Goal: Task Accomplishment & Management: Use online tool/utility

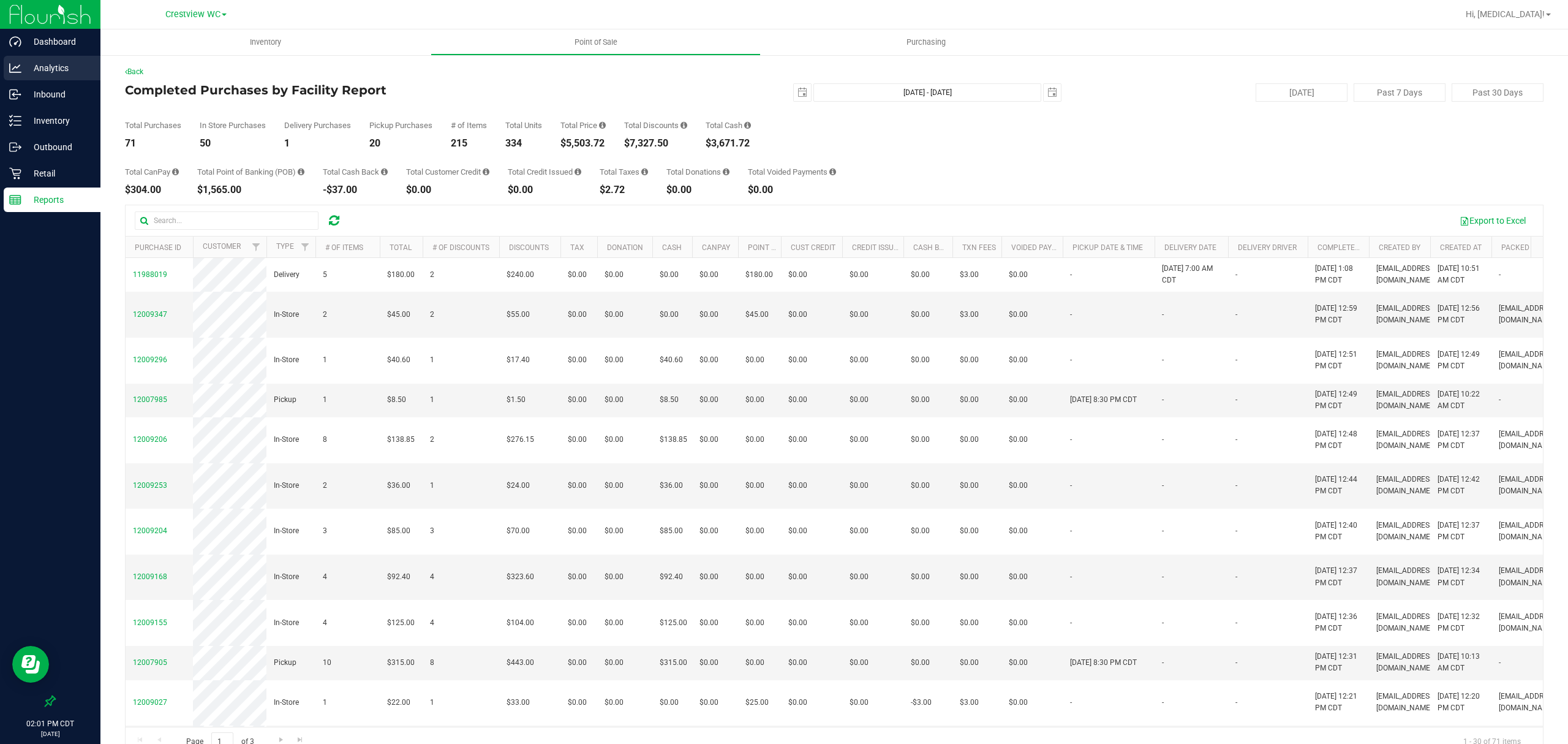
click at [26, 60] on div "Analytics" at bounding box center [52, 68] width 97 height 25
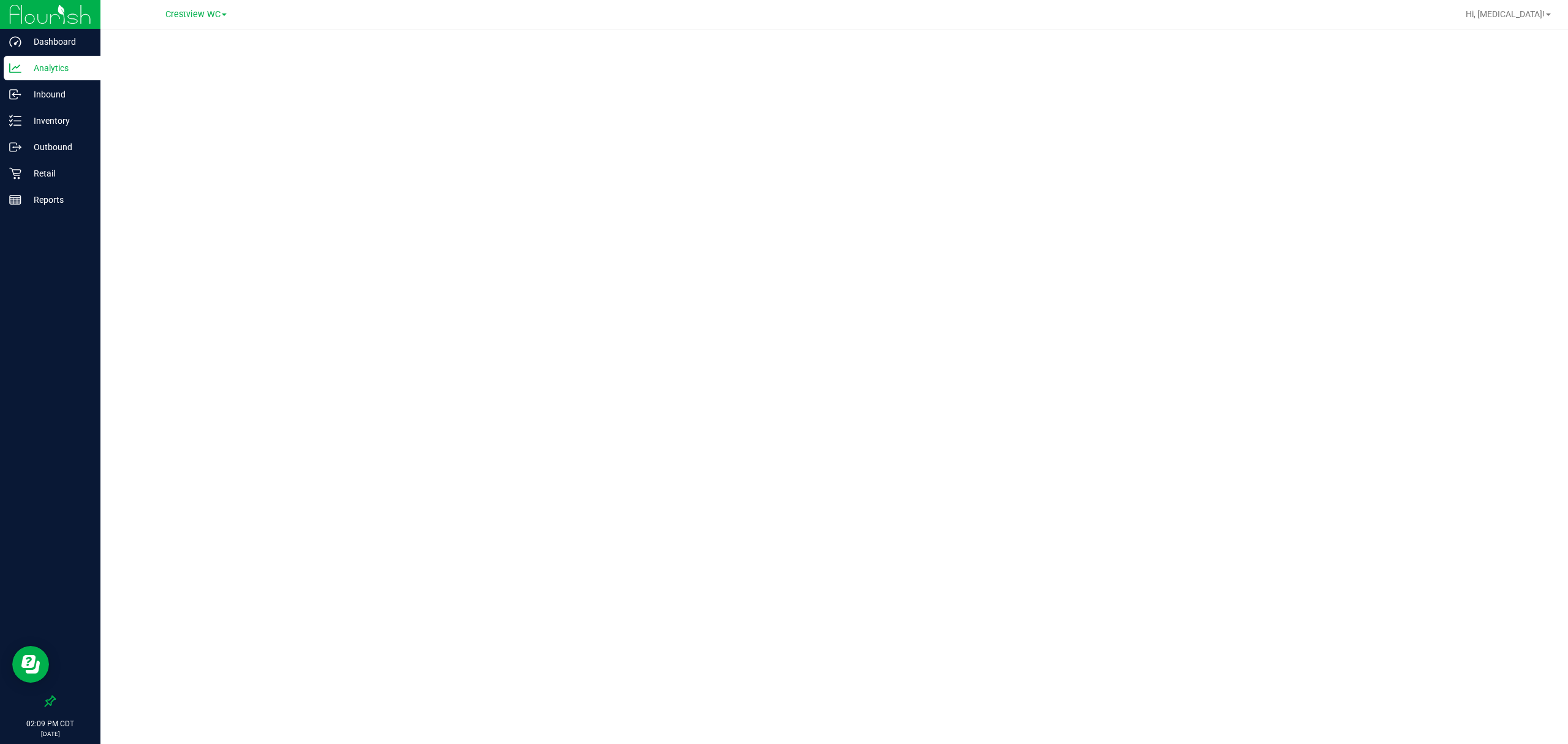
click at [528, 39] on div at bounding box center [834, 382] width 1467 height 707
click at [53, 200] on p "Reports" at bounding box center [58, 199] width 74 height 15
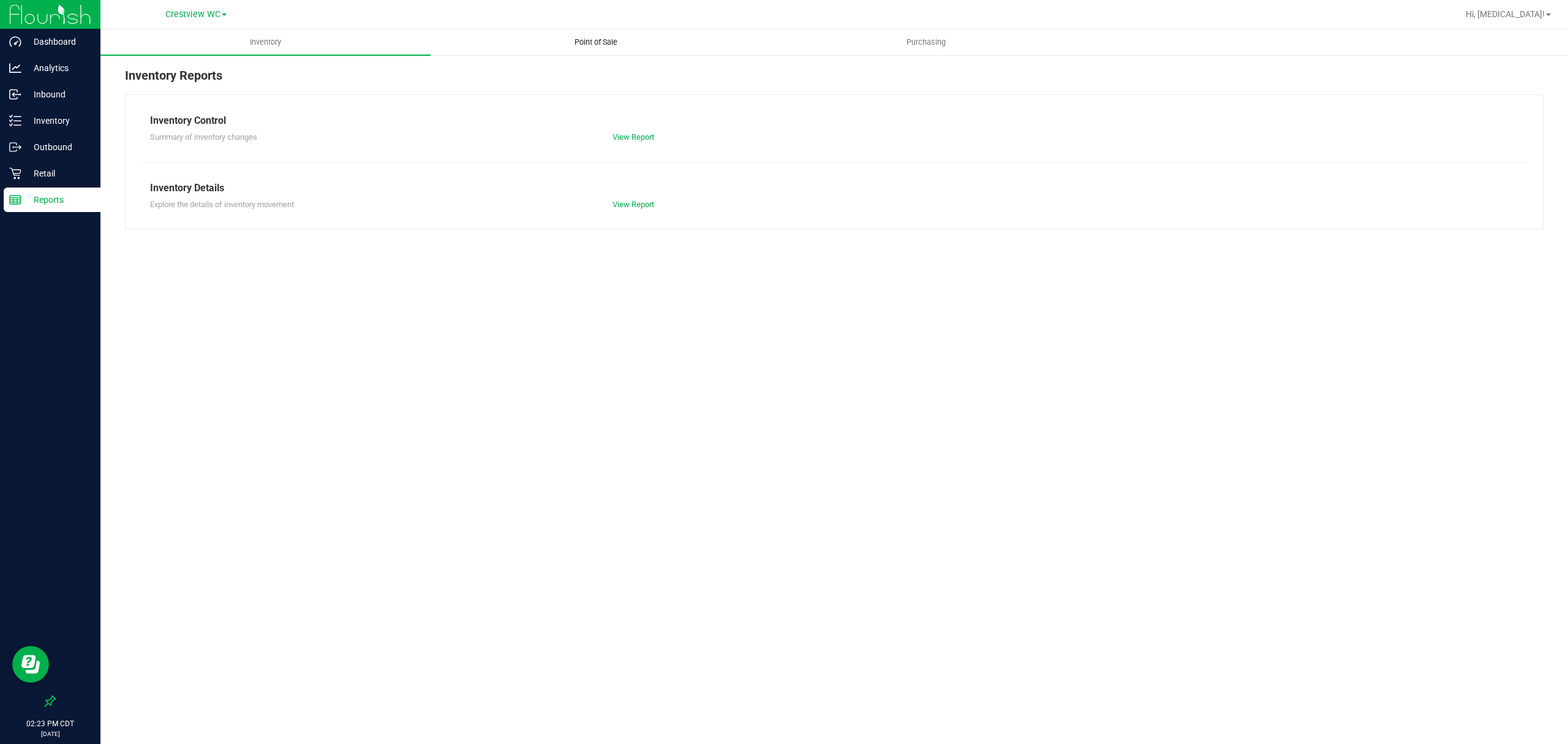
click at [603, 46] on span "Point of Sale" at bounding box center [596, 42] width 76 height 11
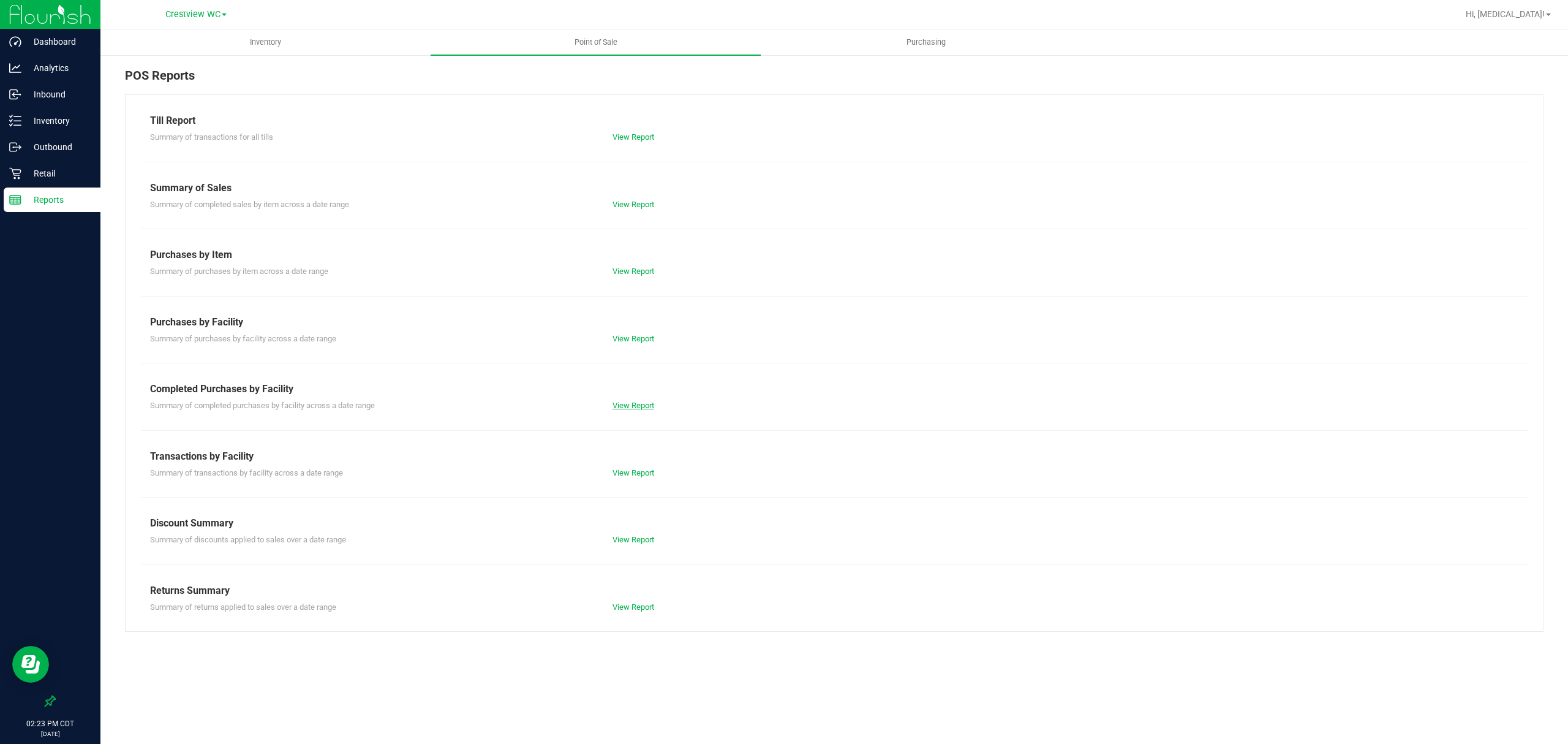
click at [644, 401] on link "View Report" at bounding box center [633, 405] width 42 height 9
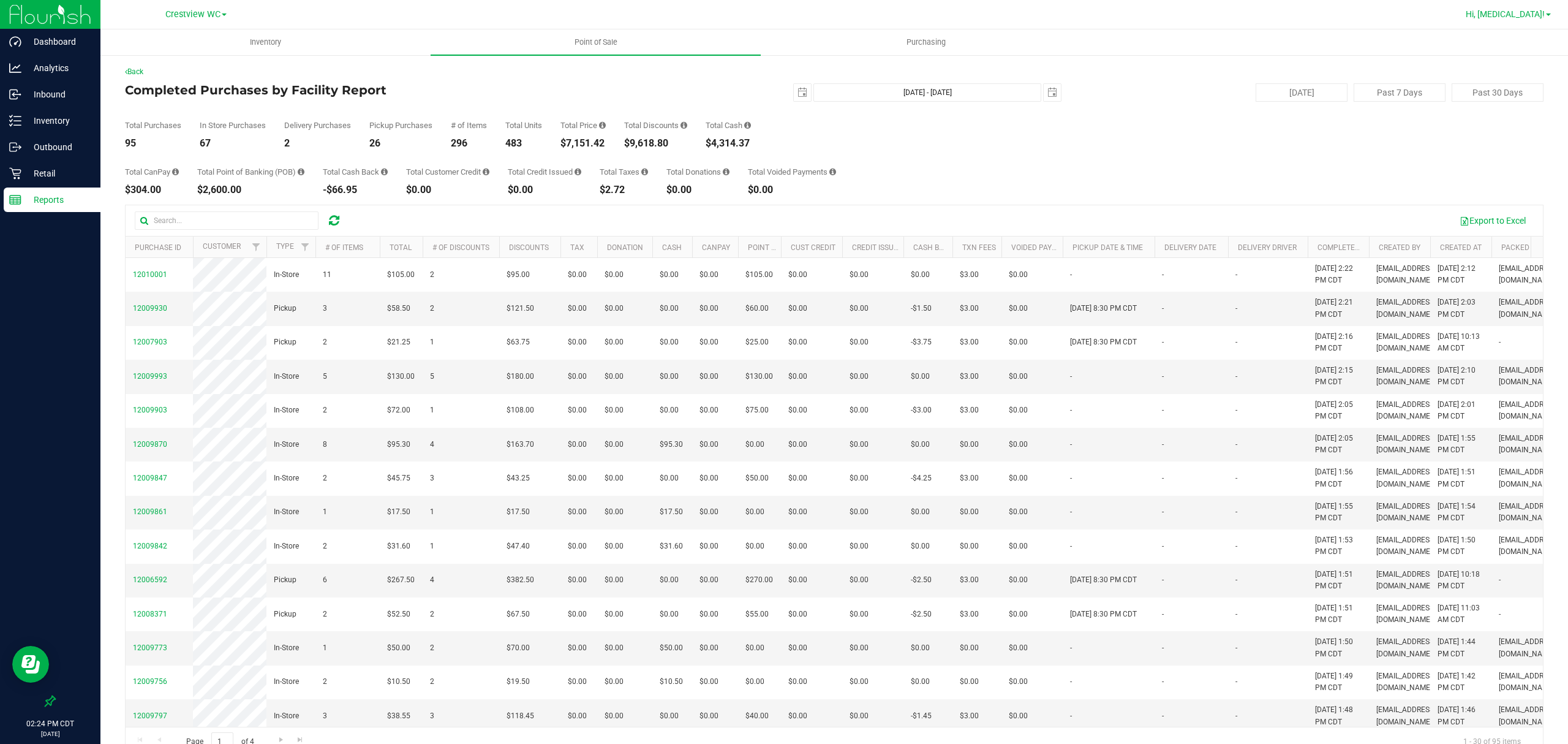
click at [1535, 12] on span "Hi, [MEDICAL_DATA]!" at bounding box center [1504, 14] width 79 height 10
click at [1505, 136] on li "Sign Out" at bounding box center [1512, 130] width 92 height 22
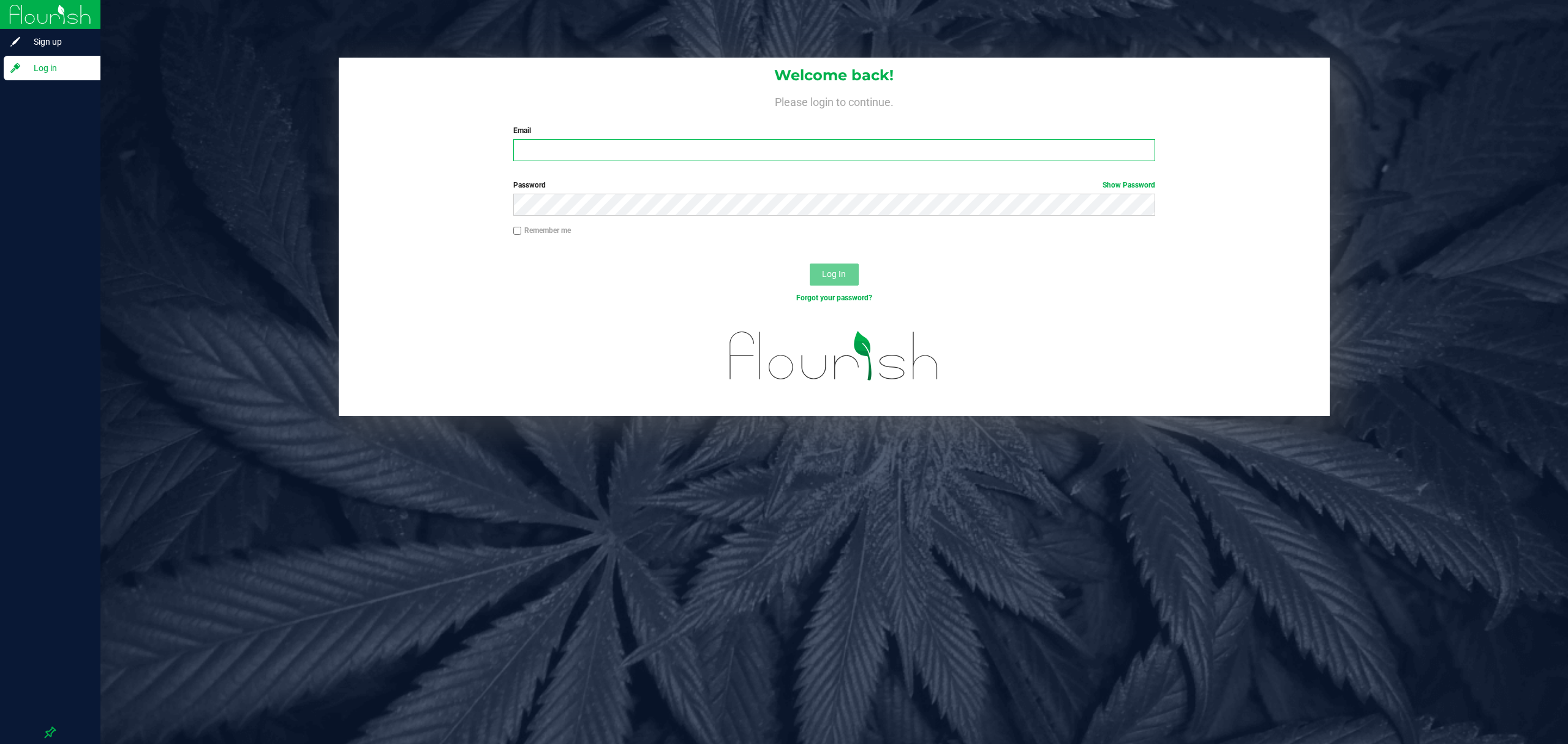
click at [990, 146] on input "Email" at bounding box center [834, 150] width 642 height 22
type input "[EMAIL_ADDRESS][DOMAIN_NAME]"
click at [810, 264] on button "Log In" at bounding box center [834, 274] width 49 height 22
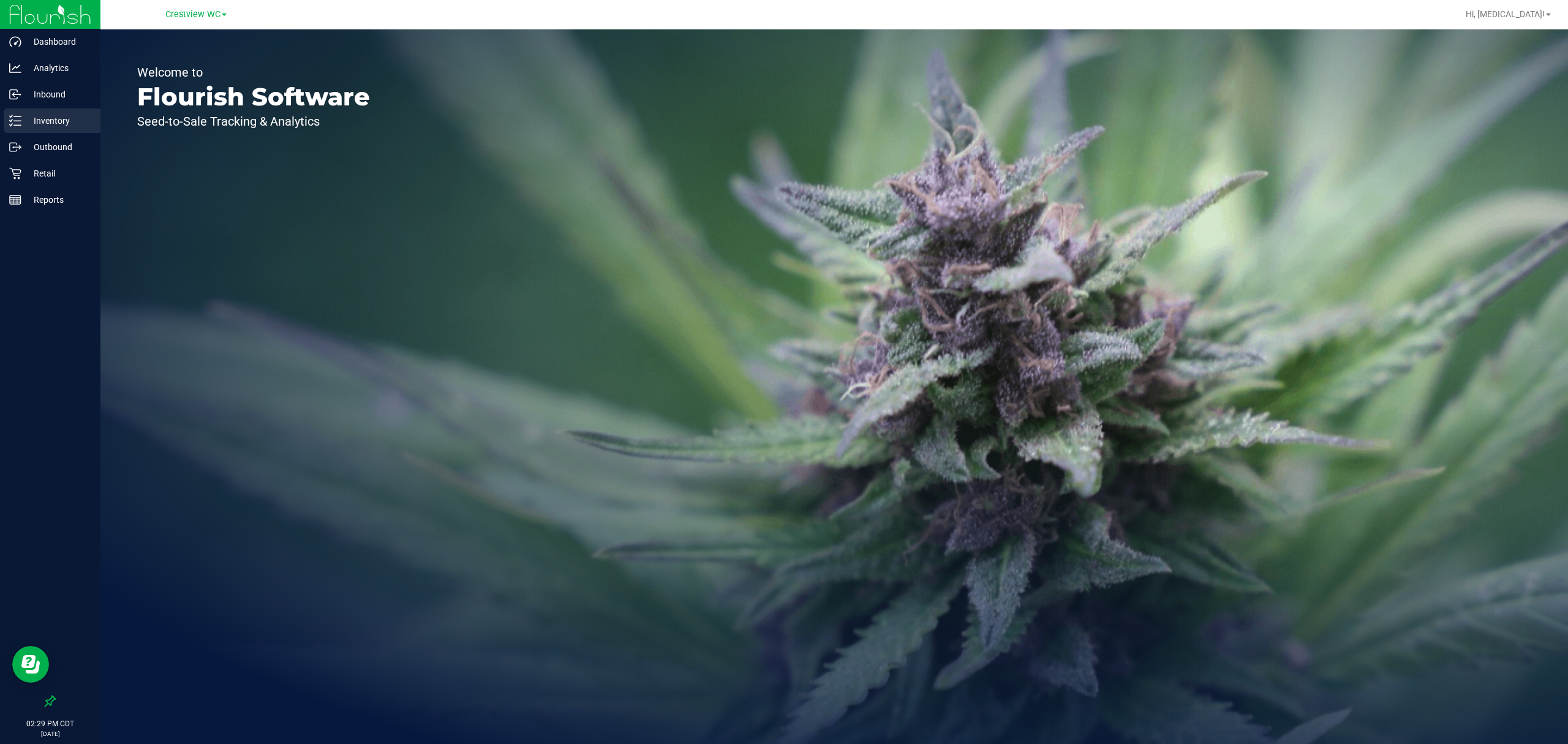
click at [45, 127] on p "Inventory" at bounding box center [58, 121] width 74 height 15
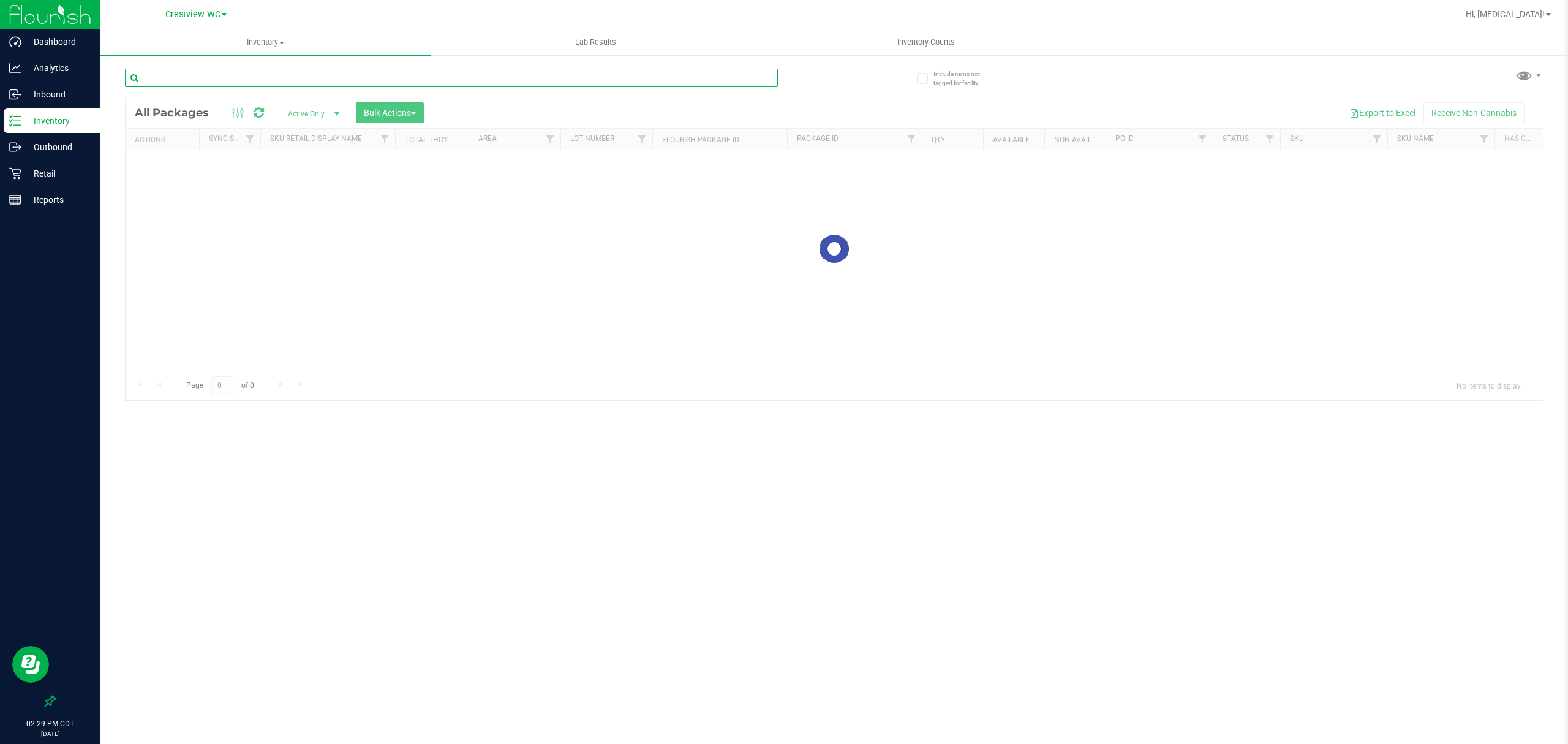
click at [226, 85] on input "text" at bounding box center [452, 78] width 653 height 19
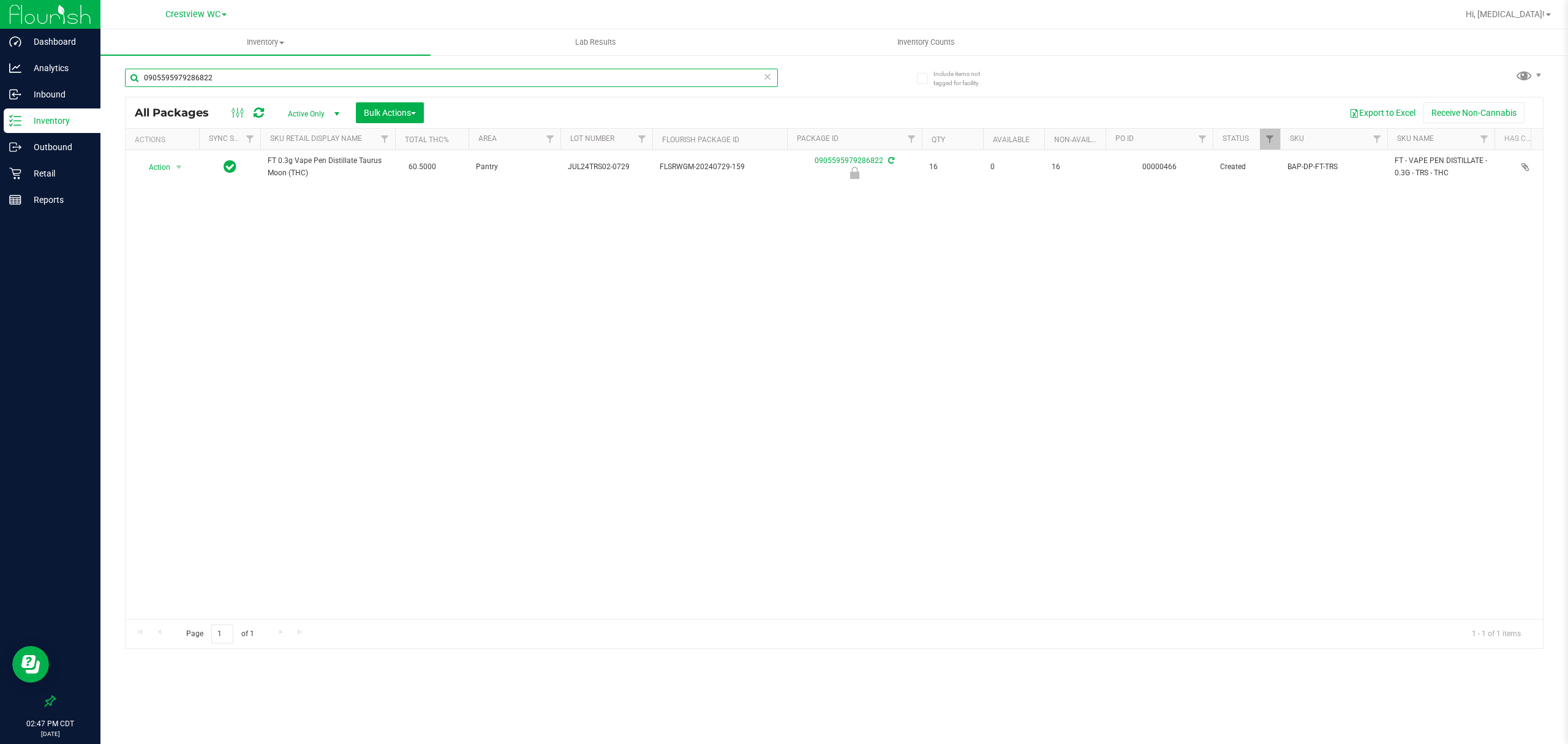
drag, startPoint x: 219, startPoint y: 80, endPoint x: 0, endPoint y: 3, distance: 232.1
click at [120, 70] on div "Include items not tagged for facility 0905595979286822 All Packages Active Only…" at bounding box center [834, 240] width 1467 height 374
type input "3717646960754821"
click at [158, 164] on span "Action" at bounding box center [154, 167] width 33 height 17
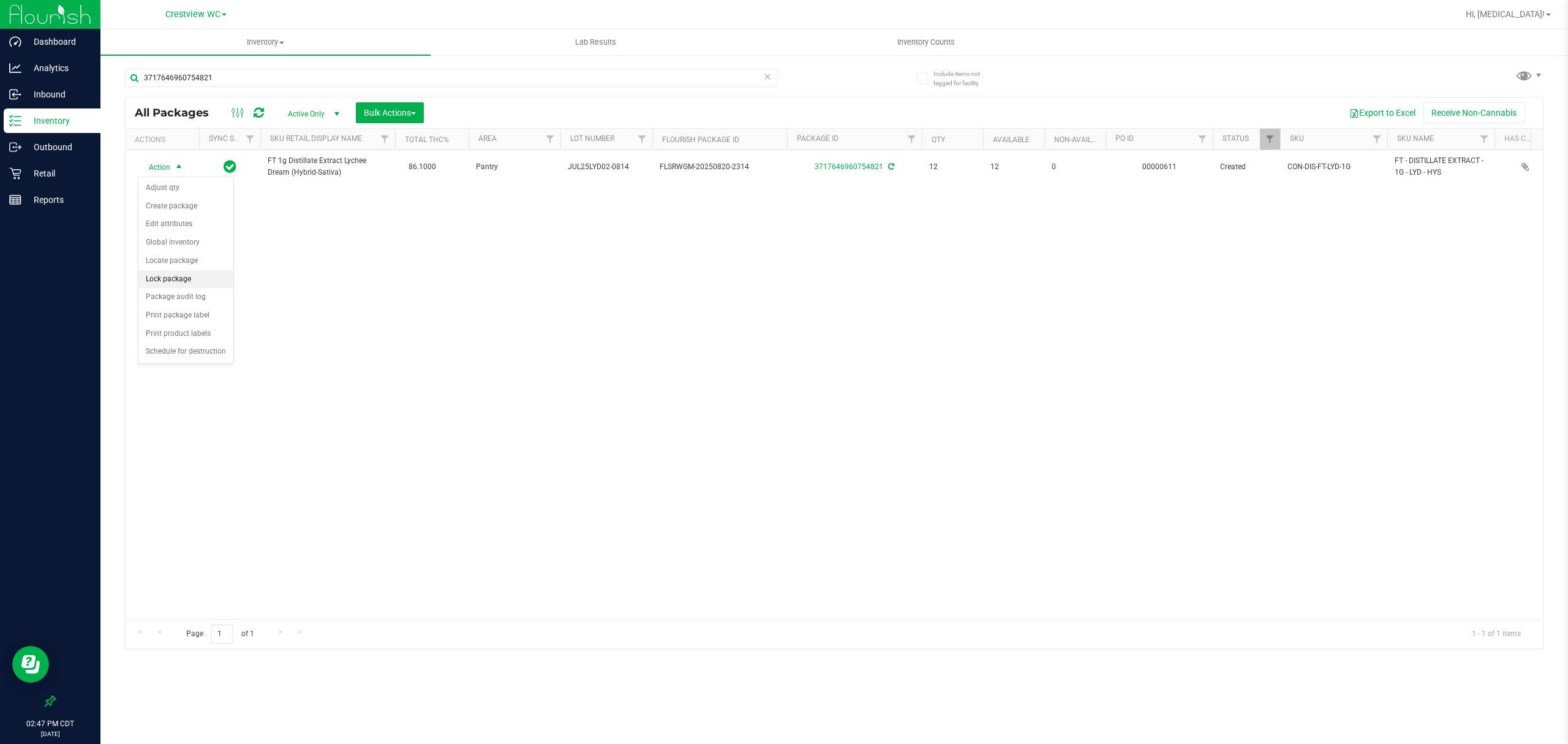
click at [187, 281] on li "Lock package" at bounding box center [185, 280] width 95 height 19
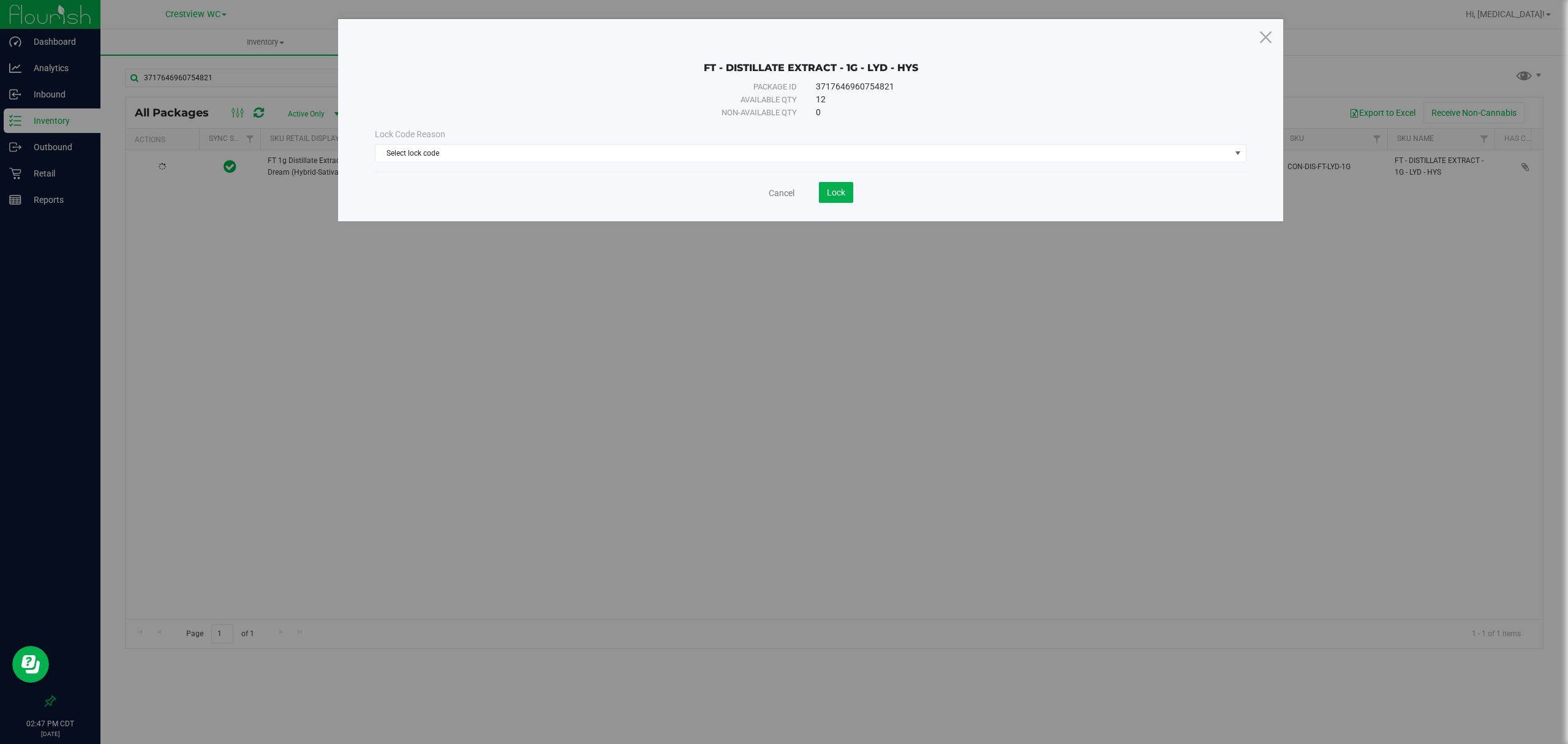
click at [550, 140] on div "Lock Code Reason" at bounding box center [810, 134] width 871 height 13
click at [490, 148] on span "Select lock code" at bounding box center [803, 153] width 855 height 17
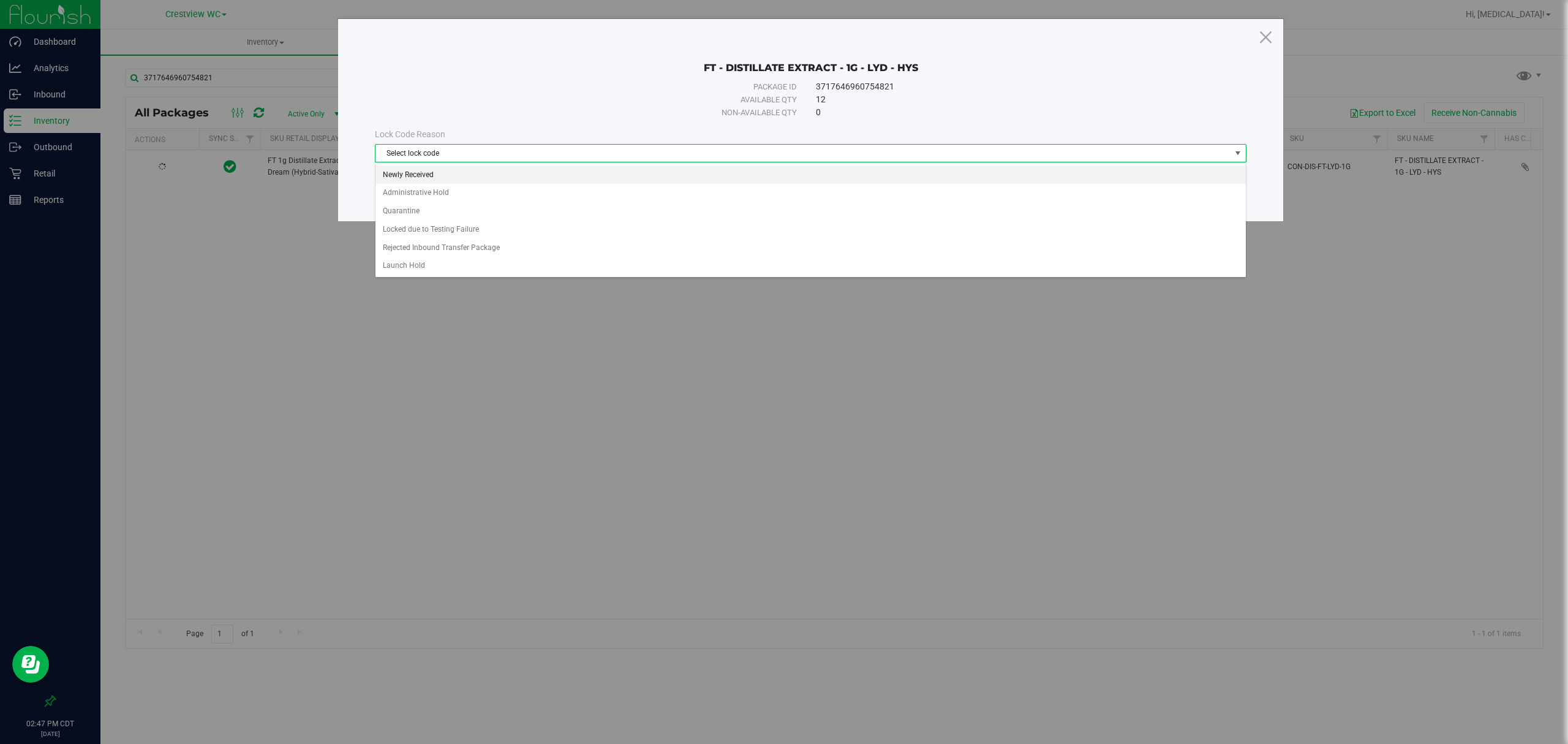
click at [420, 169] on li "Newly Received" at bounding box center [810, 176] width 869 height 19
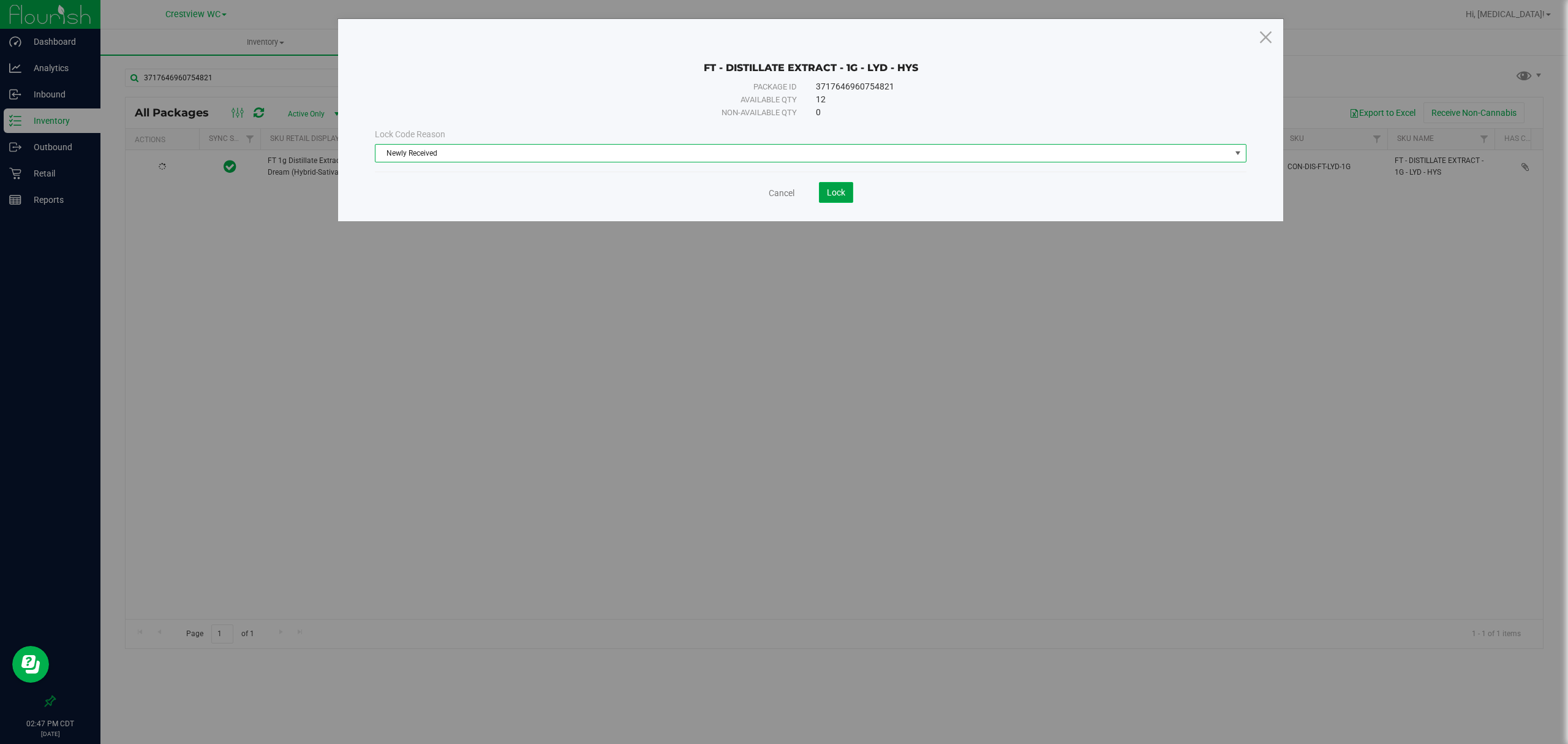
click at [827, 197] on span "Lock" at bounding box center [836, 192] width 19 height 10
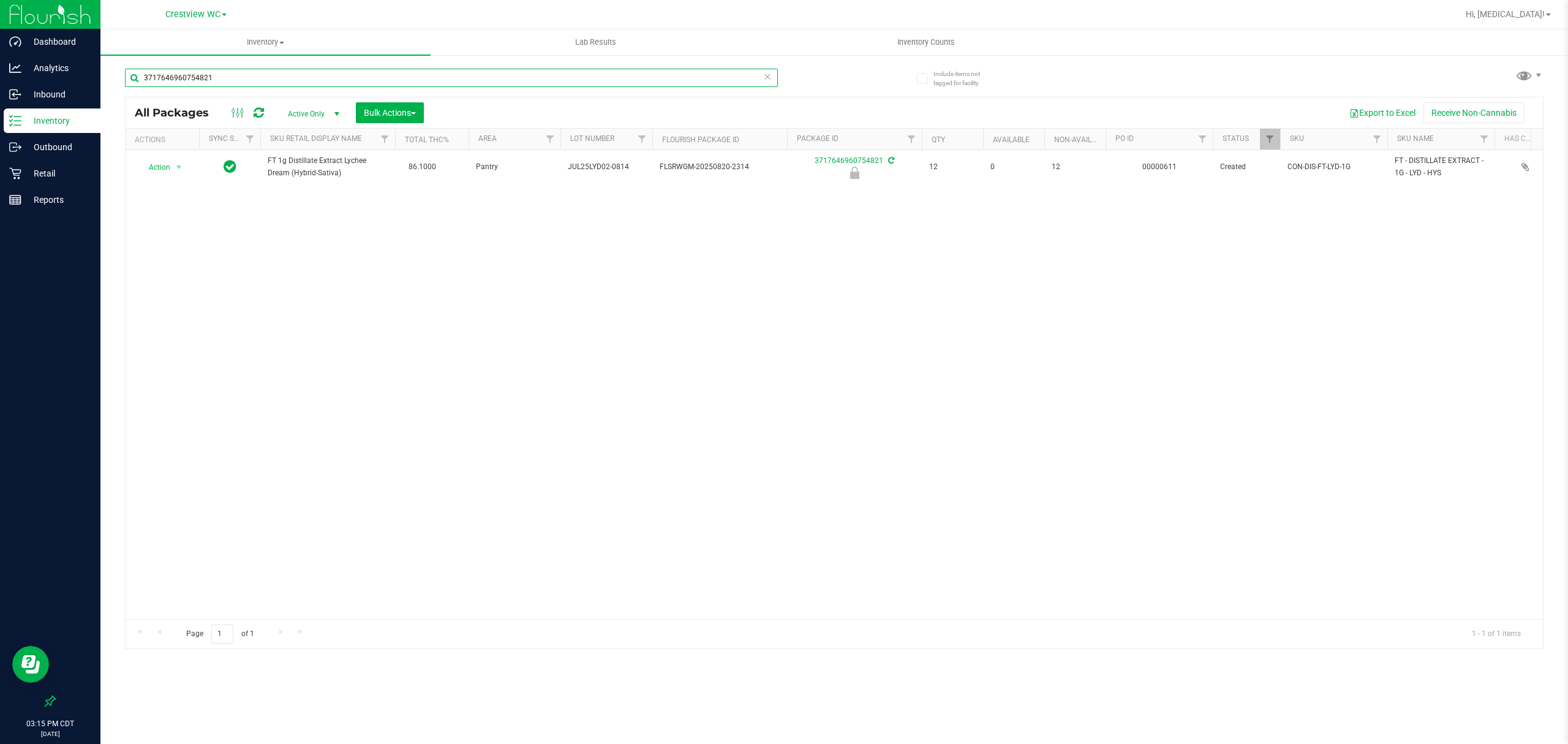
click at [675, 78] on input "3717646960754821" at bounding box center [452, 78] width 653 height 19
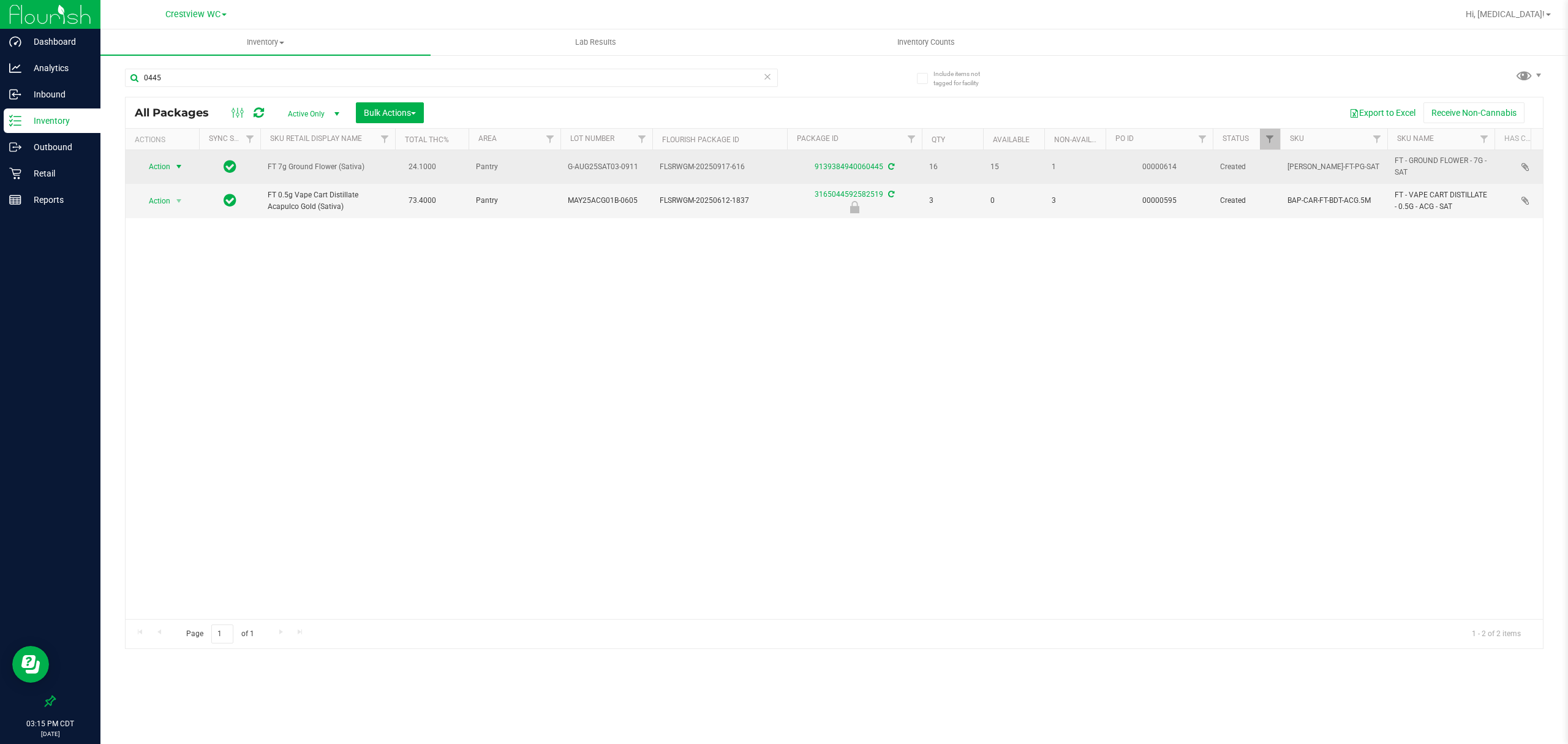
click at [153, 168] on span "Action" at bounding box center [154, 167] width 33 height 17
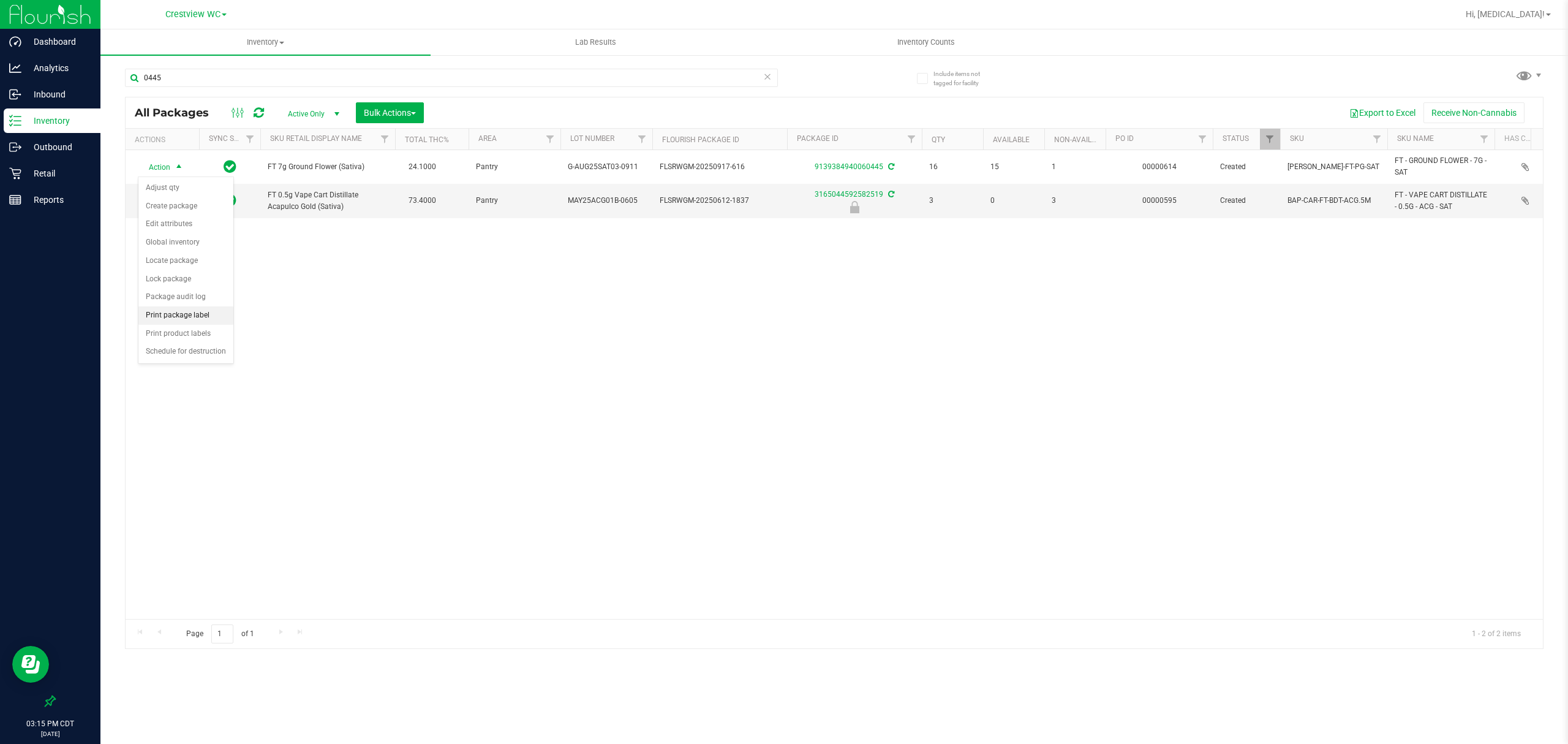
click at [192, 314] on li "Print package label" at bounding box center [185, 315] width 95 height 19
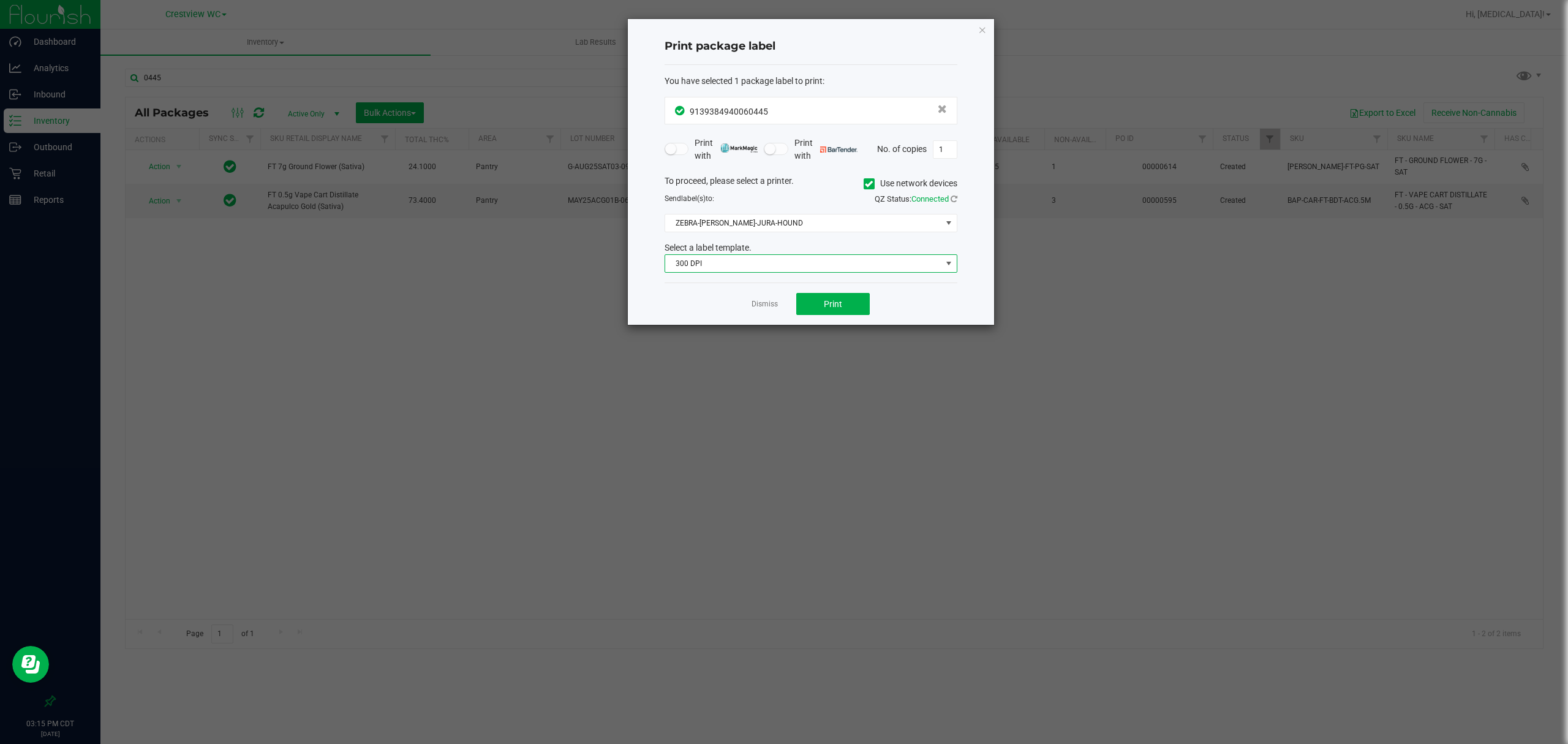
click at [761, 258] on span "300 DPI" at bounding box center [803, 264] width 276 height 17
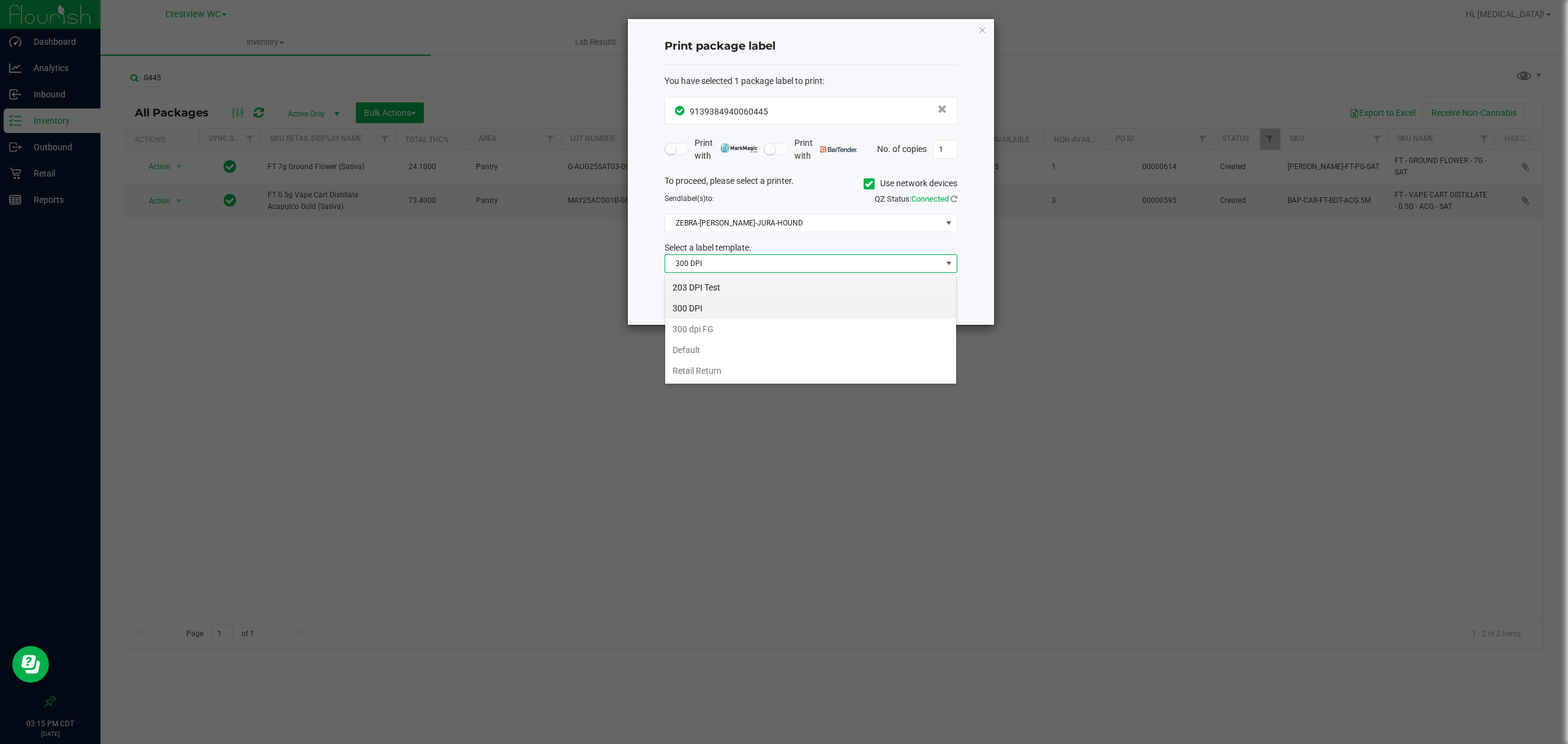
scroll to position [19, 292]
click at [718, 293] on li "203 DPI Test" at bounding box center [810, 287] width 291 height 21
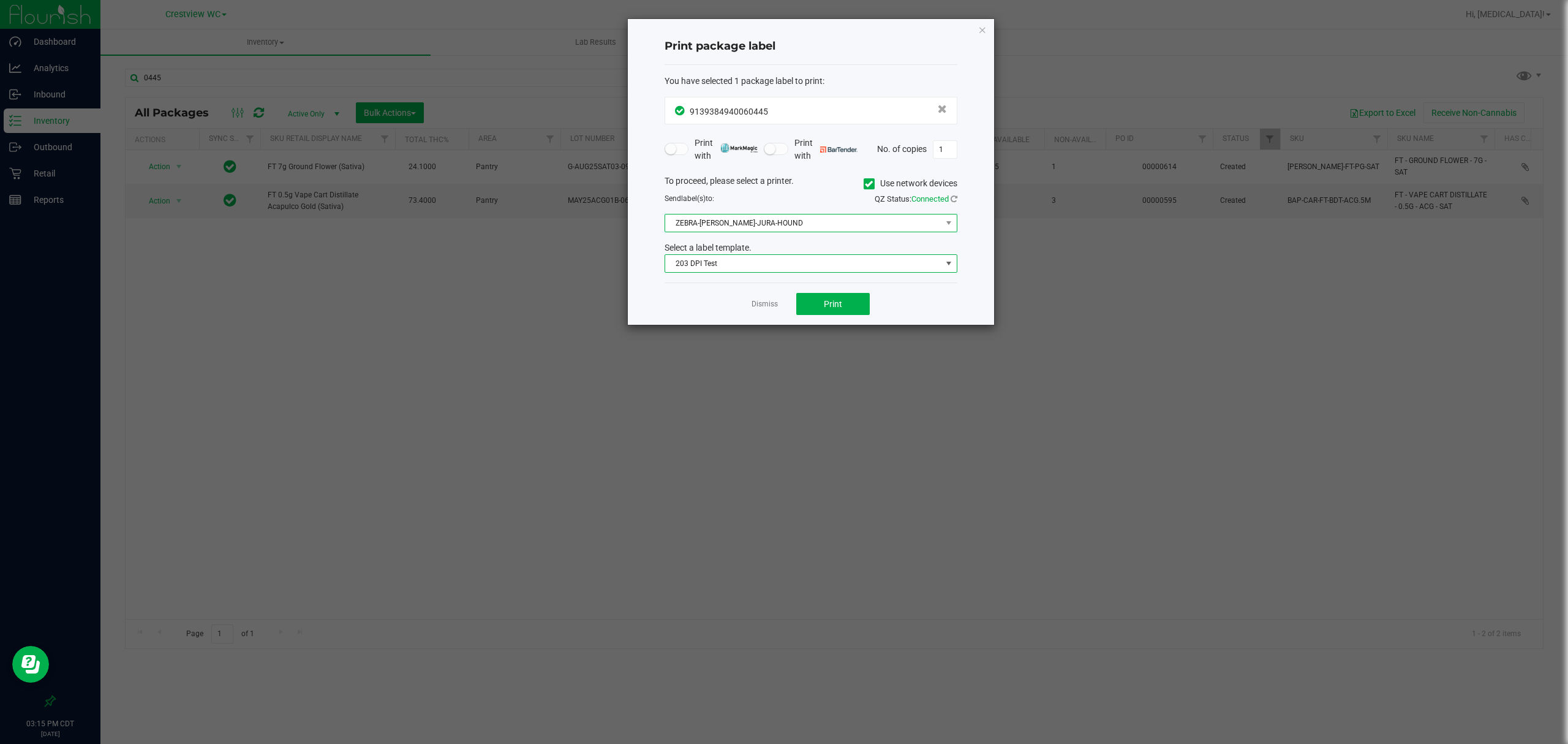
click at [746, 233] on span "ZEBRA-[PERSON_NAME]-JURA-HOUND" at bounding box center [811, 223] width 293 height 19
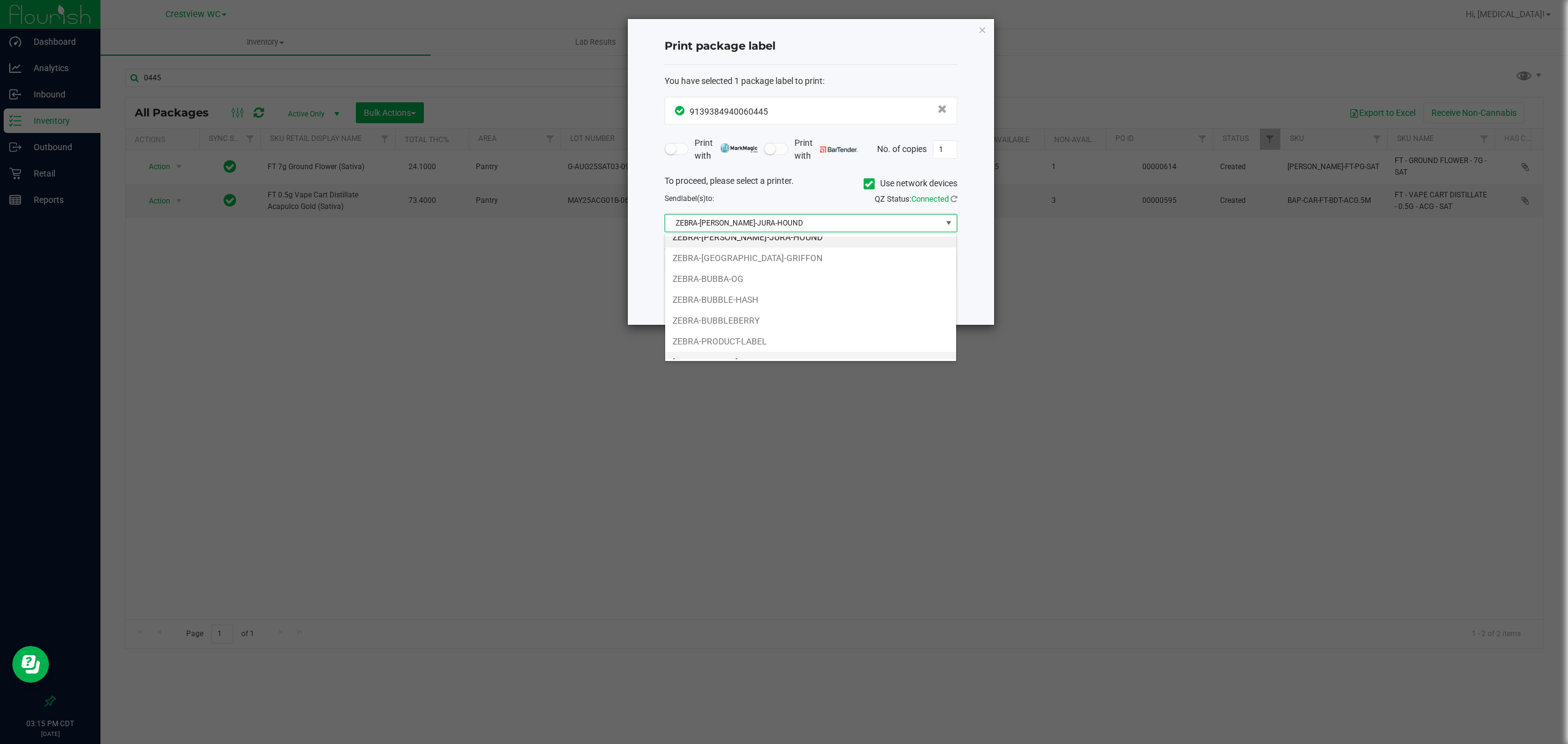
scroll to position [26, 0]
click at [755, 344] on li "[PERSON_NAME]-BUBBLE-GUM" at bounding box center [810, 348] width 291 height 21
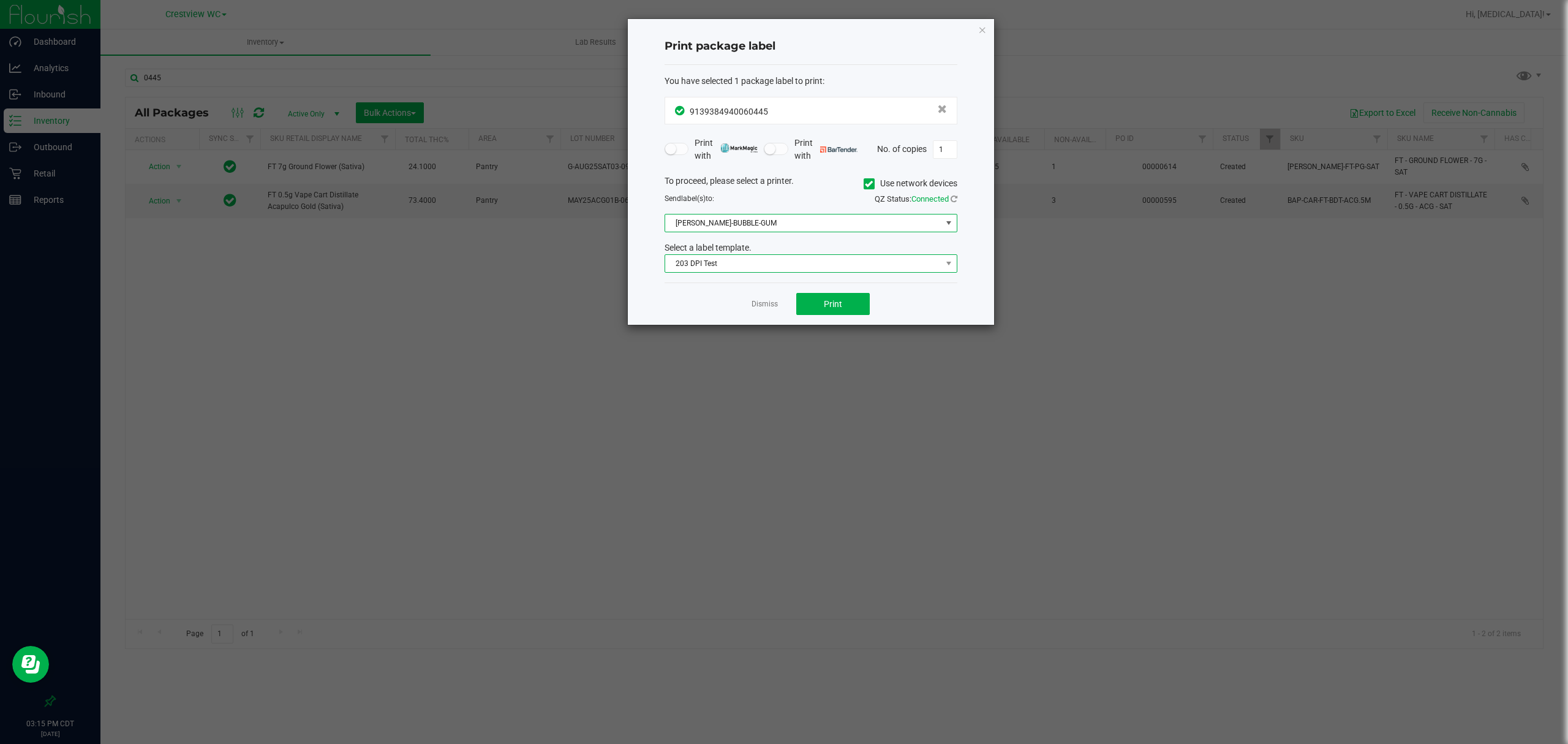
click at [740, 263] on span "203 DPI Test" at bounding box center [803, 264] width 276 height 17
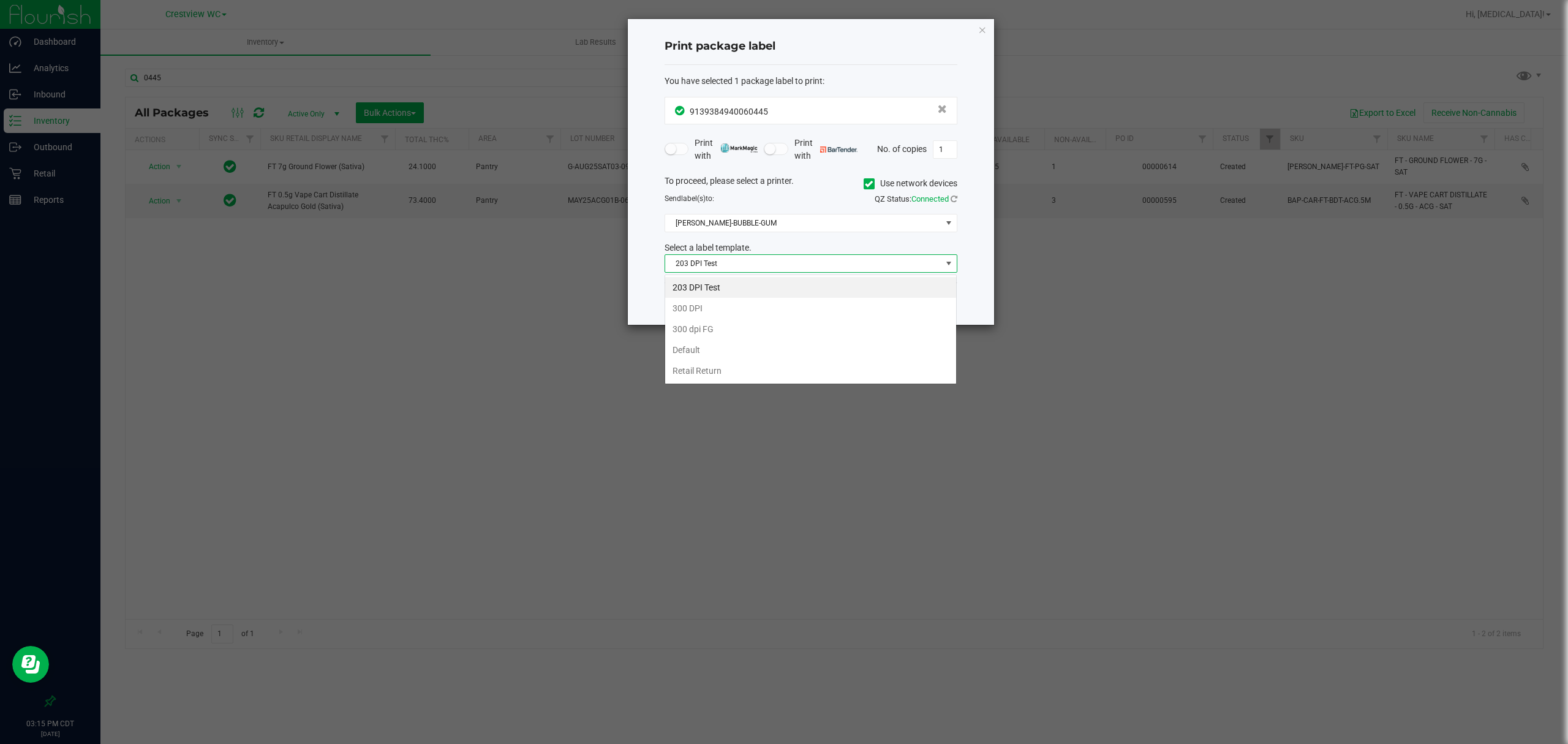
scroll to position [19, 292]
click at [652, 273] on div "Print package label You have selected 1 package label to print : 91393849400604…" at bounding box center [810, 172] width 366 height 306
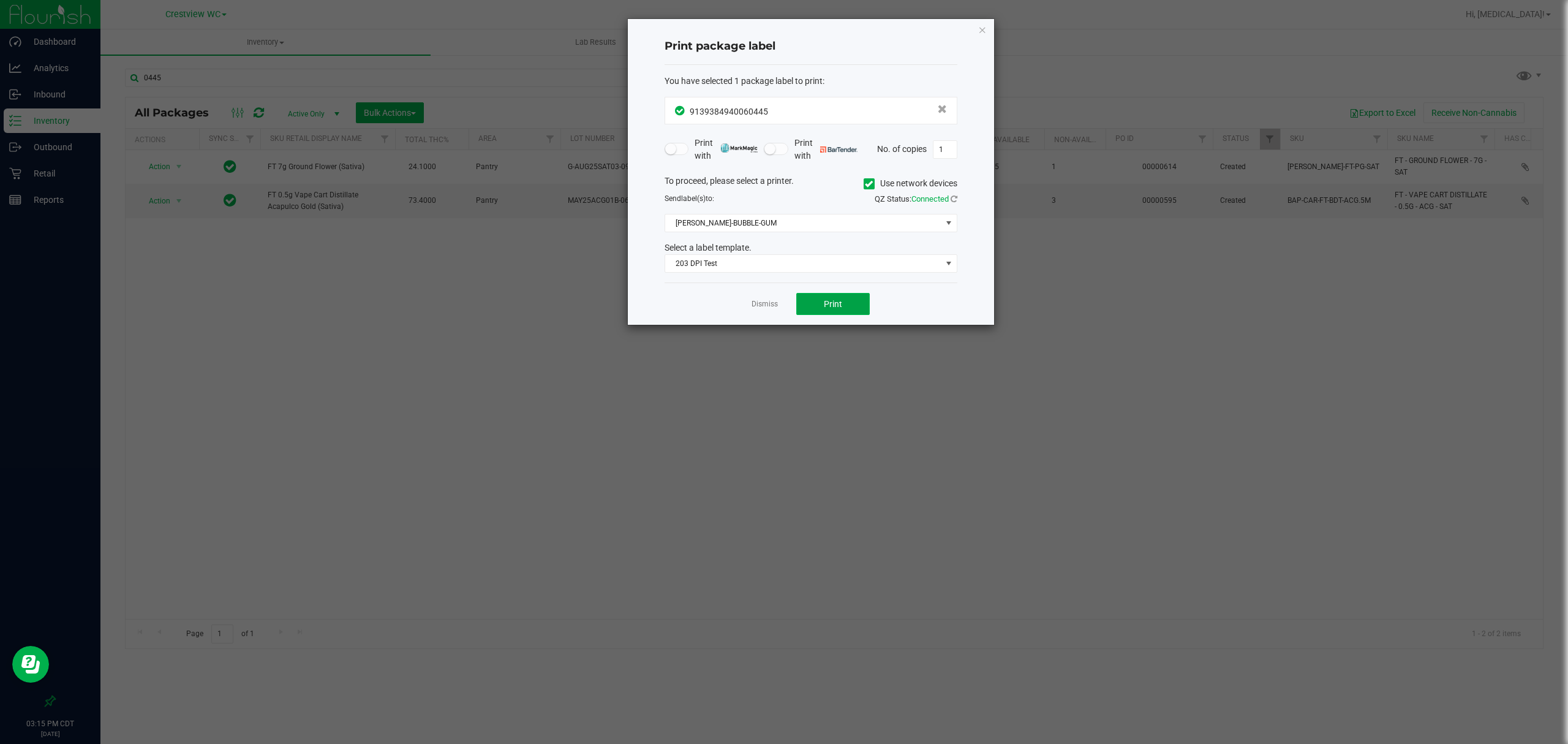
click at [817, 305] on button "Print" at bounding box center [832, 303] width 74 height 22
click at [768, 304] on link "Dismiss" at bounding box center [765, 304] width 26 height 11
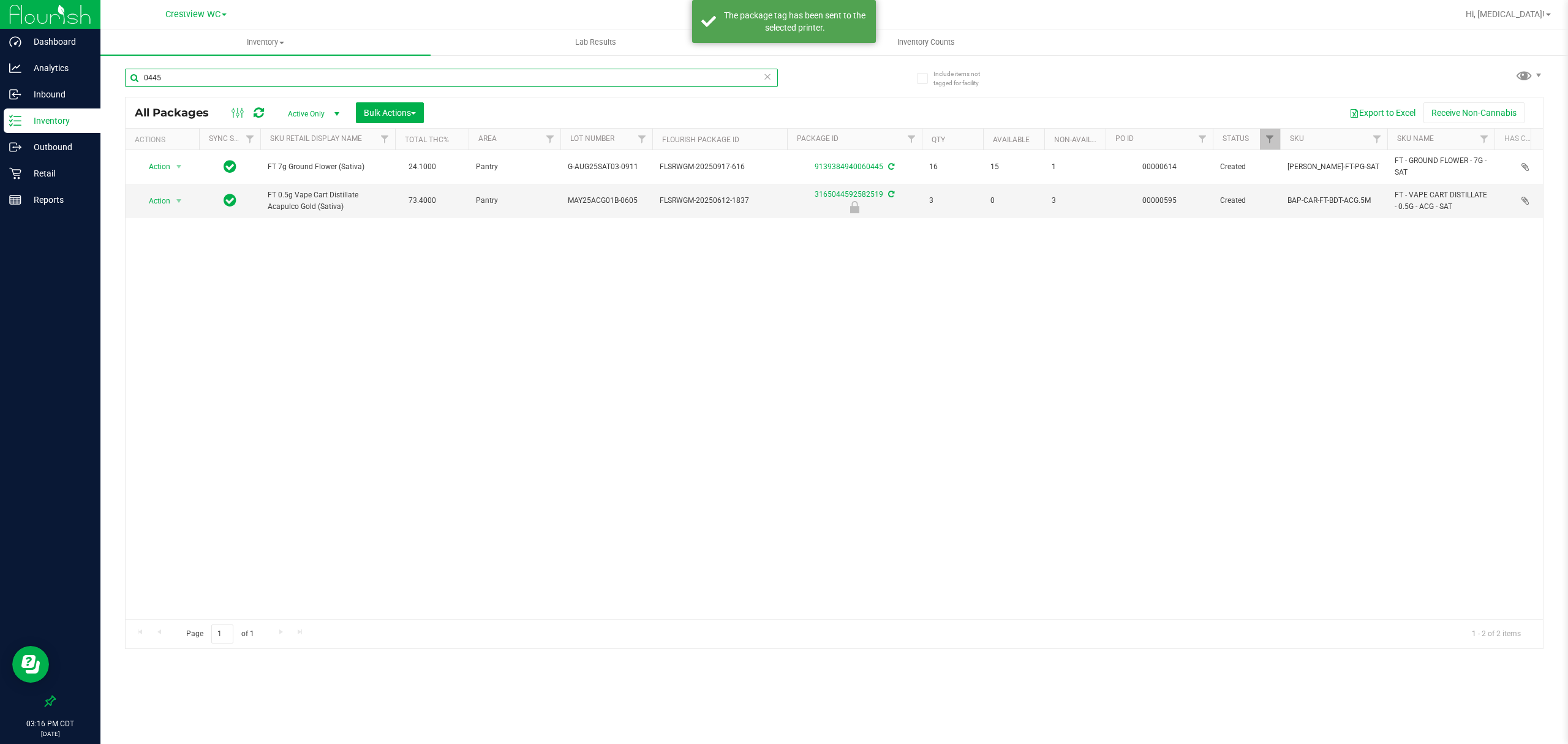
click at [256, 76] on input "0445" at bounding box center [452, 78] width 653 height 19
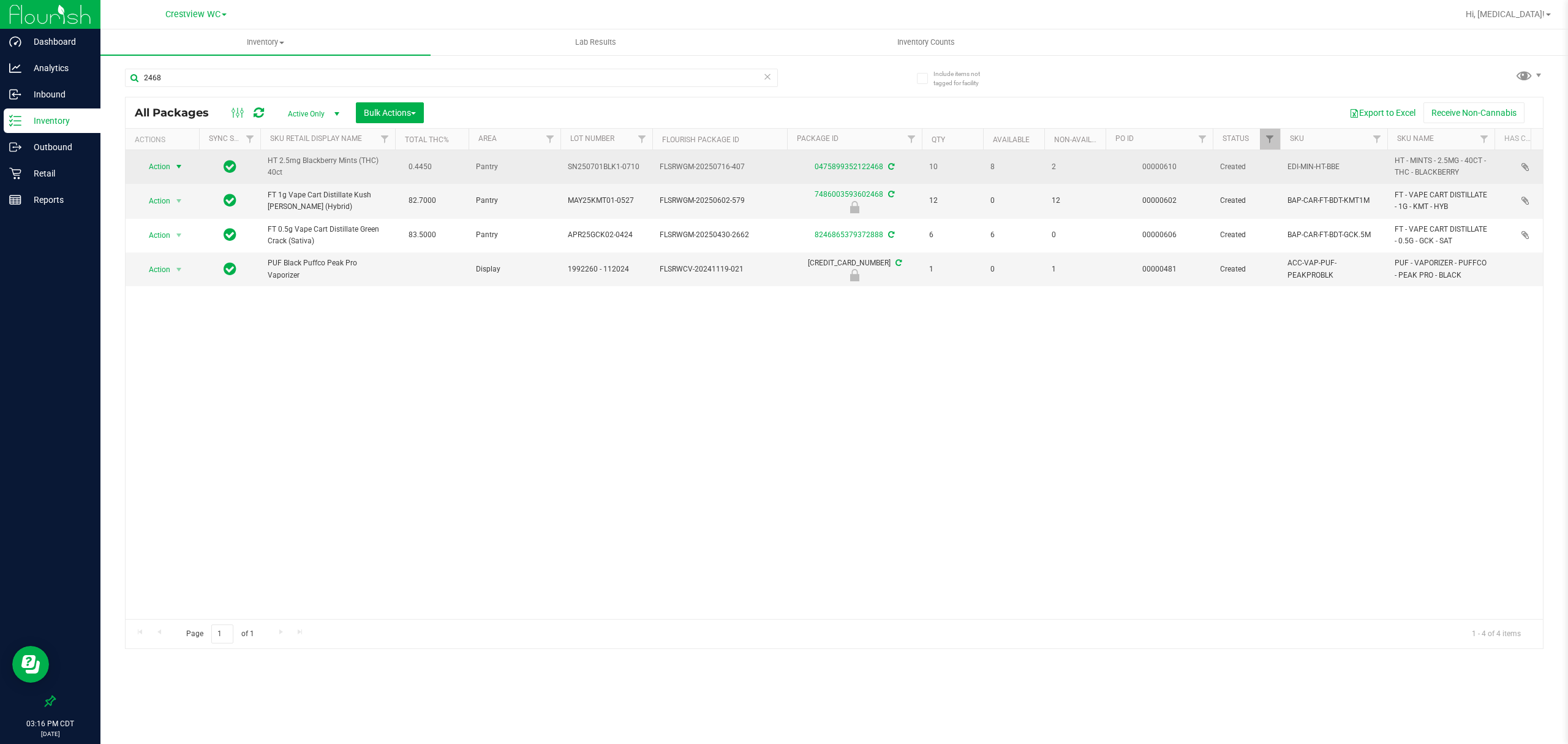
click at [158, 167] on span "Action" at bounding box center [154, 167] width 33 height 17
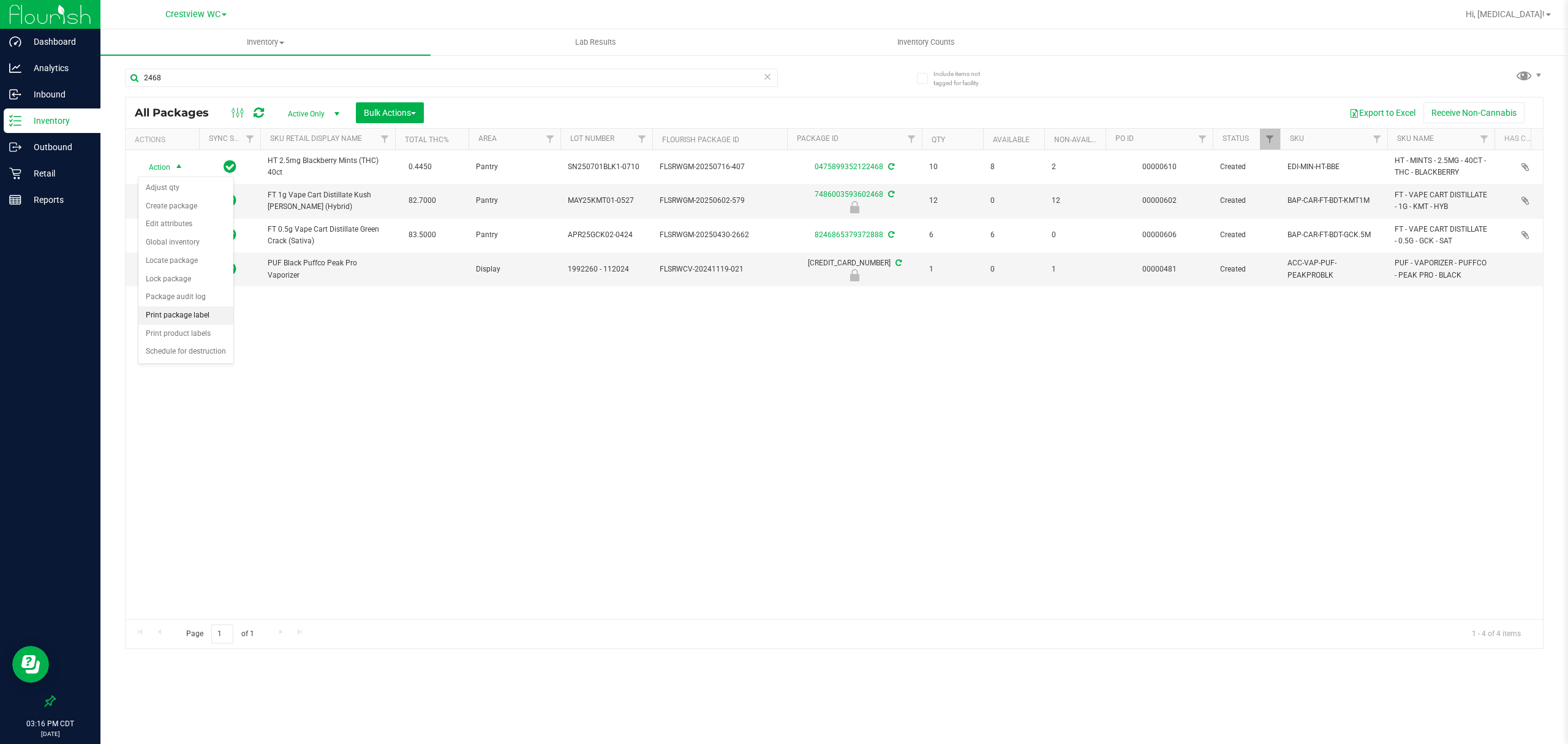
click at [186, 317] on li "Print package label" at bounding box center [185, 315] width 95 height 19
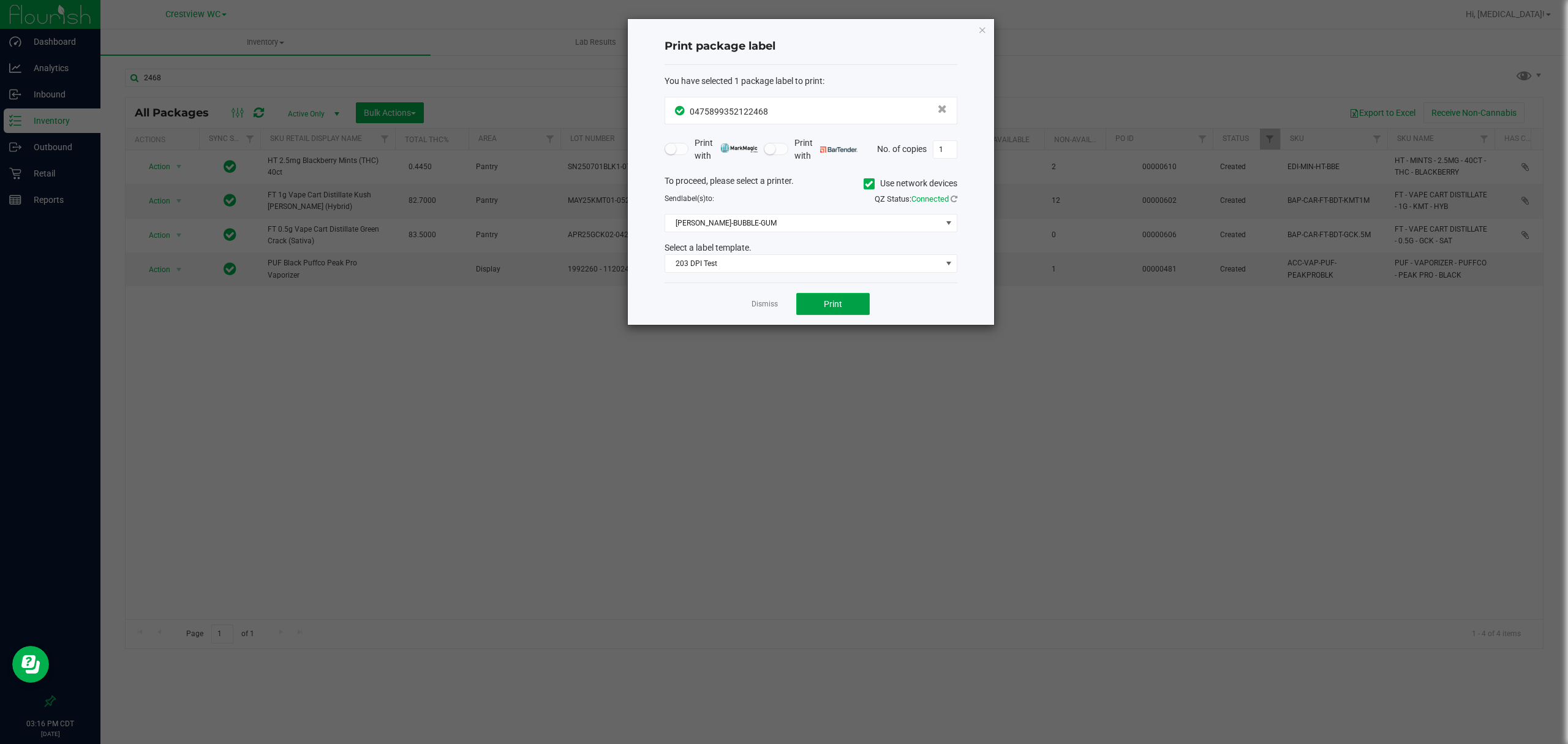
click at [840, 299] on span "Print" at bounding box center [833, 303] width 19 height 10
click at [771, 299] on app-cancel-button "Dismiss" at bounding box center [765, 304] width 26 height 13
click at [767, 306] on link "Dismiss" at bounding box center [765, 304] width 26 height 11
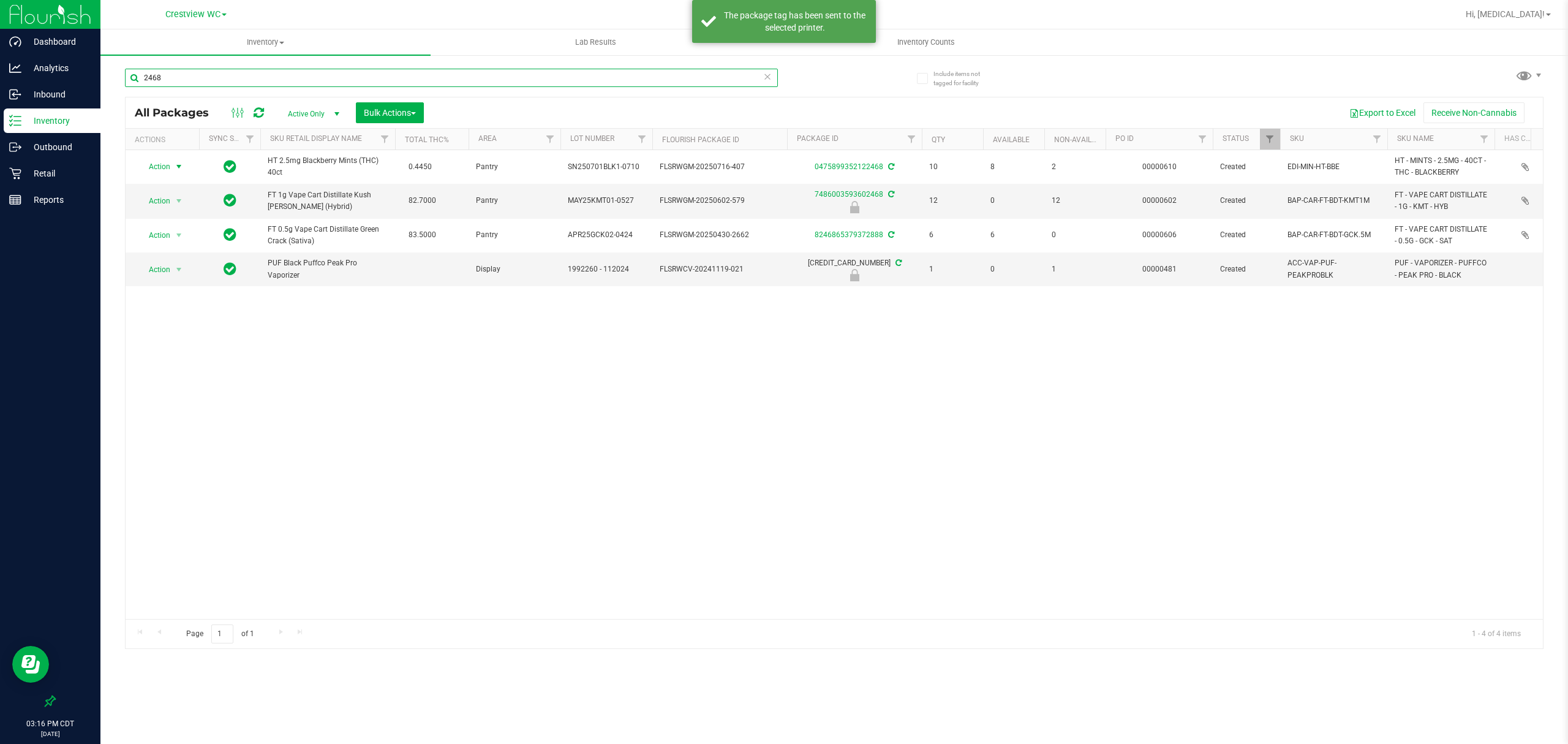
click at [454, 72] on input "2468" at bounding box center [452, 78] width 653 height 19
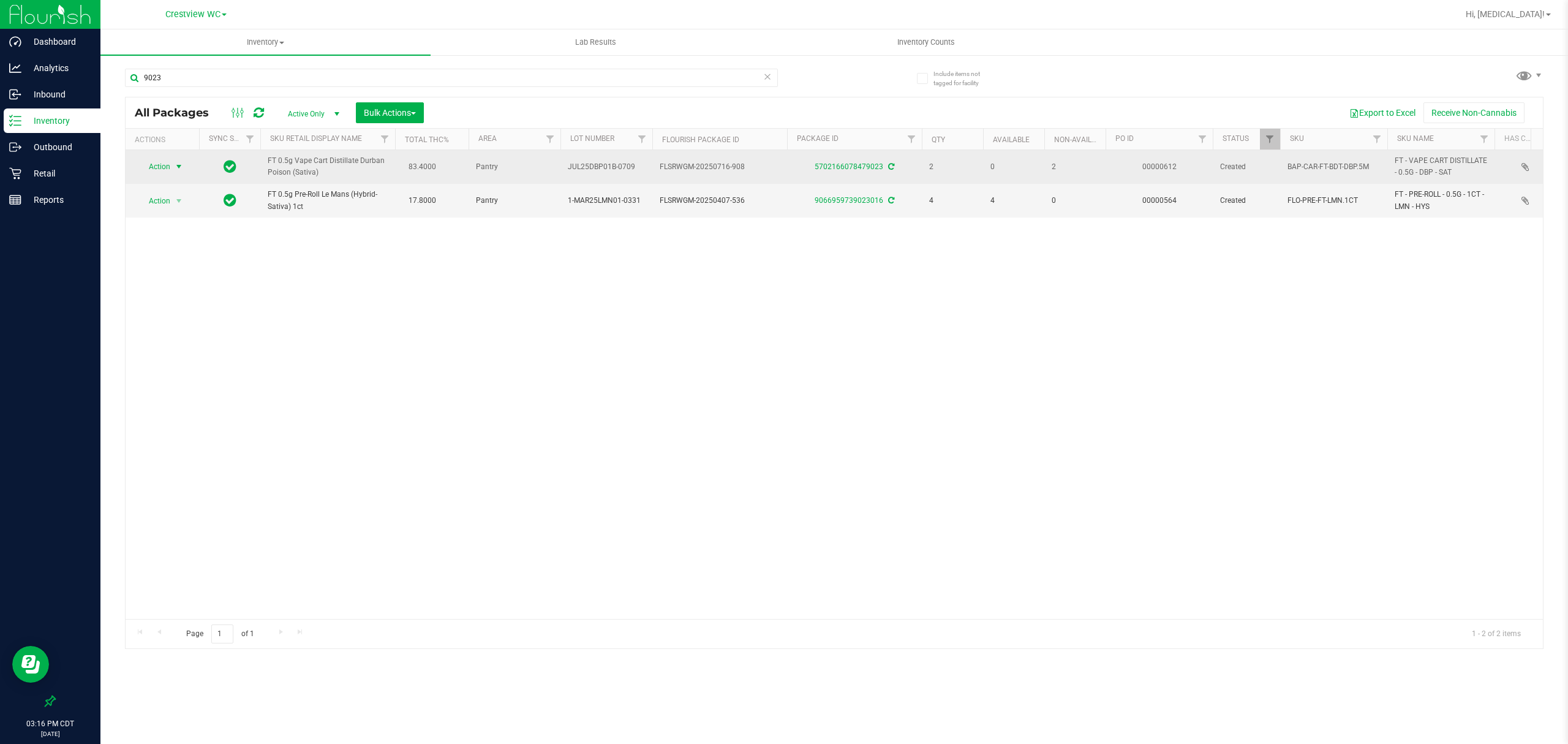
click at [158, 170] on span "Action" at bounding box center [154, 167] width 33 height 17
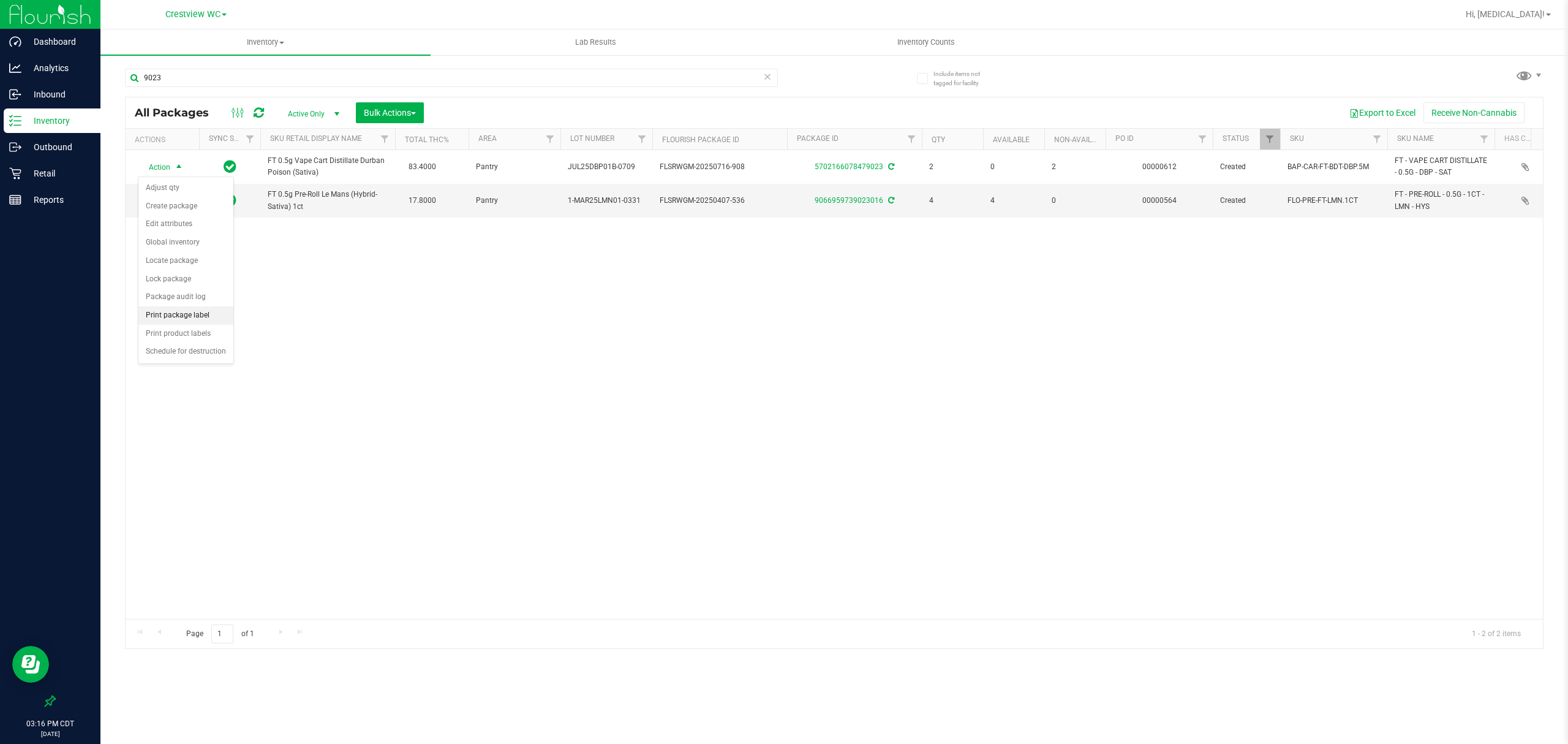
click at [176, 324] on li "Print package label" at bounding box center [185, 315] width 95 height 19
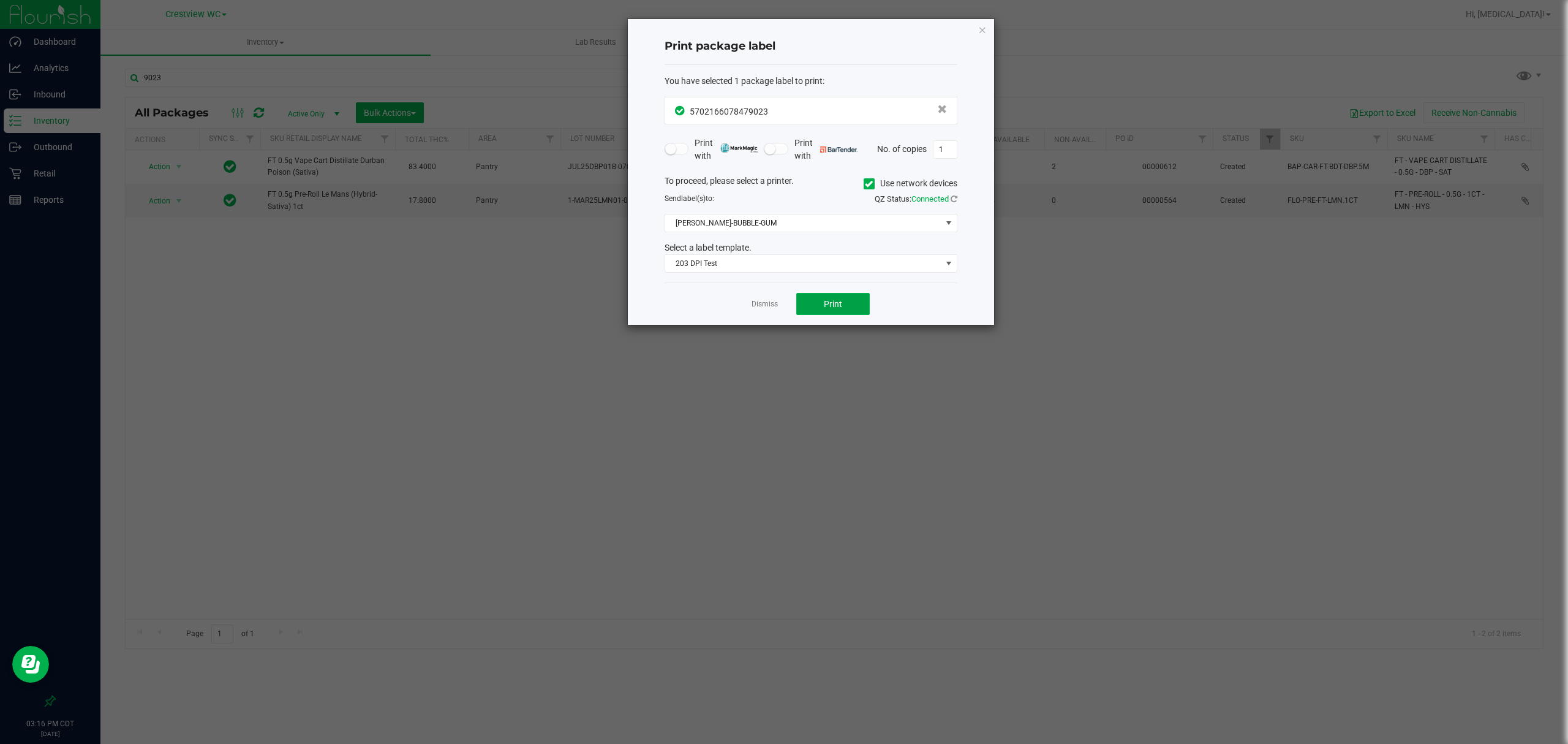
click at [833, 309] on span "Print" at bounding box center [833, 303] width 19 height 10
click at [763, 305] on link "Dismiss" at bounding box center [765, 304] width 26 height 11
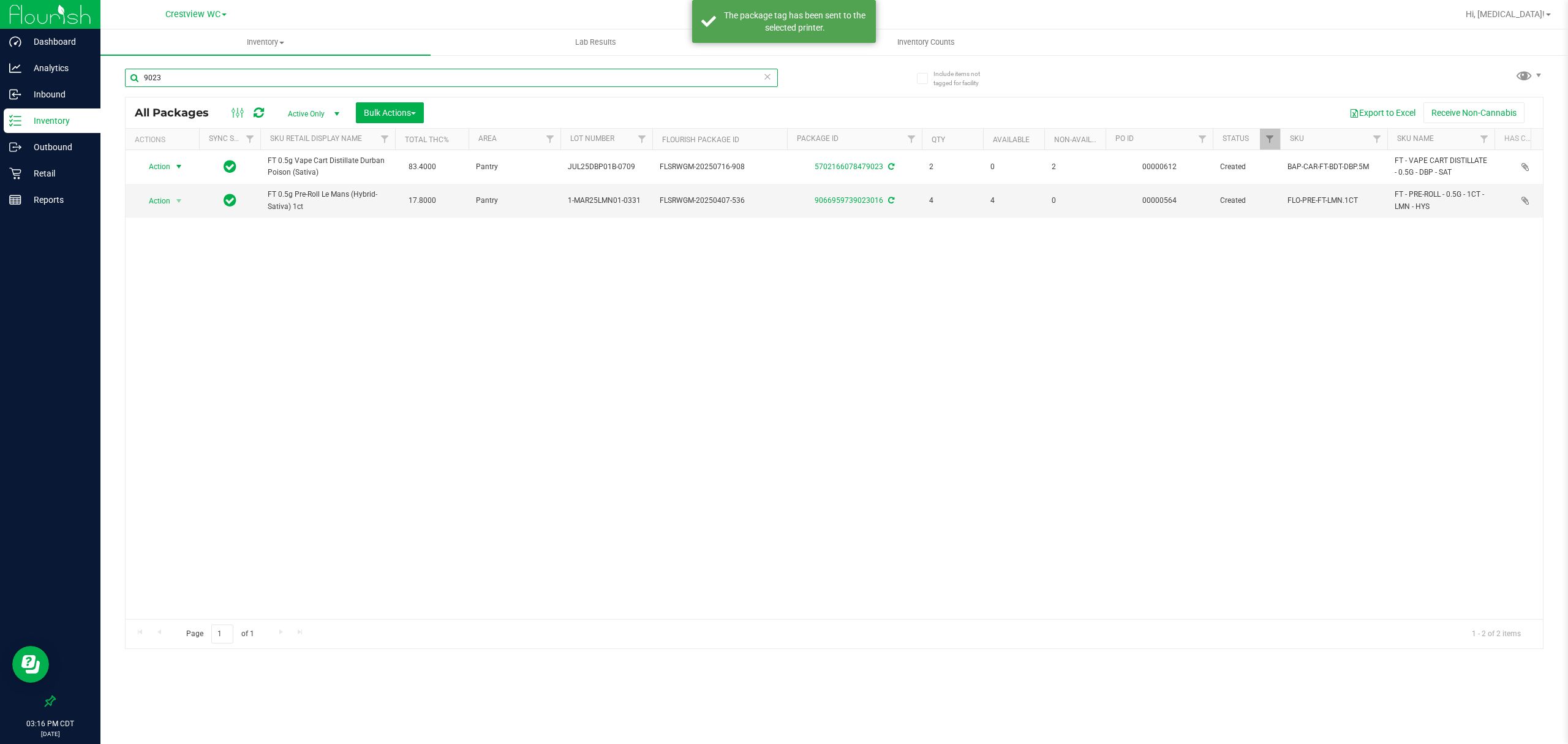
click at [354, 79] on input "9023" at bounding box center [452, 78] width 653 height 19
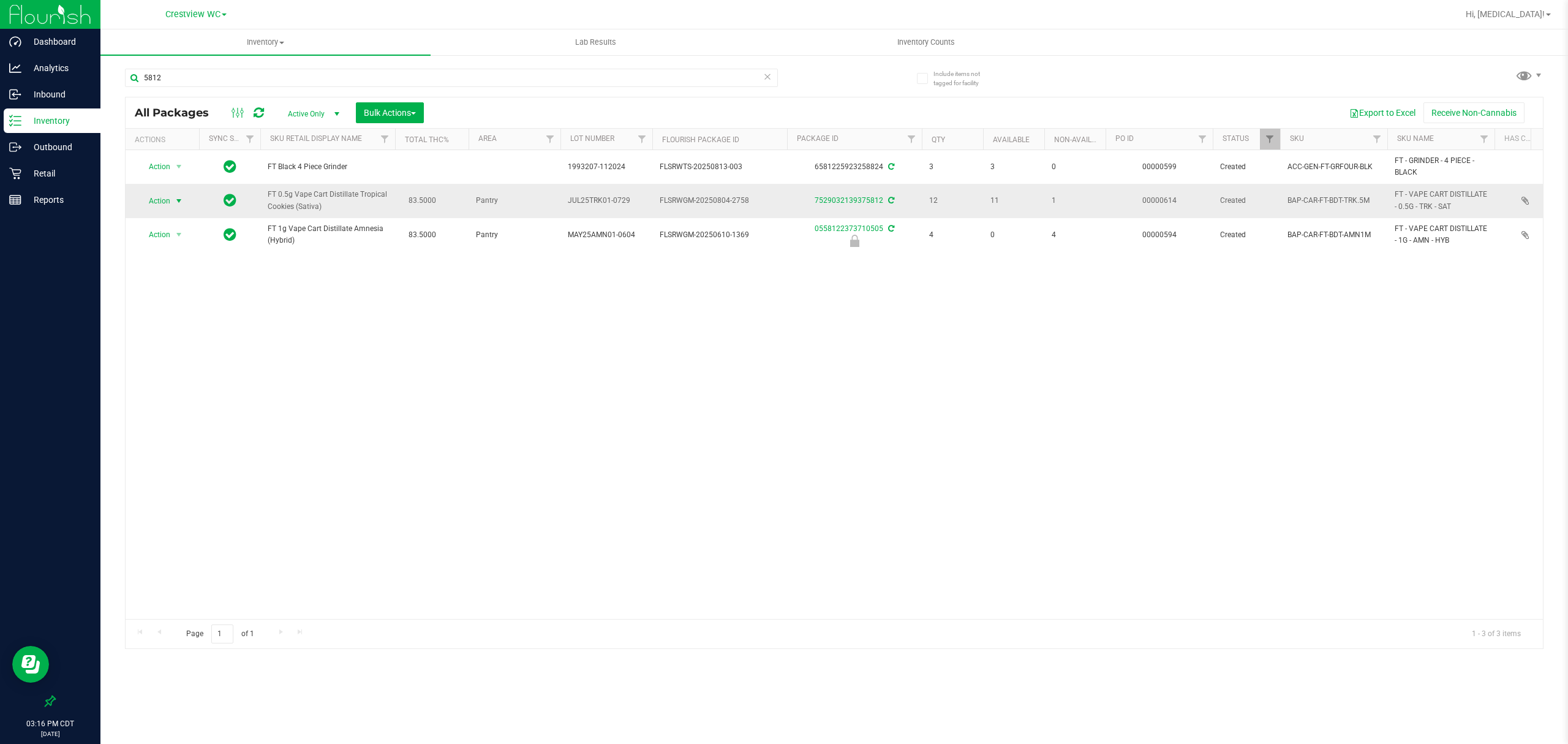
click at [164, 201] on span "Action" at bounding box center [154, 201] width 33 height 17
click at [172, 356] on li "Print package label" at bounding box center [185, 350] width 95 height 19
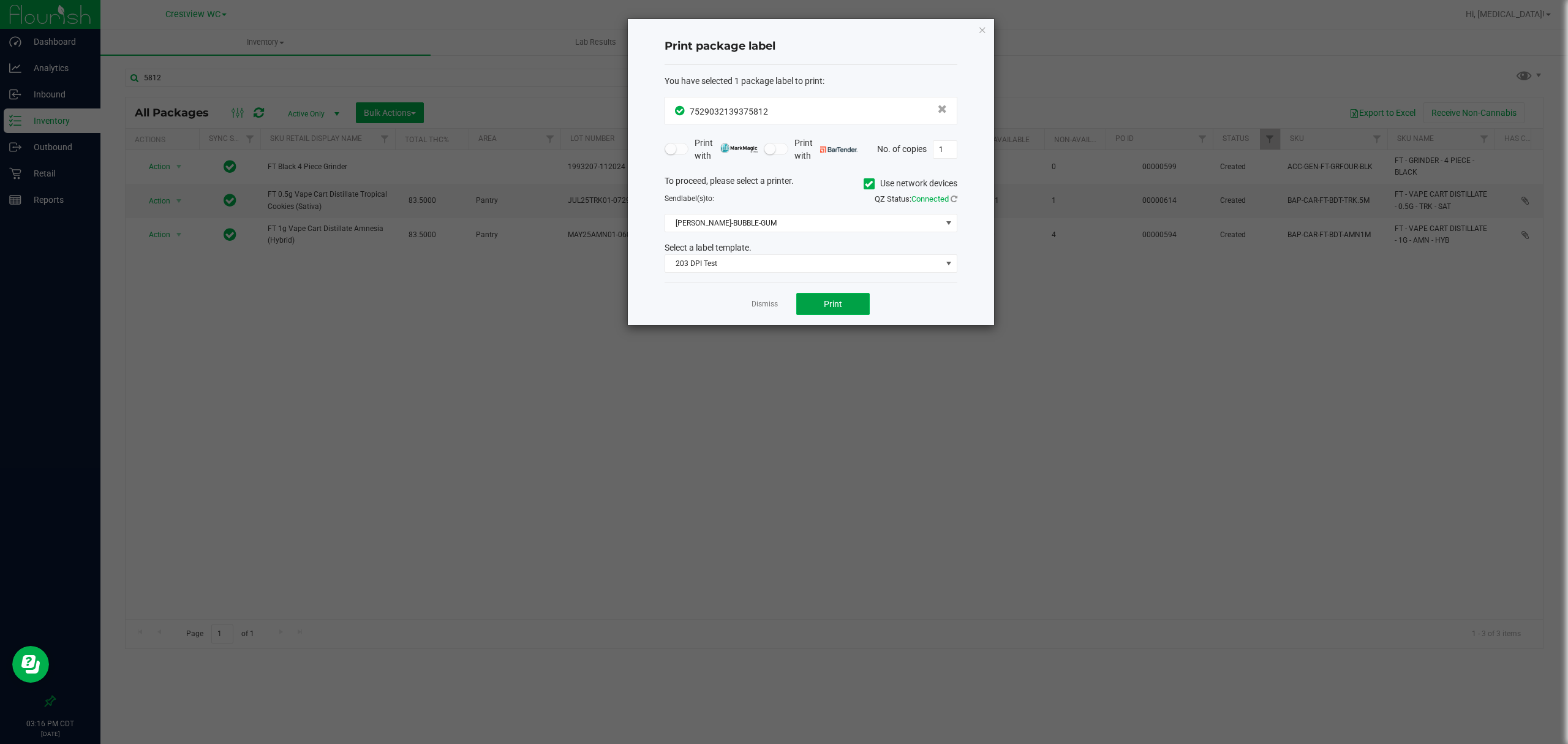
click at [831, 297] on button "Print" at bounding box center [832, 303] width 74 height 22
click at [769, 309] on link "Dismiss" at bounding box center [765, 304] width 26 height 11
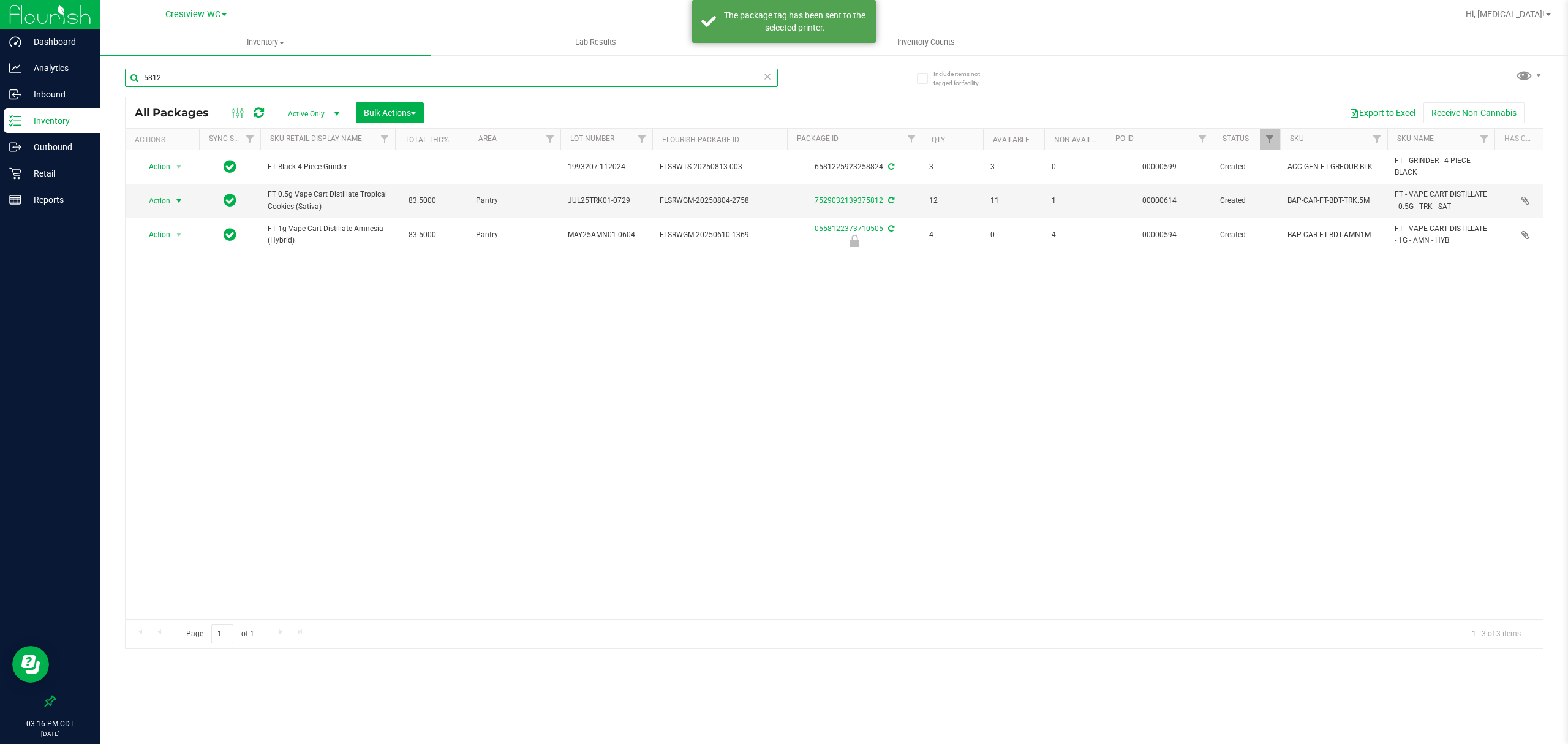
click at [236, 83] on input "5812" at bounding box center [452, 78] width 653 height 19
click at [236, 82] on input "5812" at bounding box center [452, 78] width 653 height 19
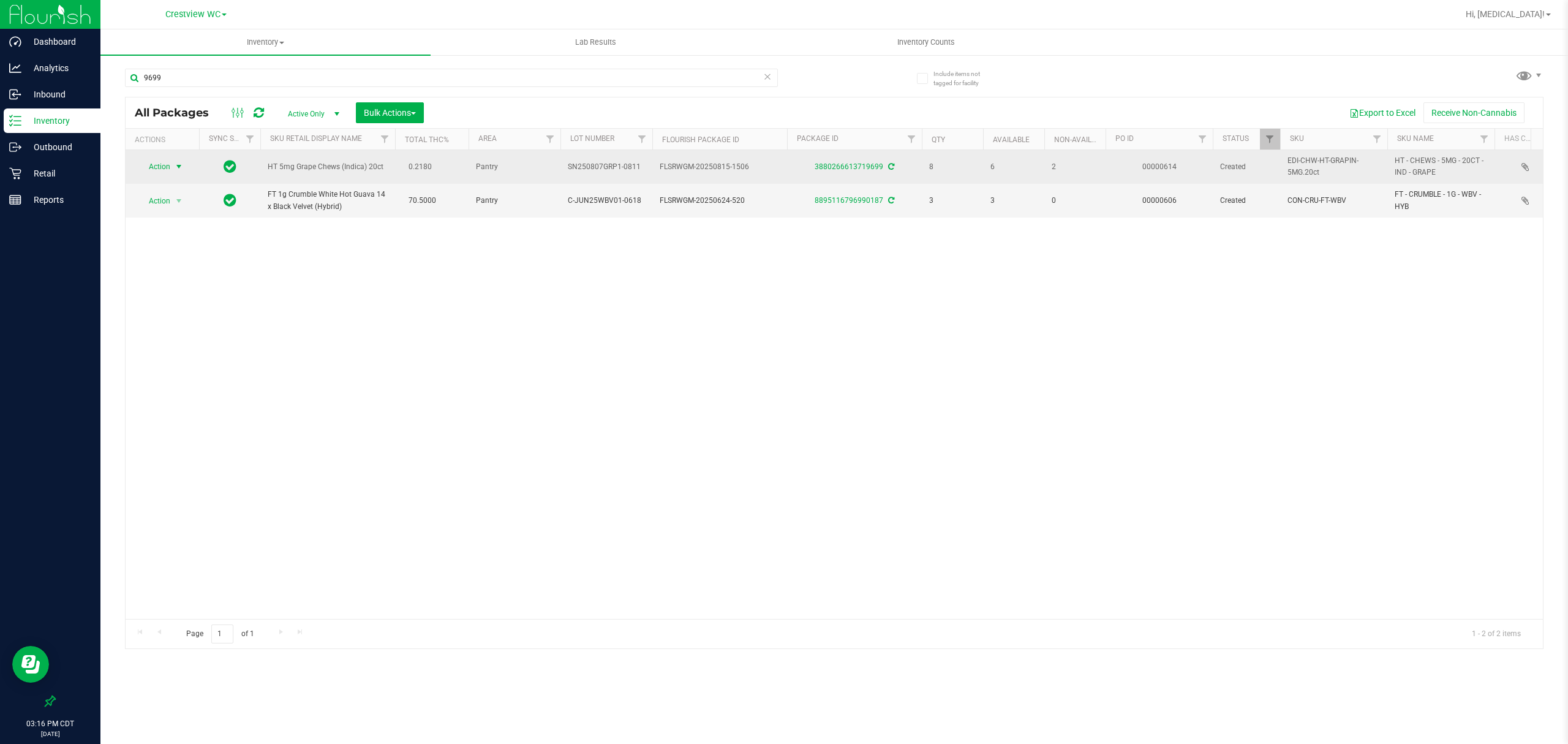
click at [162, 167] on span "Action" at bounding box center [154, 167] width 33 height 17
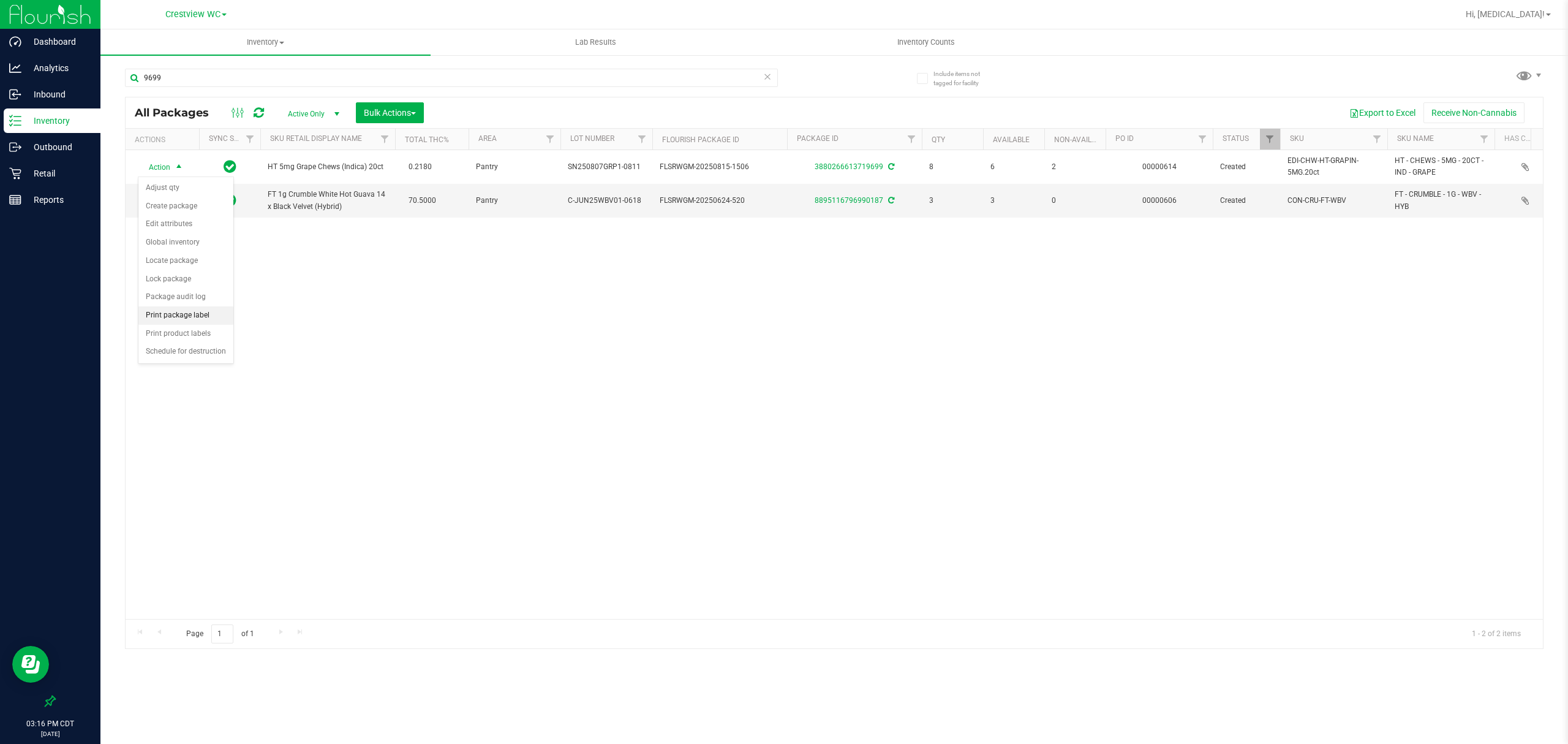
click at [192, 322] on li "Print package label" at bounding box center [185, 315] width 95 height 19
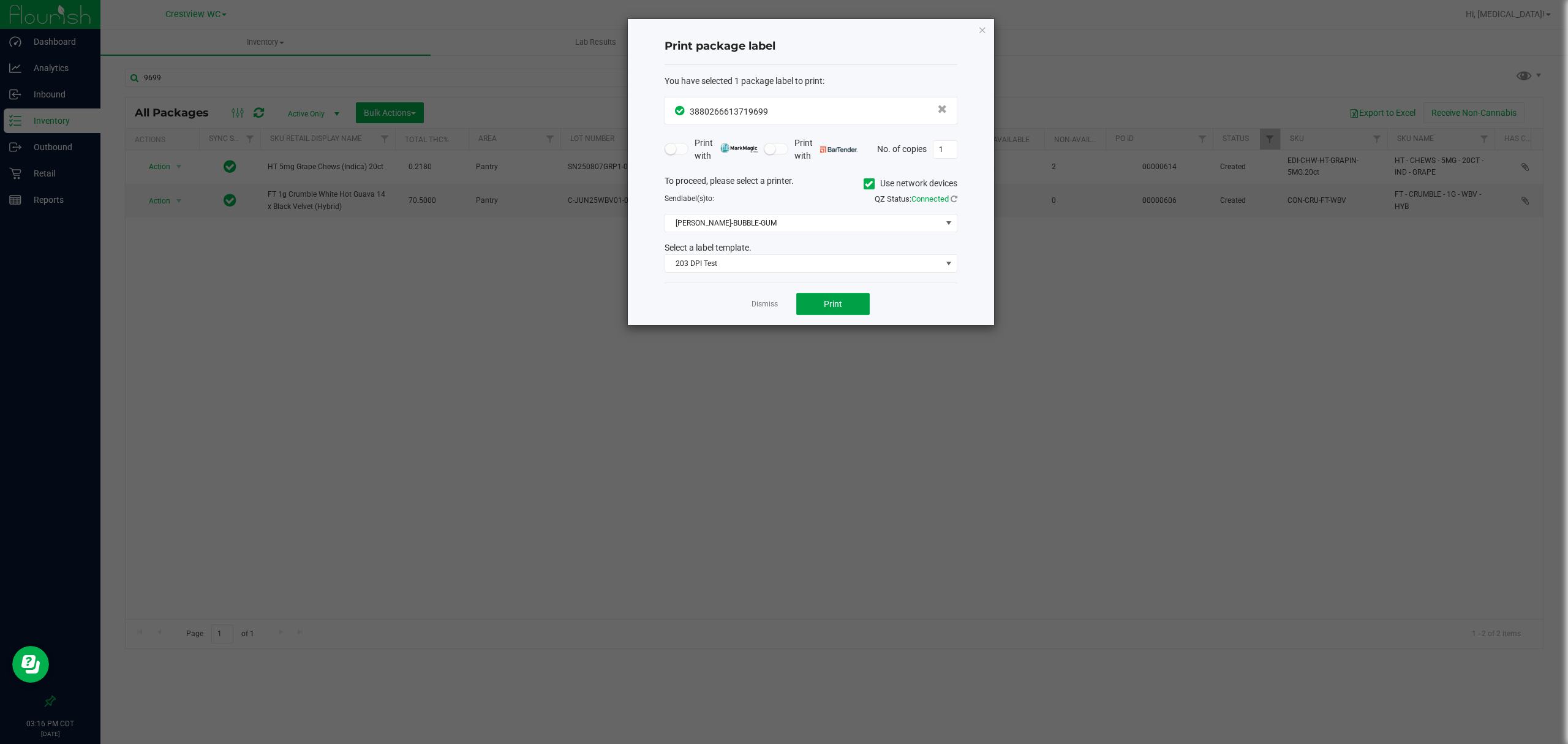
click at [826, 299] on span "Print" at bounding box center [833, 303] width 19 height 10
click at [760, 306] on link "Dismiss" at bounding box center [765, 304] width 26 height 11
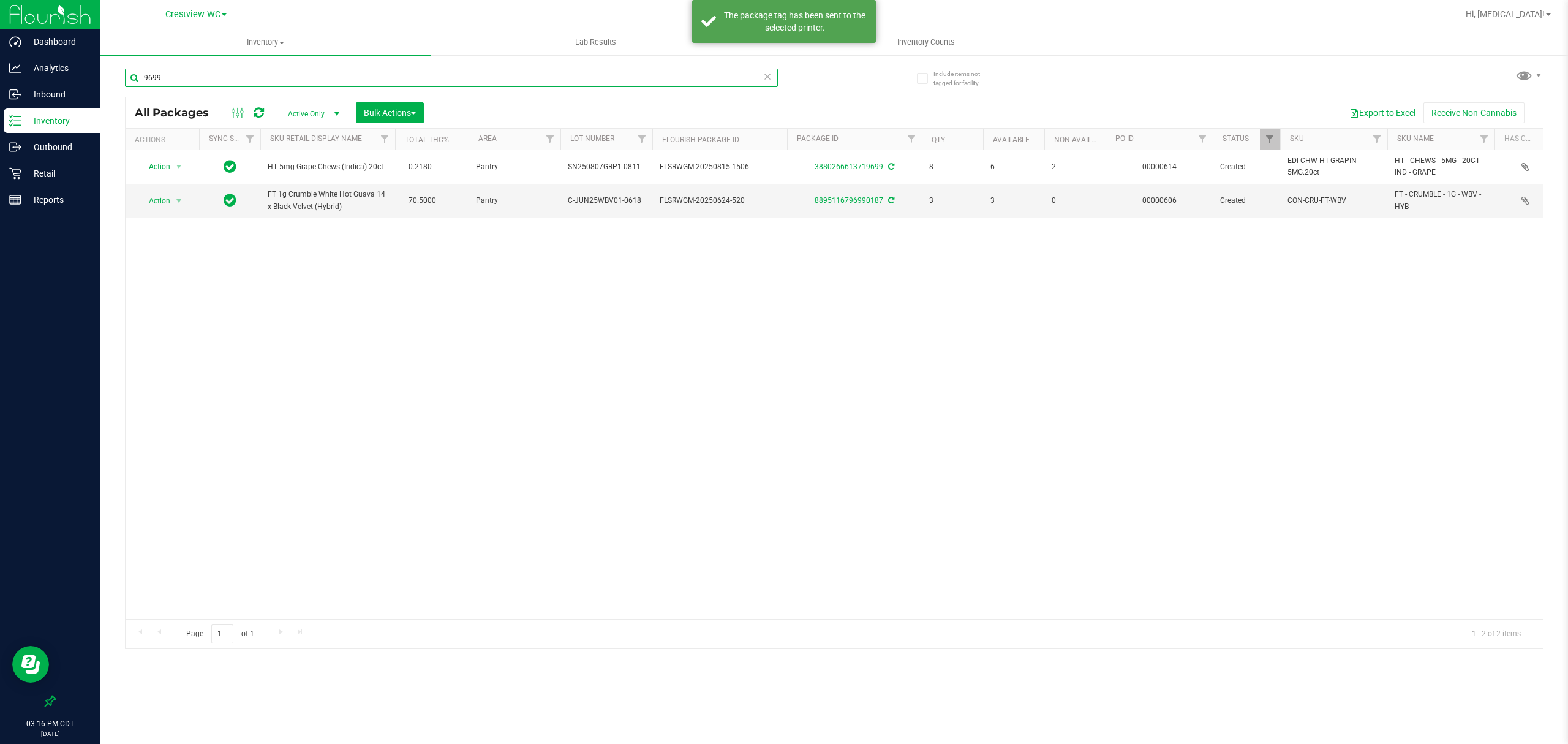
click at [611, 74] on input "9699" at bounding box center [452, 78] width 653 height 19
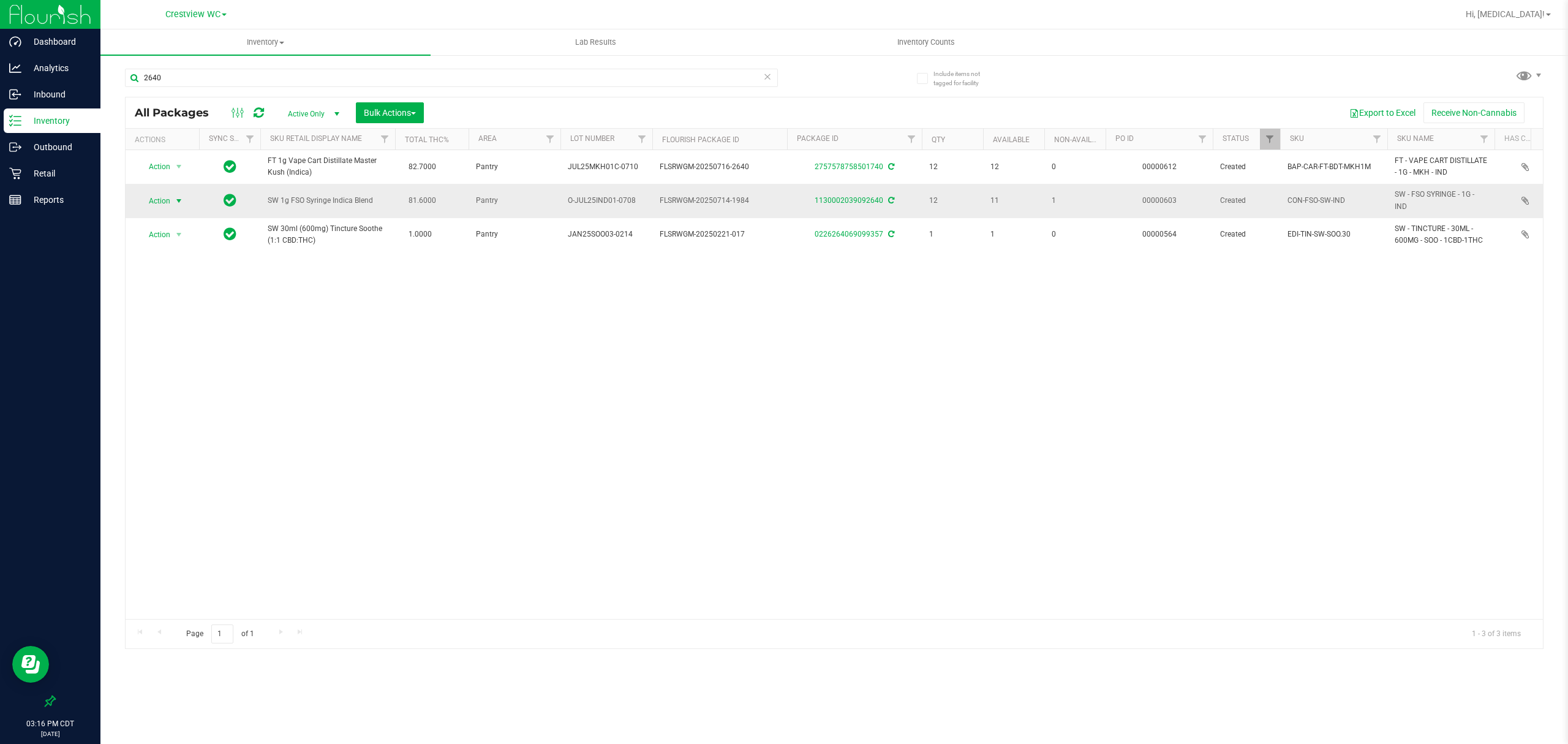
click at [165, 200] on span "Action" at bounding box center [154, 201] width 33 height 17
click at [187, 356] on li "Print package label" at bounding box center [185, 350] width 95 height 19
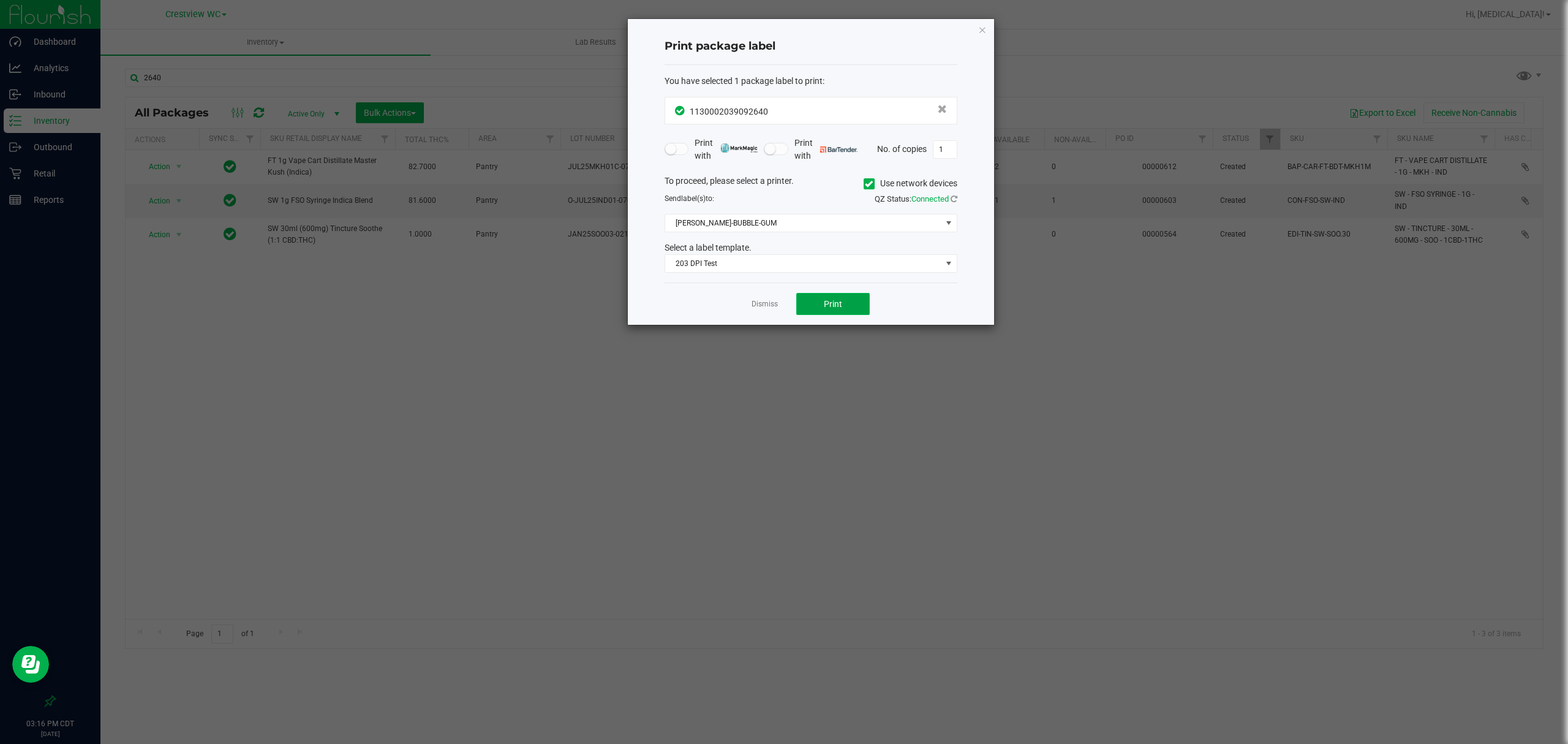
click at [843, 299] on button "Print" at bounding box center [832, 303] width 74 height 22
click at [771, 307] on link "Dismiss" at bounding box center [765, 304] width 26 height 11
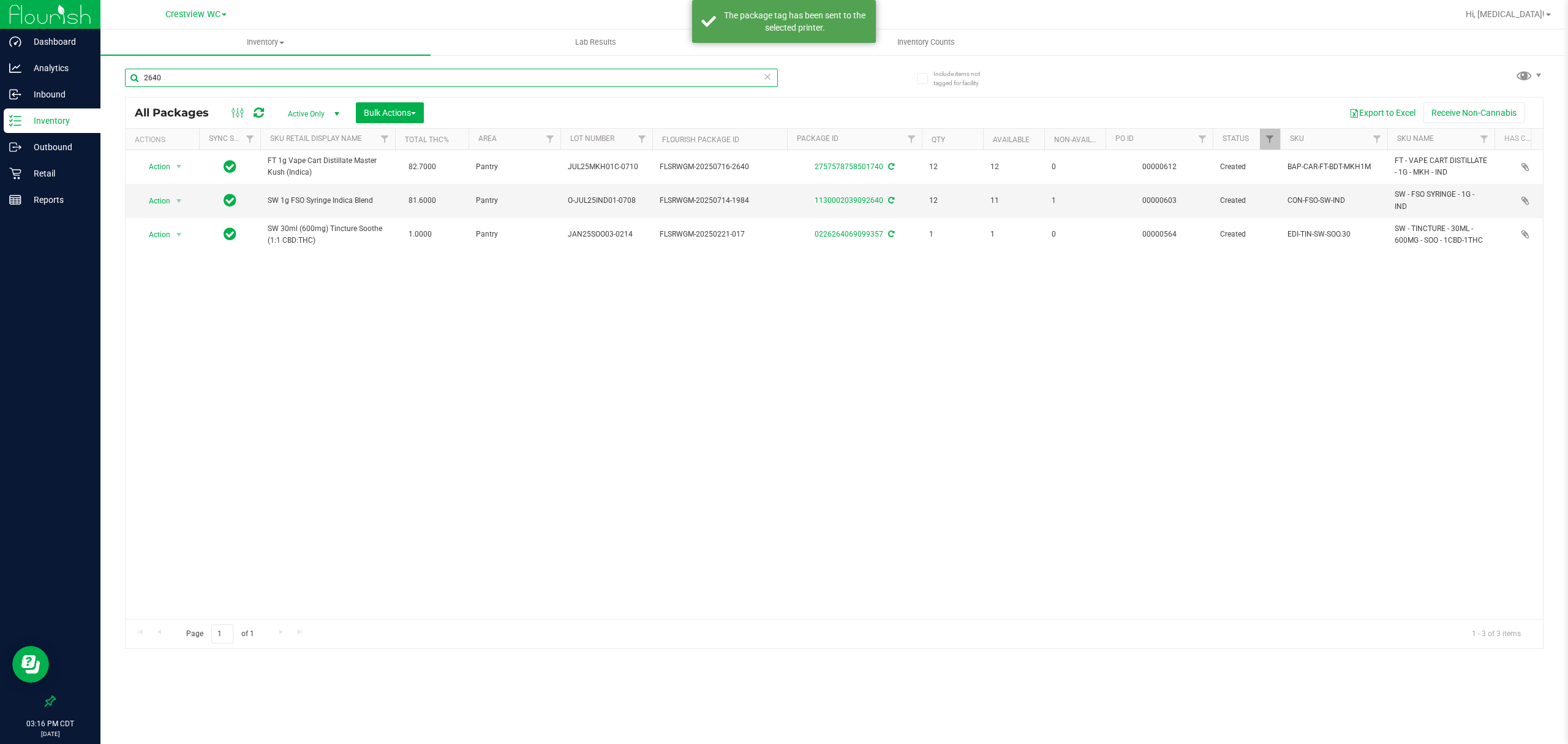
click at [477, 81] on input "2640" at bounding box center [452, 78] width 653 height 19
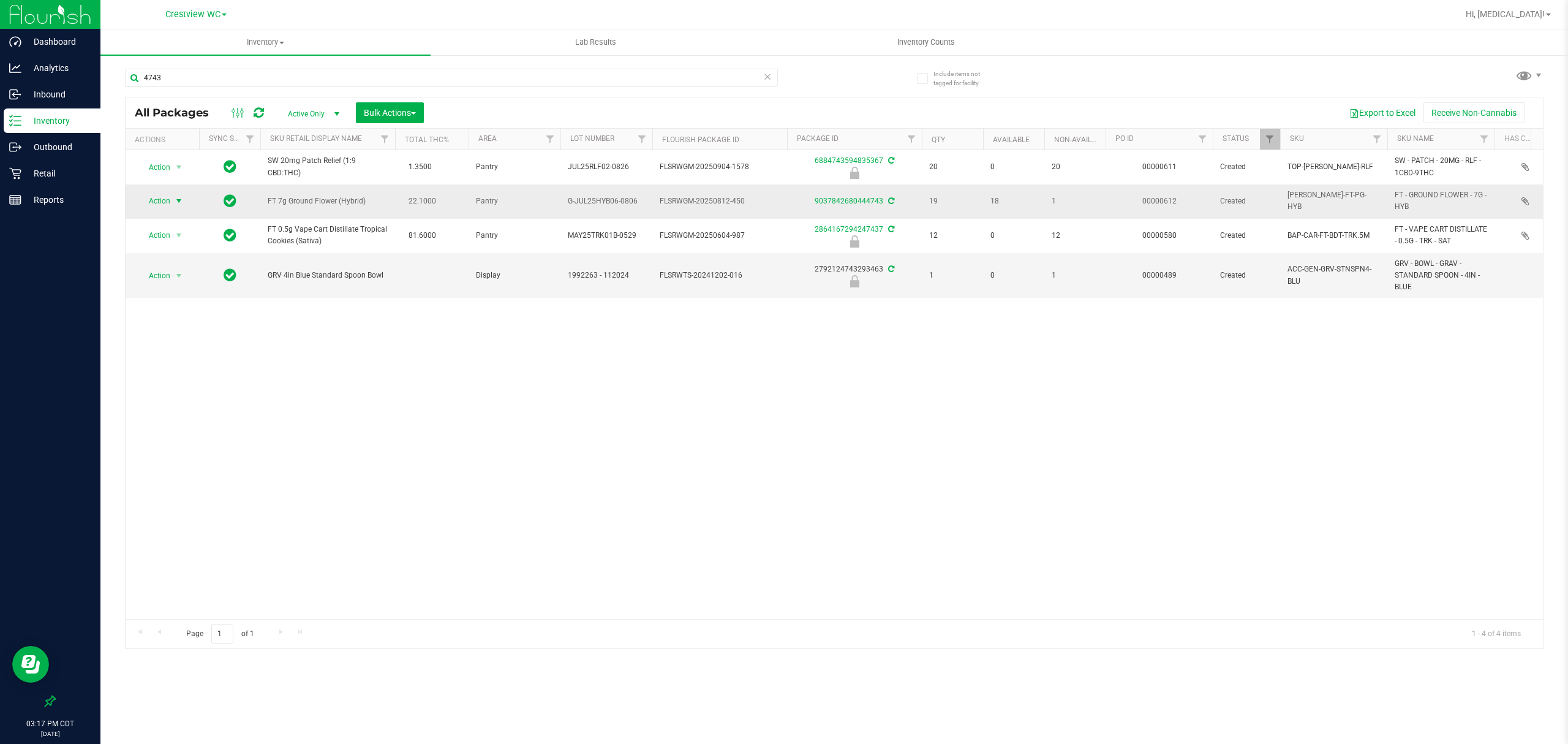
click at [155, 202] on span "Action" at bounding box center [154, 201] width 33 height 17
click at [183, 356] on li "Print package label" at bounding box center [185, 350] width 95 height 19
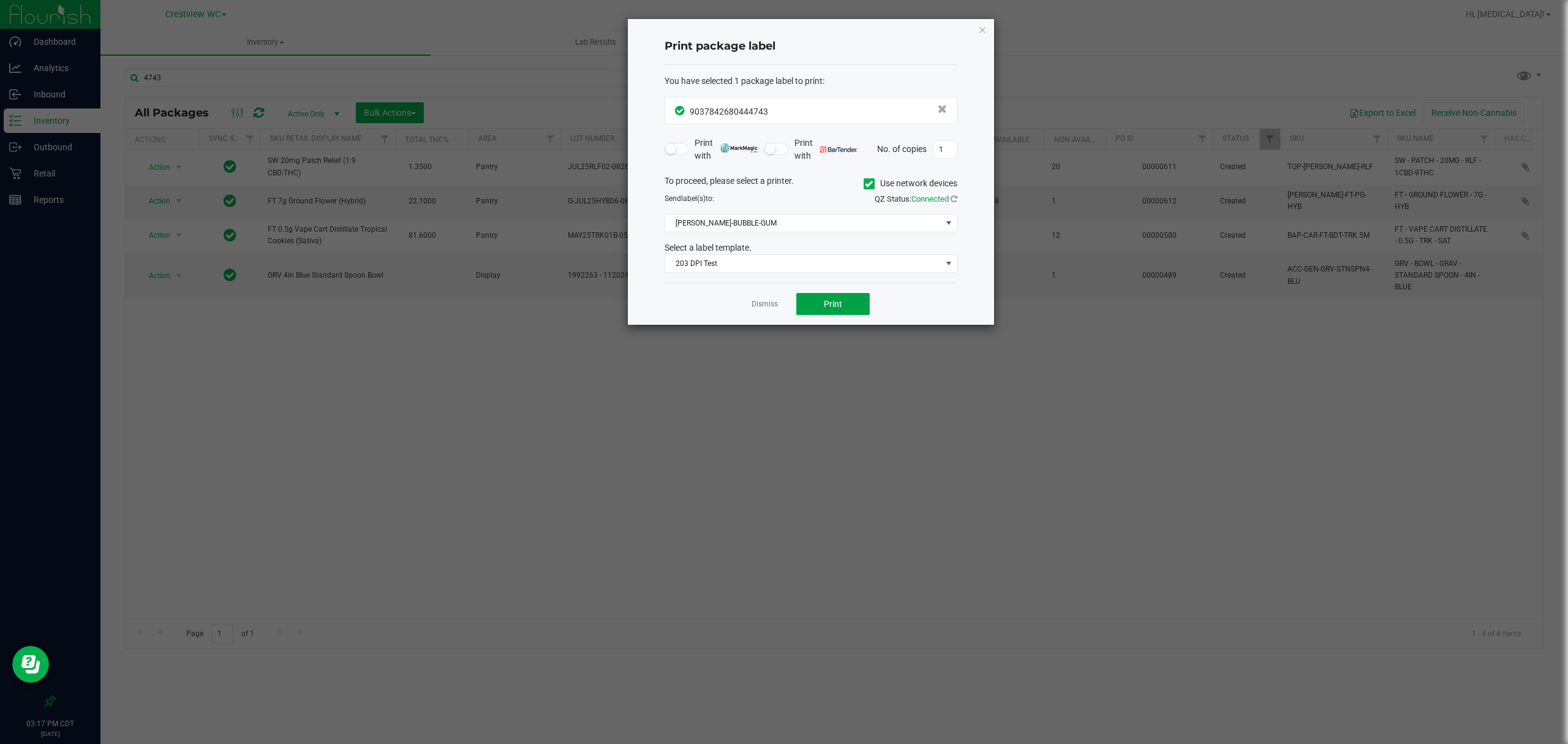
click at [807, 306] on button "Print" at bounding box center [832, 303] width 74 height 22
click at [765, 306] on link "Dismiss" at bounding box center [765, 304] width 26 height 11
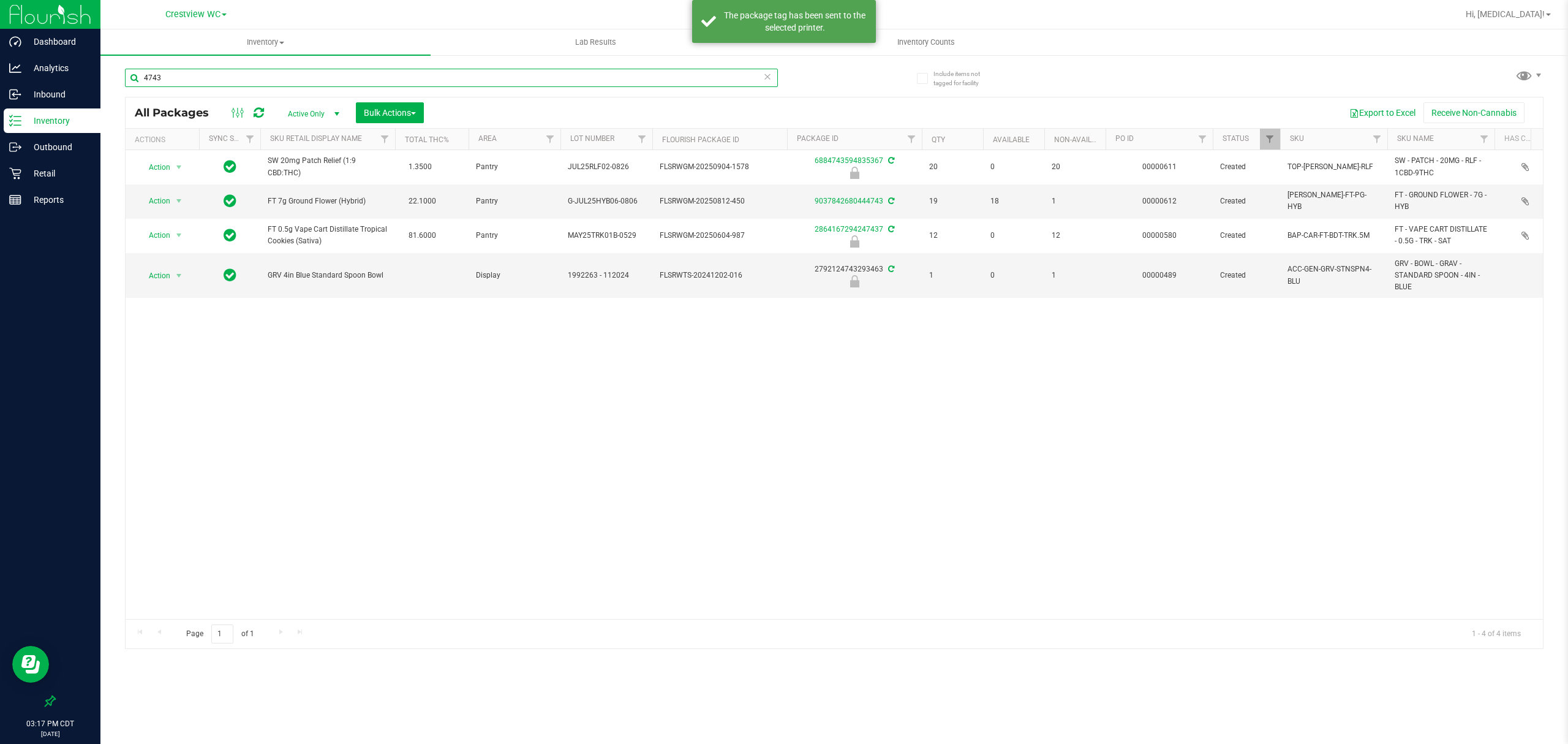
click at [502, 80] on input "4743" at bounding box center [452, 78] width 653 height 19
type input "0928"
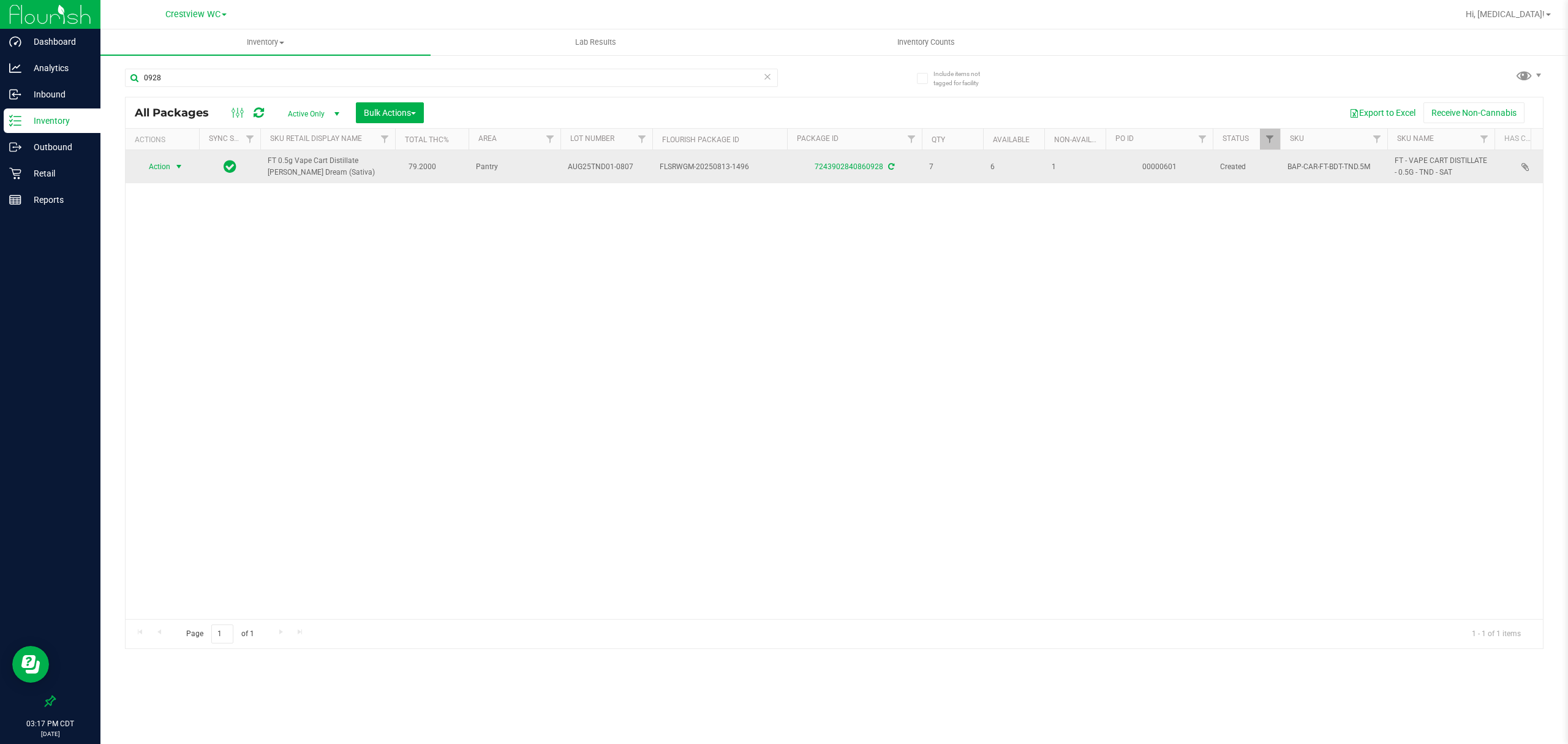
click at [168, 173] on span "Action" at bounding box center [154, 167] width 33 height 17
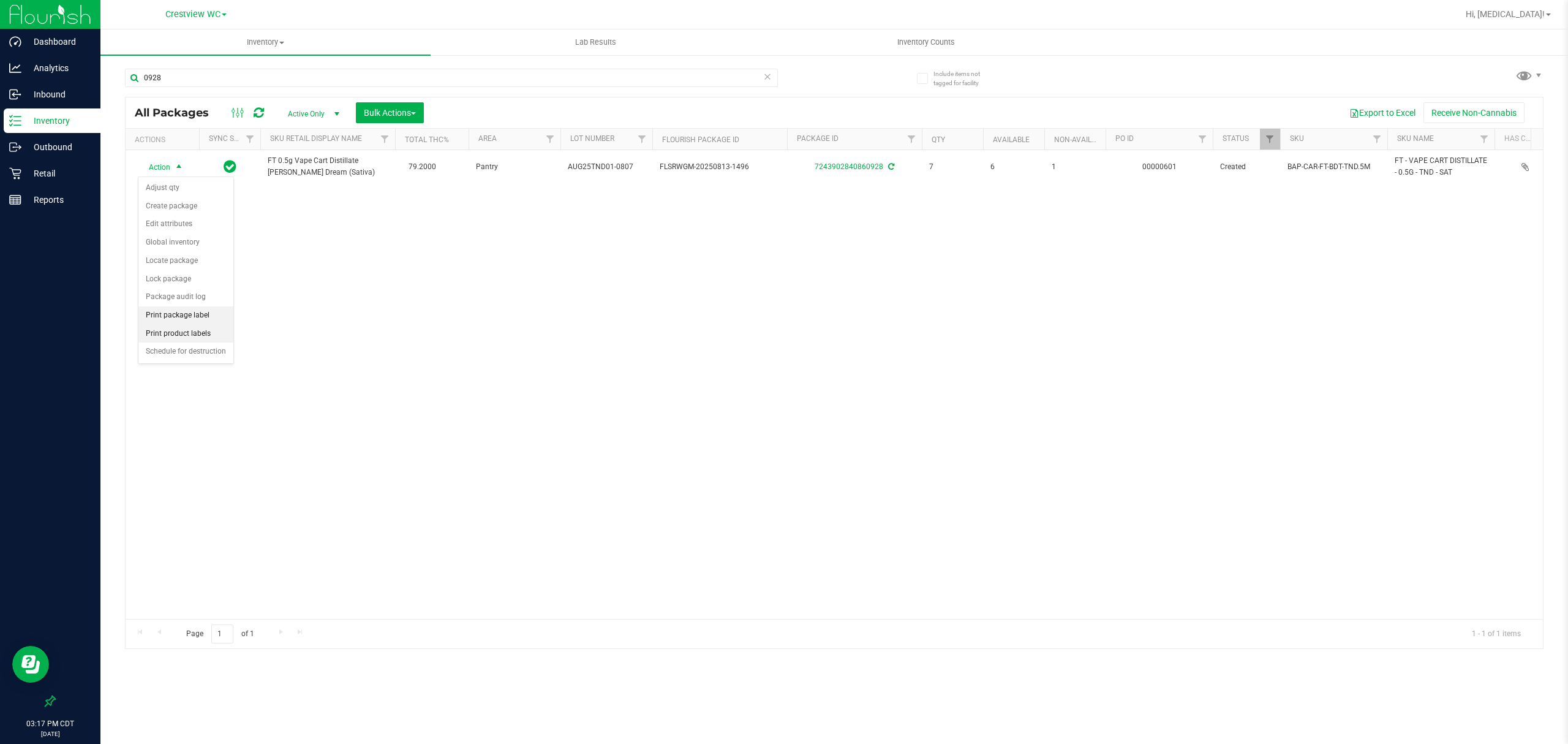
click at [183, 325] on li "Print package label" at bounding box center [185, 315] width 95 height 19
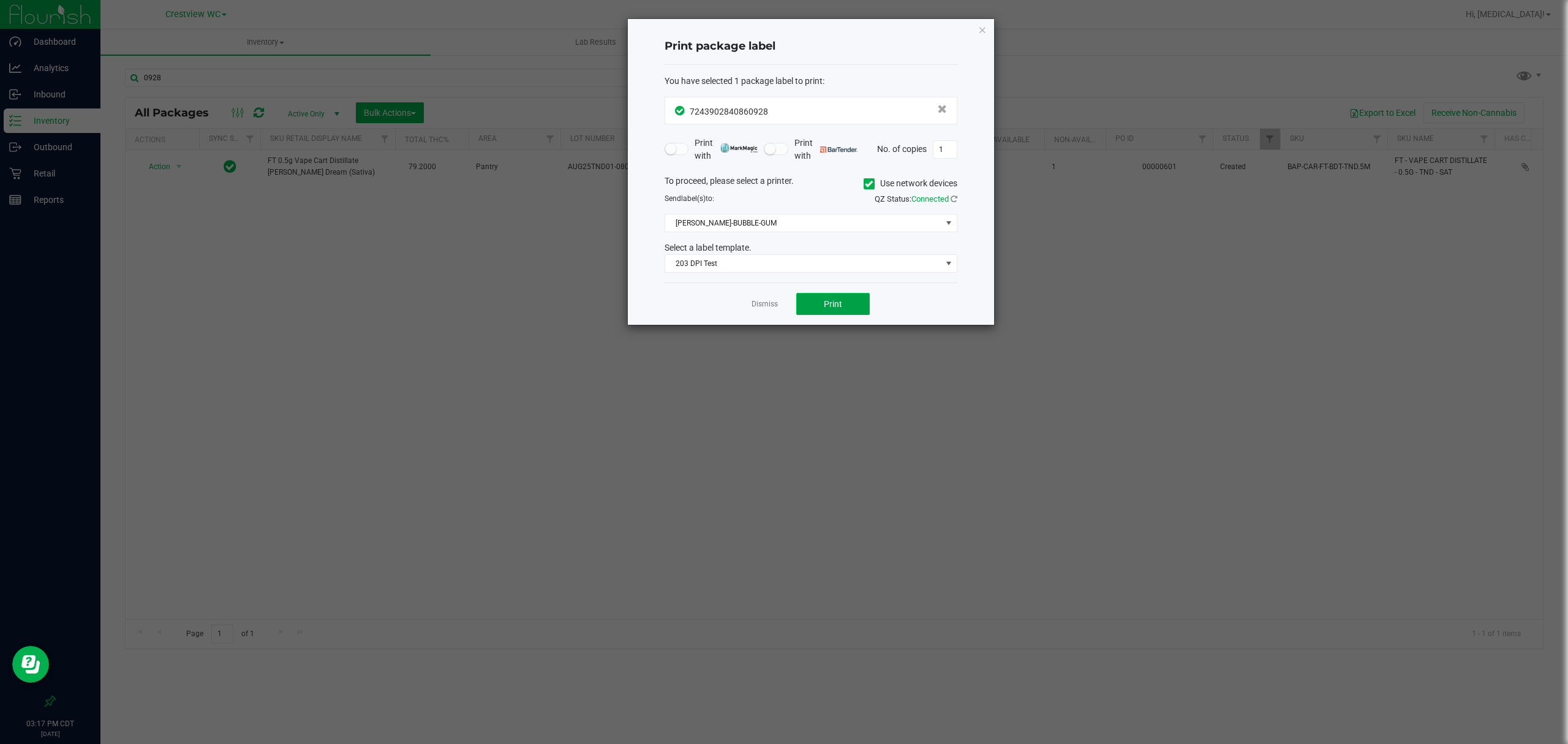
click at [849, 305] on button "Print" at bounding box center [832, 303] width 74 height 22
click at [763, 305] on link "Dismiss" at bounding box center [765, 304] width 26 height 11
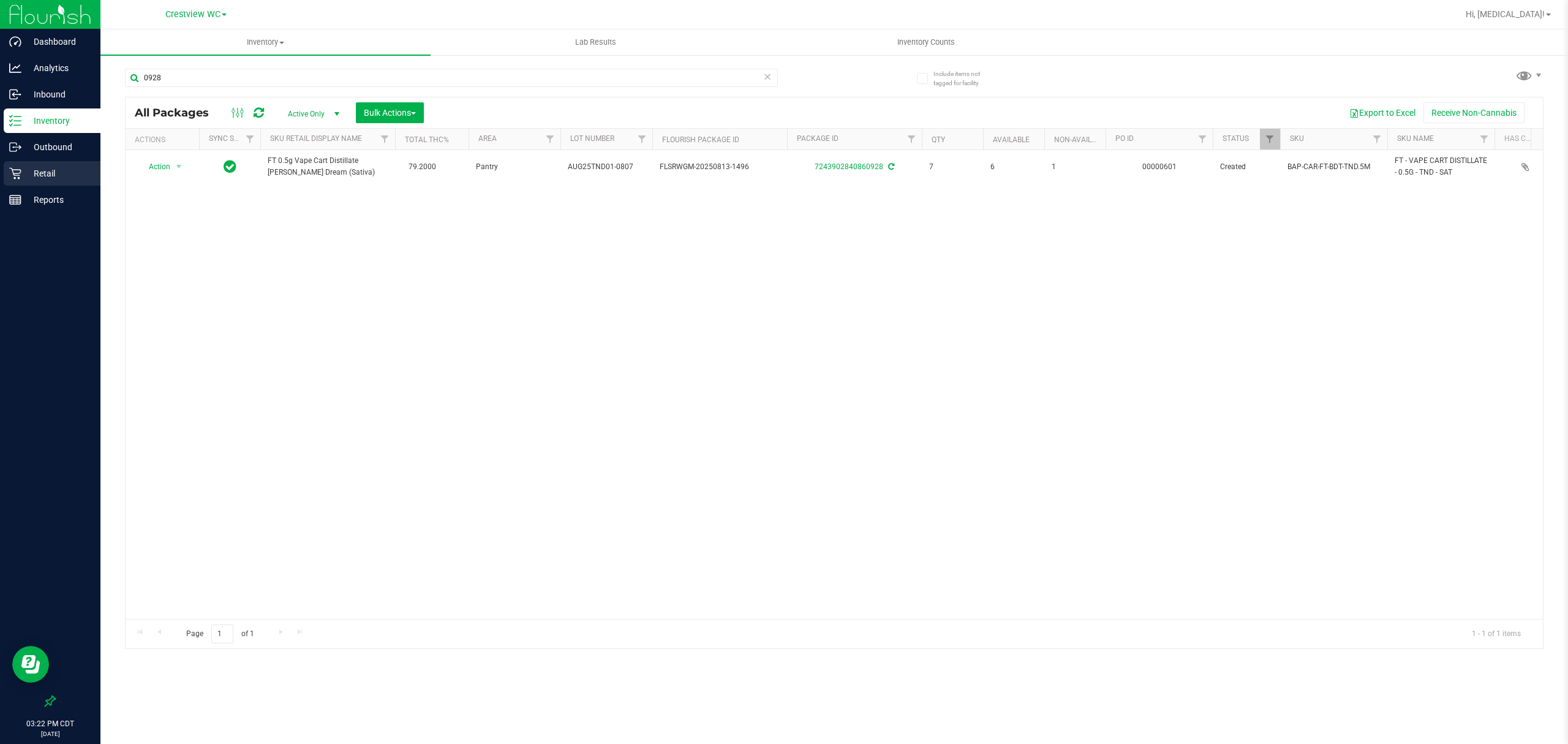
click at [42, 170] on p "Retail" at bounding box center [58, 174] width 74 height 15
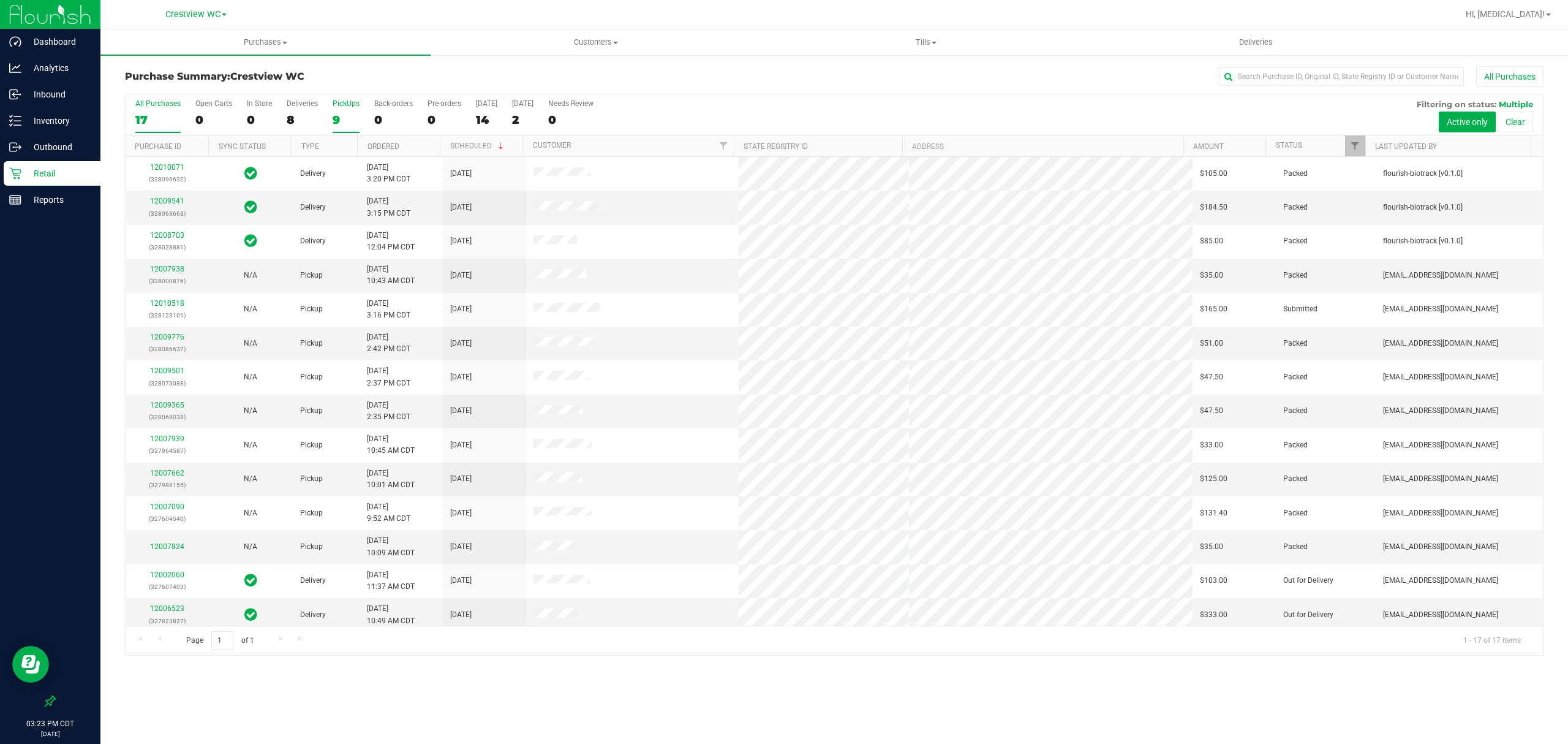
click at [339, 108] on div "PickUps" at bounding box center [346, 103] width 27 height 9
click at [0, 0] on input "PickUps 9" at bounding box center [0, 0] width 0 height 0
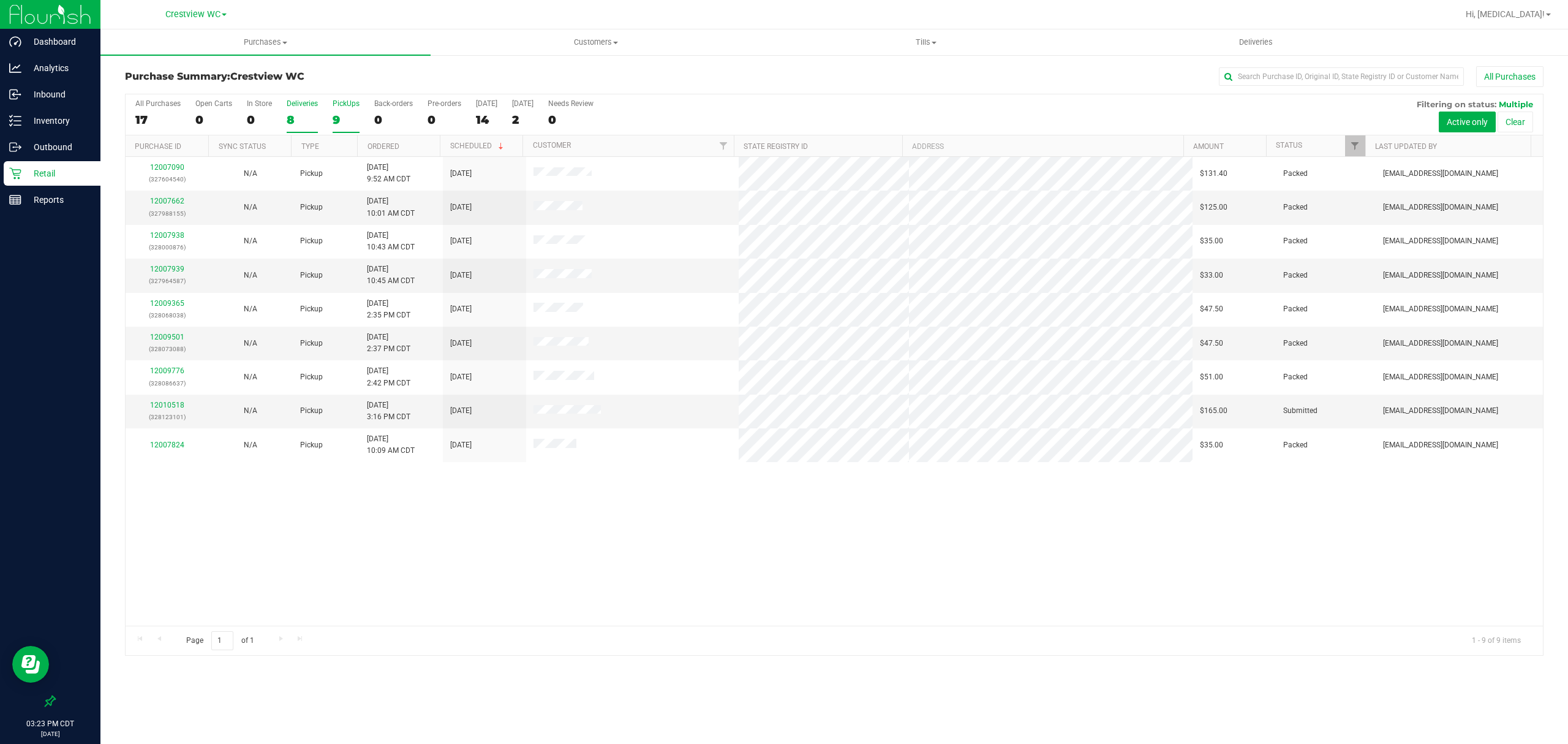
click at [288, 120] on div "8" at bounding box center [302, 119] width 31 height 14
click at [0, 0] on input "Deliveries 8" at bounding box center [0, 0] width 0 height 0
click at [685, 594] on div "12010071 (328099632) Delivery [DATE] 3:20 PM CDT 10/2/2025 $105.00 Packed flour…" at bounding box center [834, 392] width 1417 height 469
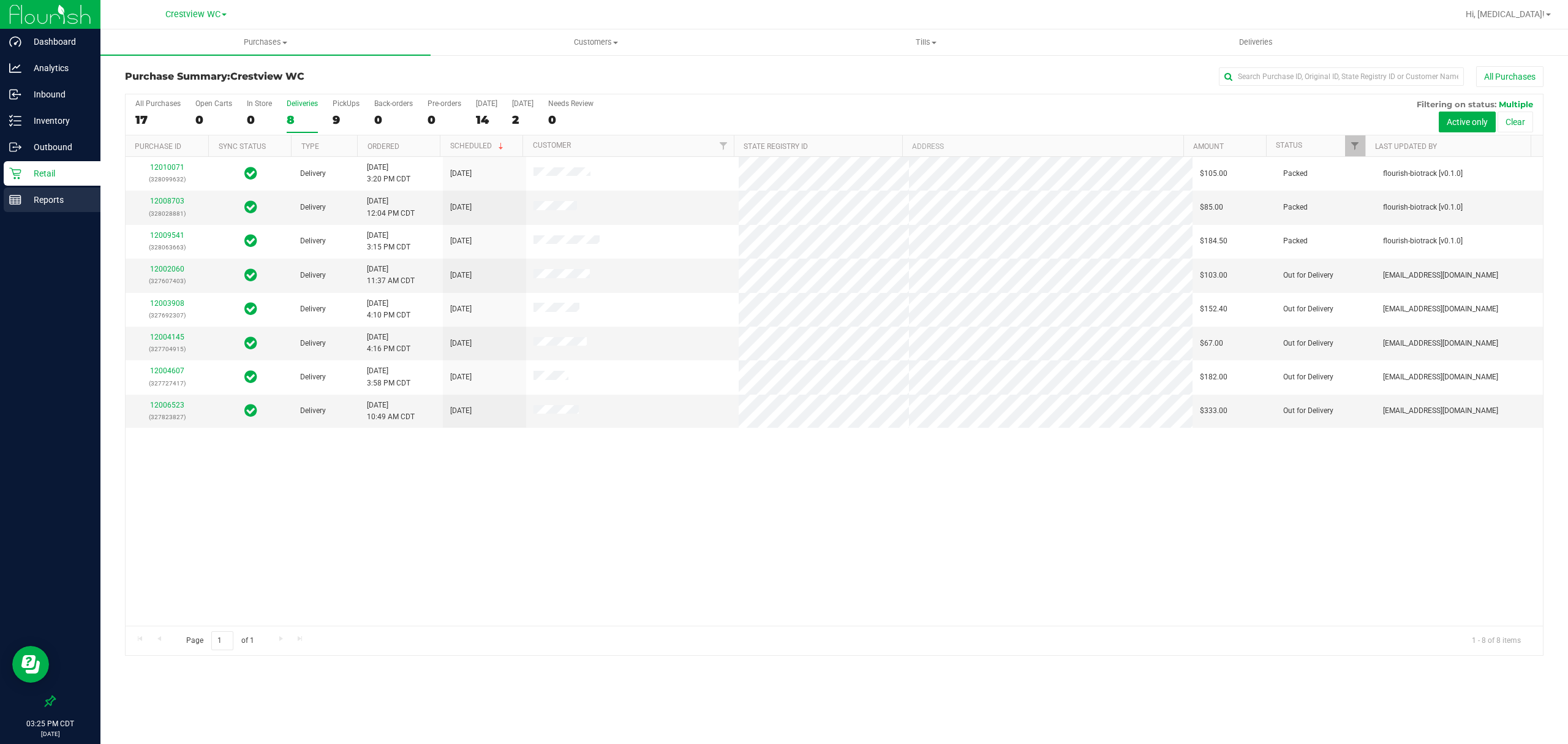
click at [50, 201] on p "Reports" at bounding box center [58, 199] width 74 height 15
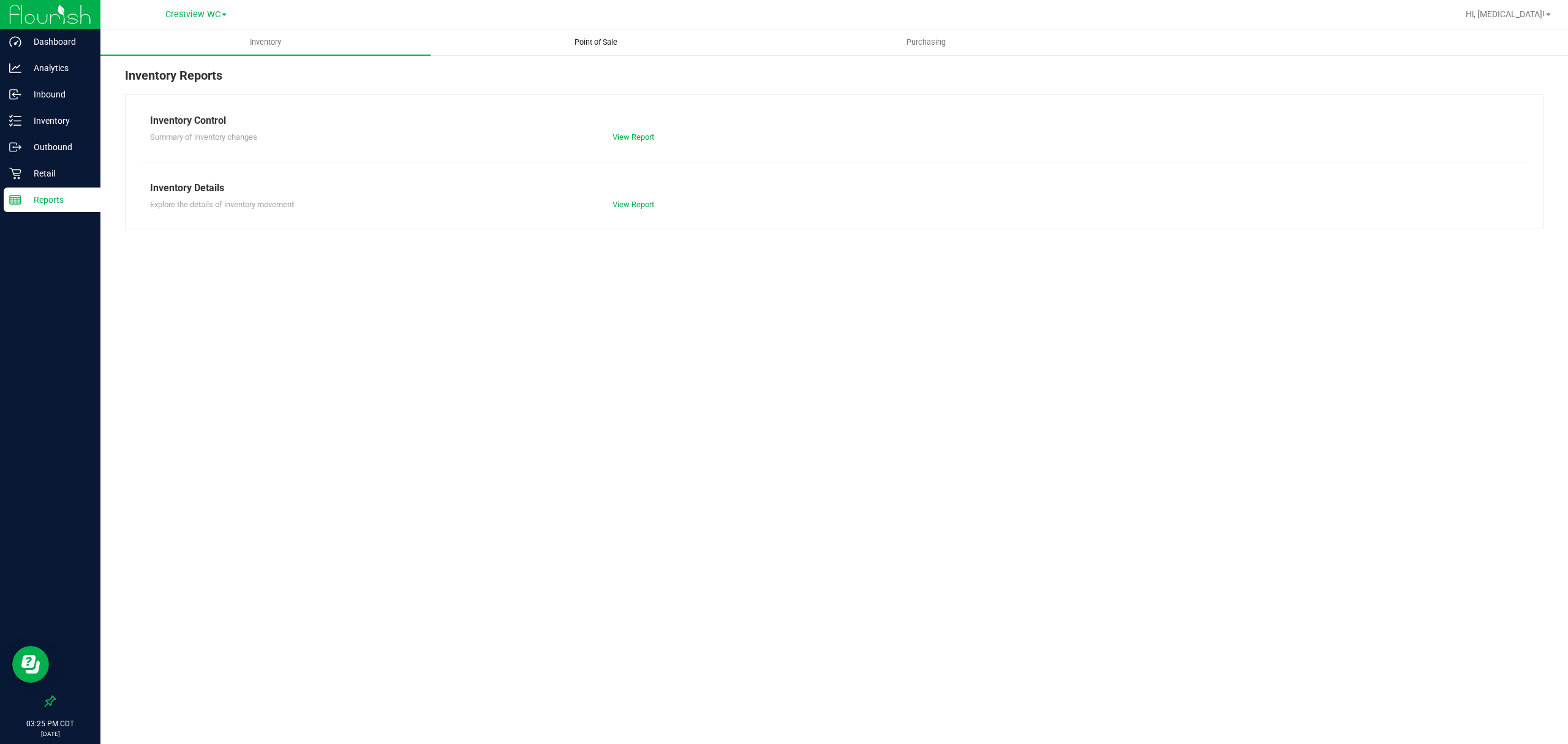
click at [618, 38] on span "Point of Sale" at bounding box center [596, 42] width 76 height 11
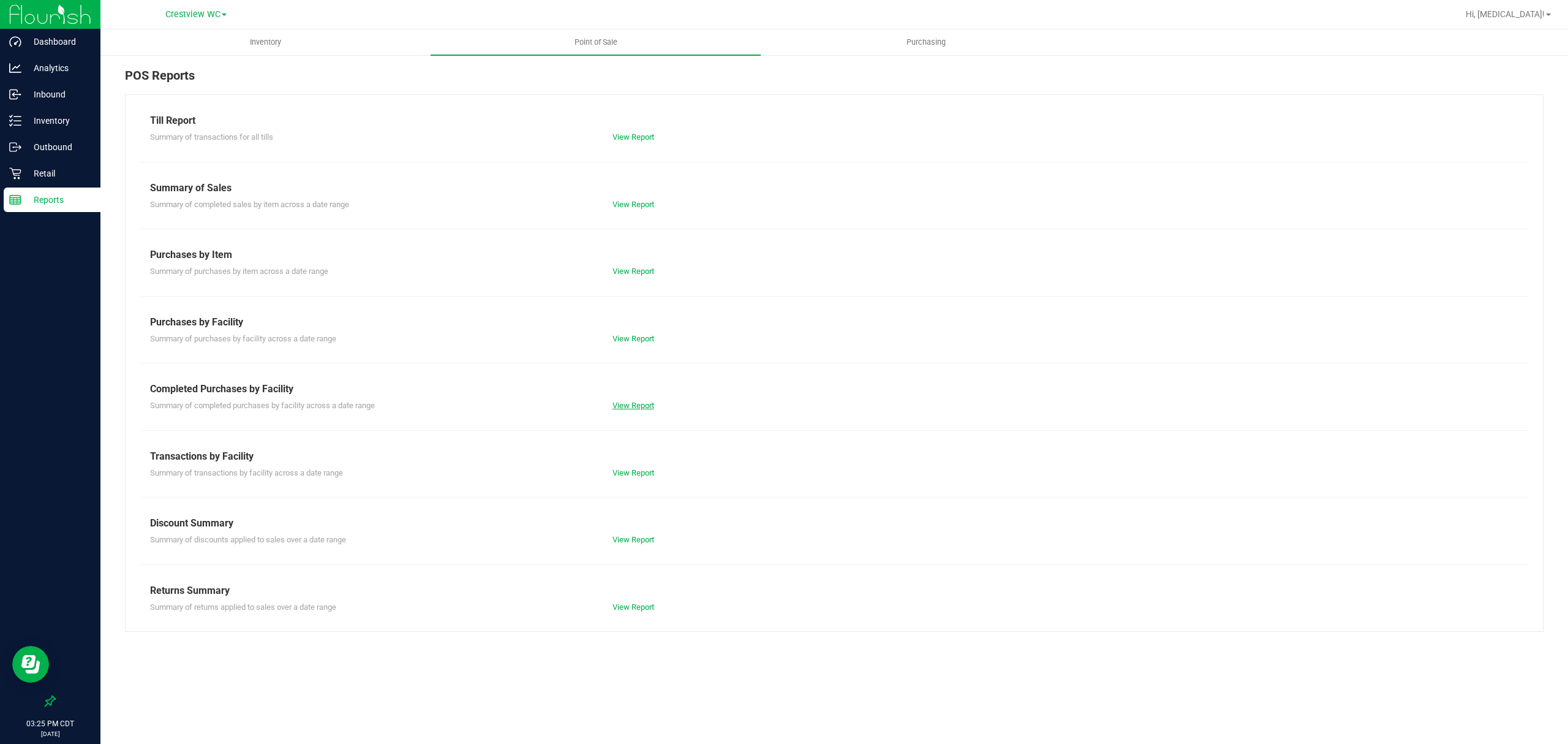
click at [633, 403] on link "View Report" at bounding box center [633, 405] width 42 height 9
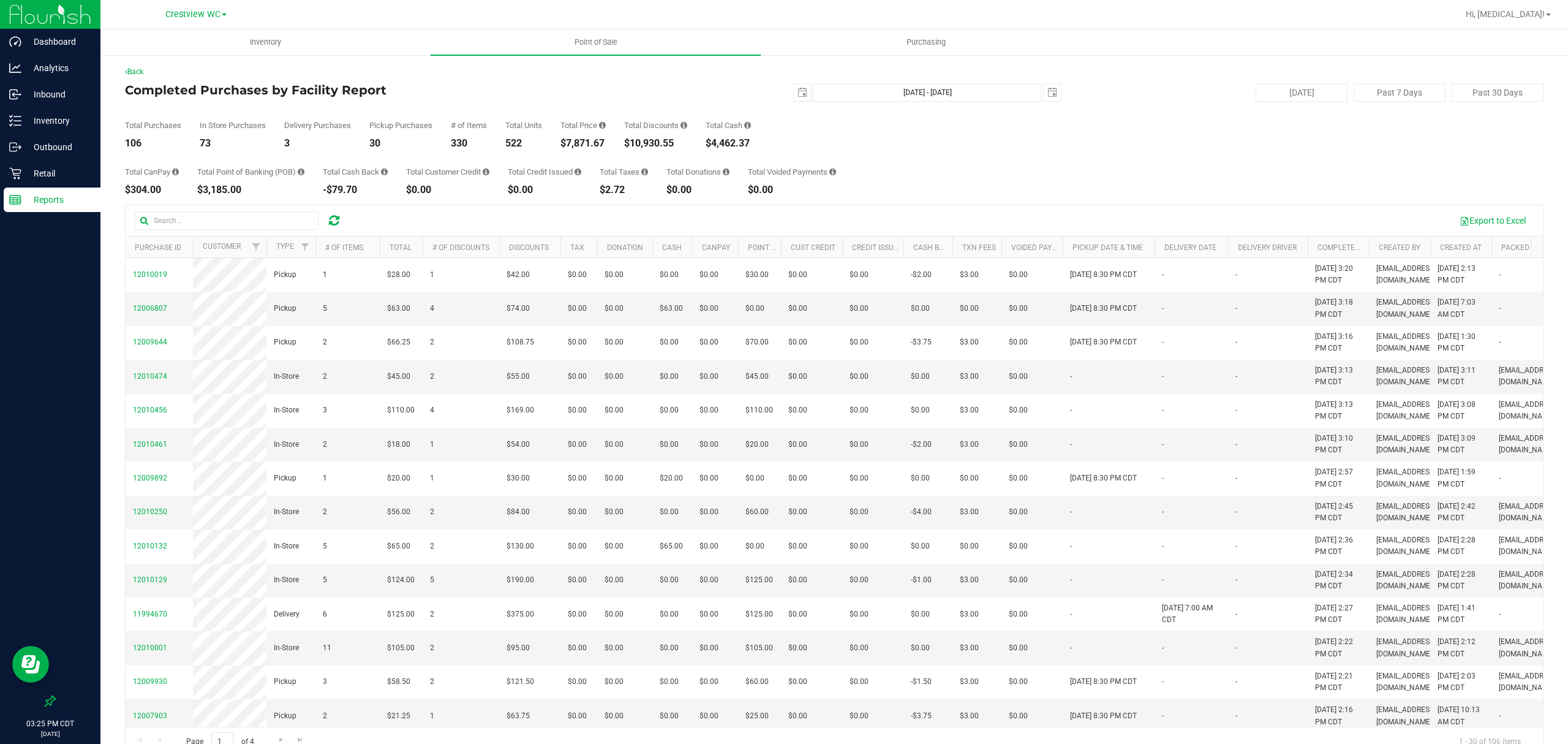
click at [1028, 184] on div "Total CanPay $304.00 Total Point of Banking (POB) $3,185.00 Total Cash Back -$7…" at bounding box center [834, 172] width 1418 height 46
click at [60, 167] on p "Retail" at bounding box center [58, 174] width 74 height 15
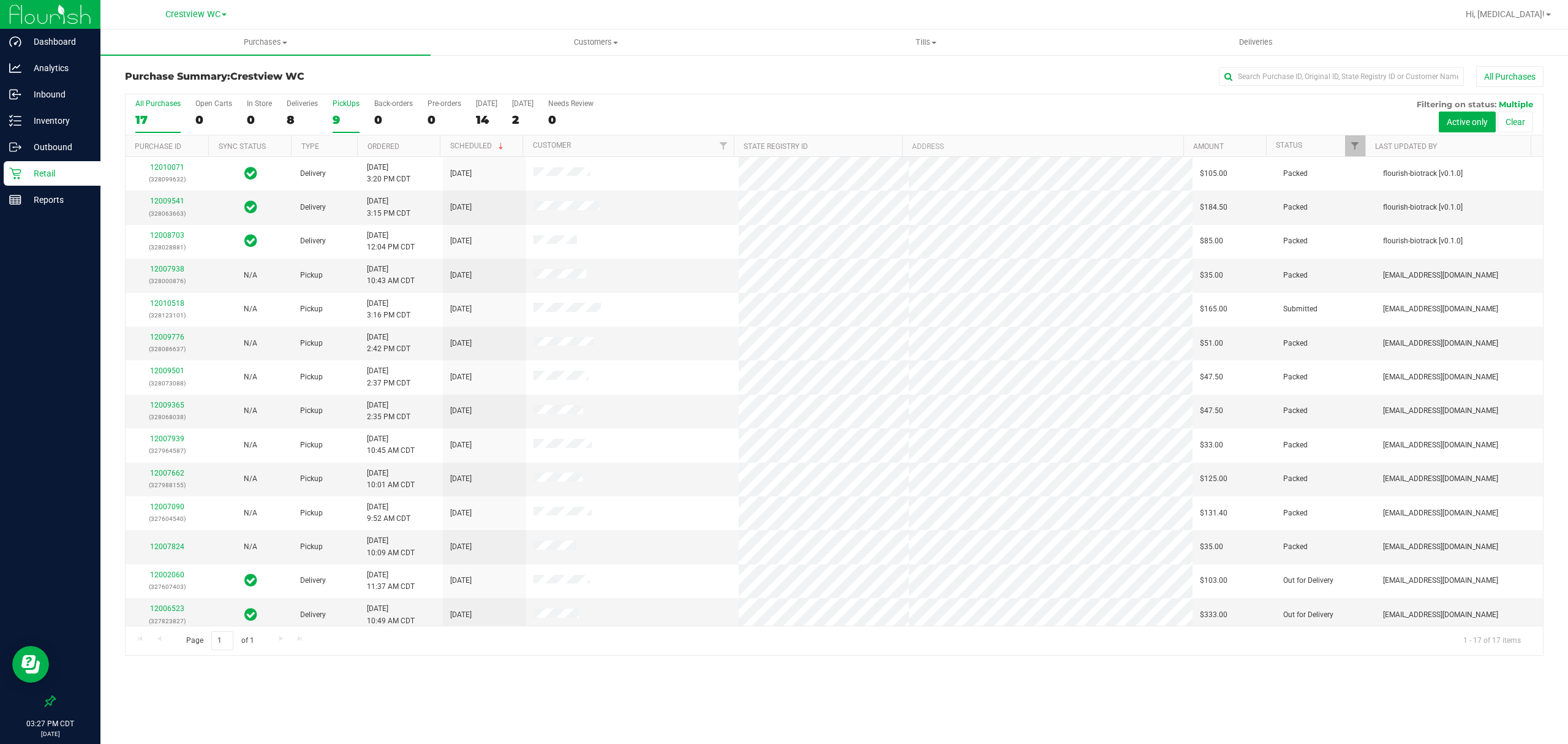
click at [334, 116] on div "9" at bounding box center [346, 119] width 27 height 14
click at [0, 0] on input "PickUps 9" at bounding box center [0, 0] width 0 height 0
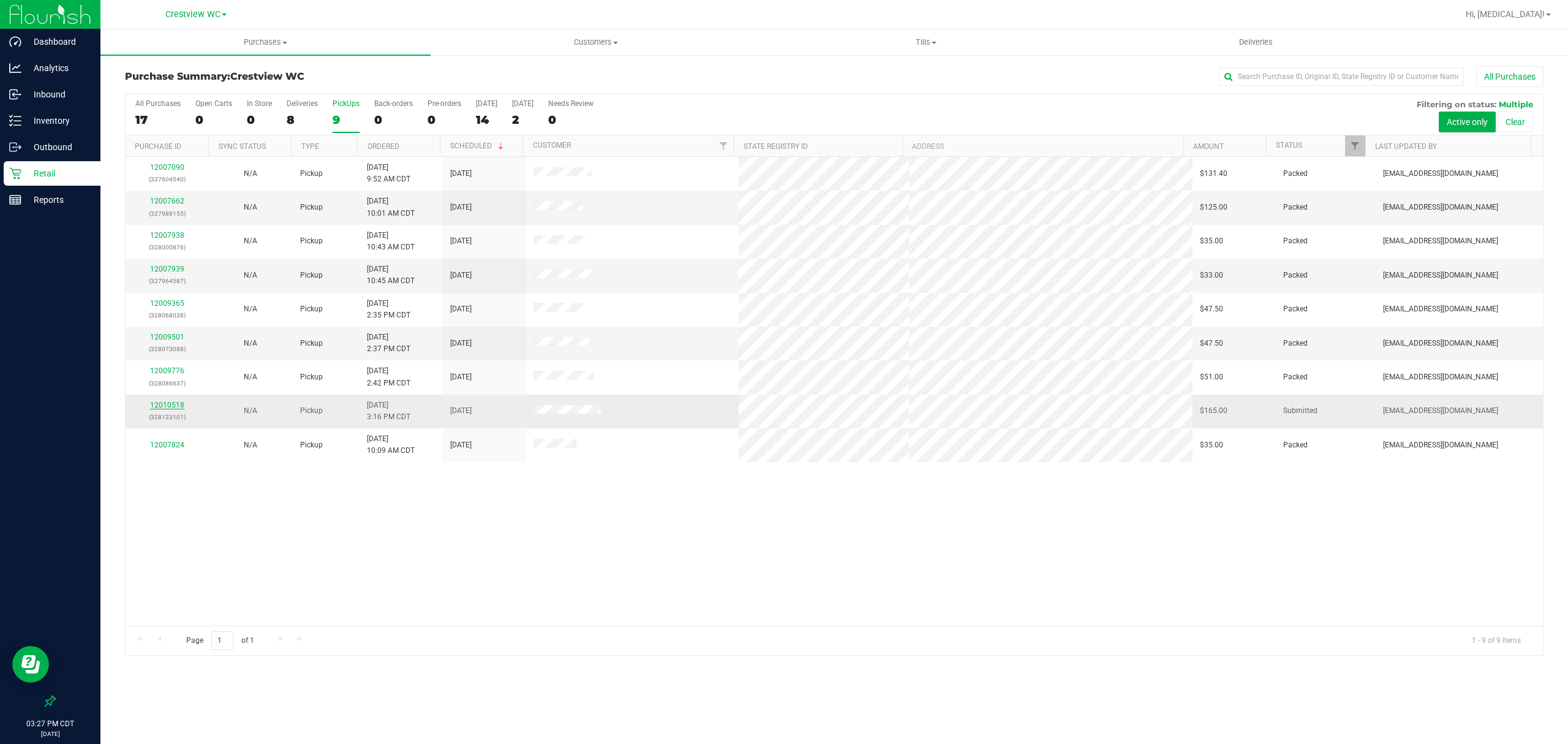
click at [170, 405] on link "12010518" at bounding box center [168, 405] width 34 height 9
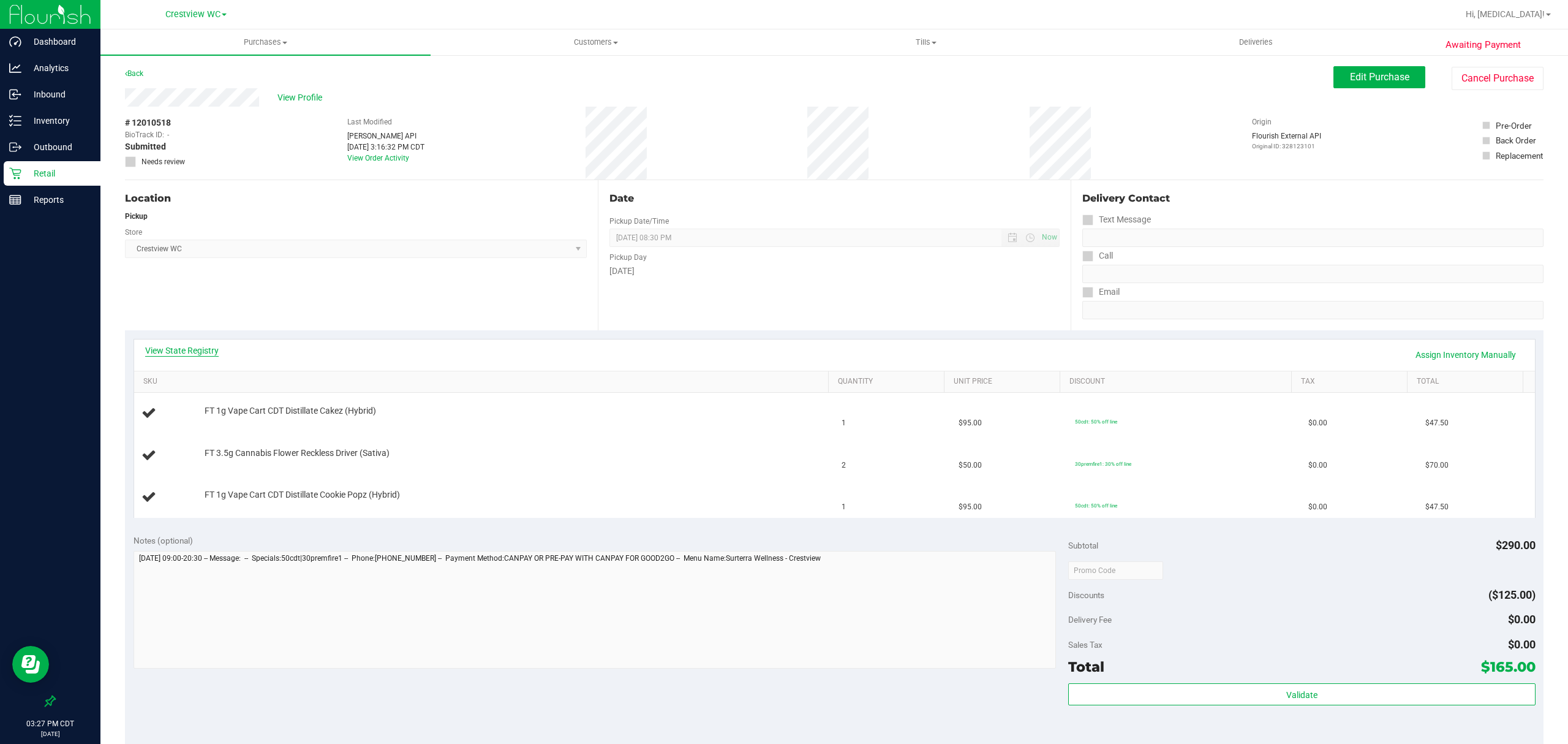
click at [186, 347] on link "View State Registry" at bounding box center [181, 350] width 74 height 12
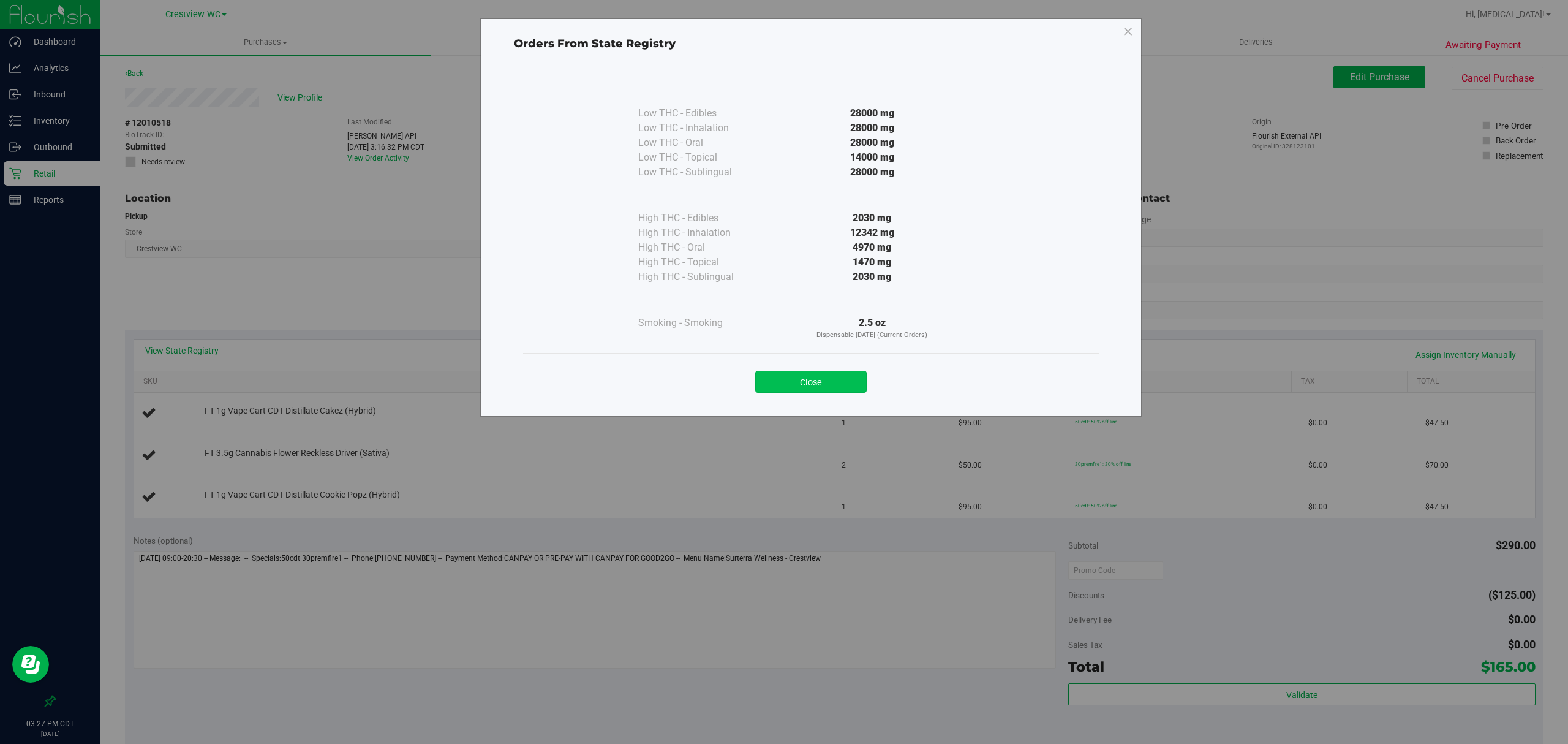
click at [842, 379] on button "Close" at bounding box center [810, 382] width 111 height 22
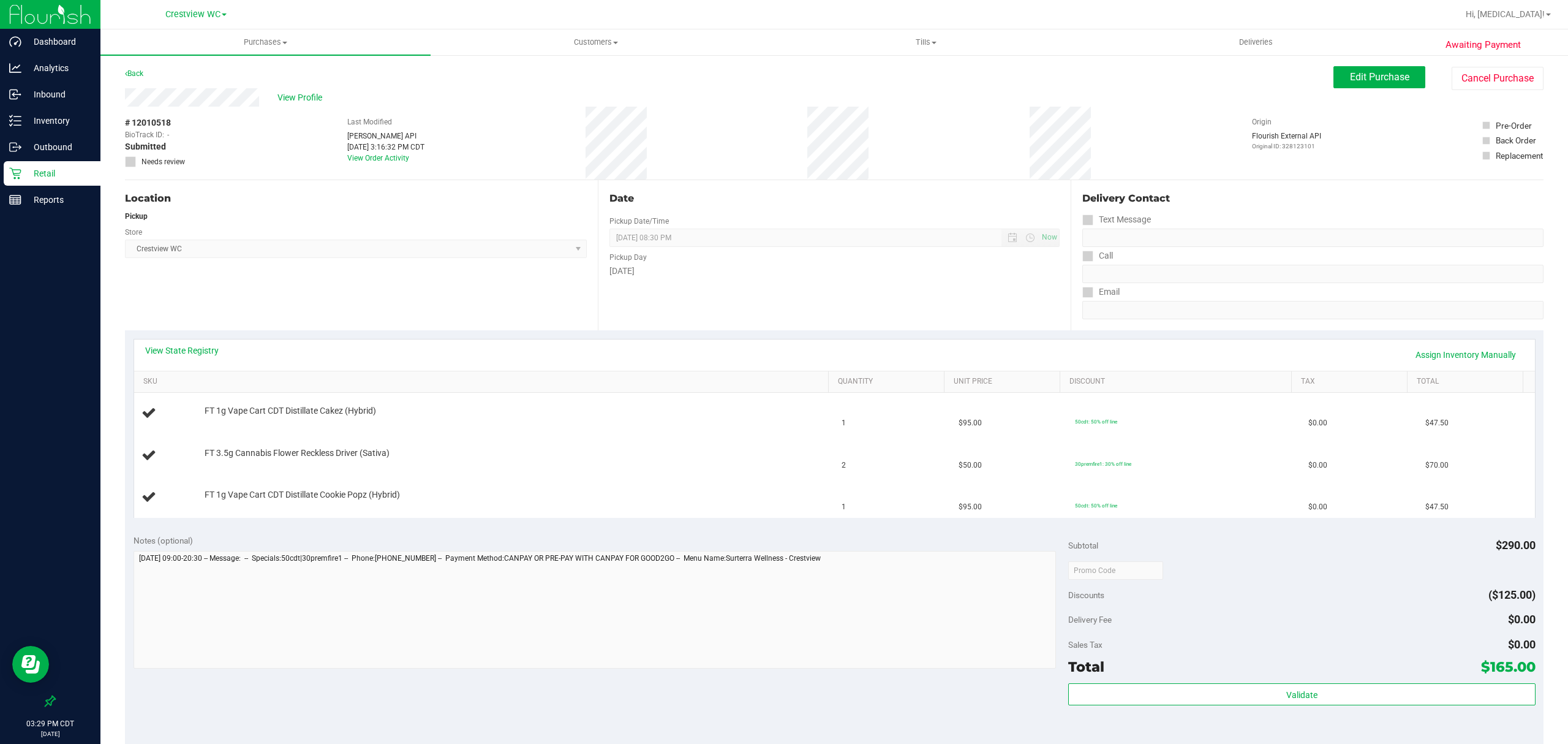
click at [32, 182] on div "Retail" at bounding box center [52, 173] width 97 height 25
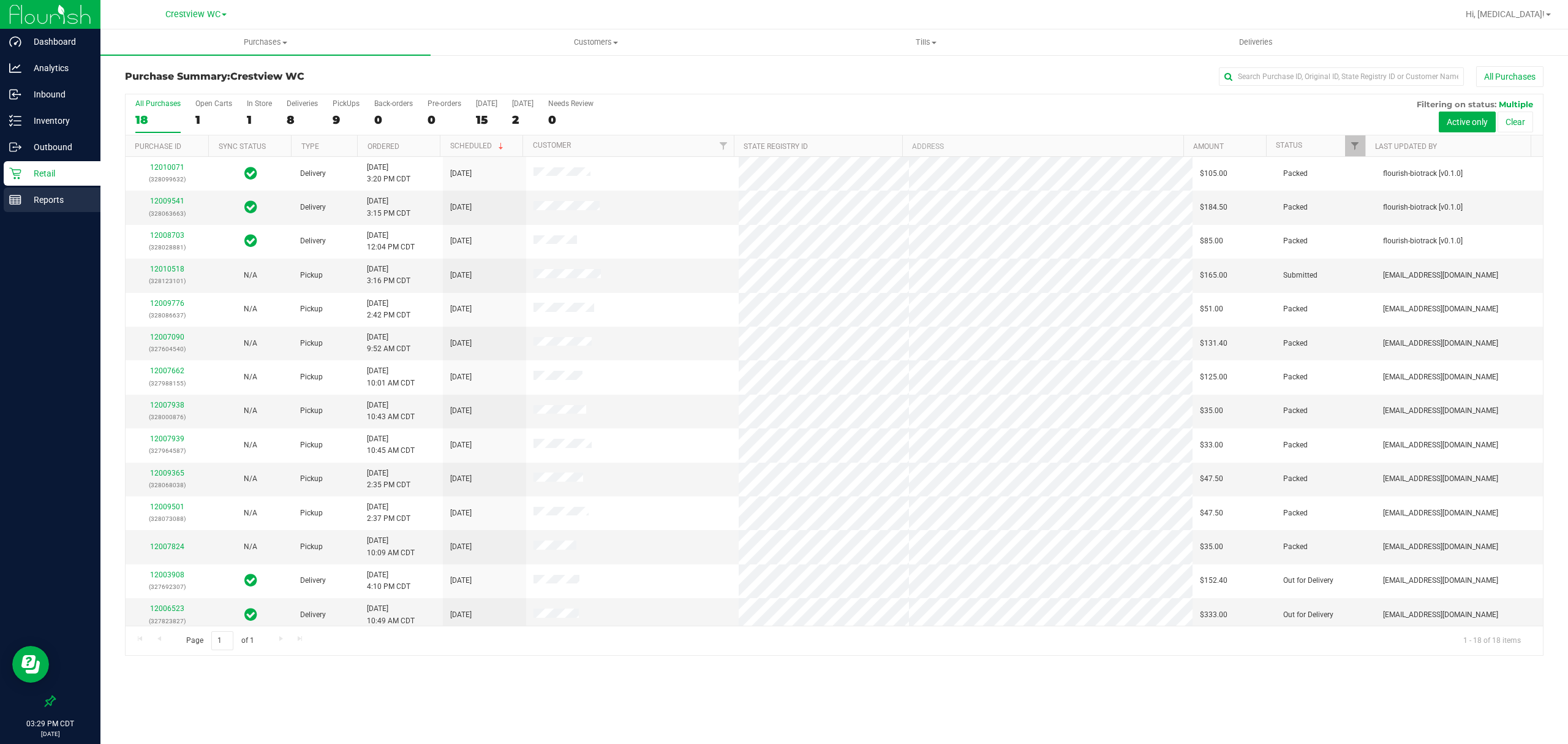
click at [36, 196] on p "Reports" at bounding box center [58, 199] width 74 height 15
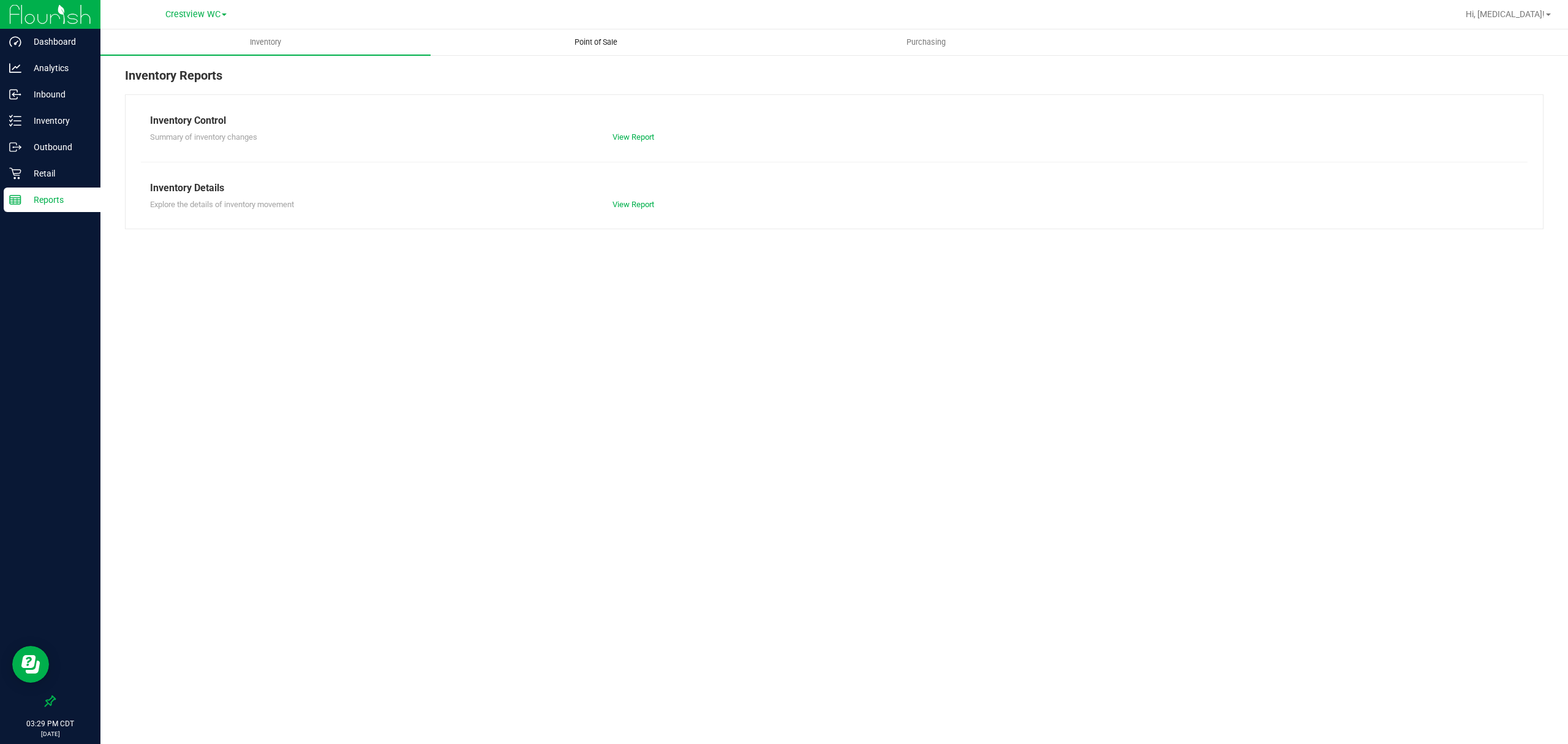
click at [585, 44] on span "Point of Sale" at bounding box center [596, 42] width 76 height 11
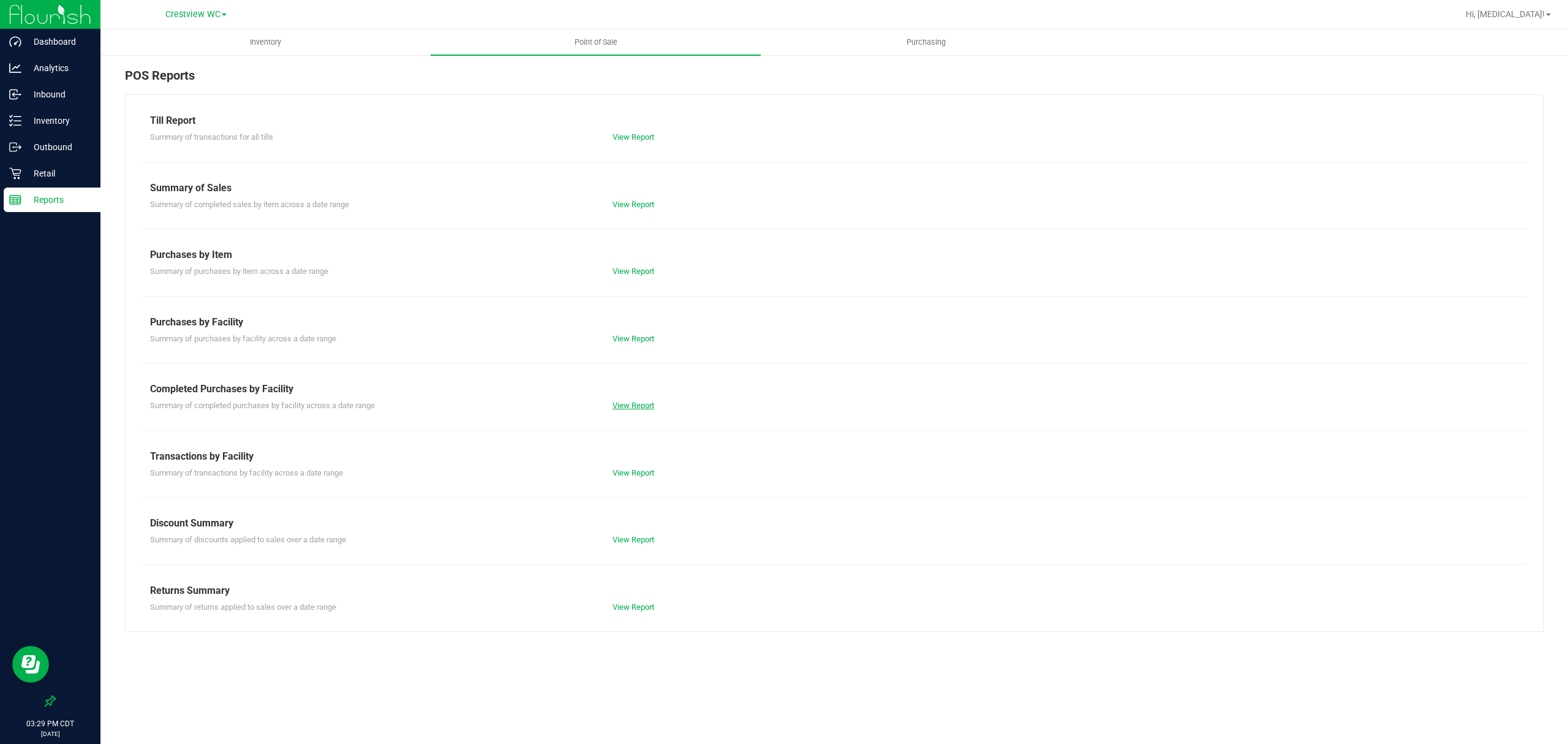
click at [627, 405] on link "View Report" at bounding box center [633, 405] width 42 height 9
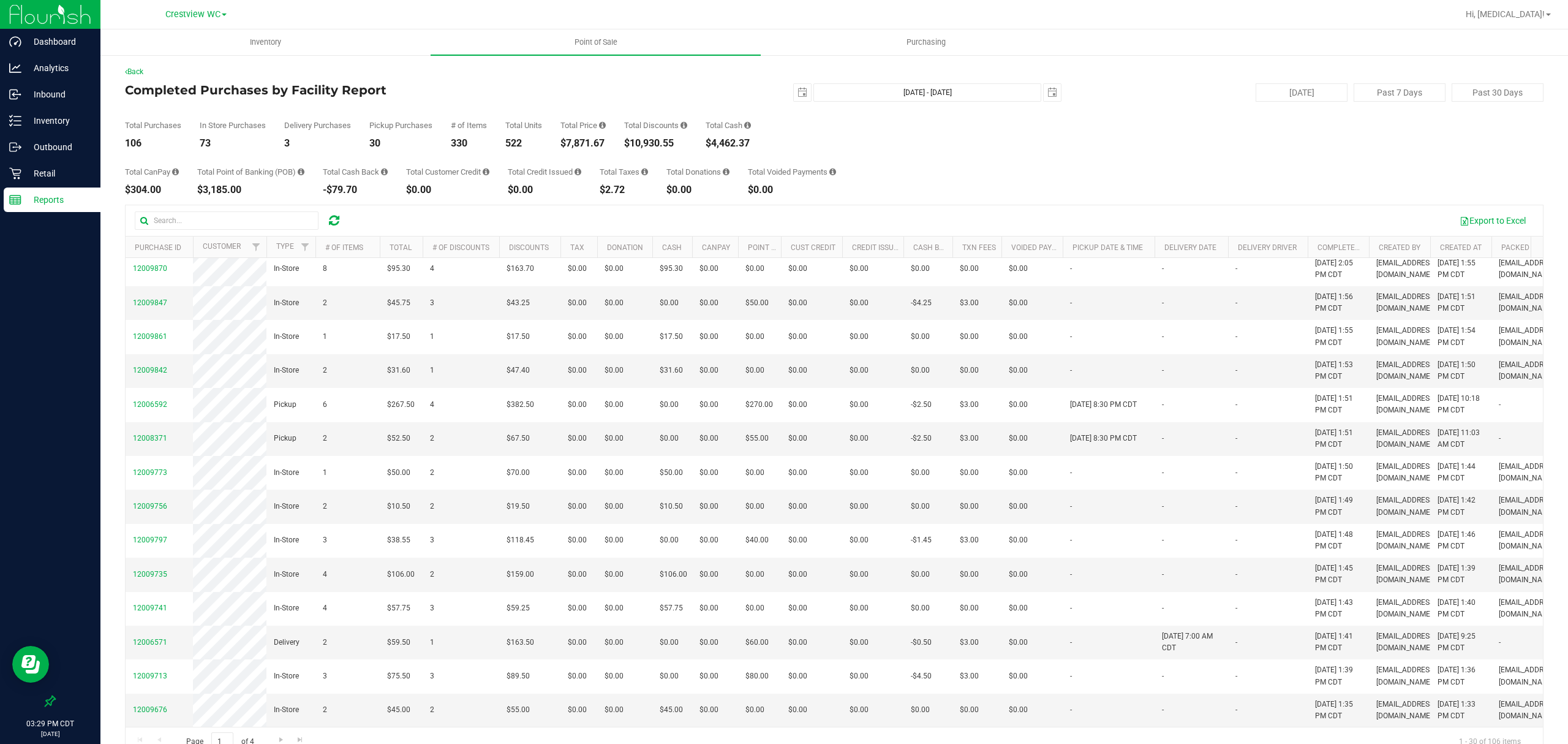
scroll to position [26, 0]
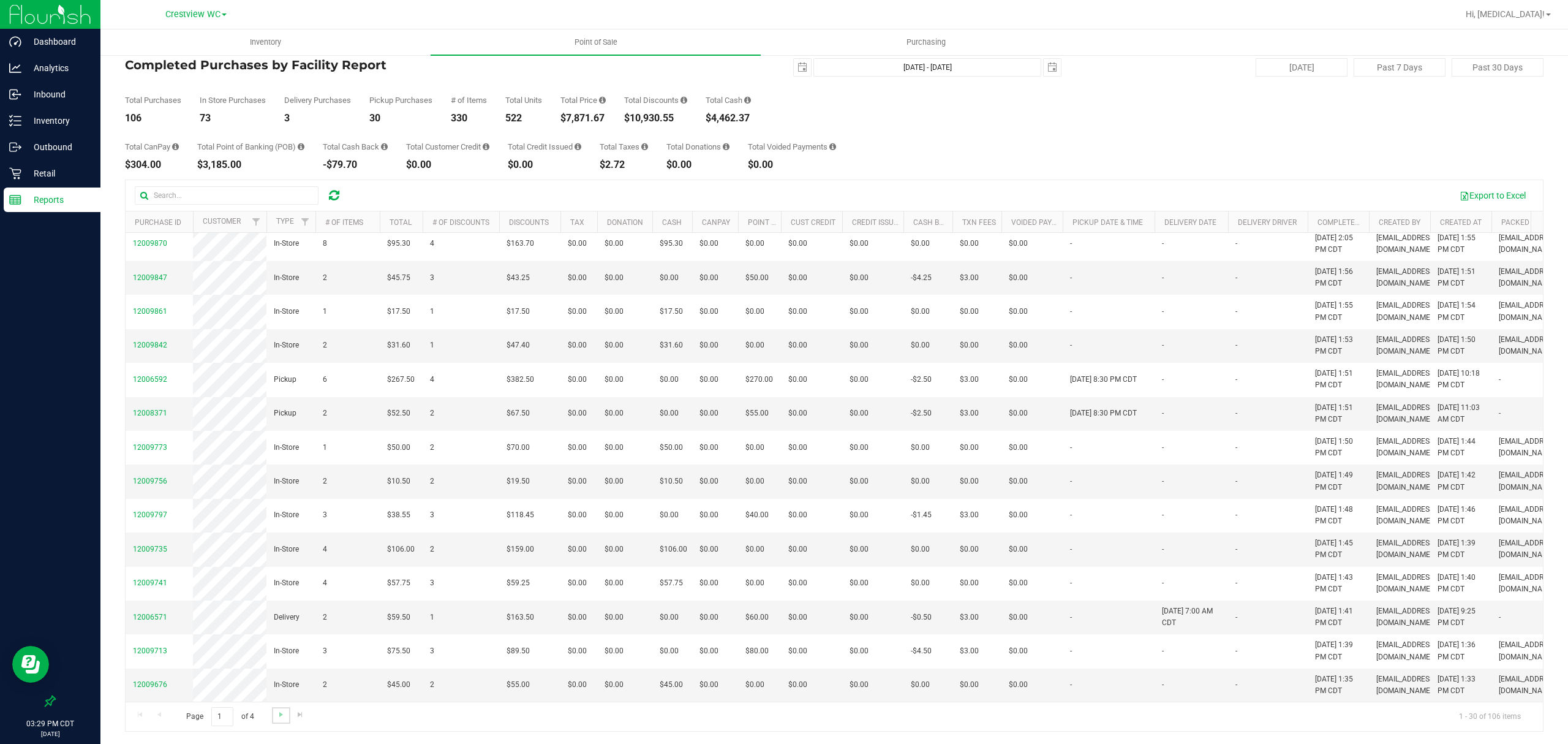
click at [274, 716] on link "Go to the next page" at bounding box center [281, 715] width 18 height 17
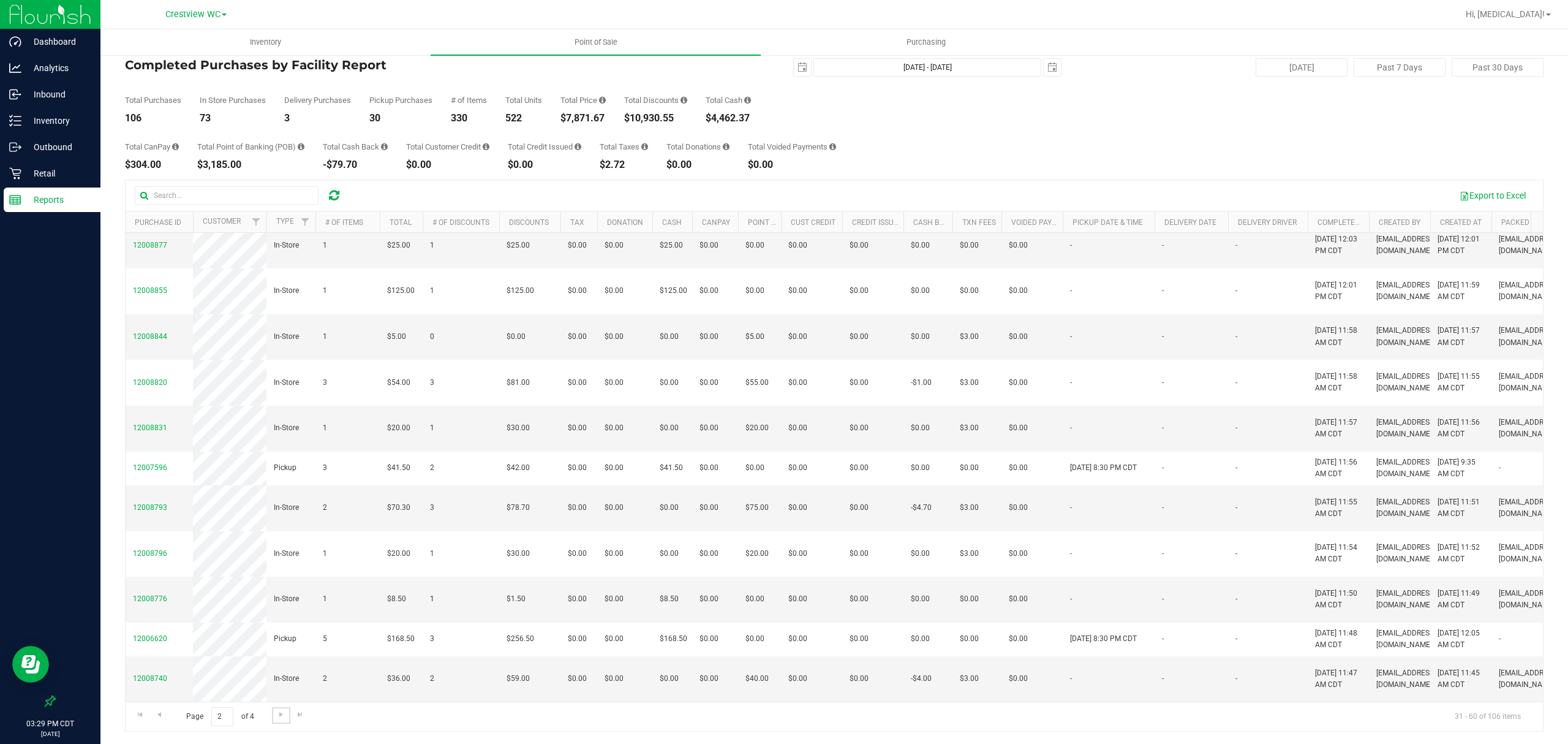
scroll to position [920, 0]
click at [299, 714] on span "Go to the last page" at bounding box center [300, 714] width 10 height 10
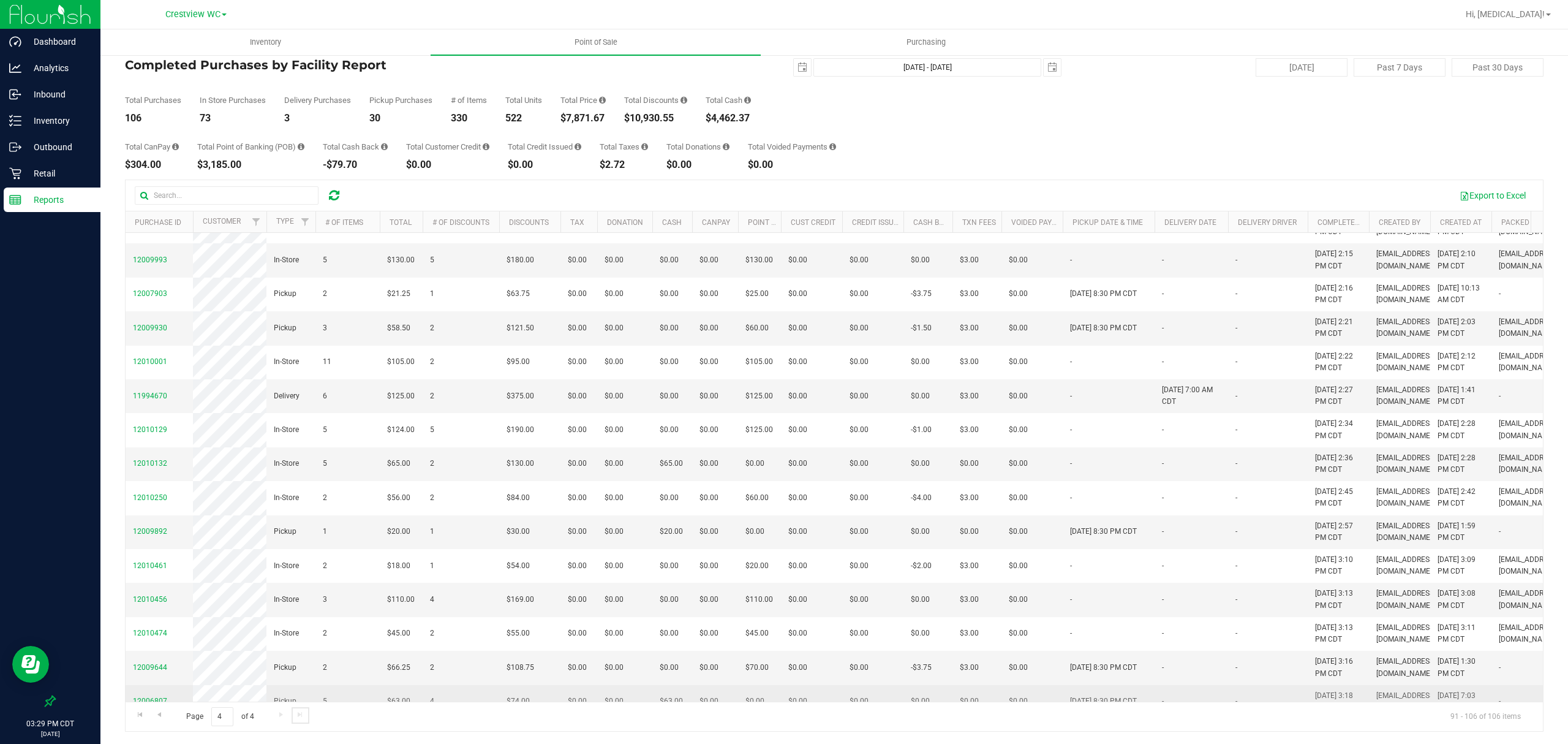
scroll to position [0, 0]
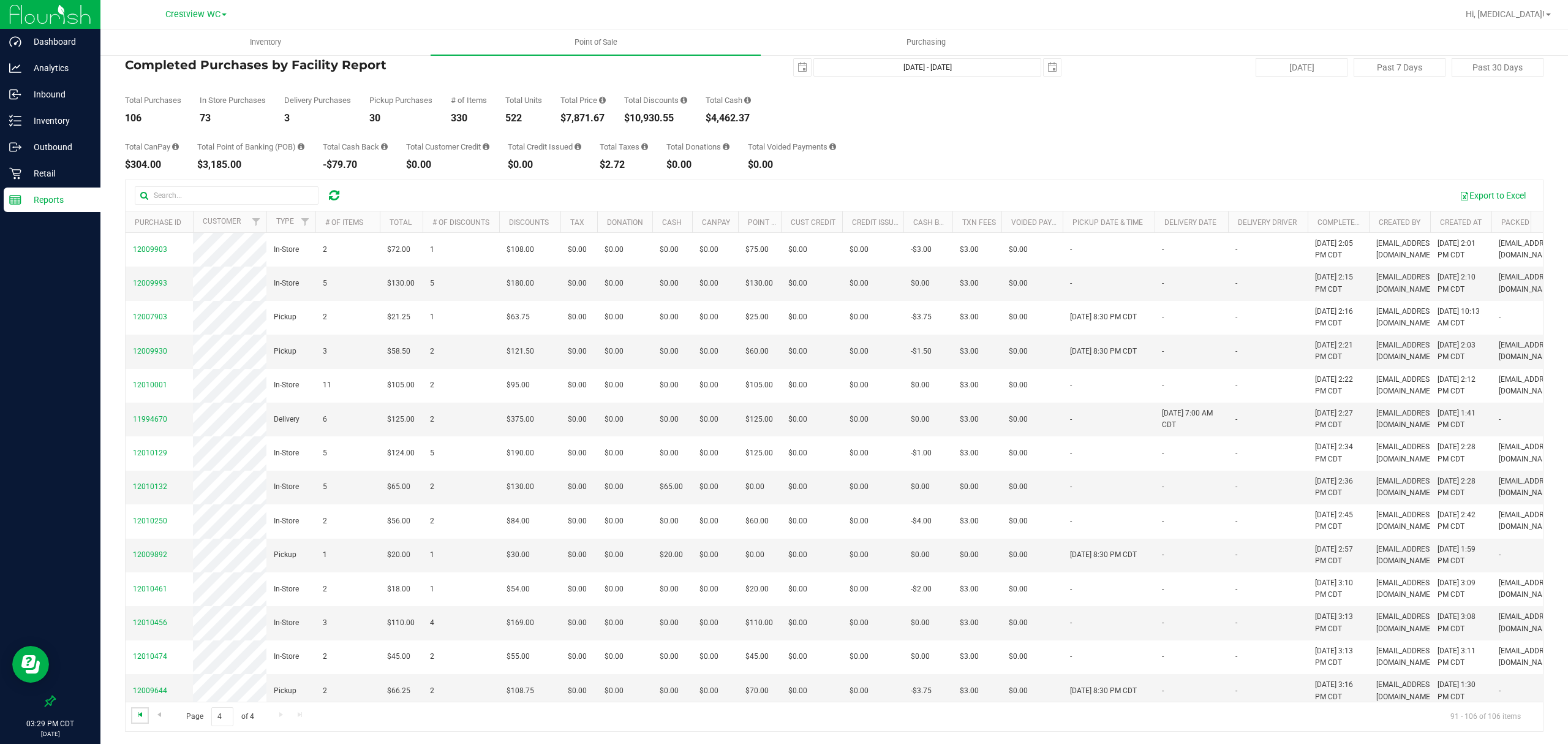
click at [136, 712] on span "Go to the first page" at bounding box center [140, 714] width 10 height 10
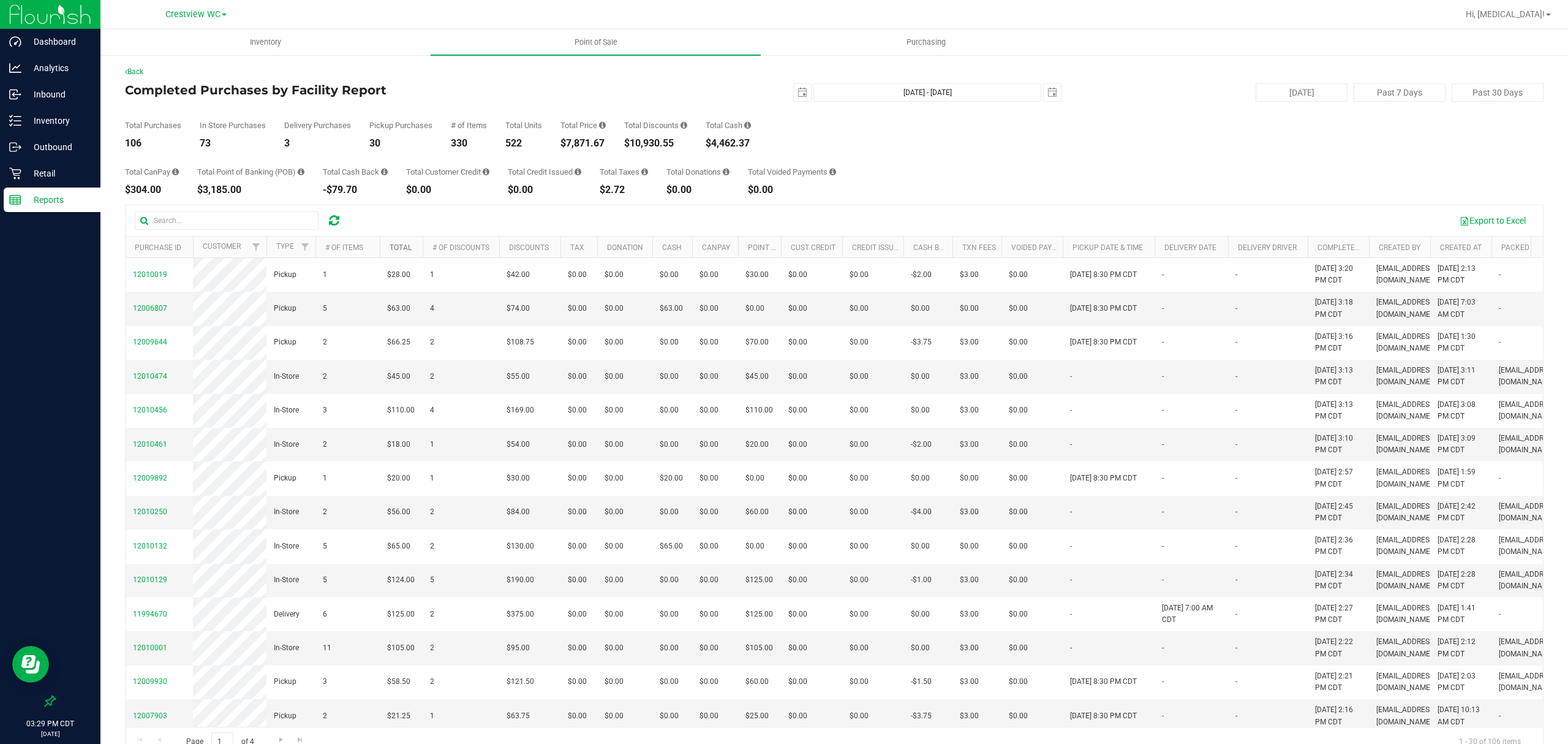
click at [399, 246] on link "Total" at bounding box center [400, 247] width 22 height 9
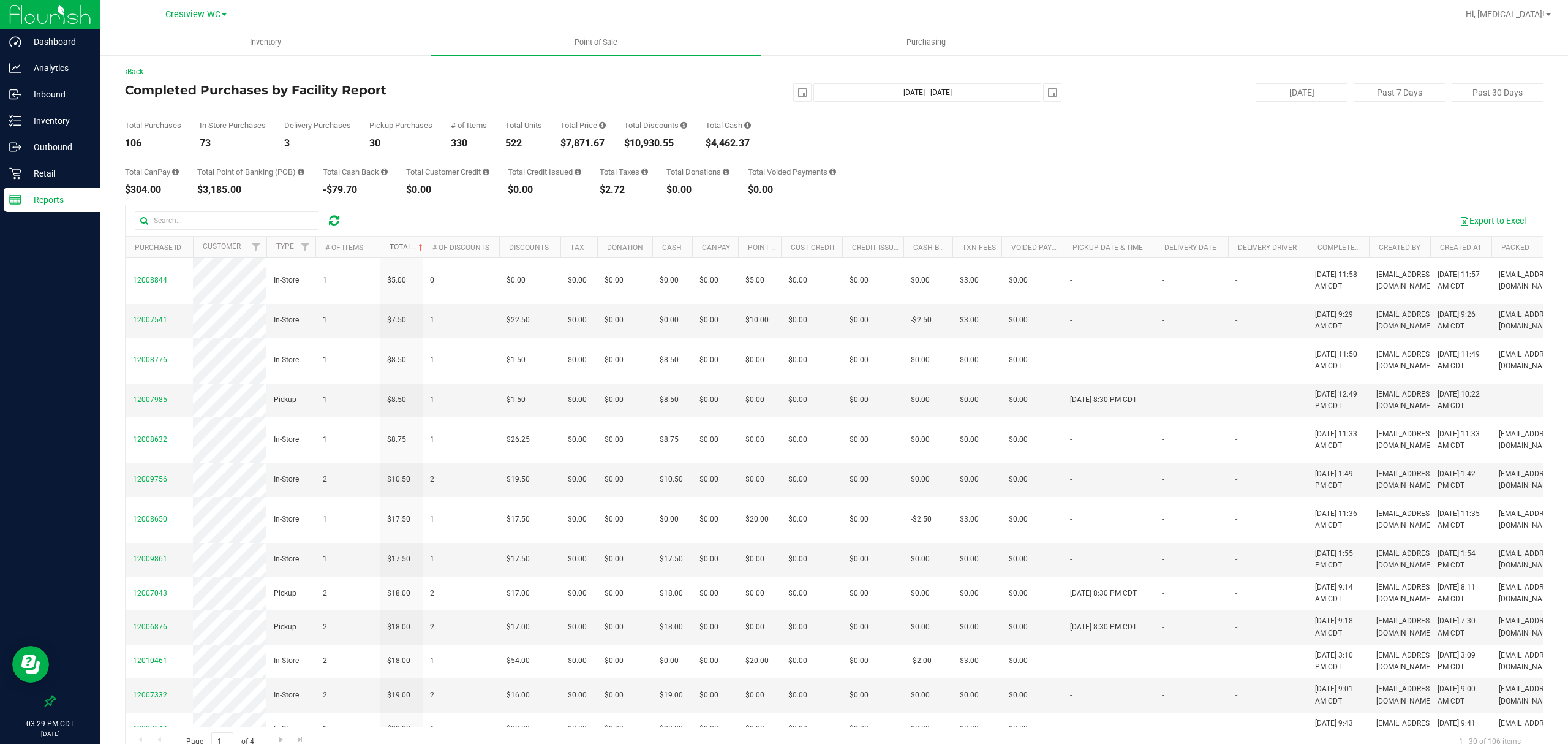
click at [402, 246] on link "Total" at bounding box center [407, 246] width 36 height 9
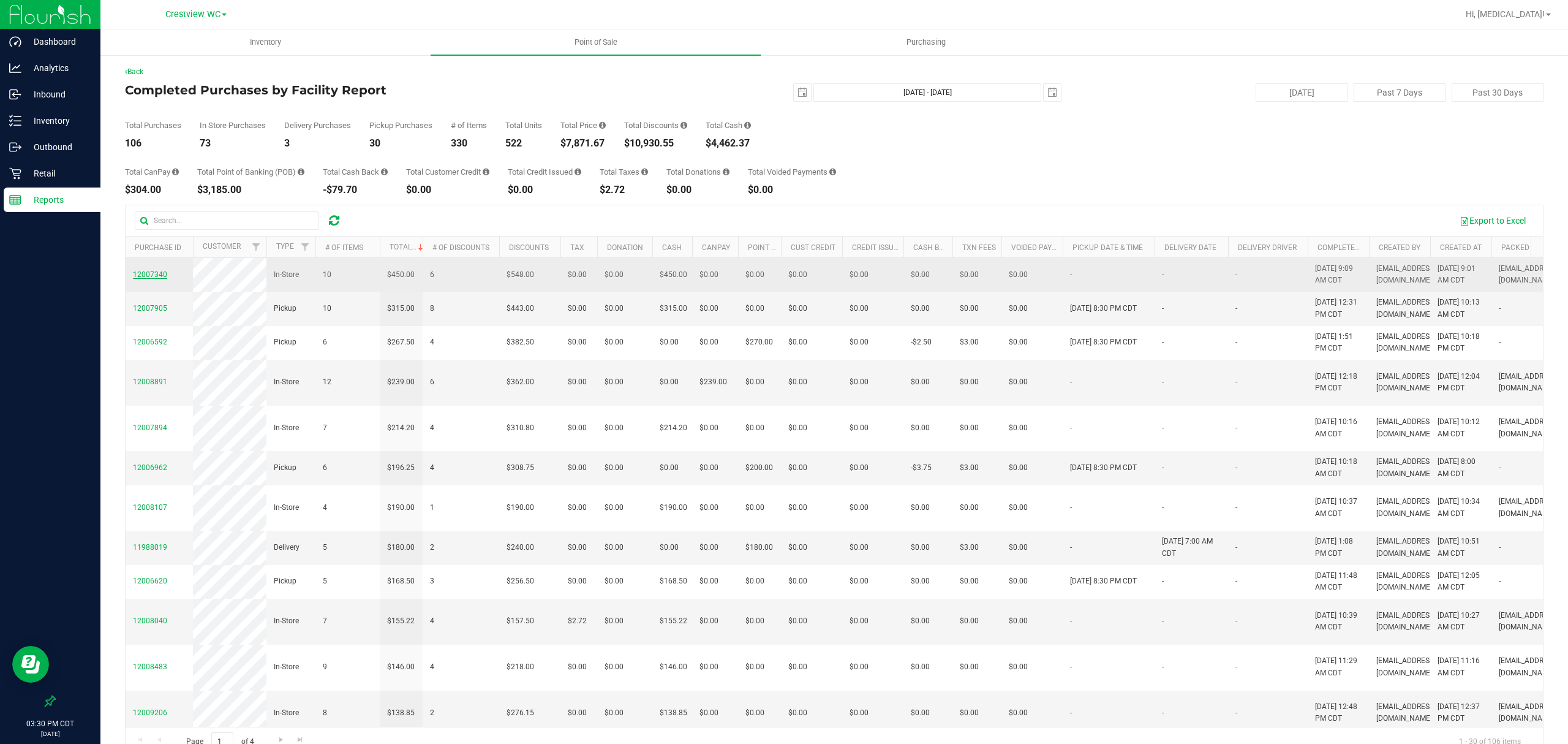
click at [154, 279] on span "12007340" at bounding box center [150, 274] width 34 height 9
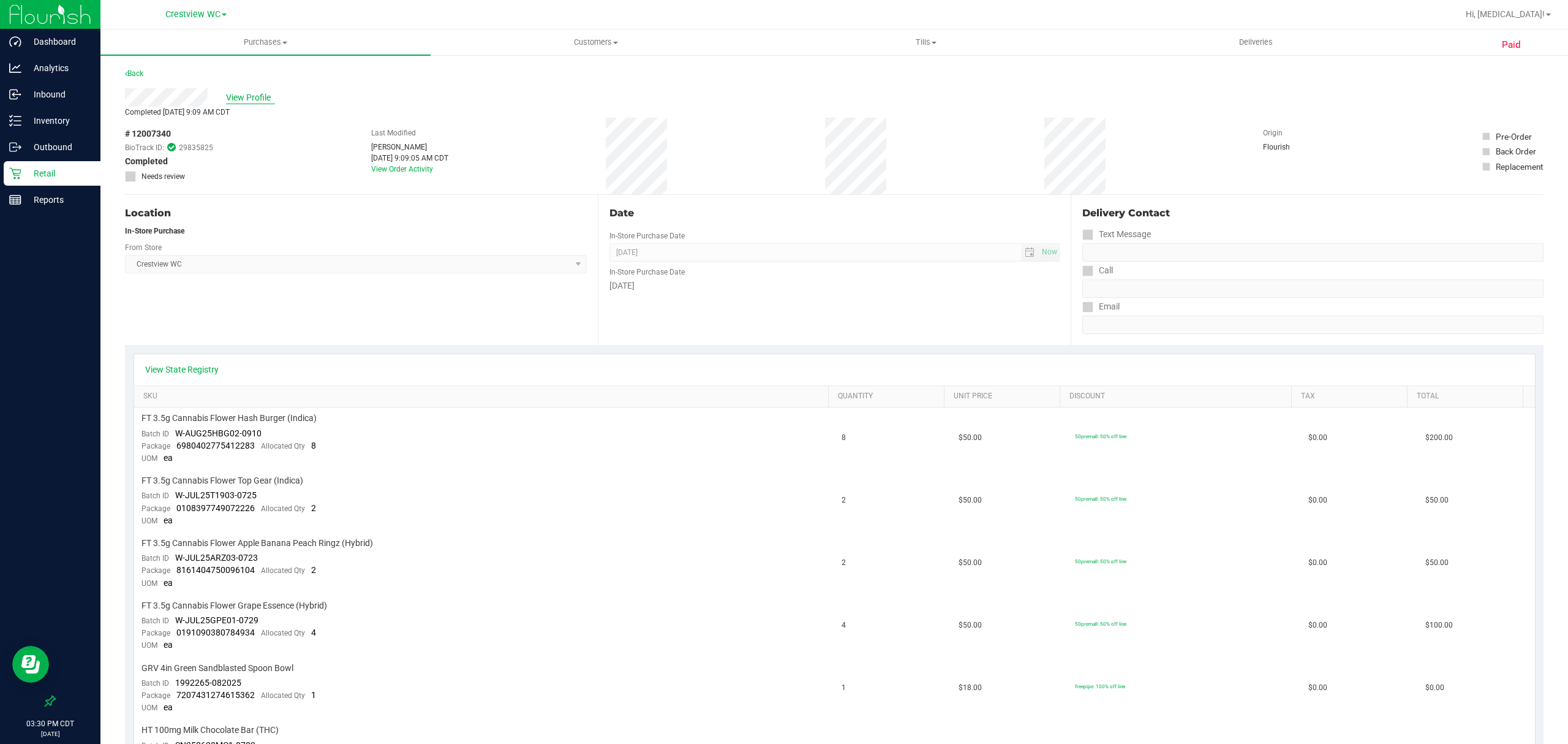
click at [256, 101] on span "View Profile" at bounding box center [250, 97] width 49 height 13
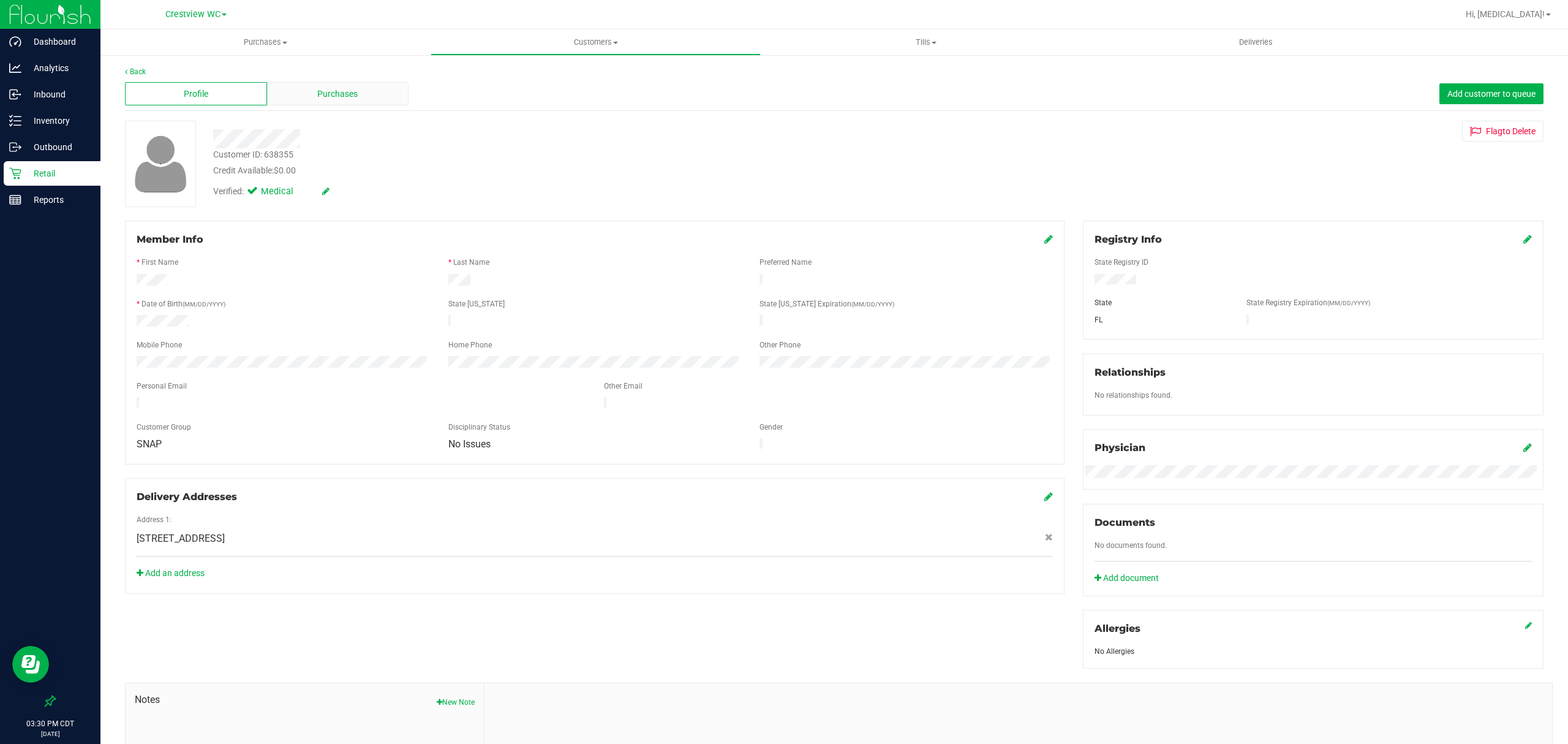
click at [336, 91] on span "Purchases" at bounding box center [337, 93] width 40 height 13
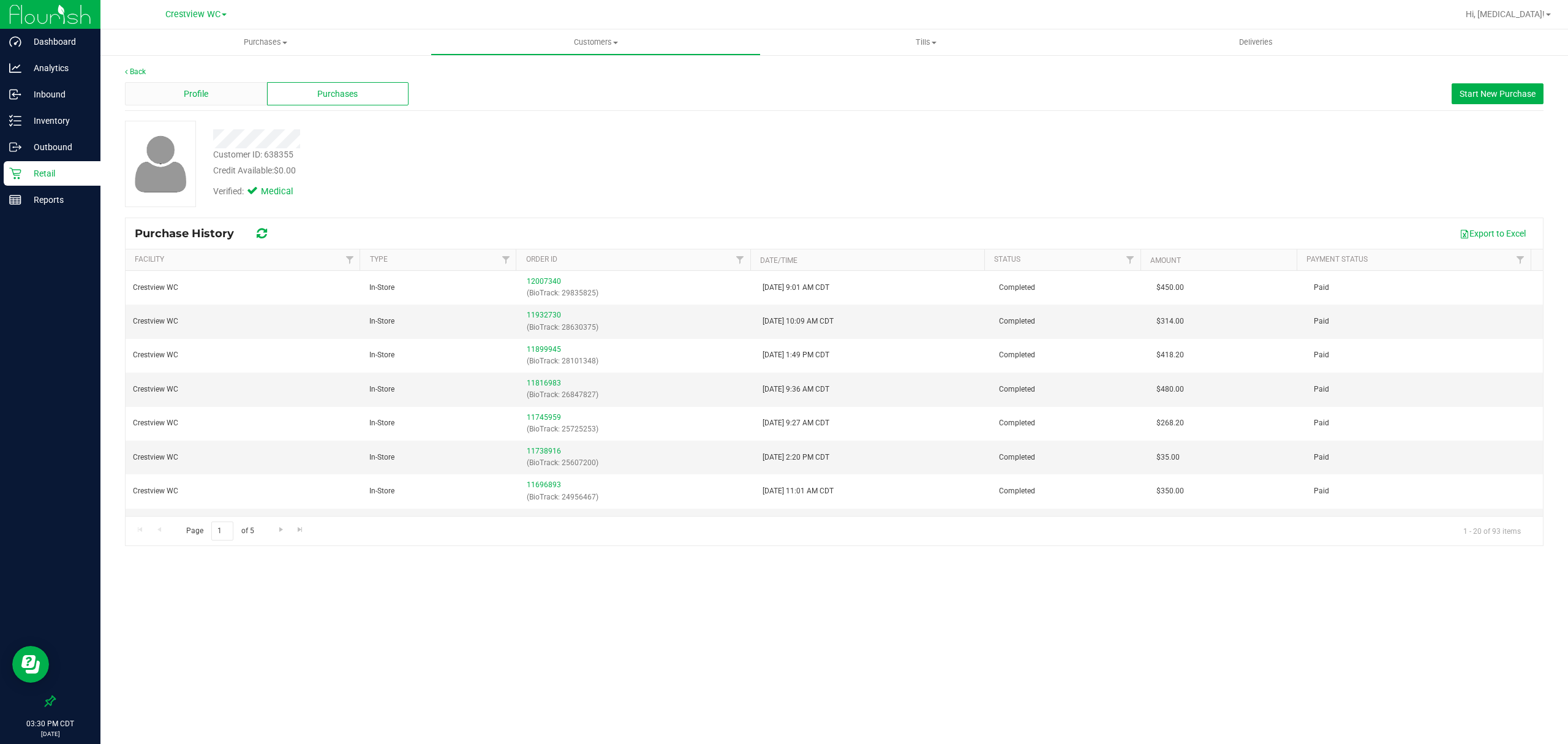
click at [256, 89] on div "Profile" at bounding box center [196, 93] width 142 height 23
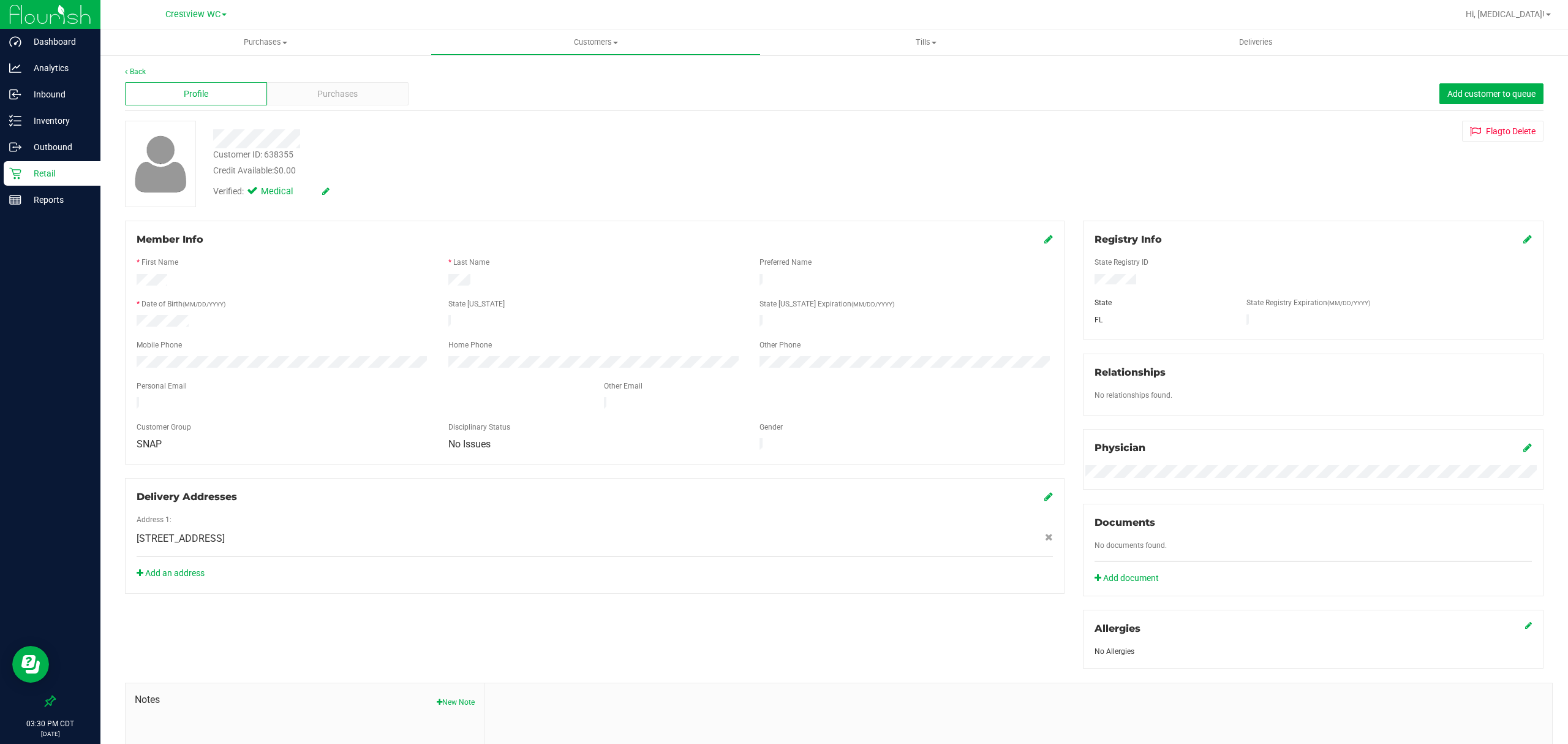
click at [39, 170] on p "Retail" at bounding box center [58, 174] width 74 height 15
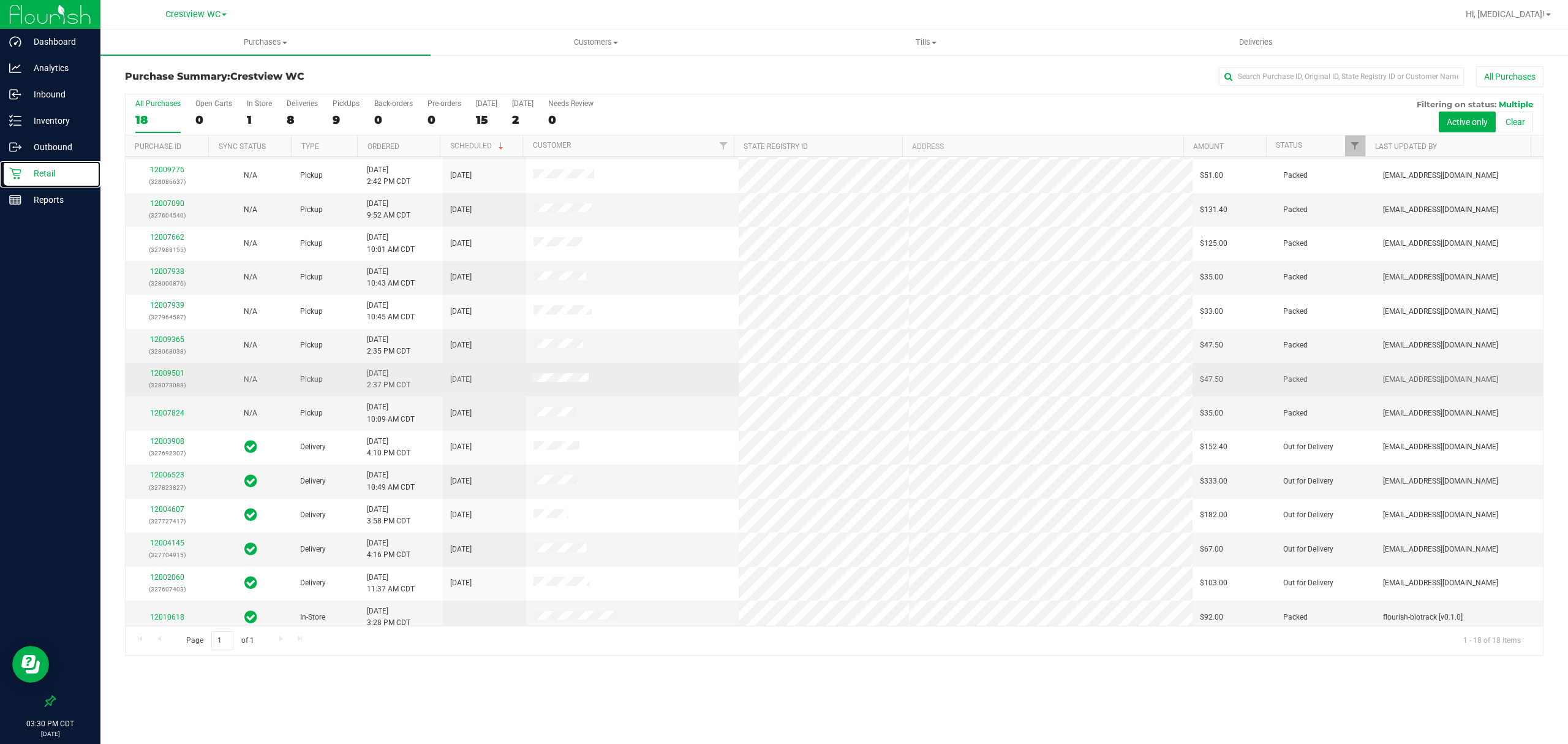
scroll to position [145, 0]
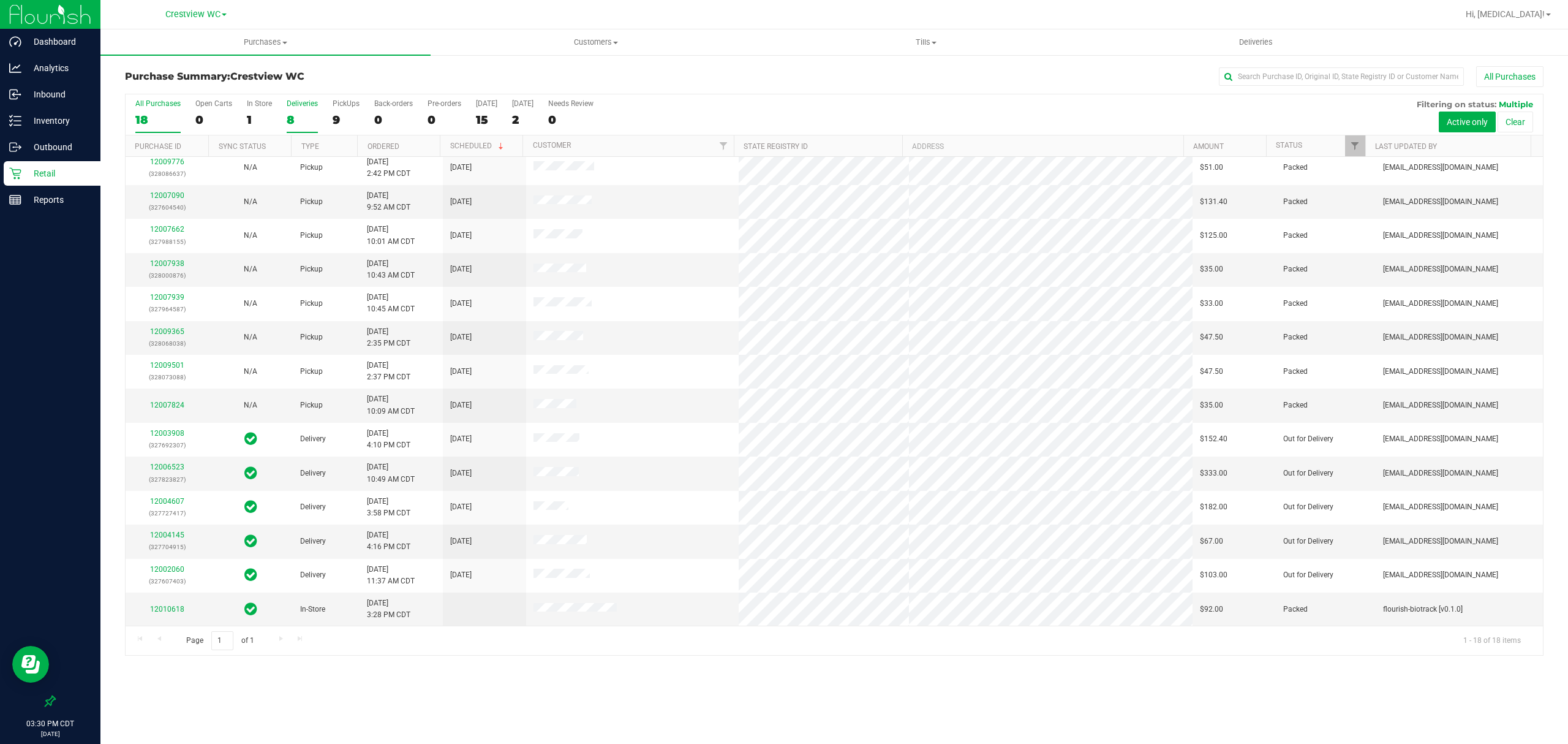
click at [312, 115] on div "8" at bounding box center [302, 119] width 31 height 14
click at [0, 0] on input "Deliveries 8" at bounding box center [0, 0] width 0 height 0
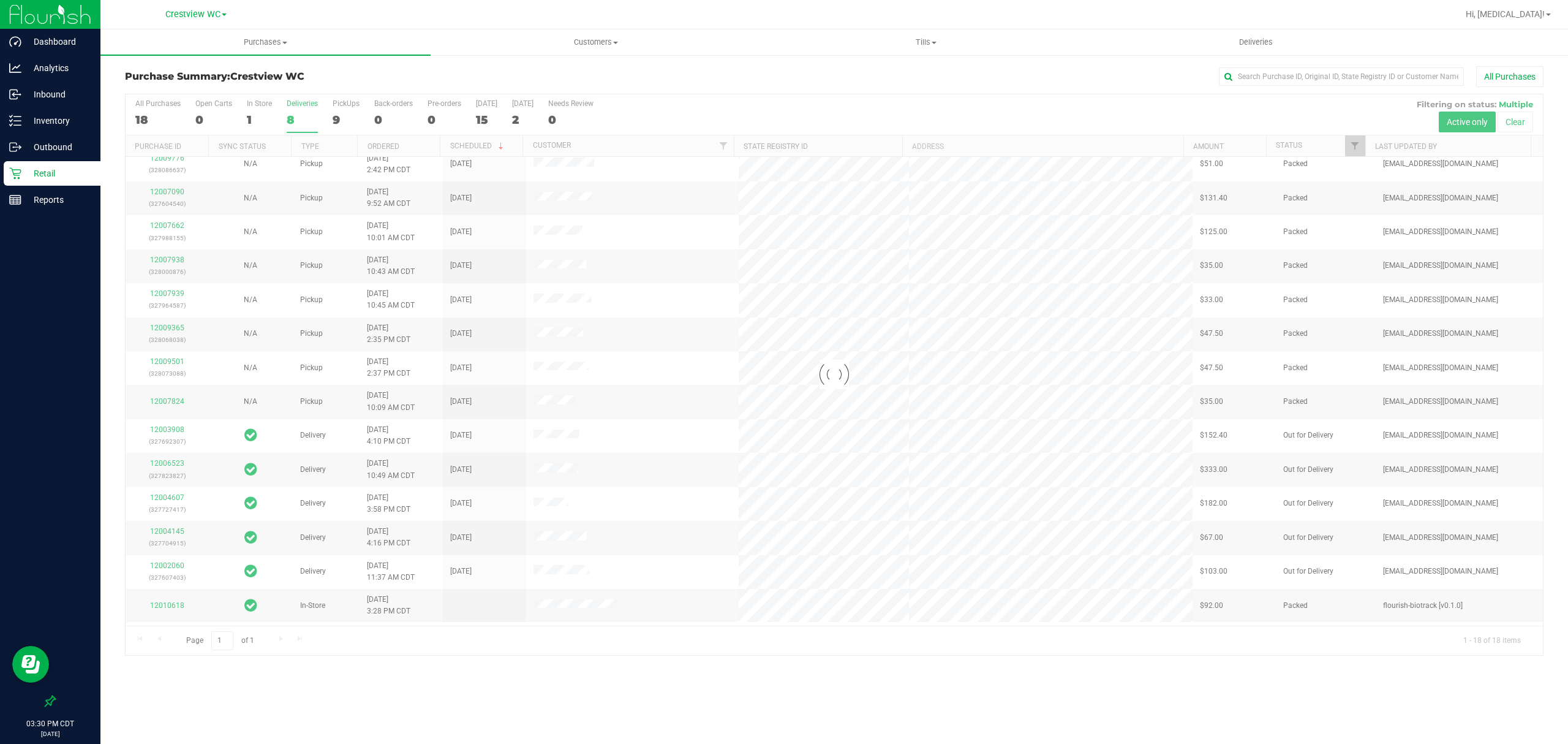
scroll to position [0, 0]
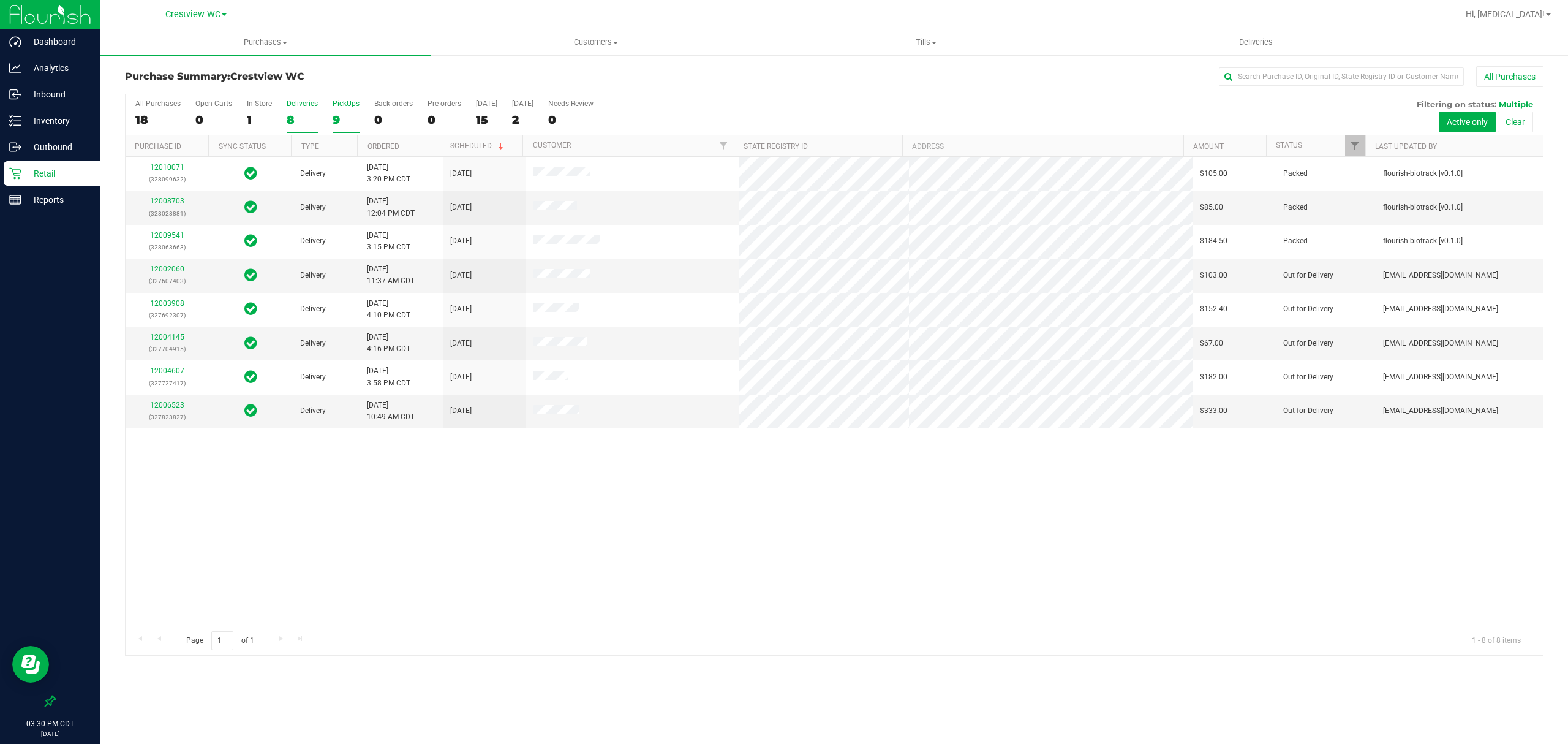
click at [338, 117] on div "9" at bounding box center [346, 119] width 27 height 14
click at [0, 0] on input "PickUps 9" at bounding box center [0, 0] width 0 height 0
click at [299, 113] on div "8" at bounding box center [302, 119] width 31 height 14
click at [0, 0] on input "Deliveries 8" at bounding box center [0, 0] width 0 height 0
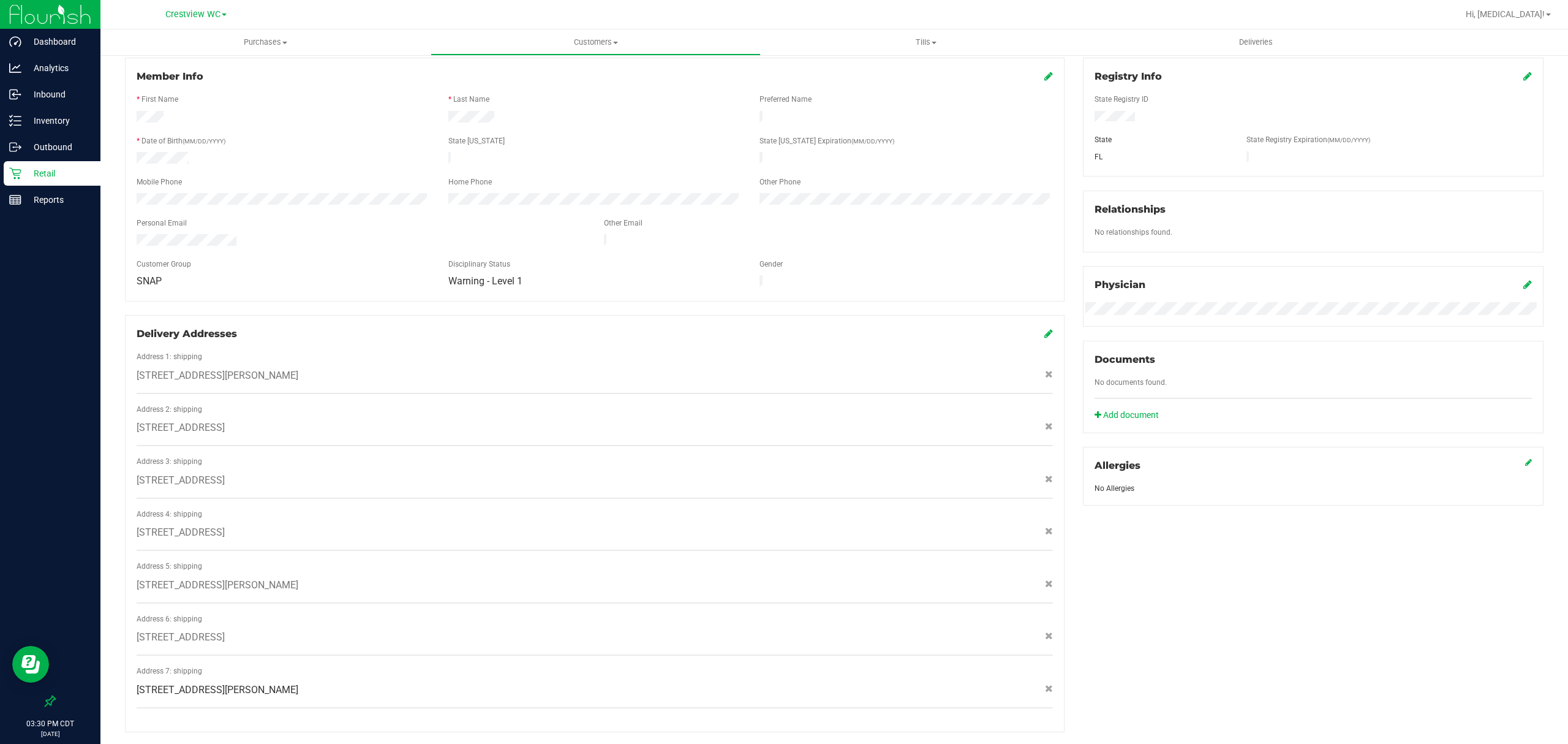
scroll to position [363, 0]
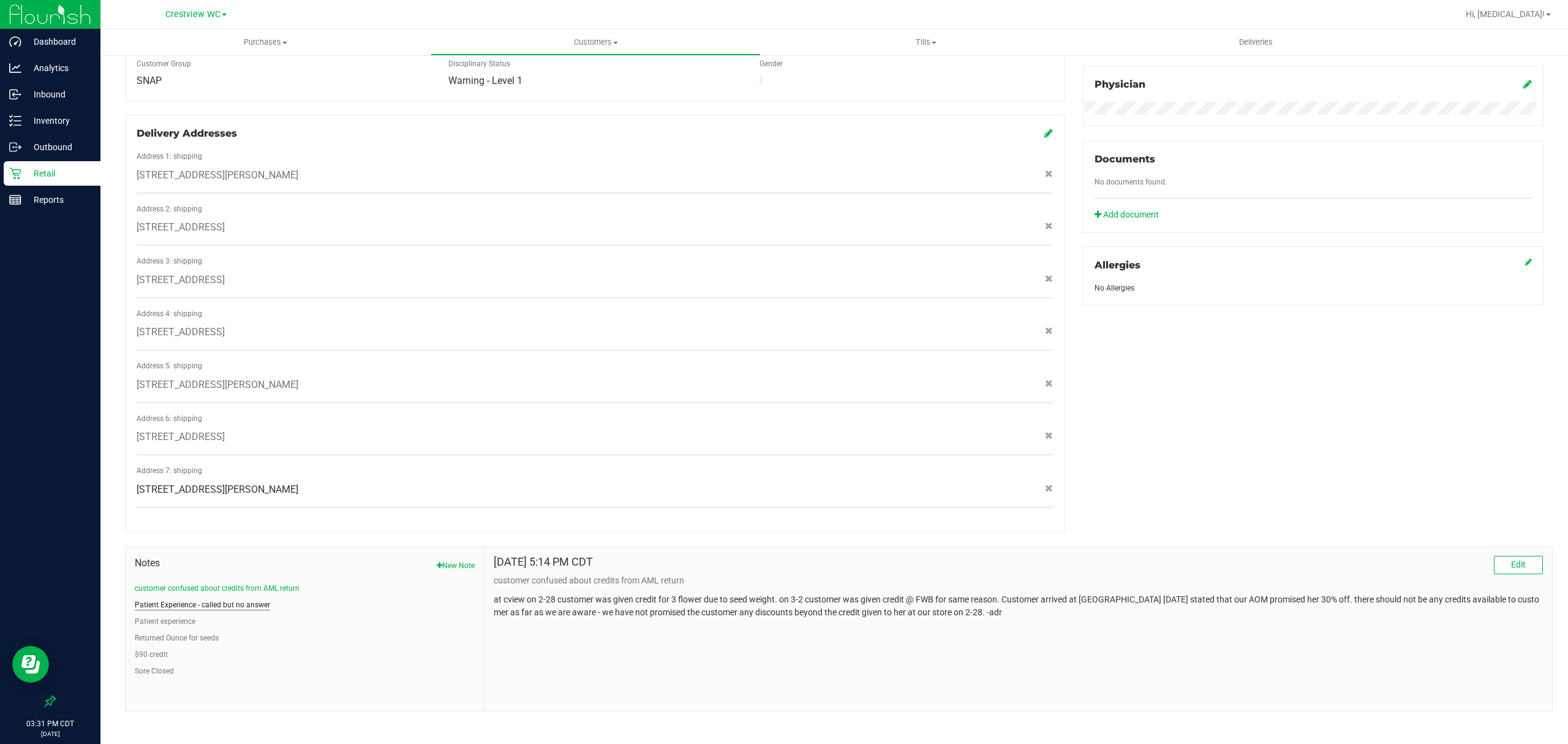
click at [245, 600] on button "Patient Experience - called but no answer" at bounding box center [202, 605] width 135 height 11
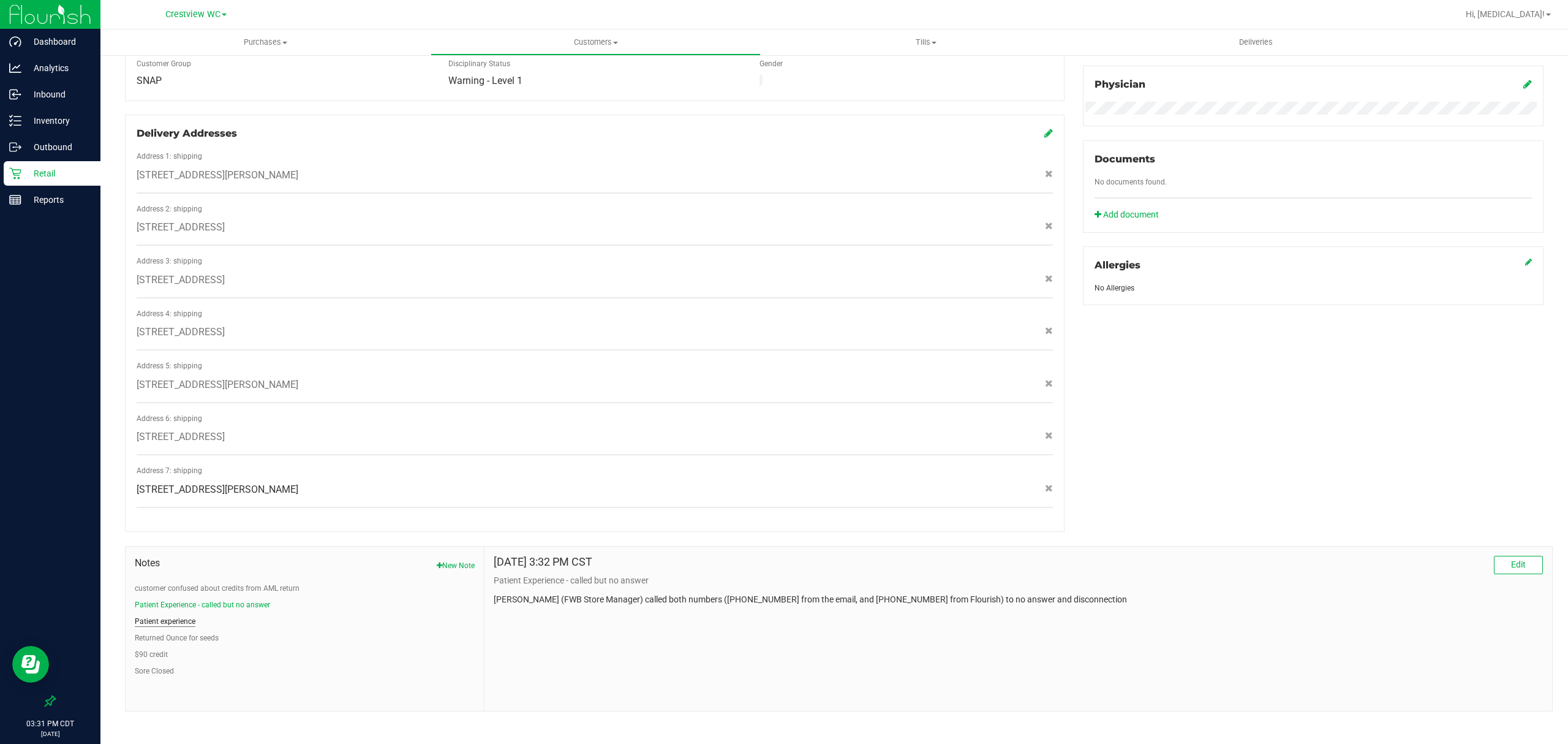
click at [164, 616] on button "Patient experience" at bounding box center [165, 621] width 61 height 11
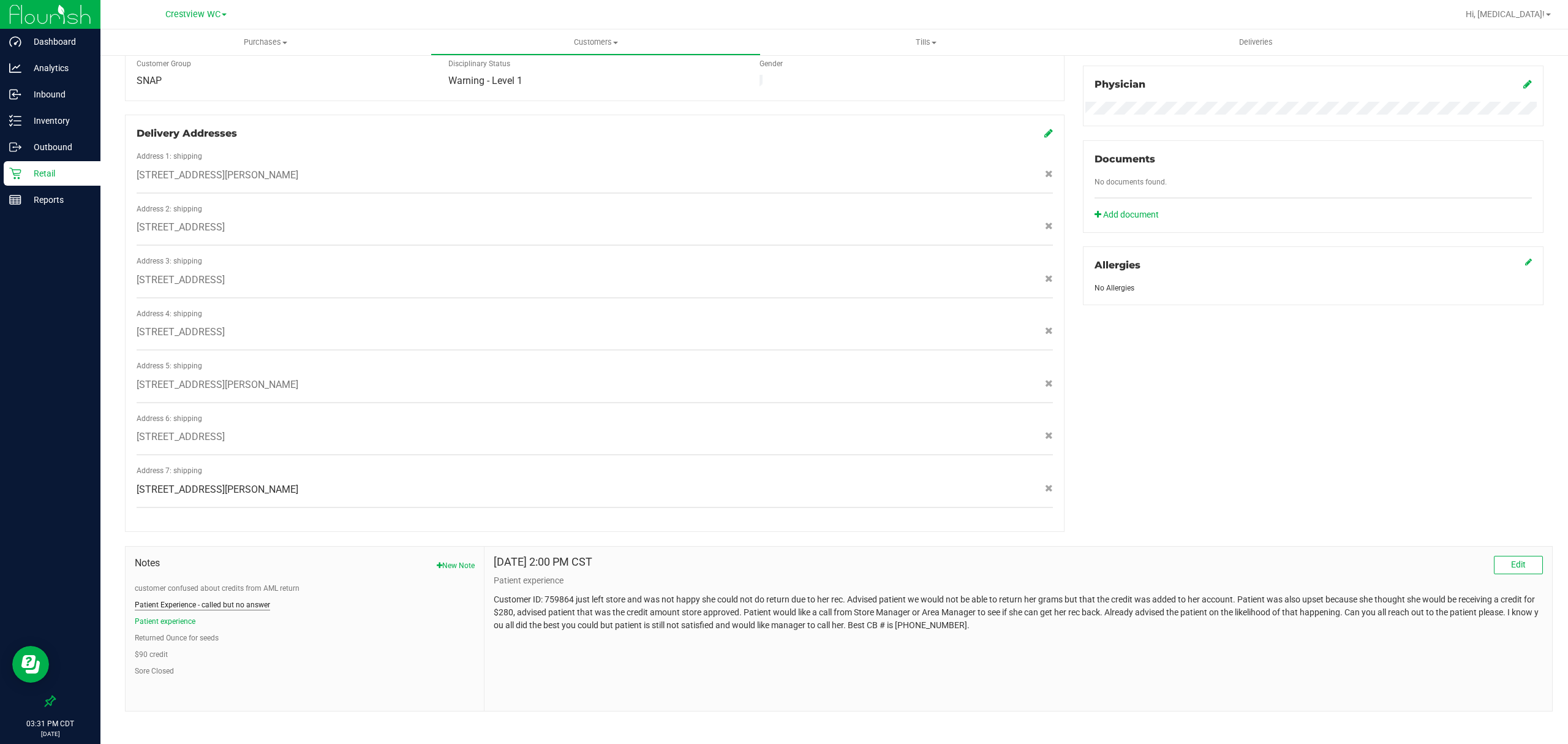
click at [244, 600] on button "Patient Experience - called but no answer" at bounding box center [202, 605] width 135 height 11
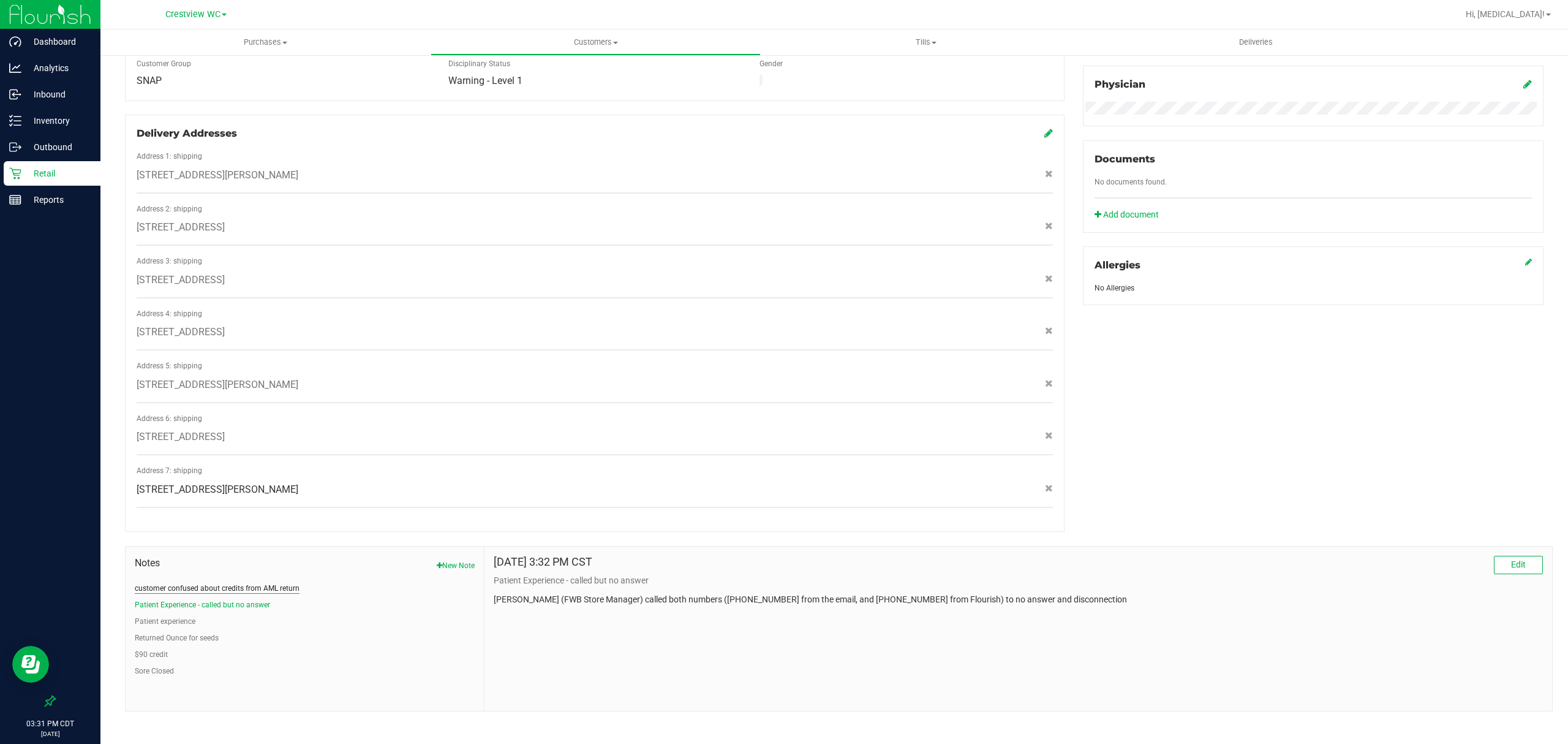
click at [248, 584] on button "customer confused about credits from AML return" at bounding box center [217, 588] width 165 height 11
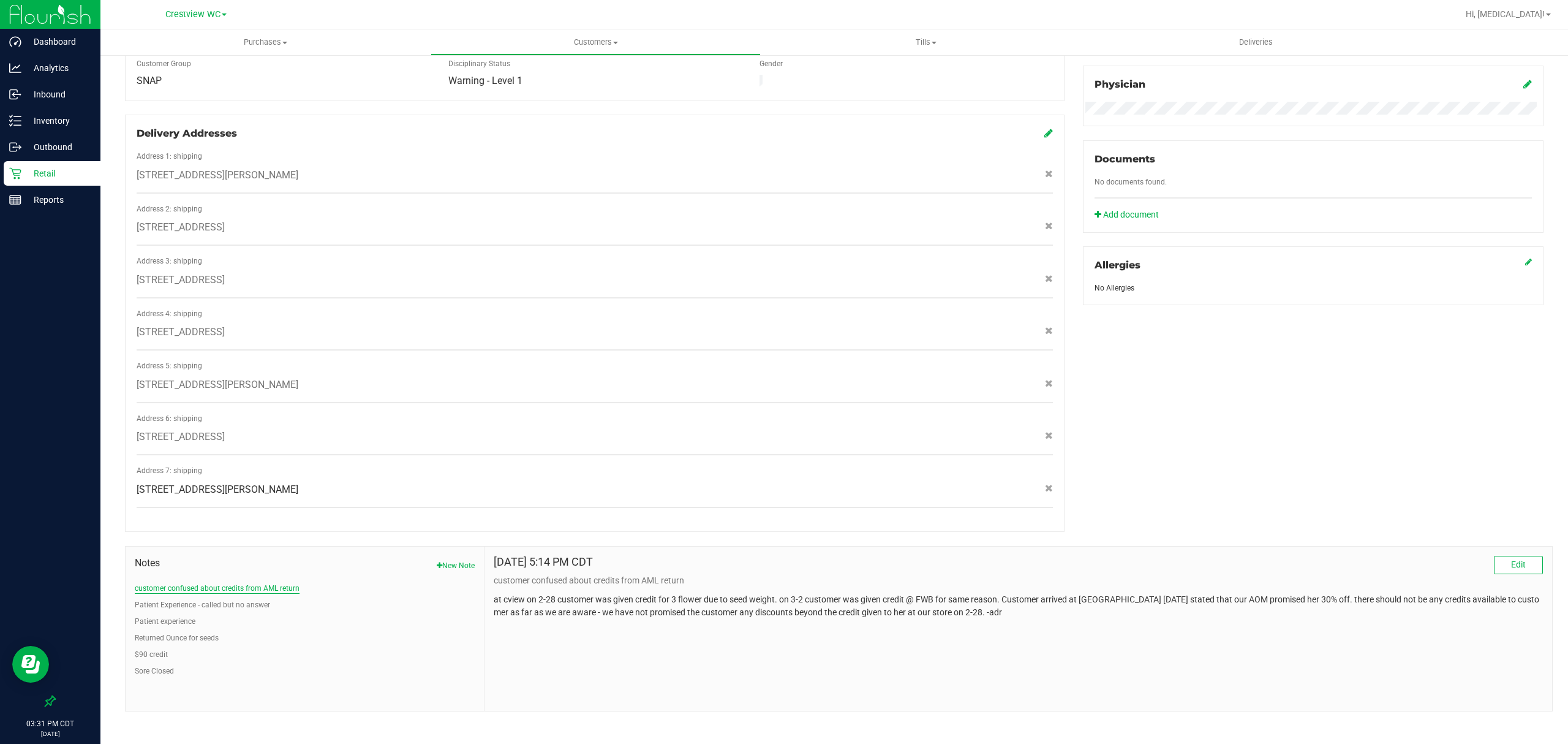
scroll to position [0, 0]
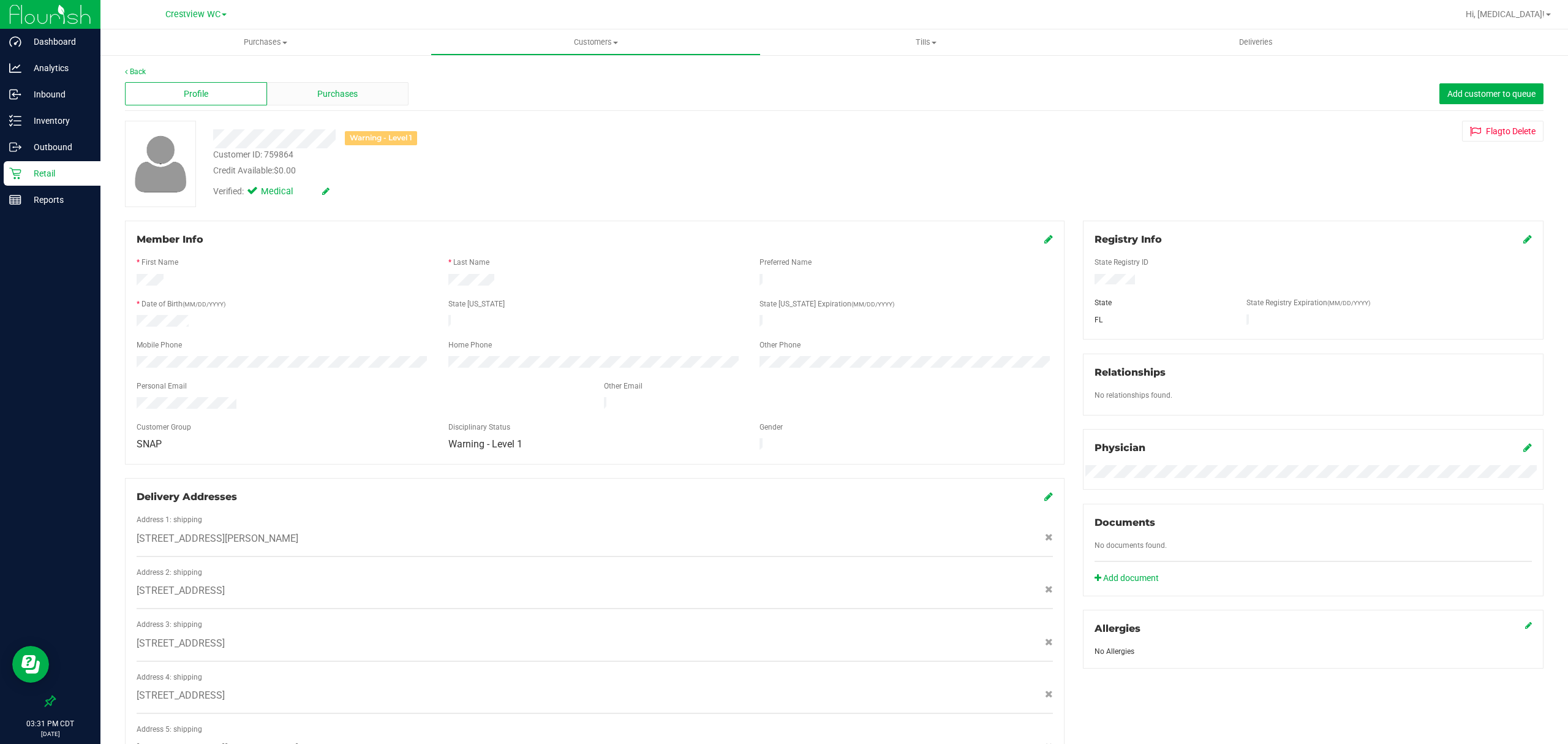
click at [317, 99] on span "Purchases" at bounding box center [337, 93] width 40 height 13
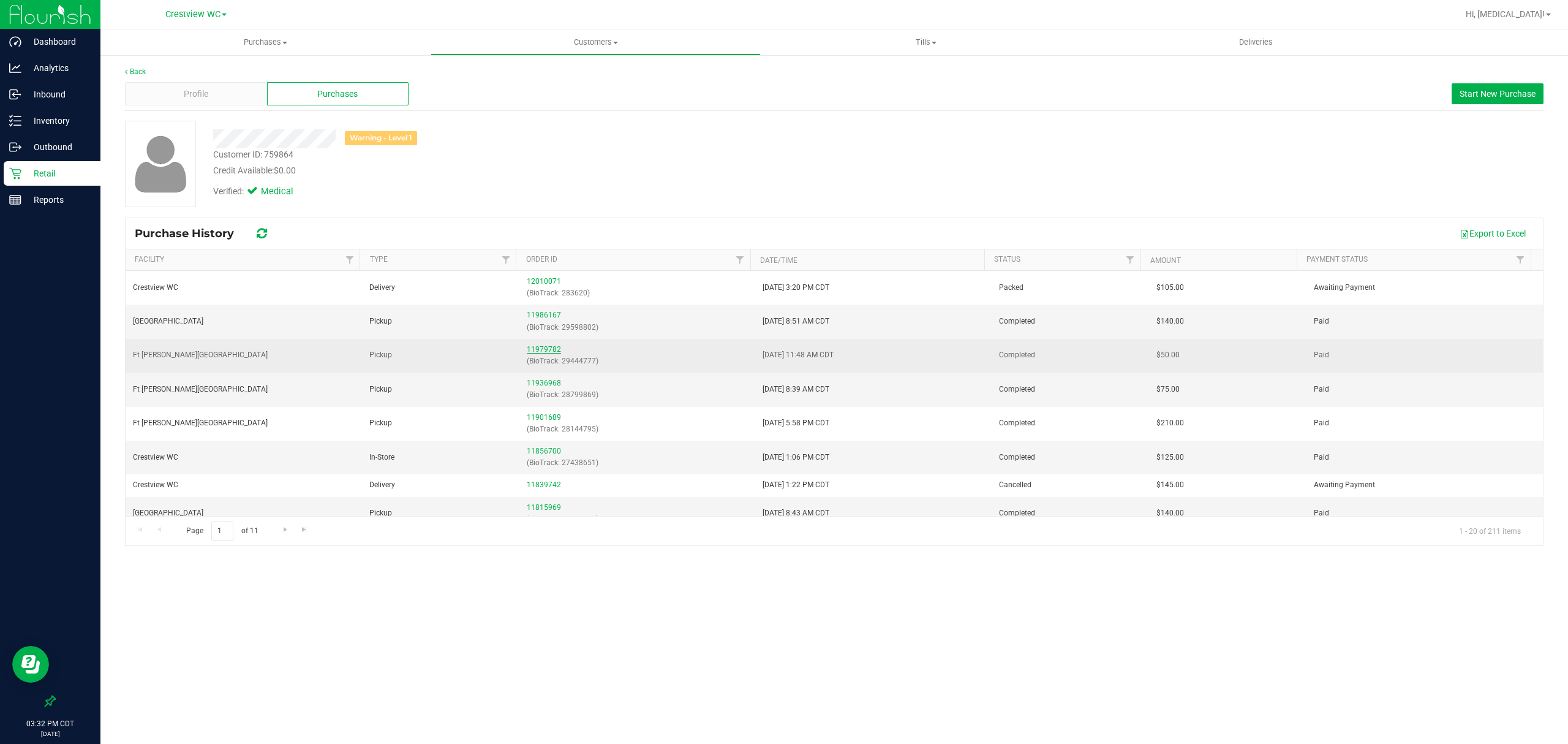
click at [544, 352] on link "11979782" at bounding box center [544, 349] width 34 height 9
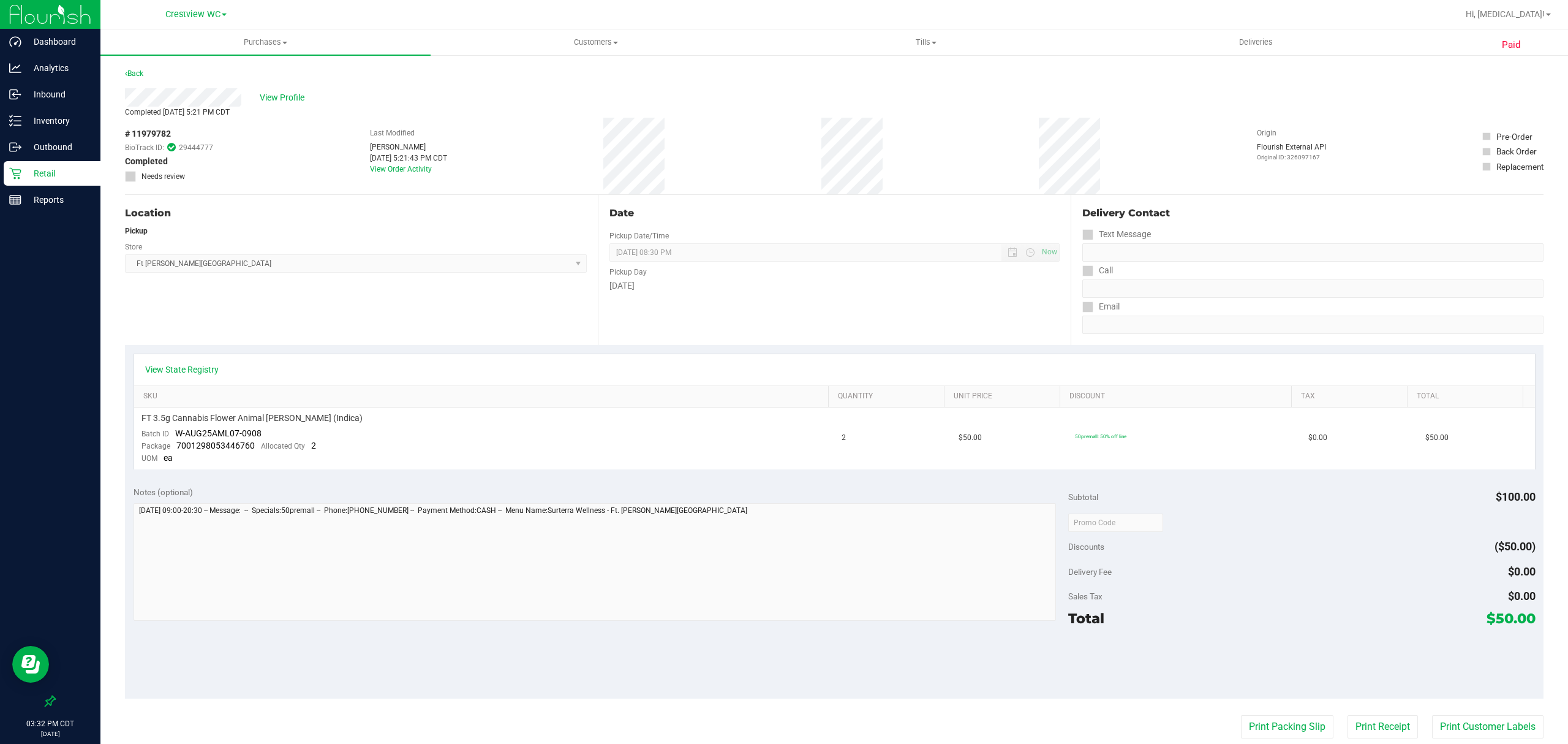
click at [127, 62] on div "Paid Back View Profile Completed [DATE] 5:21 PM CDT # 11979782 BioTrack ID: 294…" at bounding box center [834, 531] width 1467 height 955
click at [140, 71] on link "Back" at bounding box center [134, 74] width 19 height 9
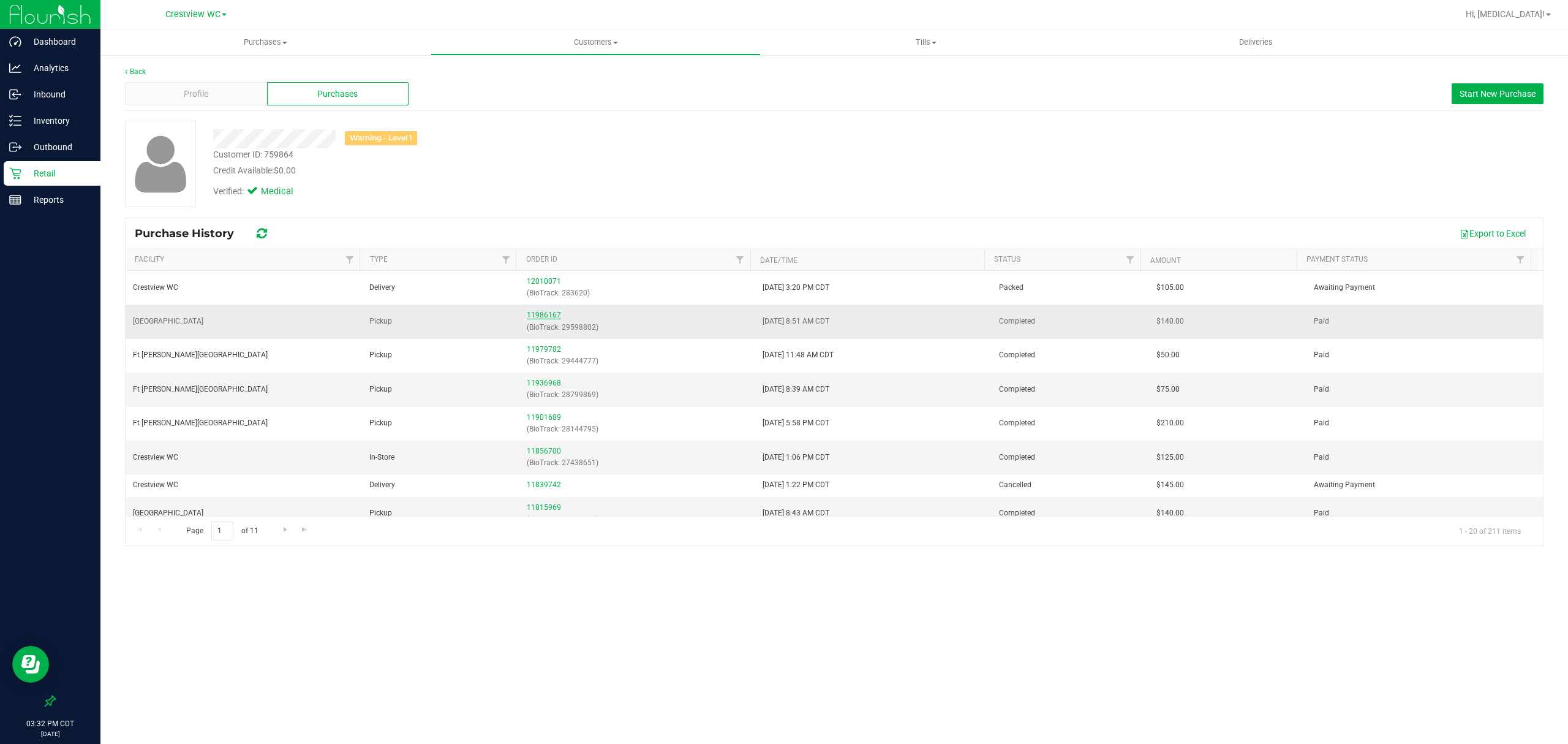
click at [533, 316] on link "11986167" at bounding box center [544, 315] width 34 height 9
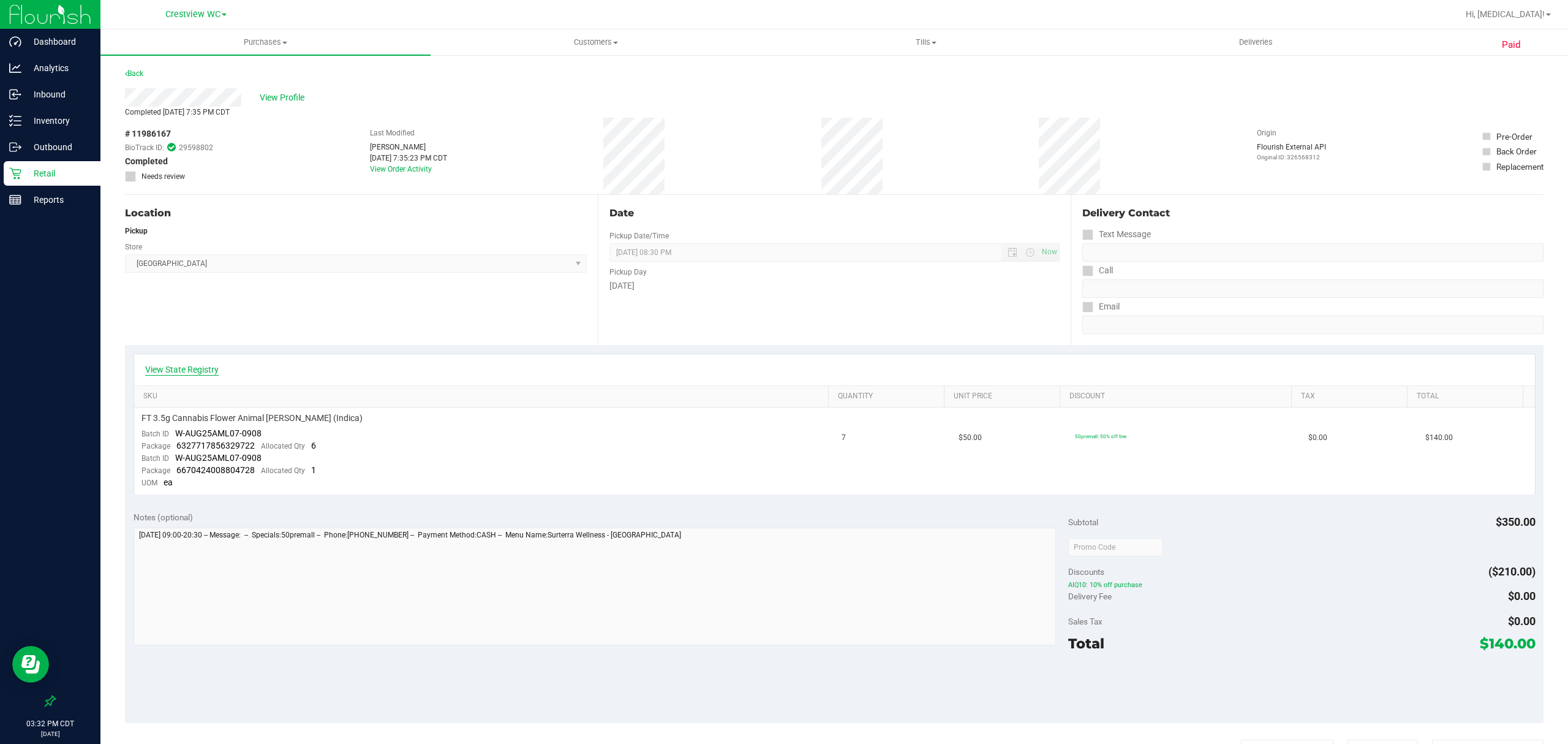
click at [192, 368] on link "View State Registry" at bounding box center [181, 369] width 74 height 12
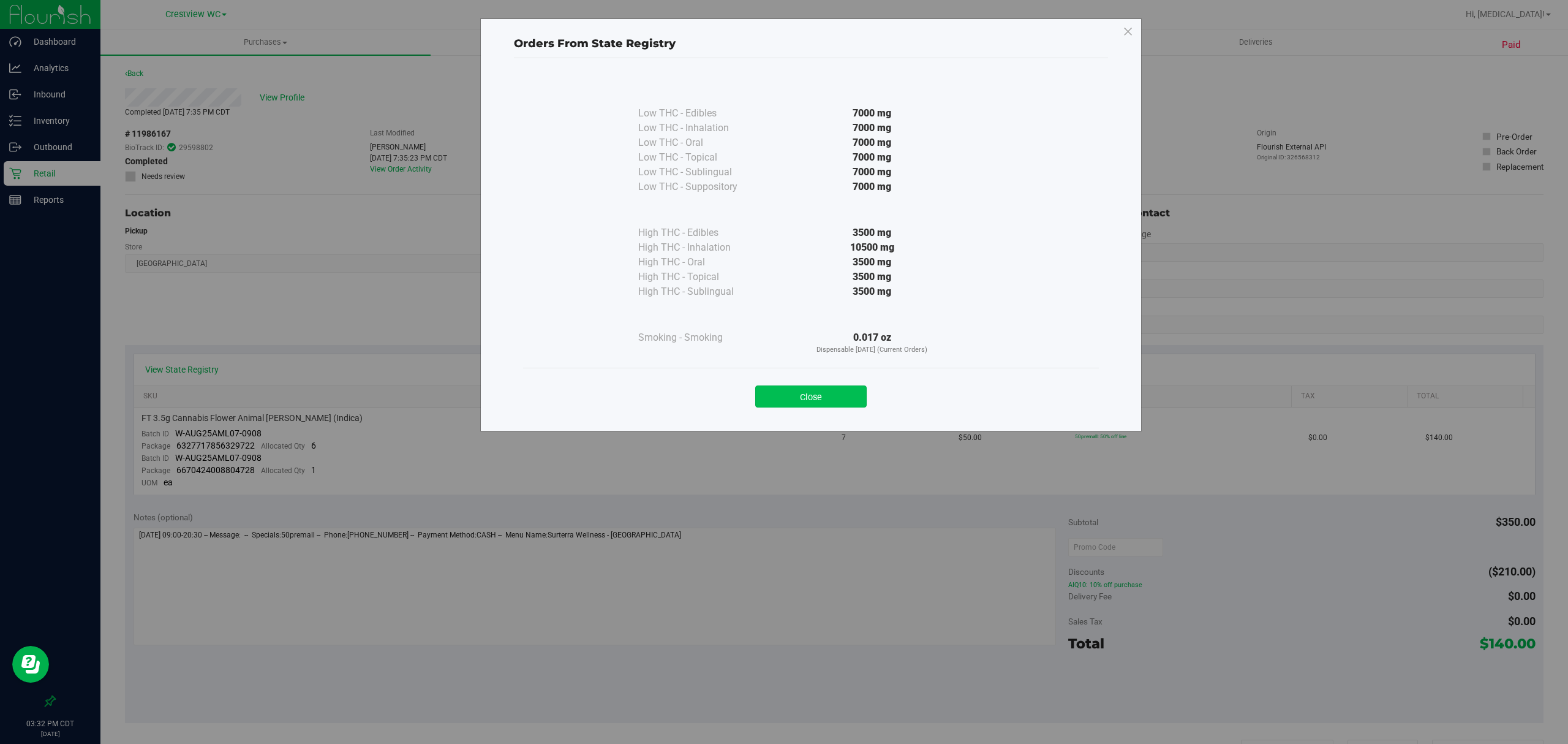
click at [834, 394] on button "Close" at bounding box center [810, 396] width 111 height 22
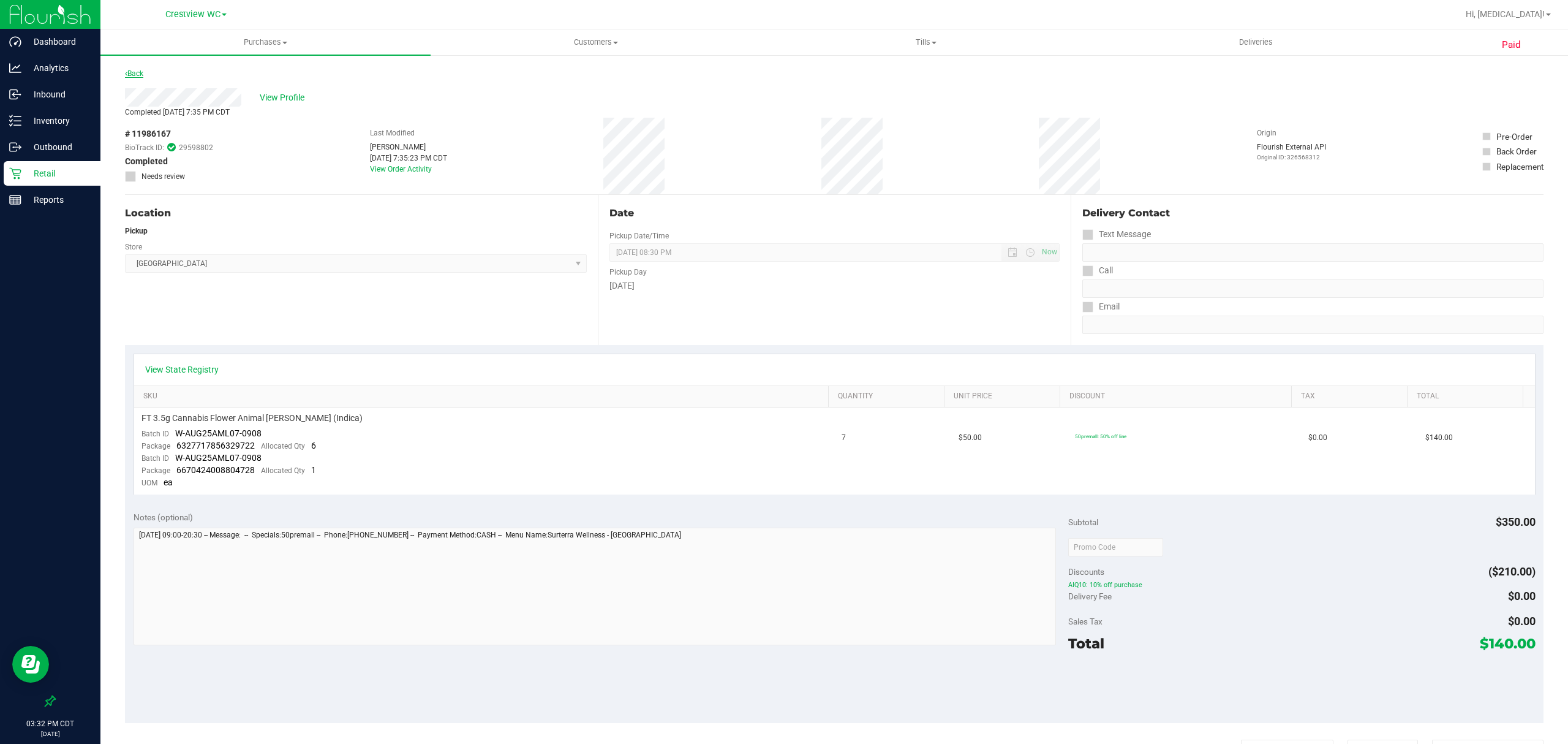
click at [138, 77] on link "Back" at bounding box center [134, 74] width 19 height 9
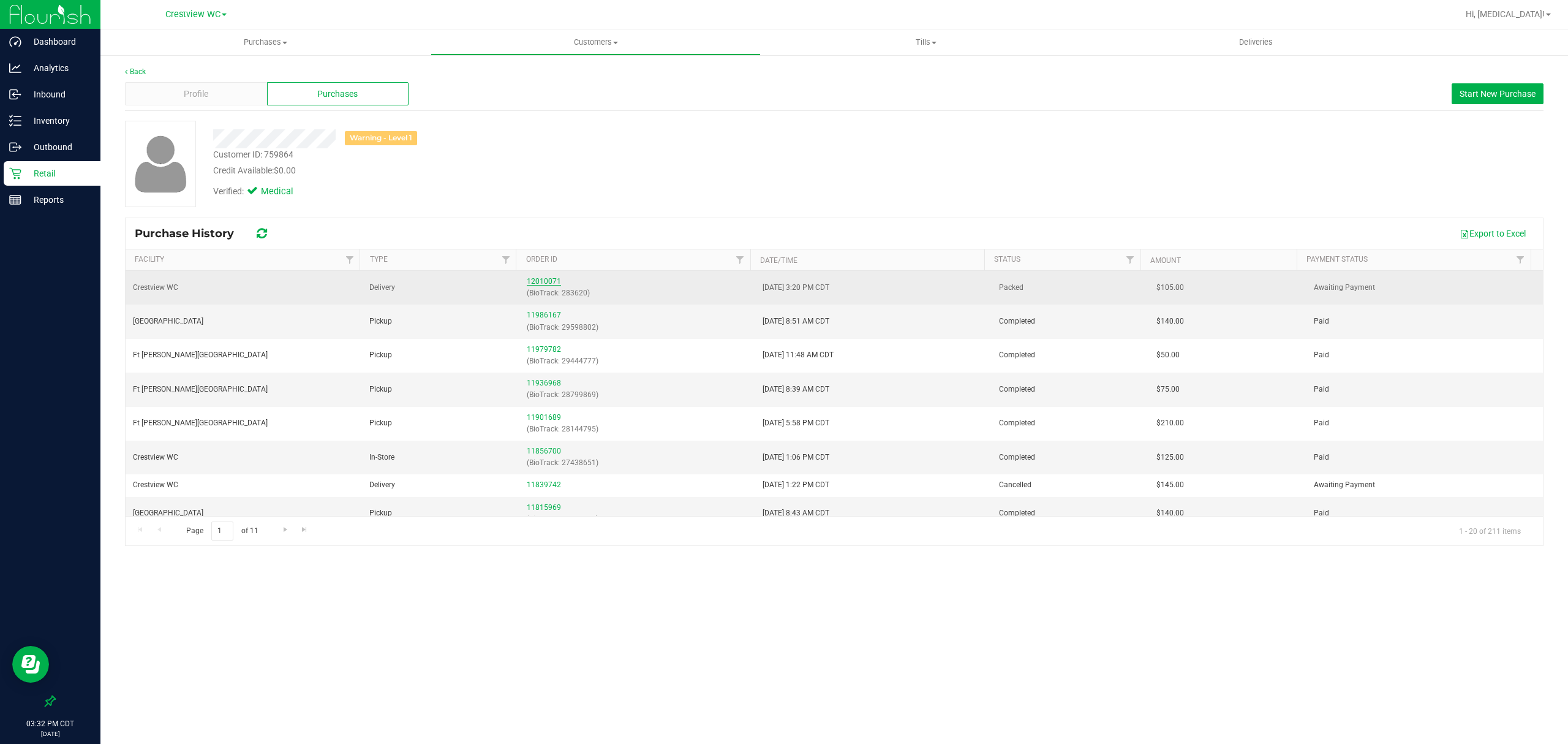
click at [534, 282] on link "12010071" at bounding box center [544, 281] width 34 height 9
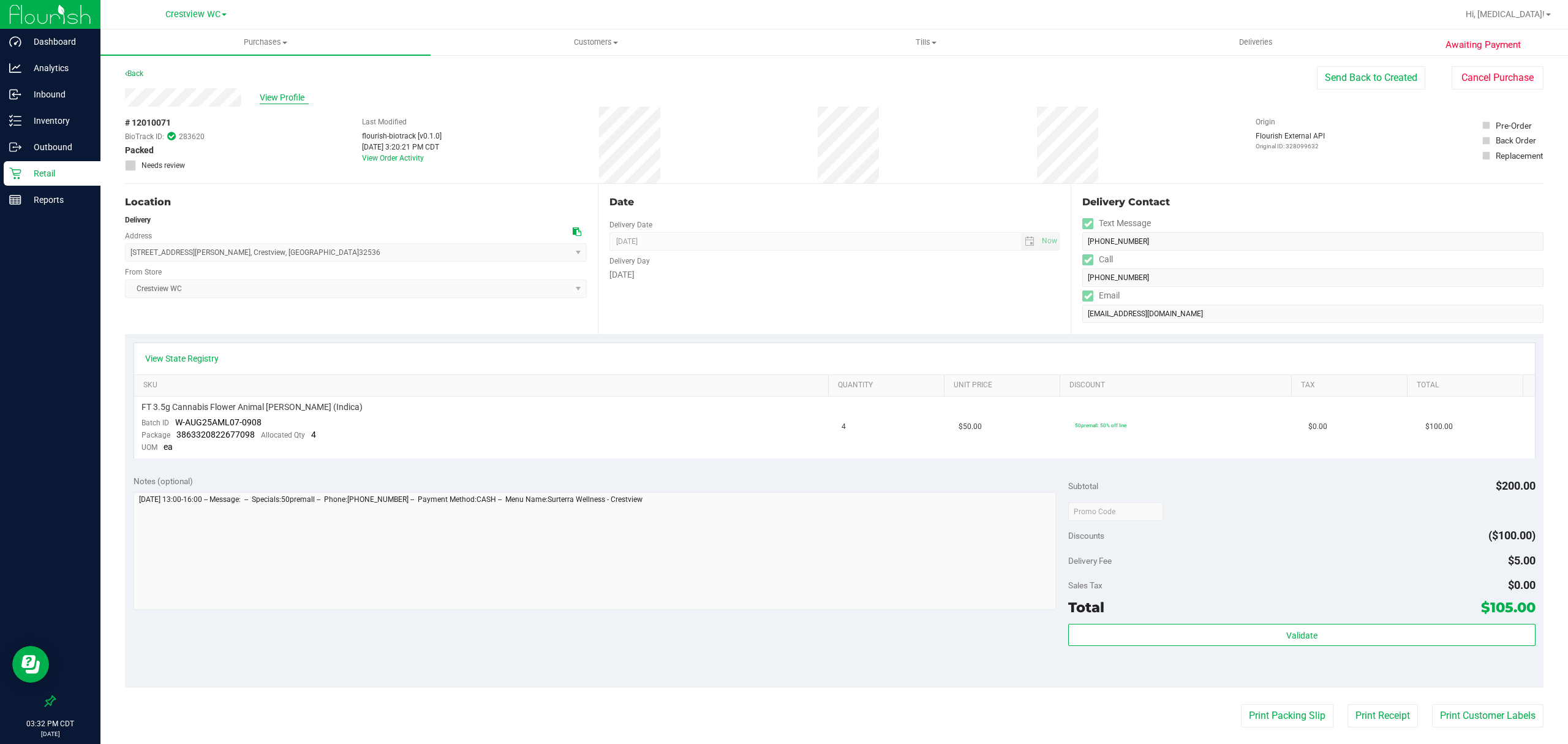
click at [291, 94] on span "View Profile" at bounding box center [284, 97] width 49 height 13
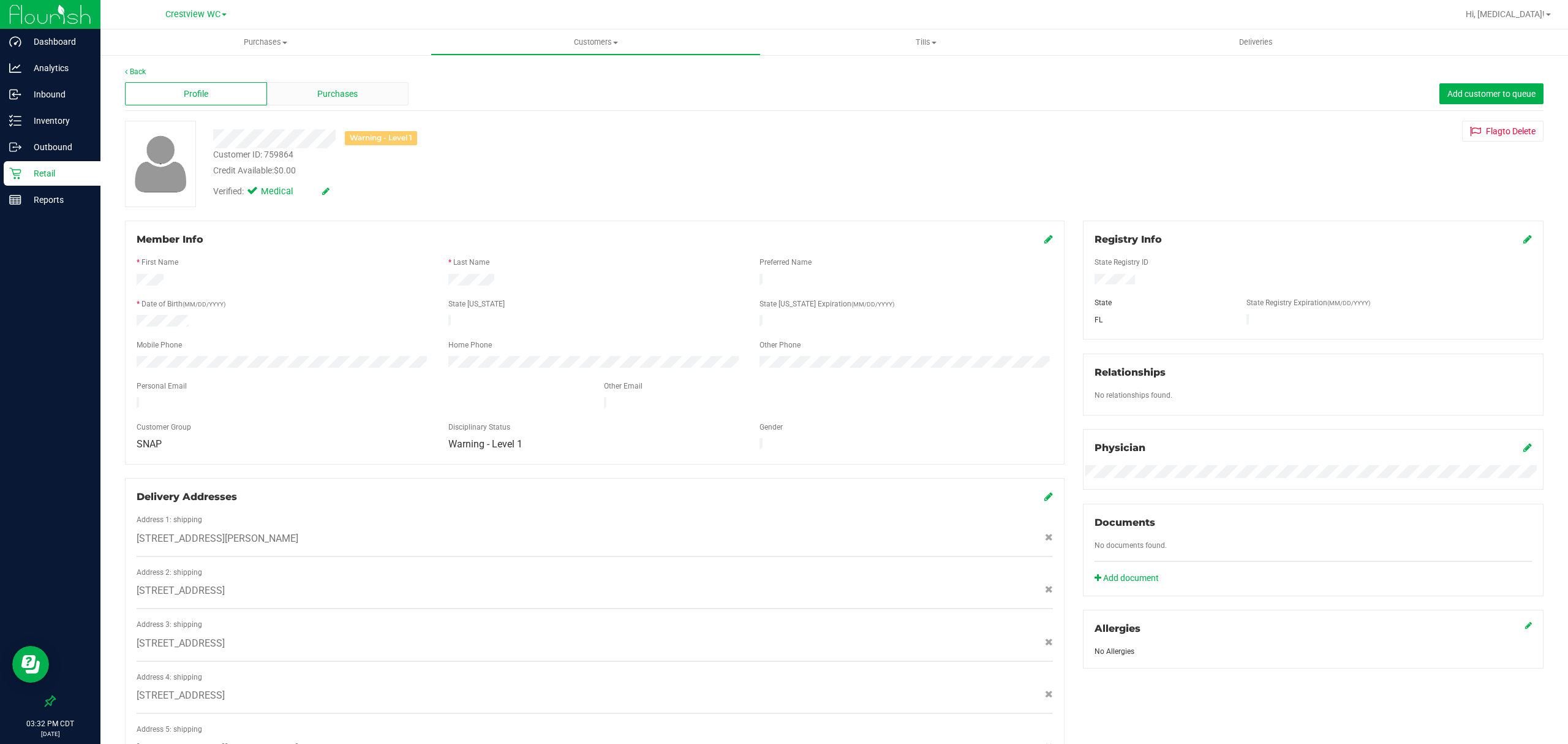
click at [307, 95] on div "Purchases" at bounding box center [338, 93] width 142 height 23
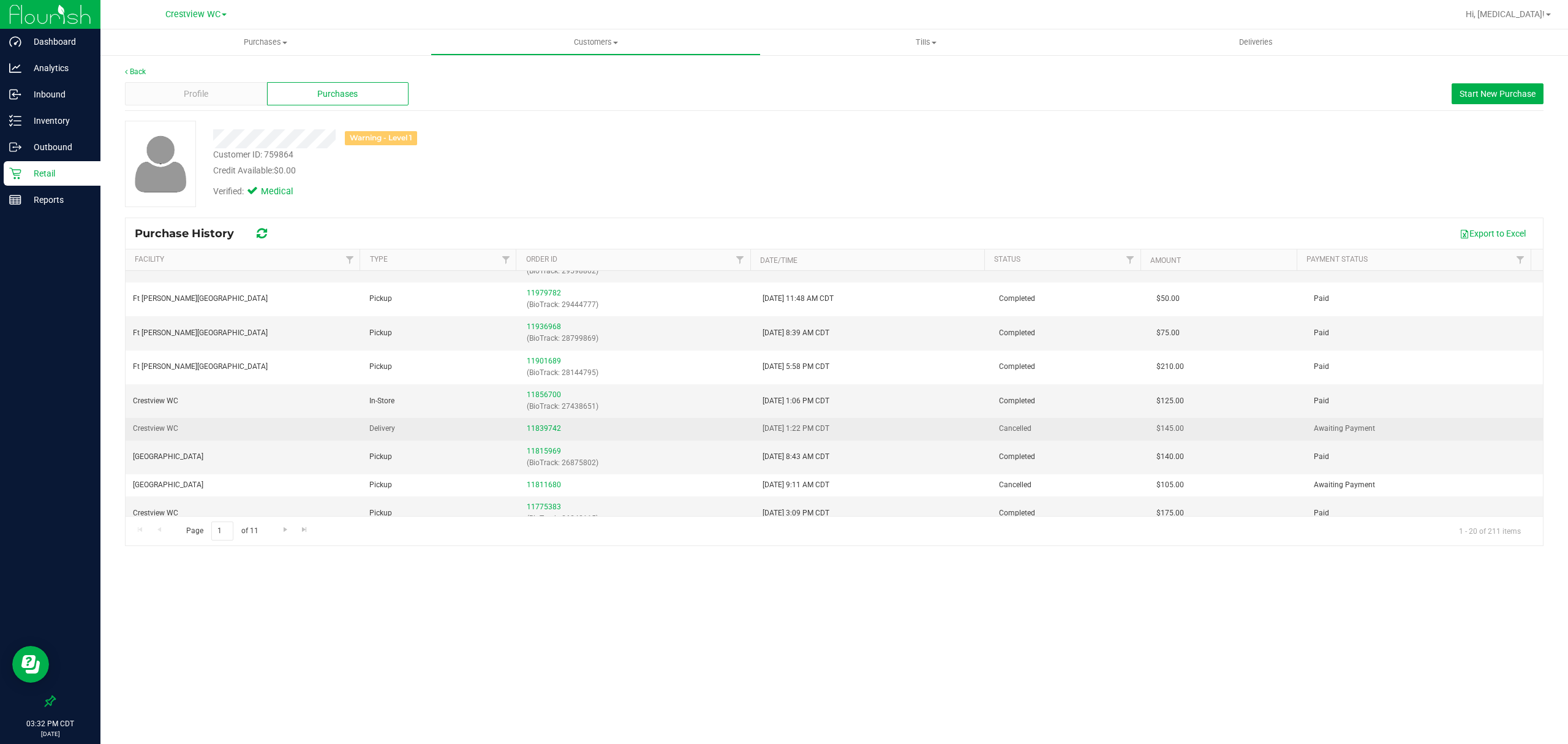
scroll to position [81, 0]
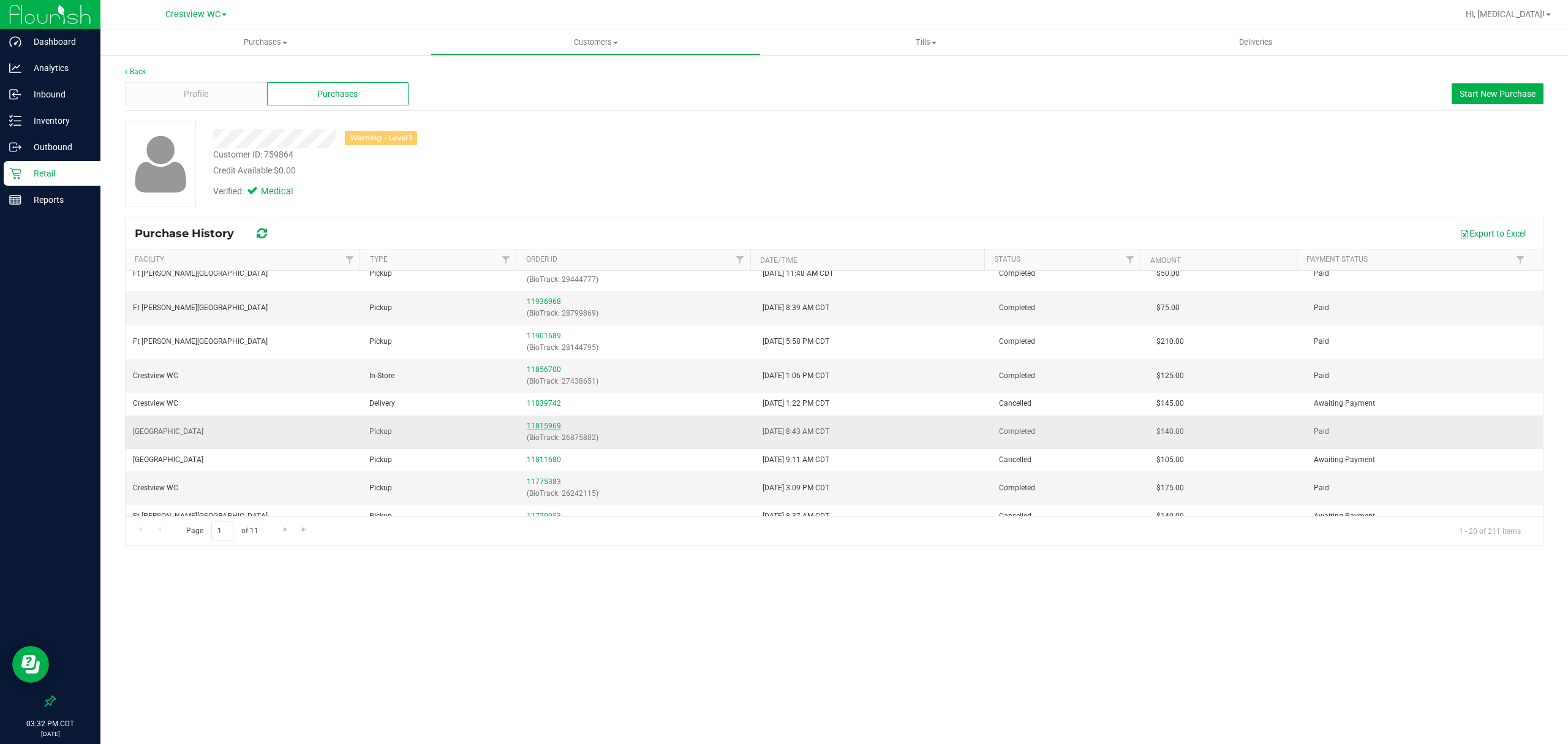
click at [544, 430] on link "11815969" at bounding box center [544, 425] width 34 height 9
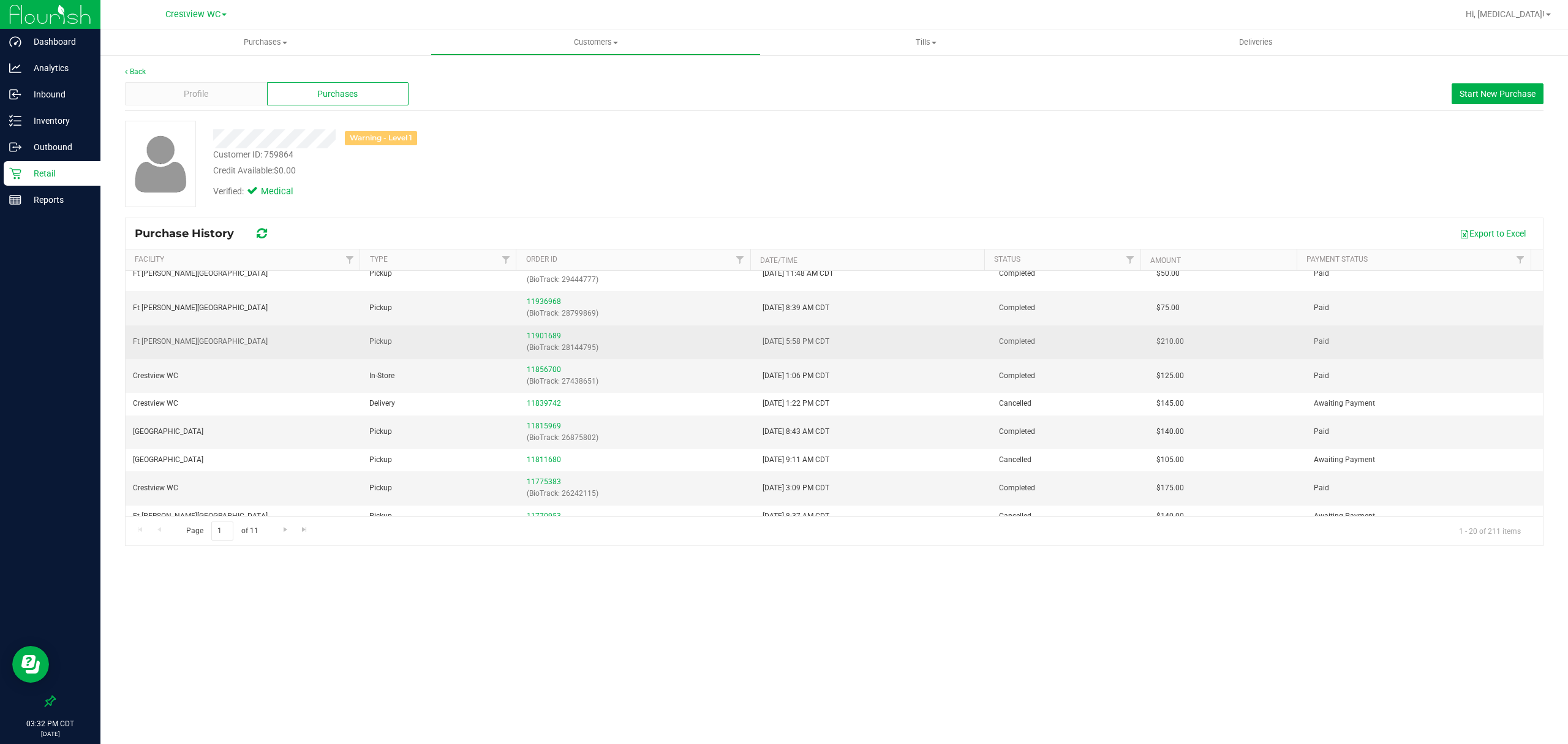
scroll to position [163, 0]
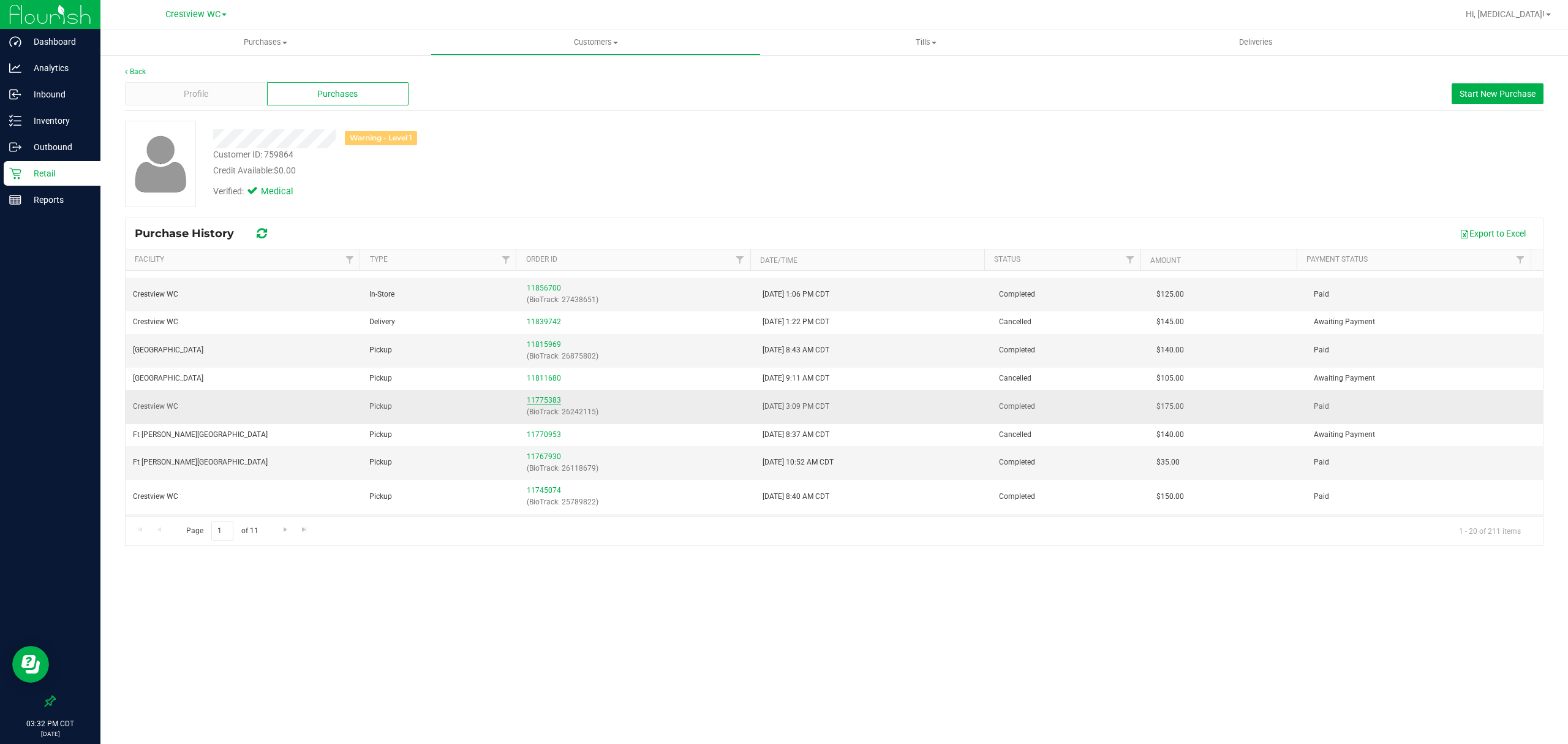
click at [542, 399] on link "11775383" at bounding box center [544, 399] width 34 height 9
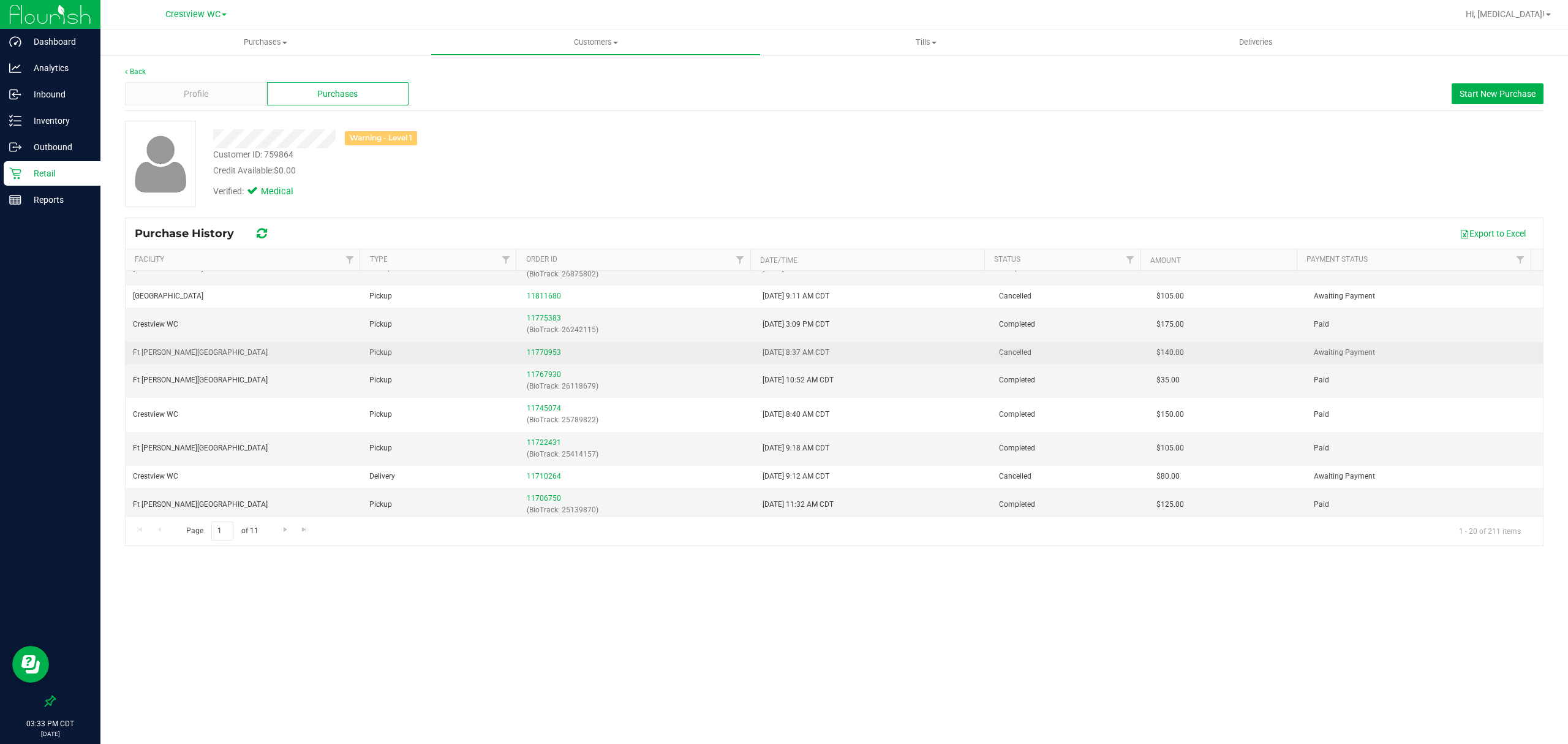
scroll to position [327, 0]
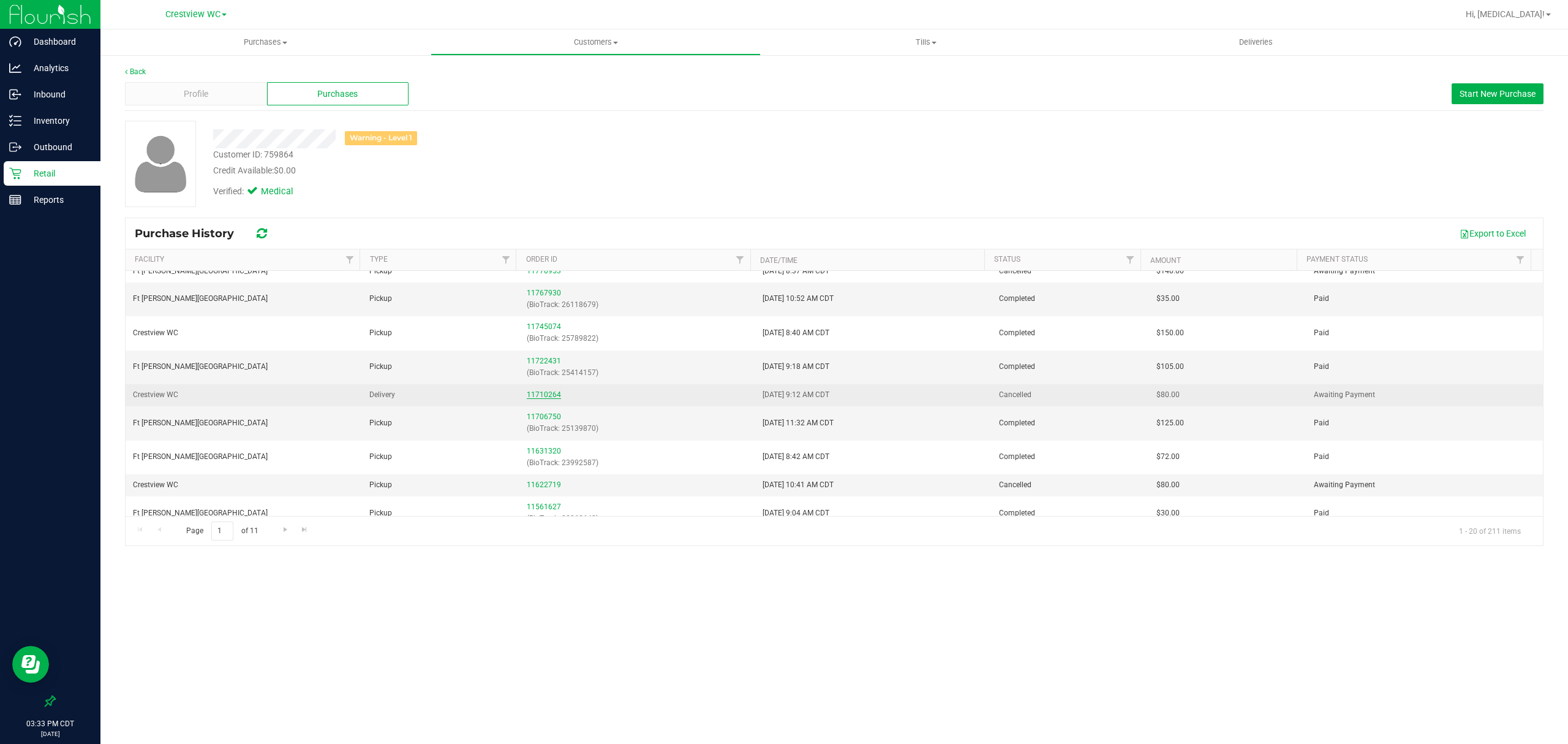
click at [540, 398] on link "11710264" at bounding box center [544, 394] width 34 height 9
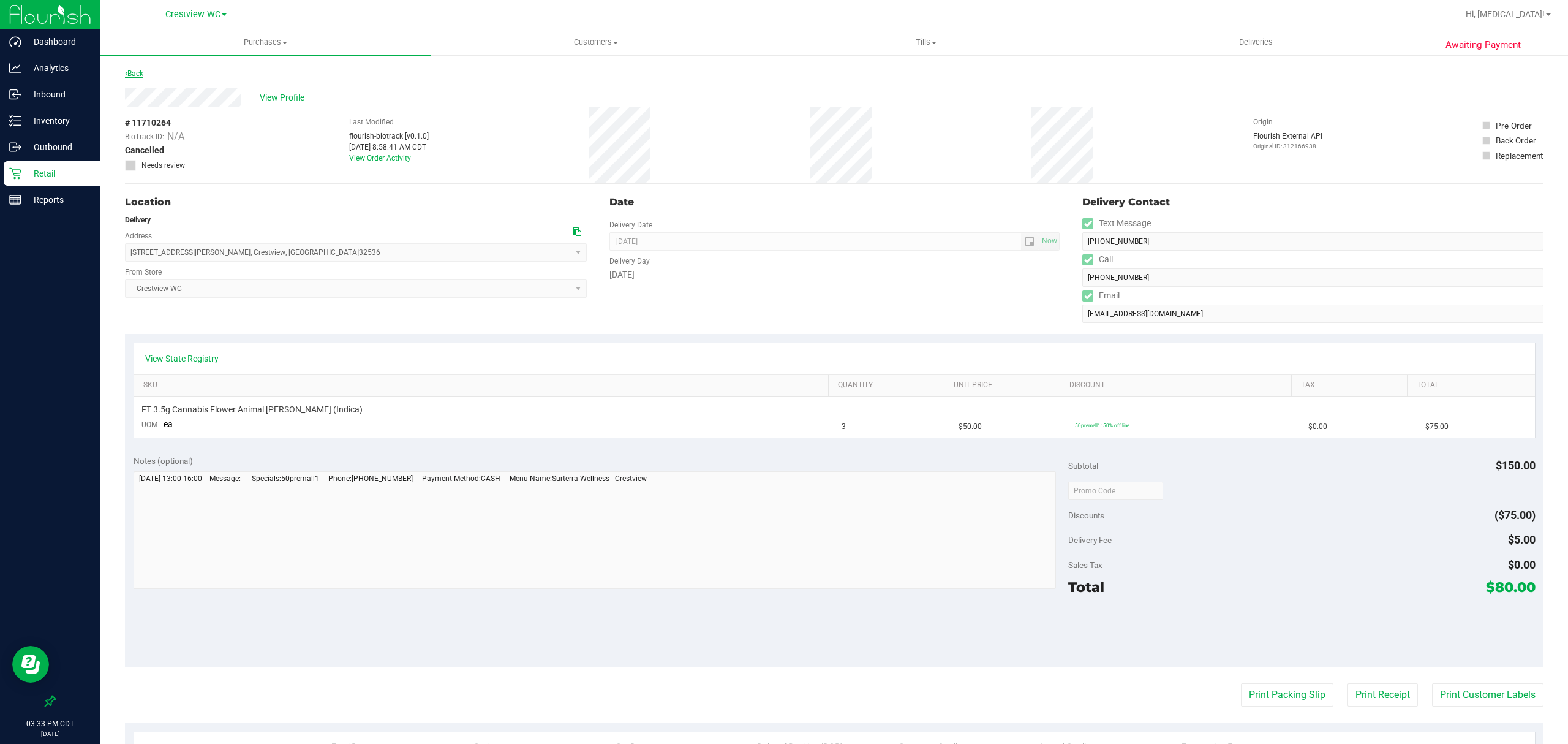
click at [128, 70] on link "Back" at bounding box center [134, 74] width 19 height 9
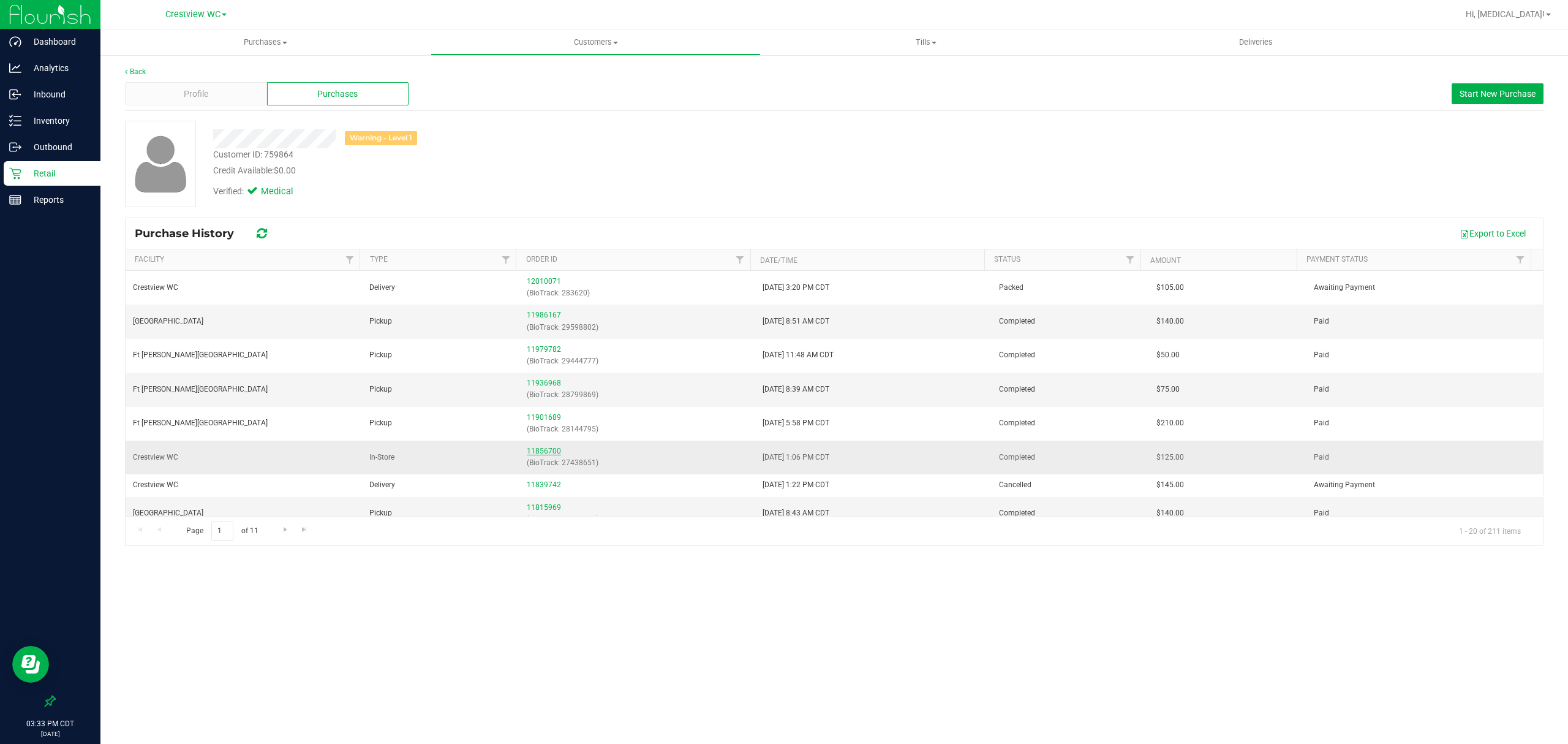
click at [544, 452] on link "11856700" at bounding box center [544, 451] width 34 height 9
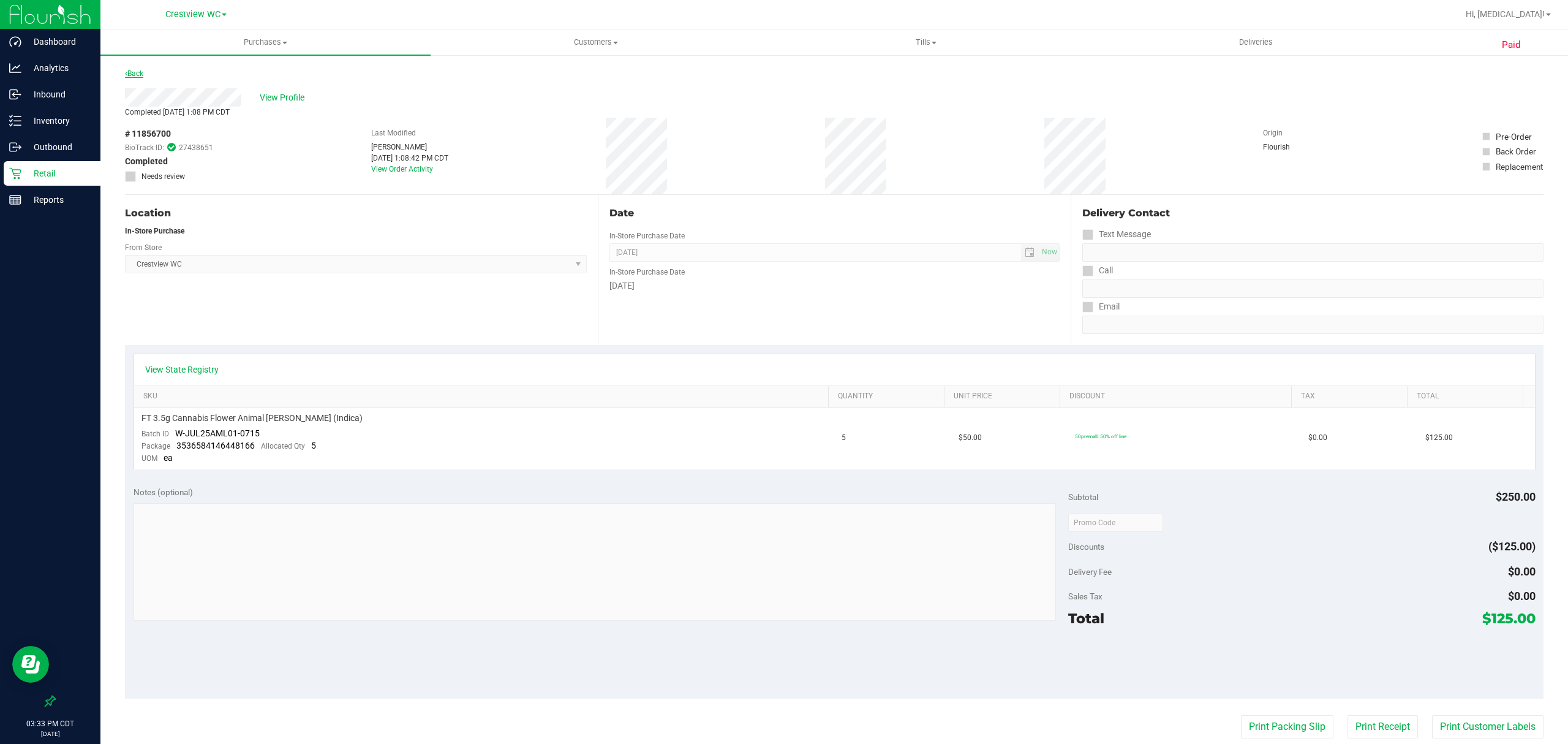
click at [140, 72] on link "Back" at bounding box center [134, 74] width 19 height 9
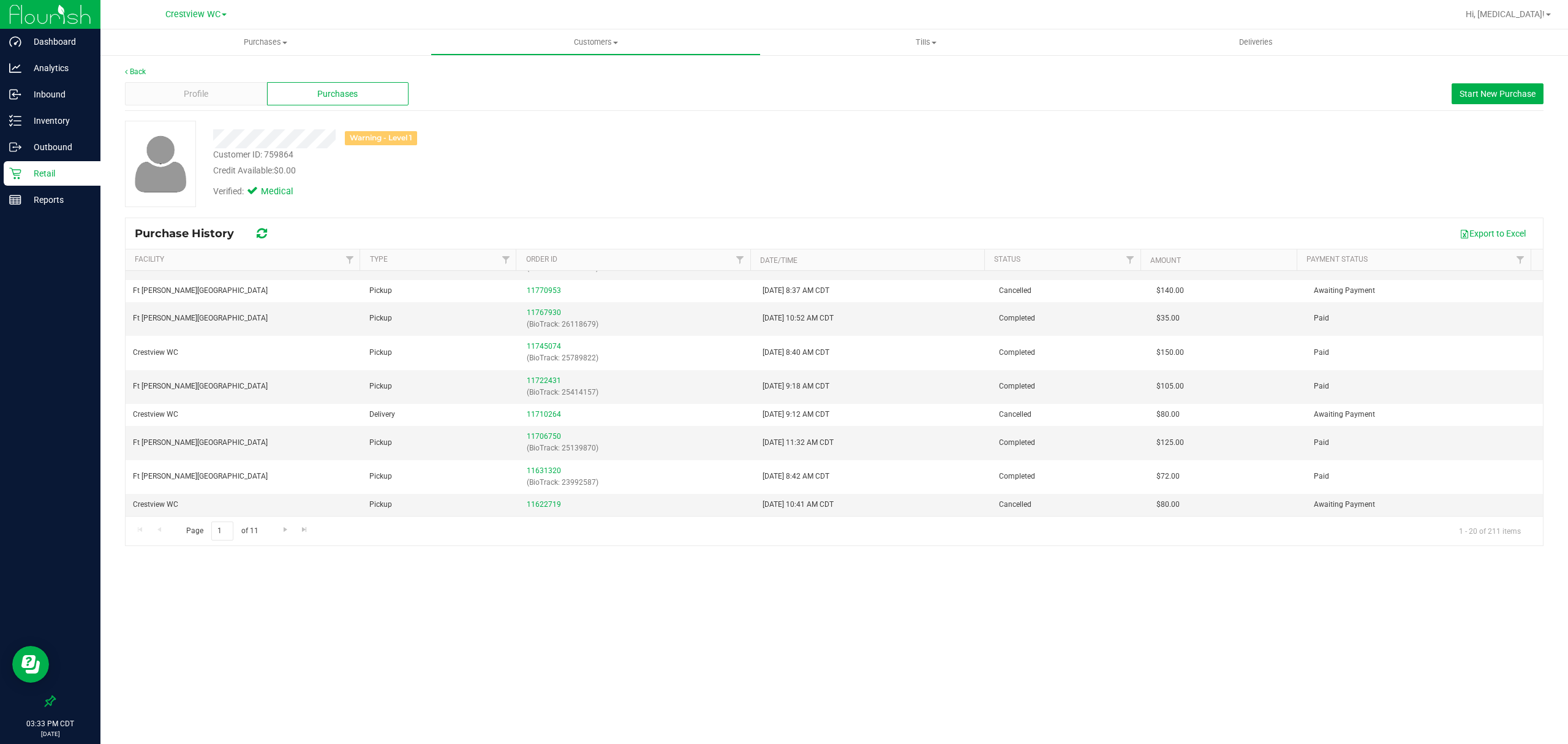
scroll to position [366, 0]
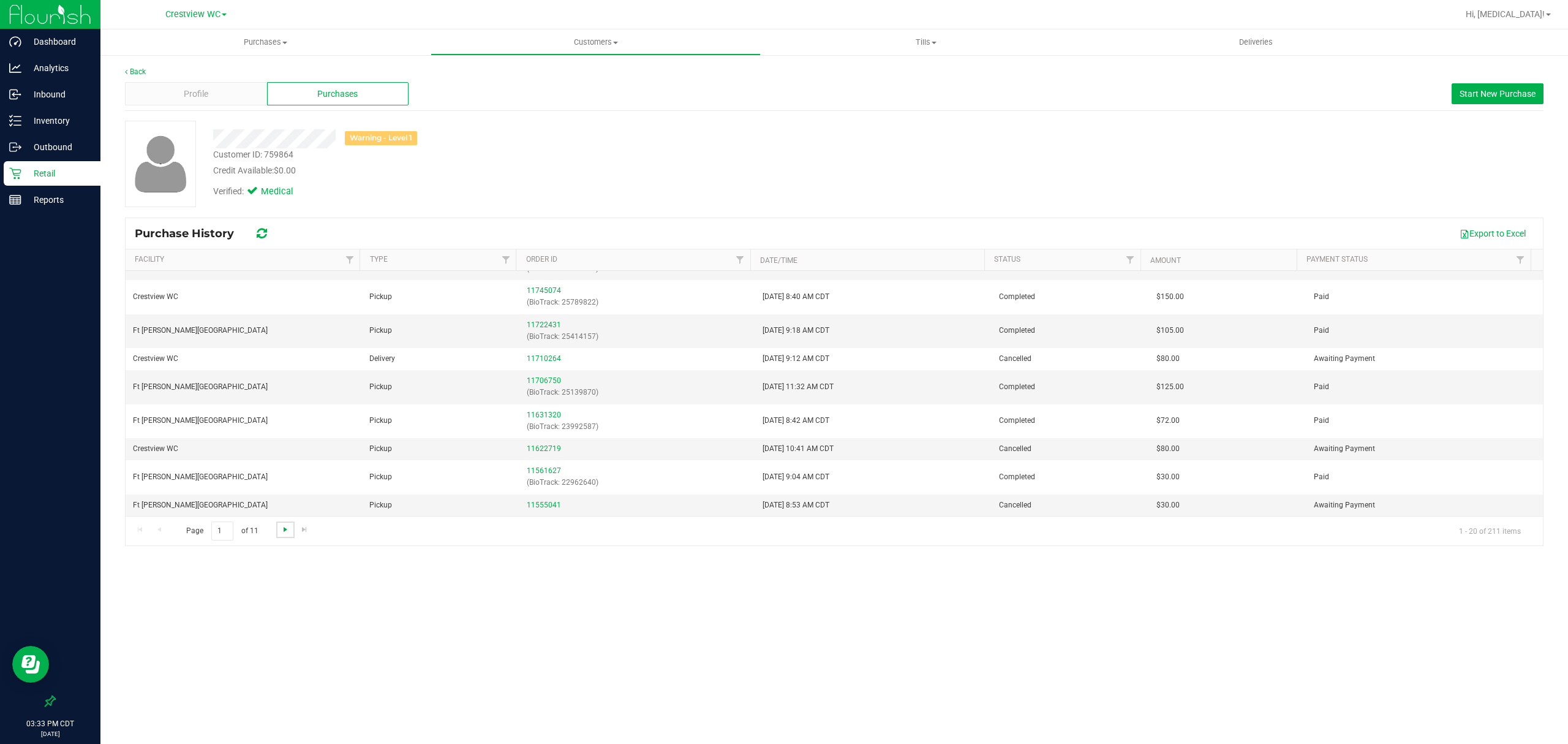
click at [282, 528] on span "Go to the next page" at bounding box center [285, 529] width 10 height 10
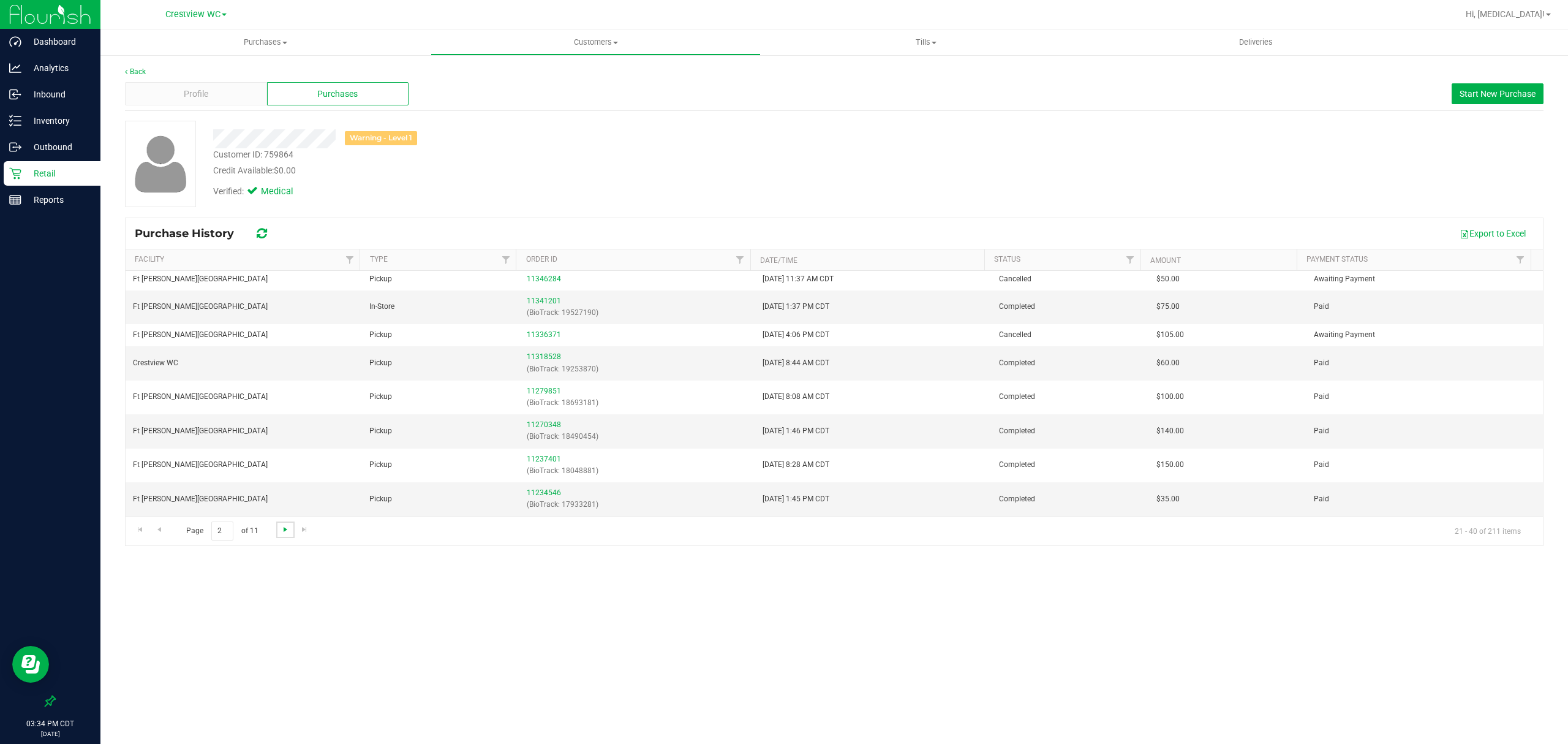
click at [285, 535] on span "Go to the next page" at bounding box center [285, 529] width 10 height 10
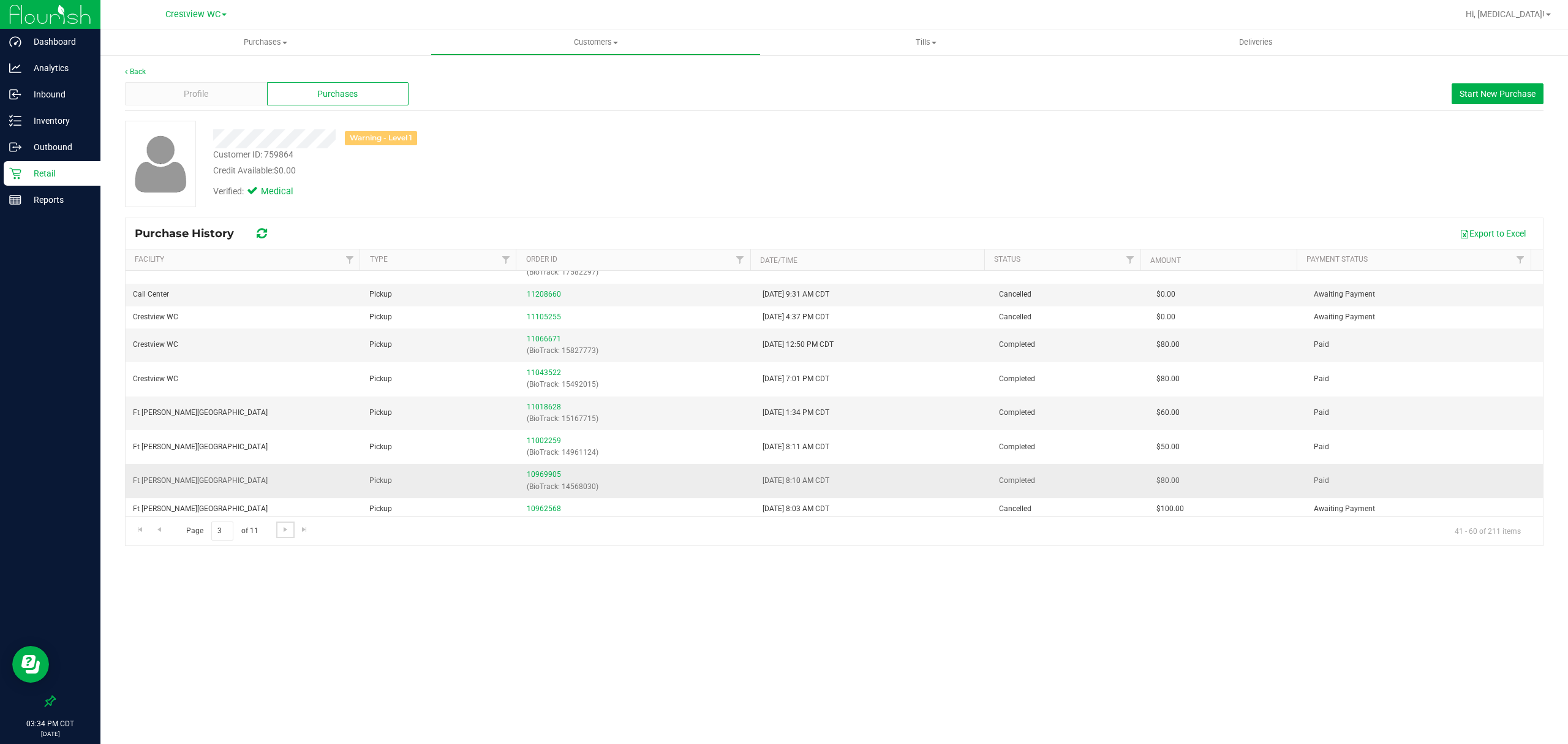
scroll to position [0, 0]
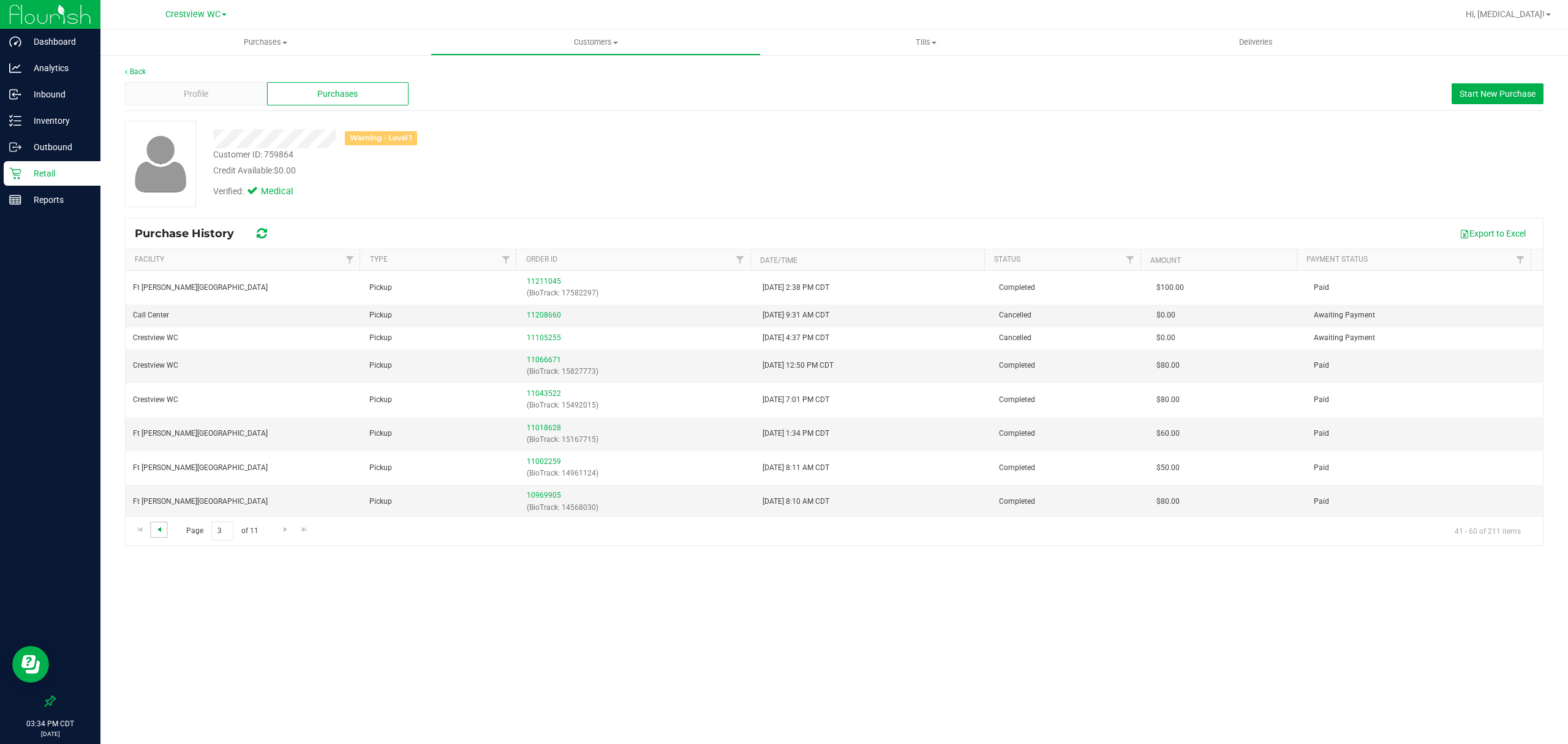
click at [159, 530] on span "Go to the previous page" at bounding box center [159, 529] width 10 height 10
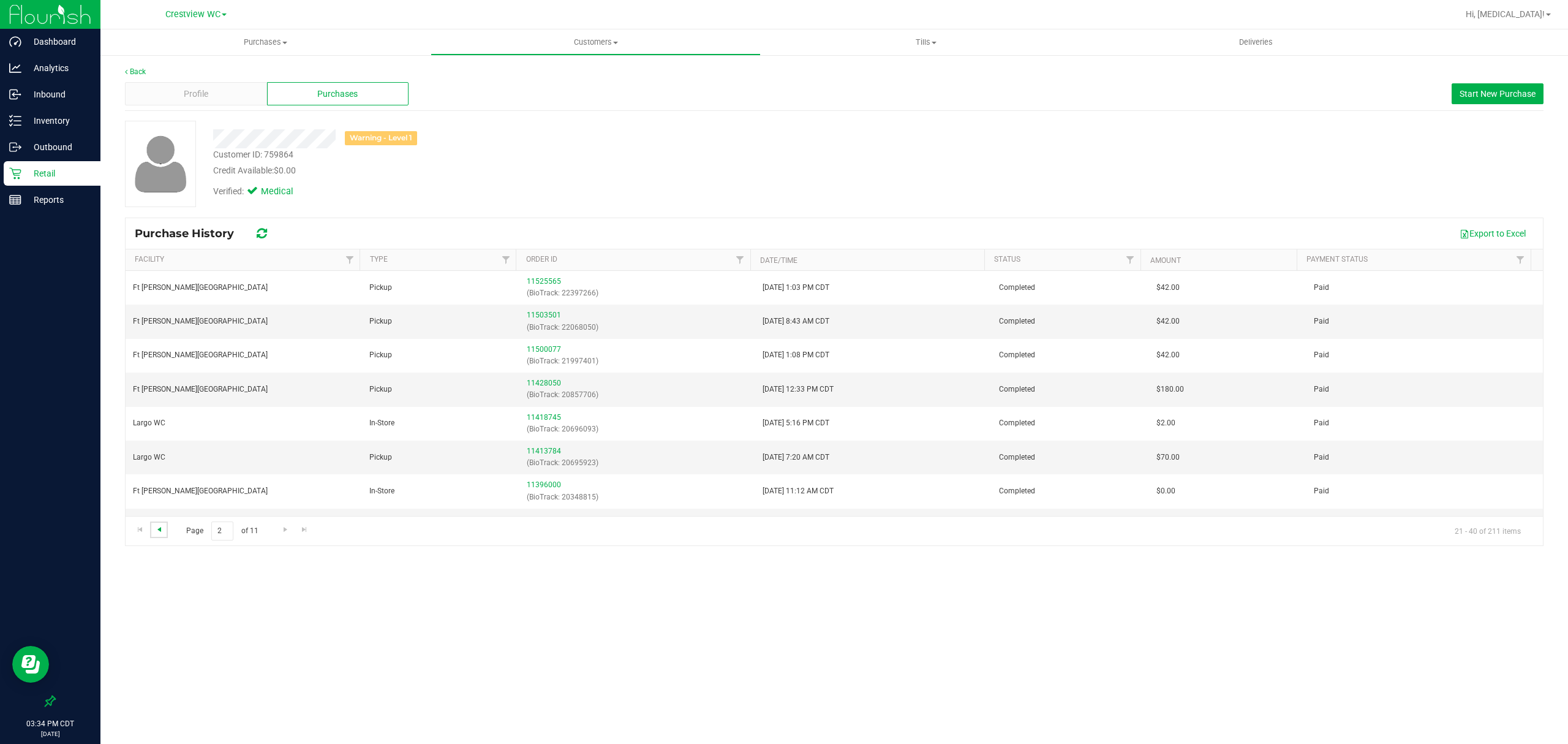
click at [159, 530] on span "Go to the previous page" at bounding box center [159, 529] width 10 height 10
click at [872, 645] on div "Purchases Summary of purchases Fulfillment All purchases Customers All customer…" at bounding box center [834, 386] width 1467 height 714
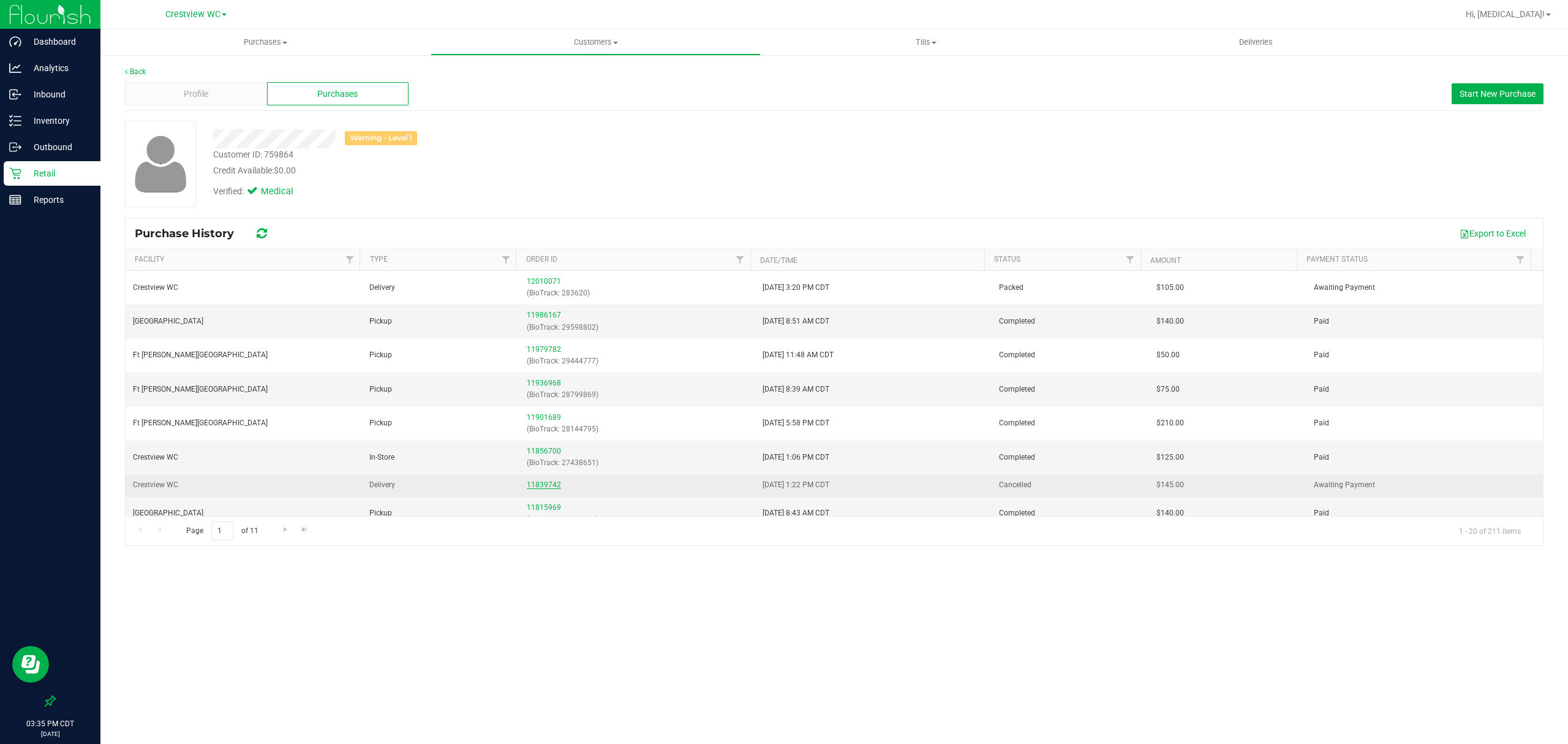
click at [540, 486] on link "11839742" at bounding box center [544, 484] width 34 height 9
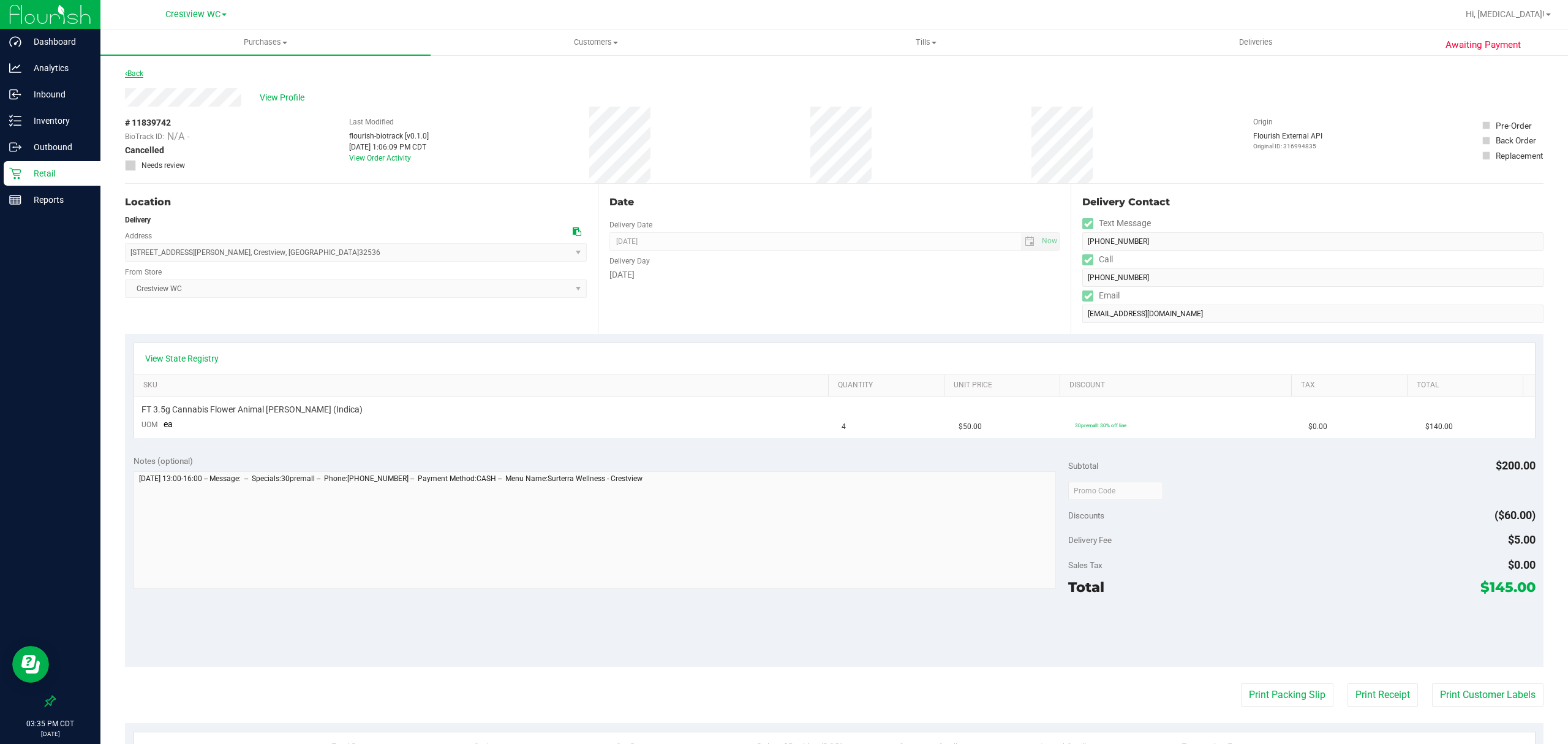
click at [141, 72] on link "Back" at bounding box center [134, 74] width 19 height 9
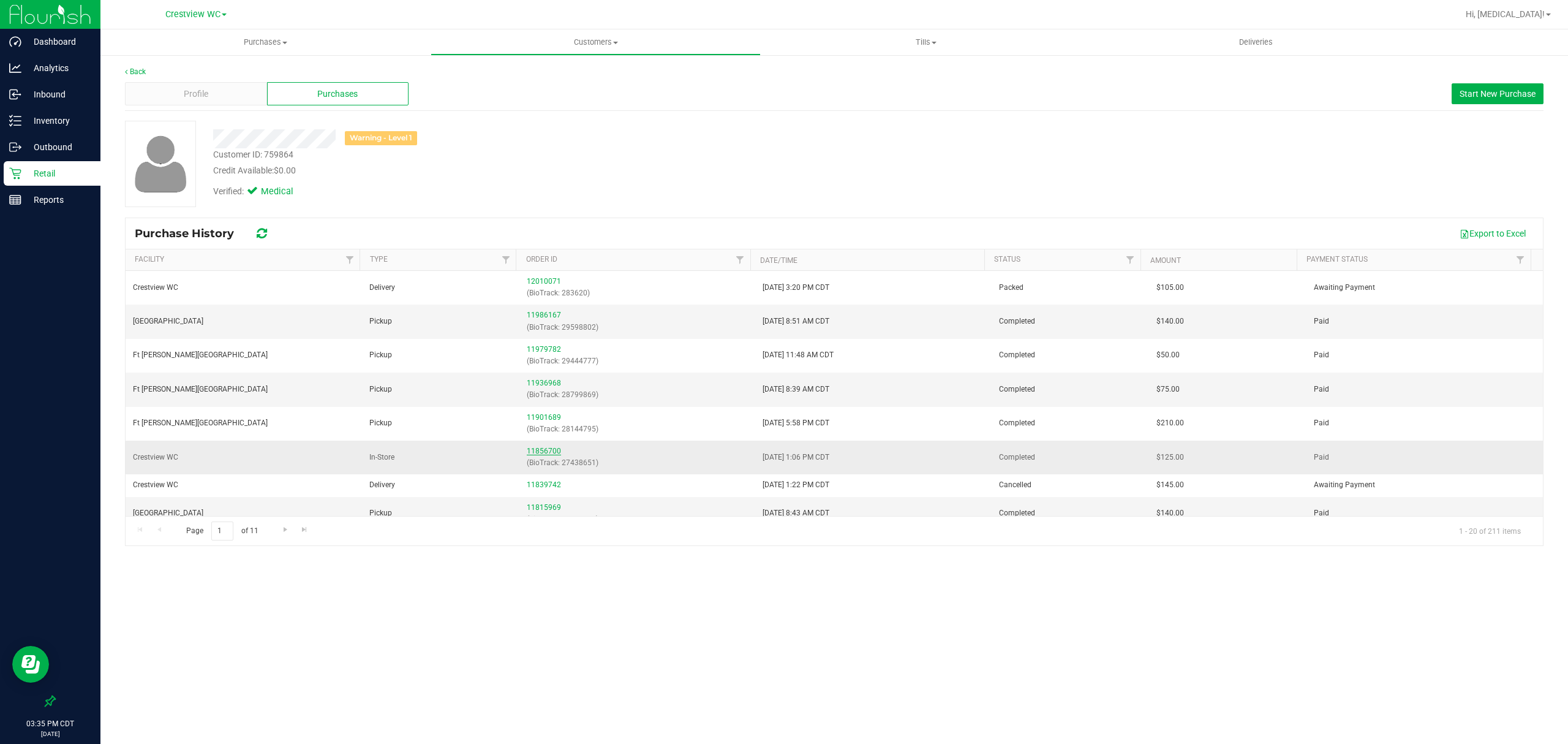
click at [534, 454] on link "11856700" at bounding box center [544, 451] width 34 height 9
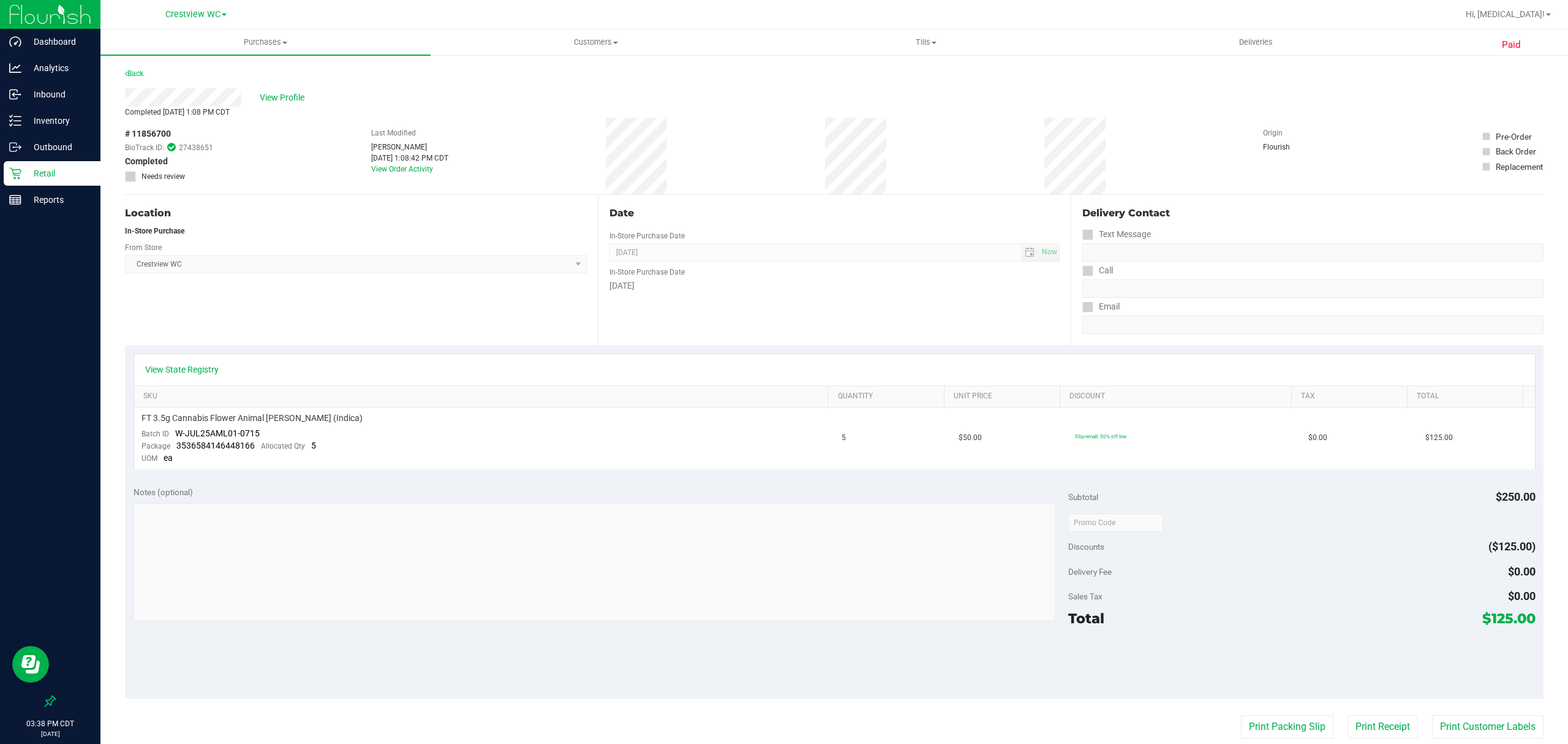
click at [48, 170] on p "Retail" at bounding box center [58, 174] width 74 height 15
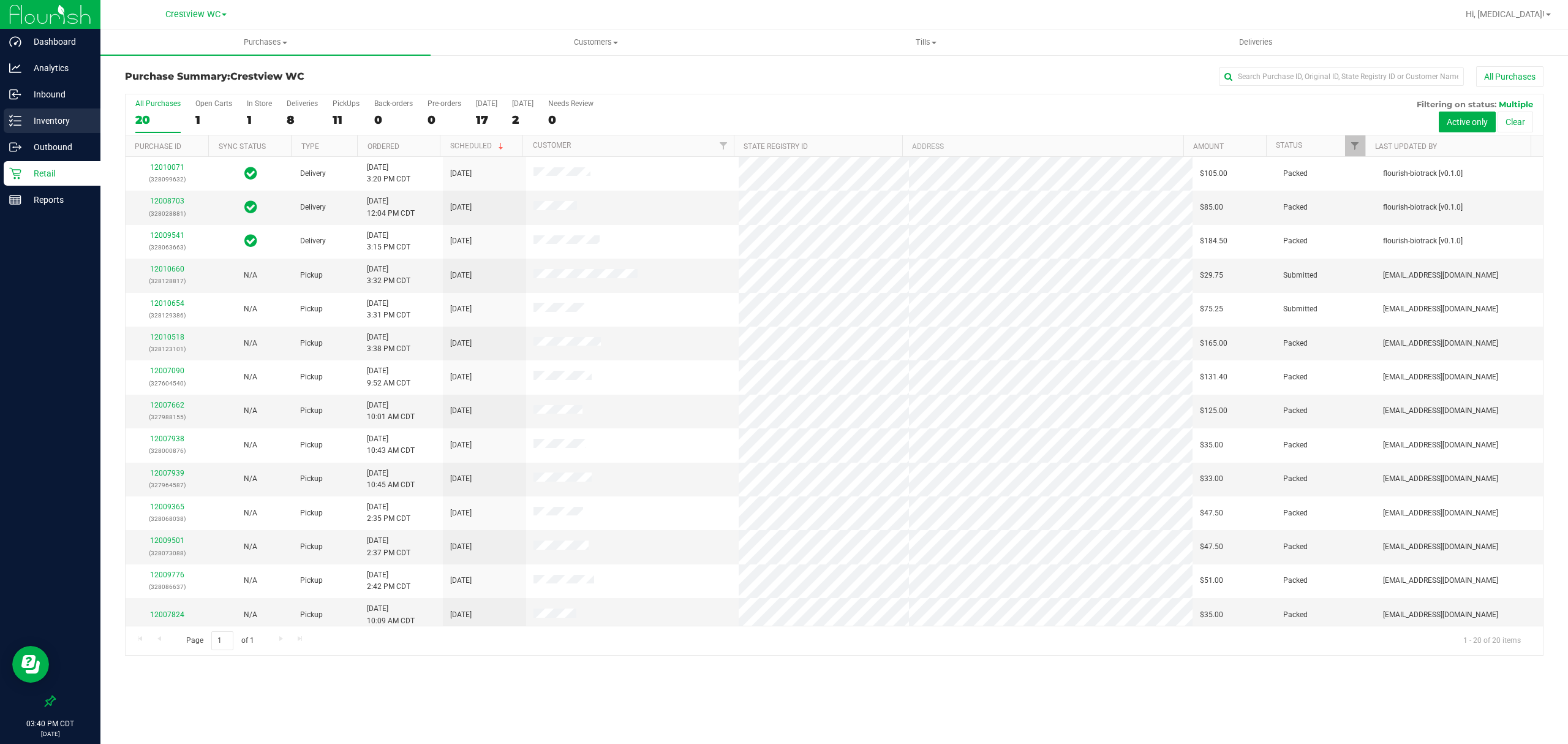
click at [48, 120] on p "Inventory" at bounding box center [58, 121] width 74 height 15
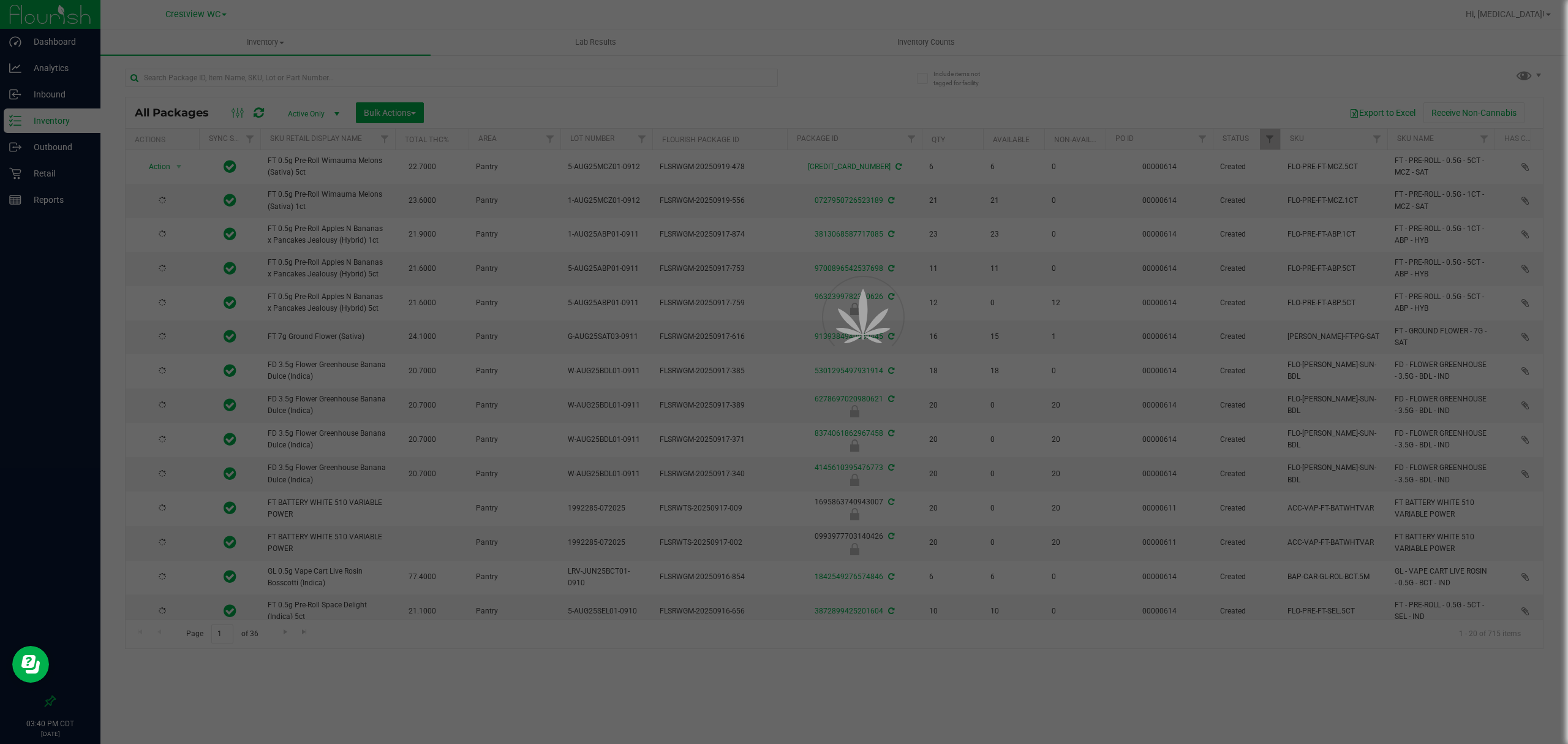
click at [447, 76] on div at bounding box center [784, 372] width 1568 height 744
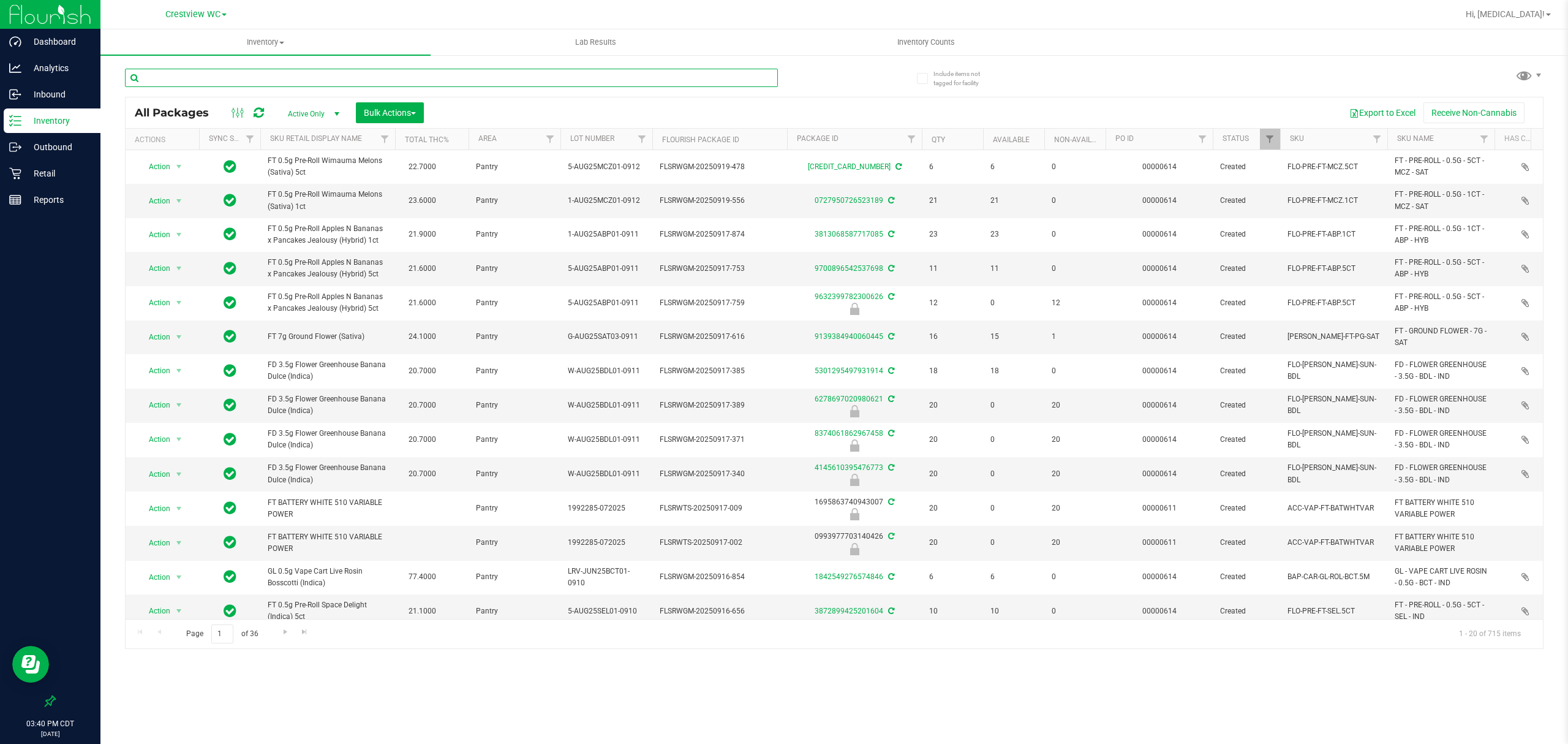
click at [467, 80] on input "text" at bounding box center [452, 78] width 653 height 19
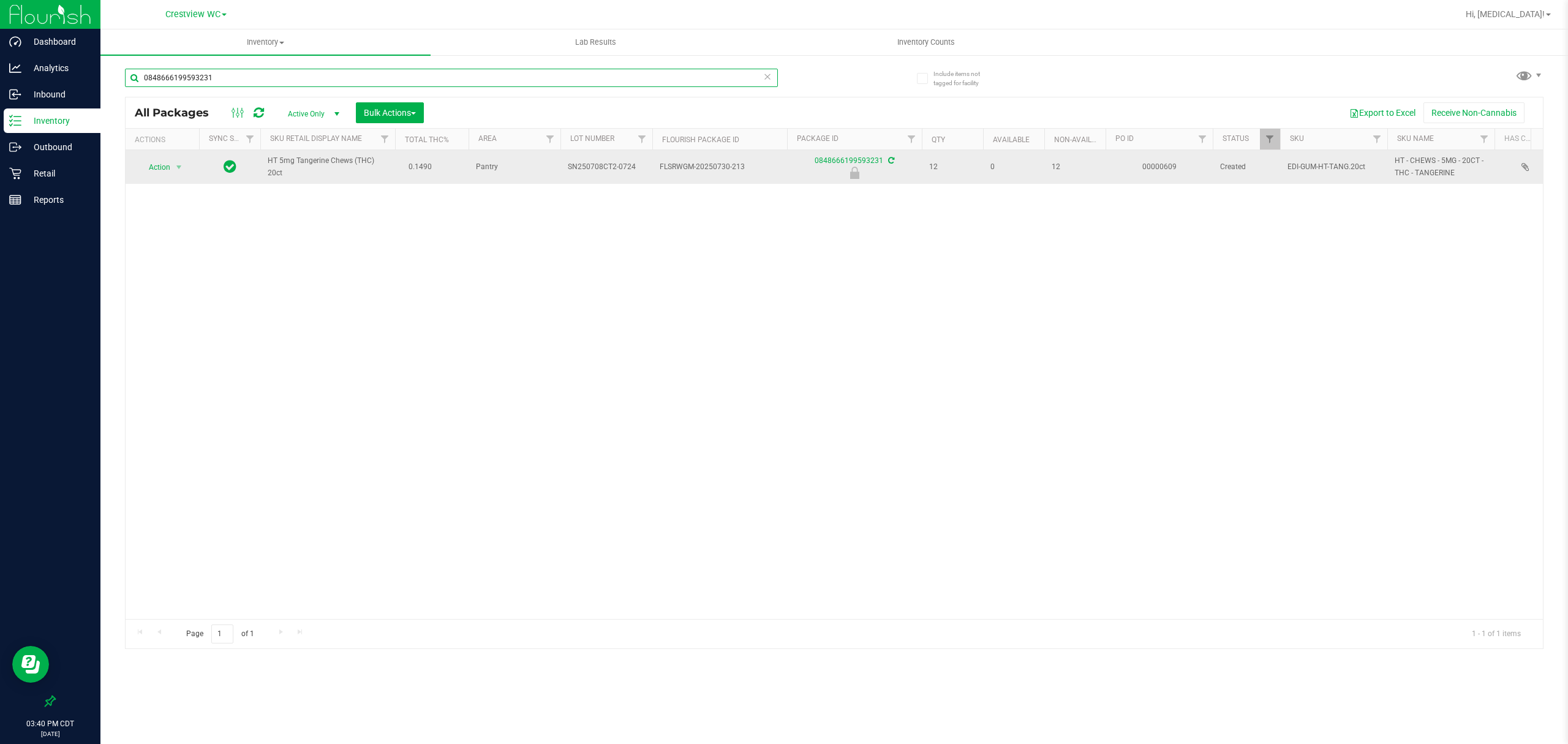
type input "0848666199593231"
click at [159, 168] on span "Action" at bounding box center [154, 168] width 33 height 17
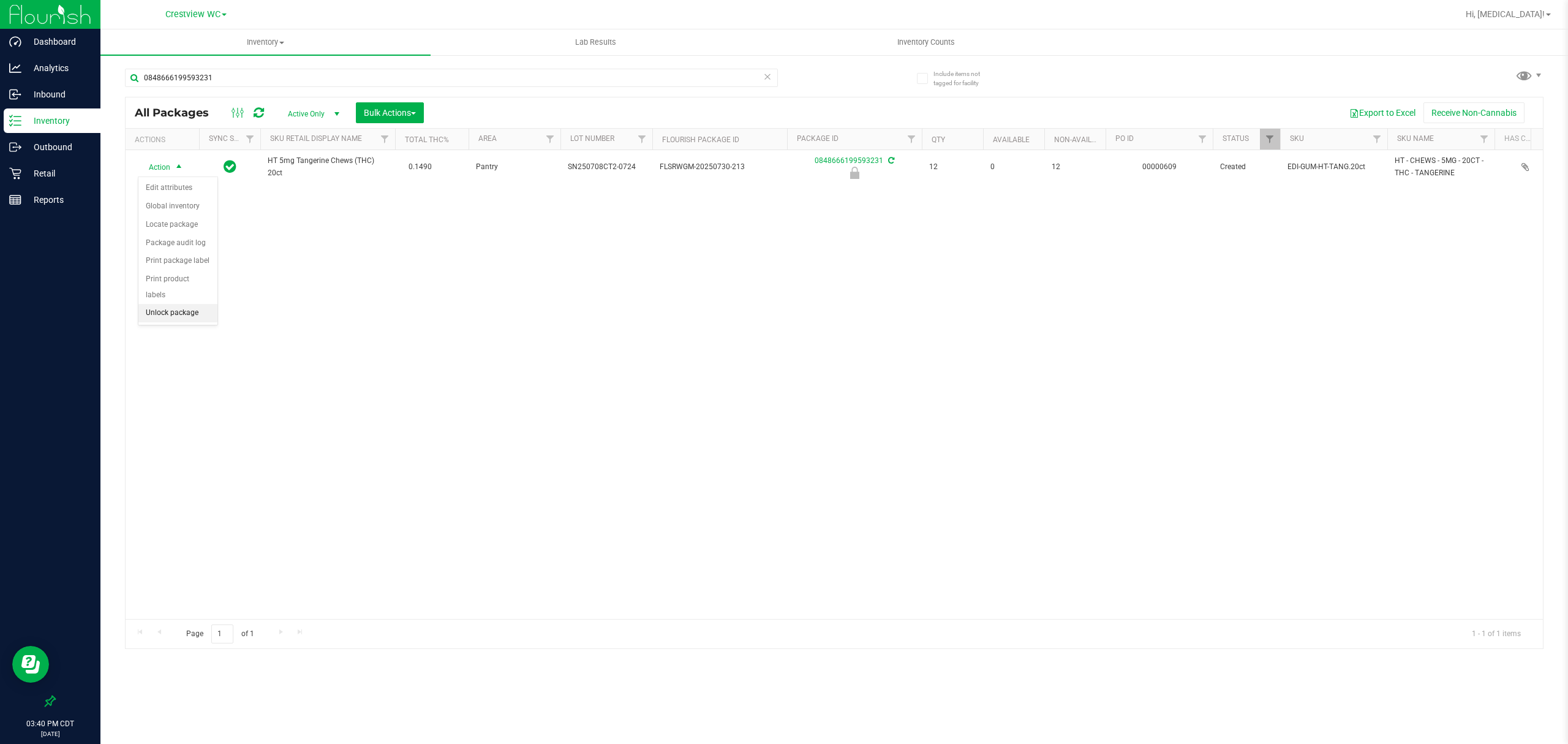
click at [179, 316] on li "Unlock package" at bounding box center [177, 313] width 79 height 19
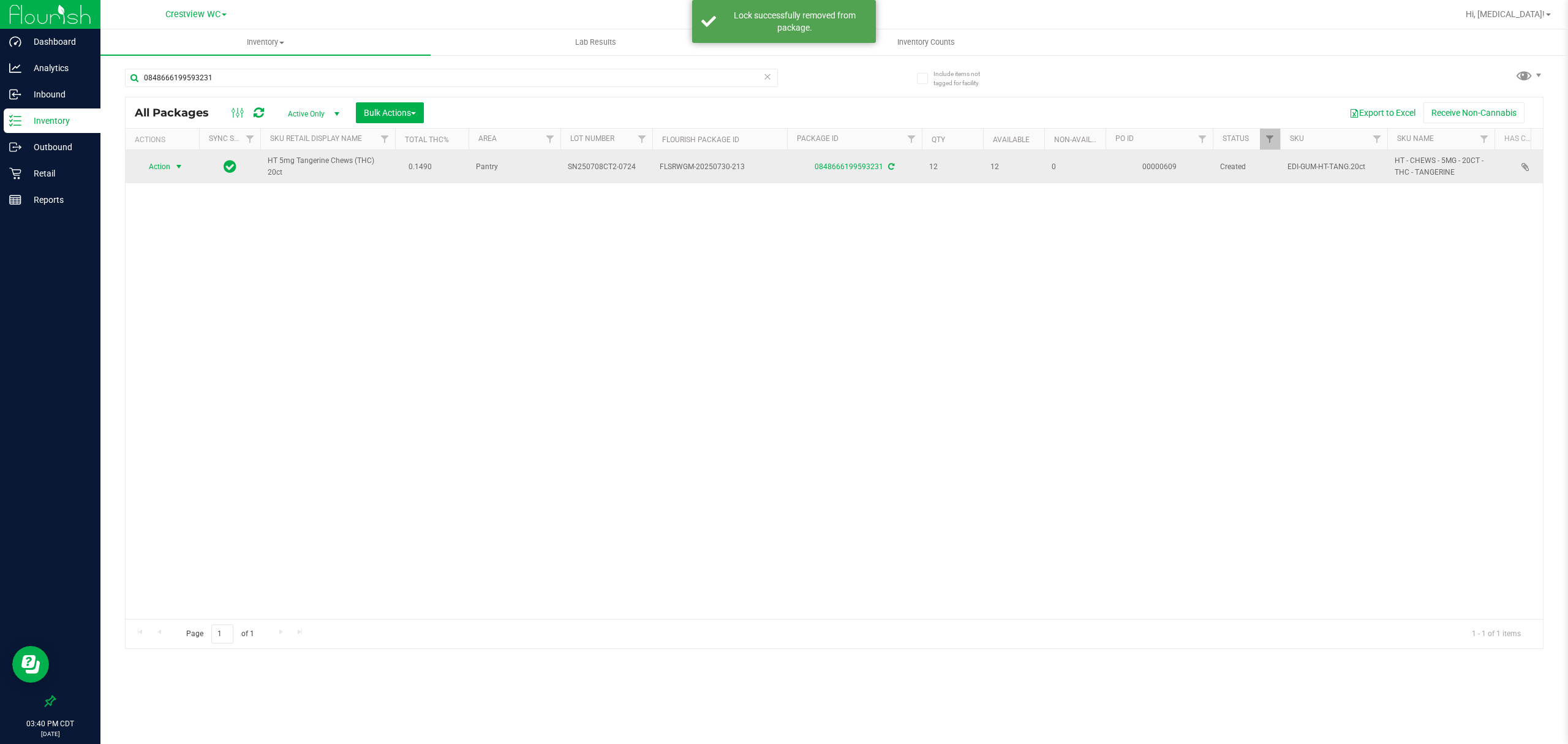
click at [163, 165] on span "Action" at bounding box center [154, 167] width 33 height 17
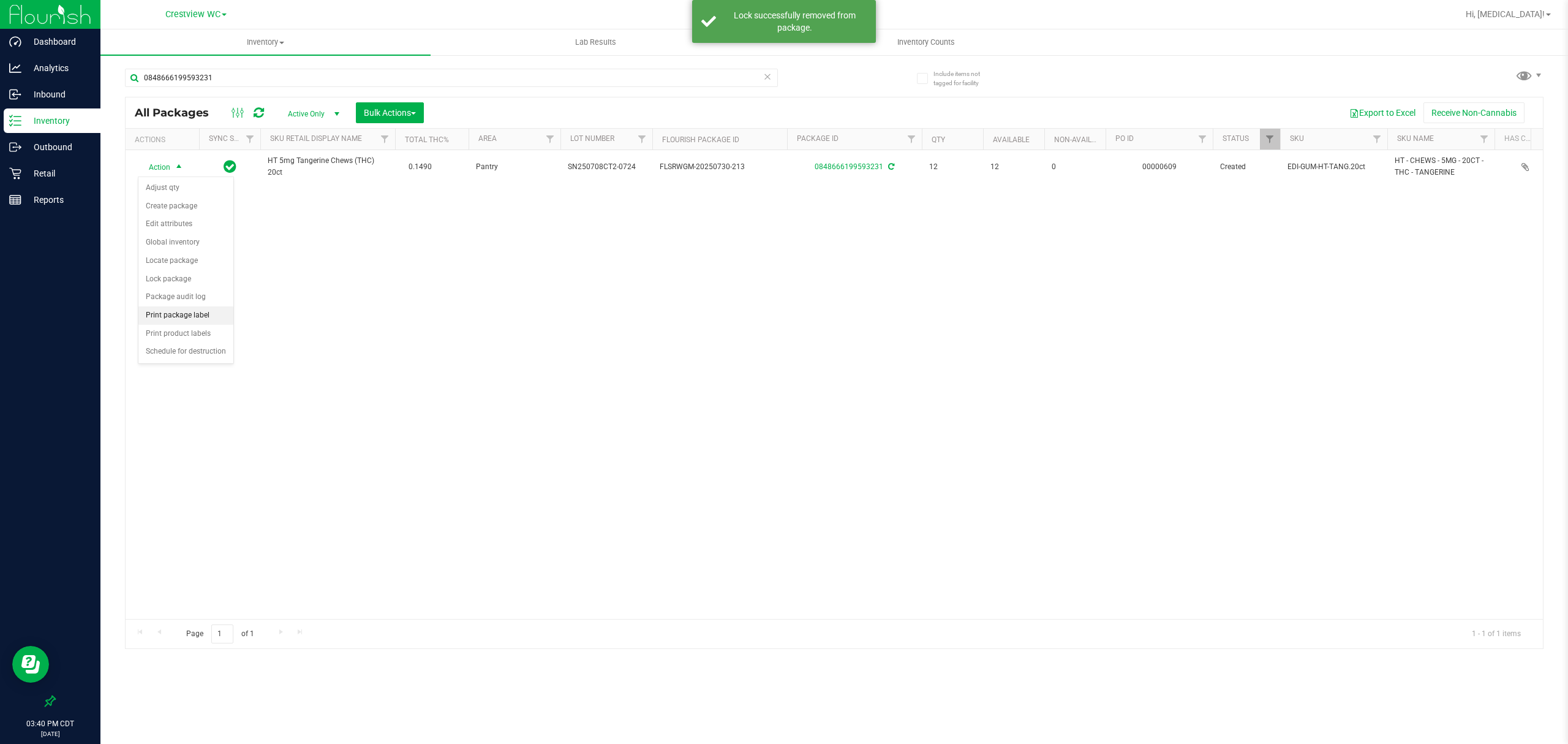
click at [193, 320] on li "Print package label" at bounding box center [185, 315] width 95 height 19
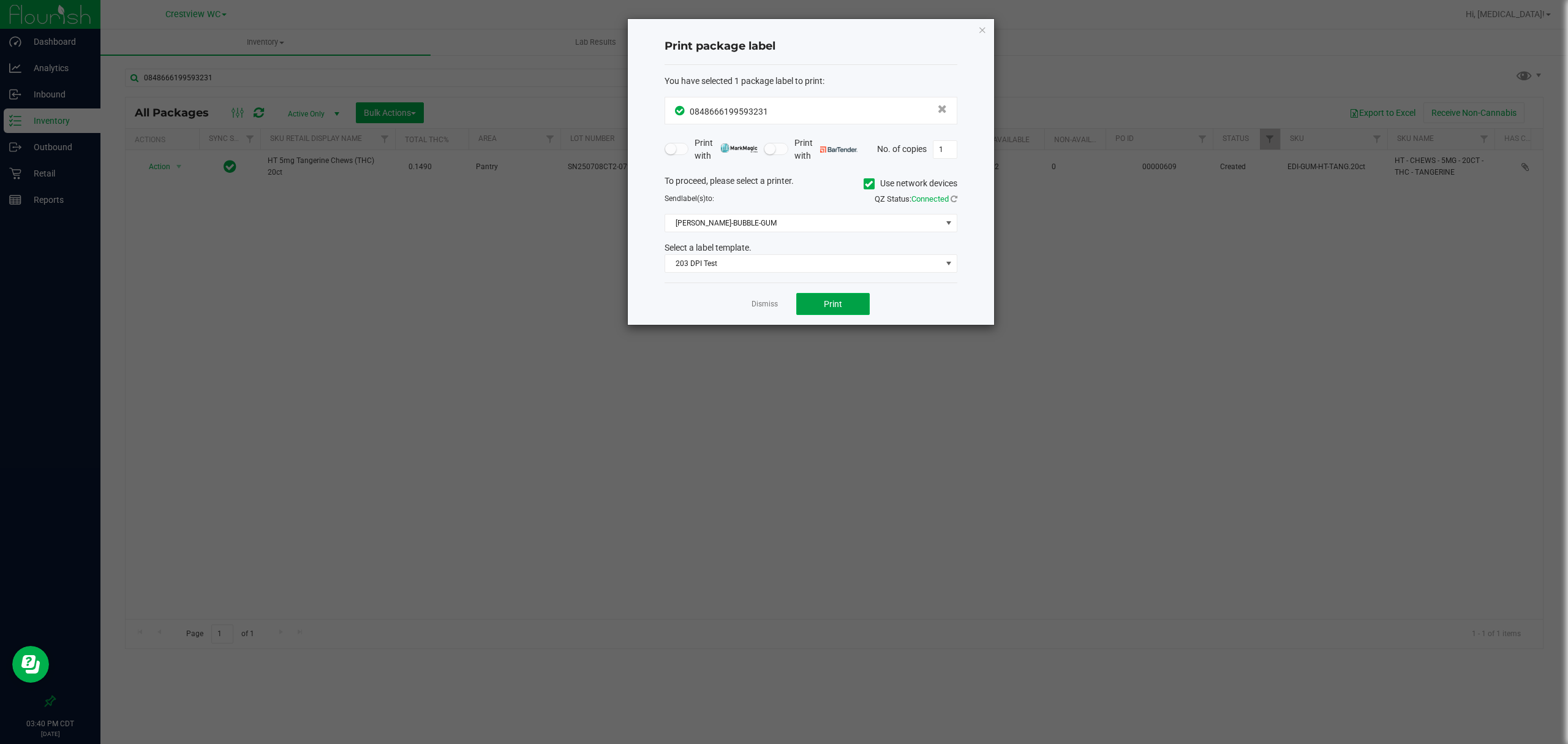
click at [836, 306] on span "Print" at bounding box center [833, 303] width 19 height 10
